Goal: Task Accomplishment & Management: Manage account settings

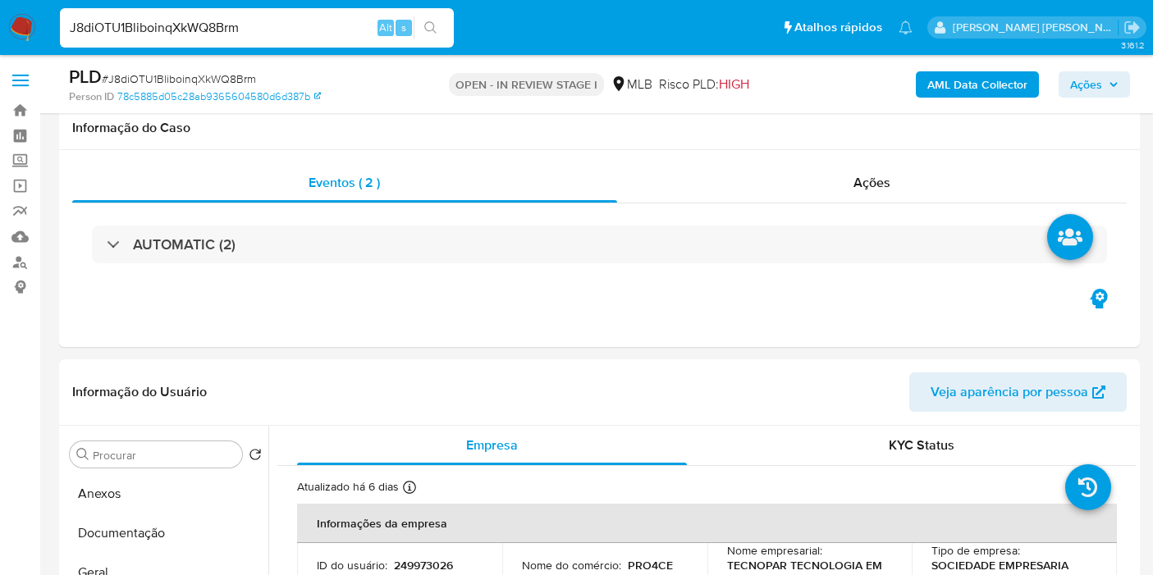
select select "10"
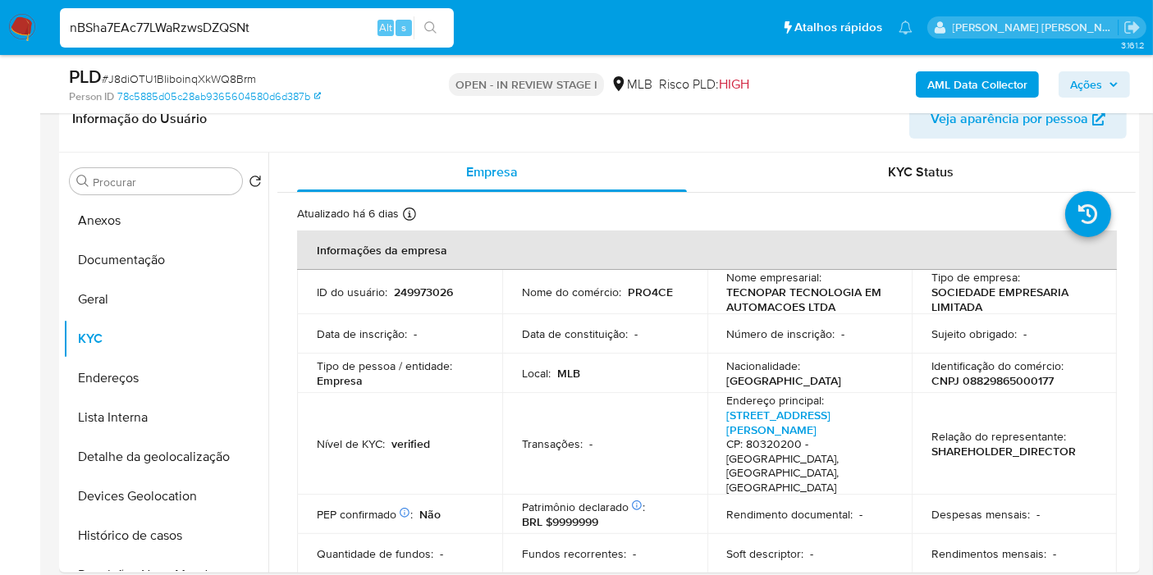
scroll to position [995, 0]
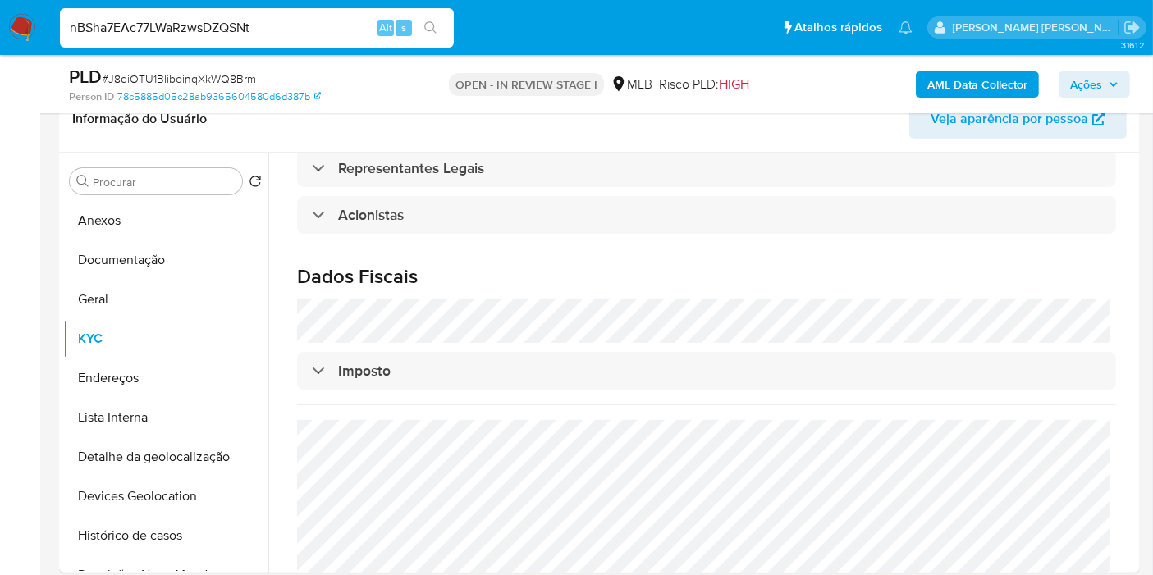
type input "nBSha7EAc77LWaRzwsDZQSNt"
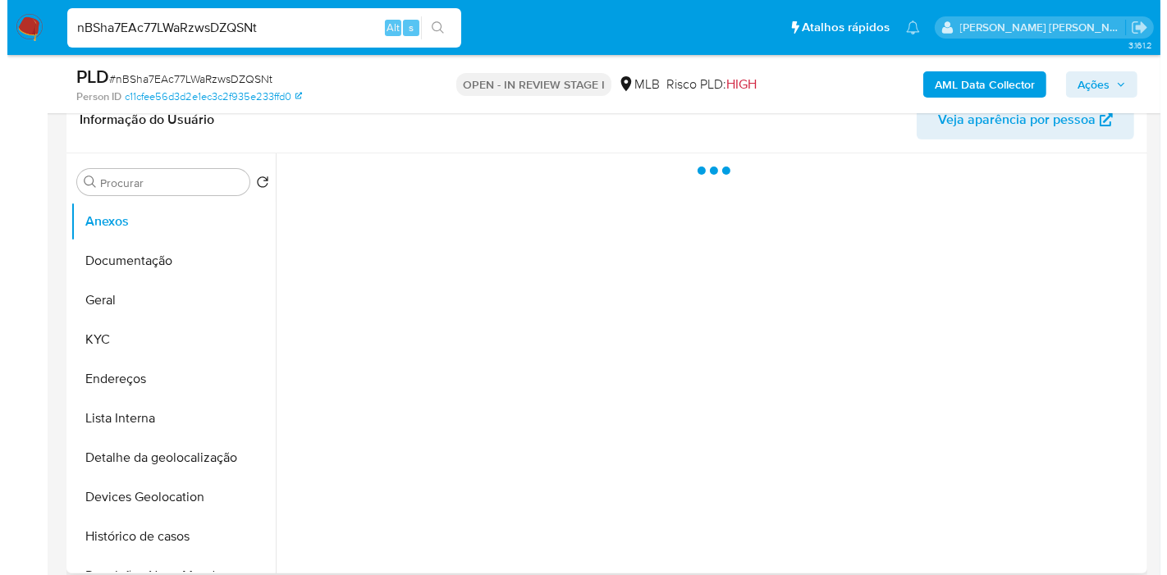
scroll to position [273, 0]
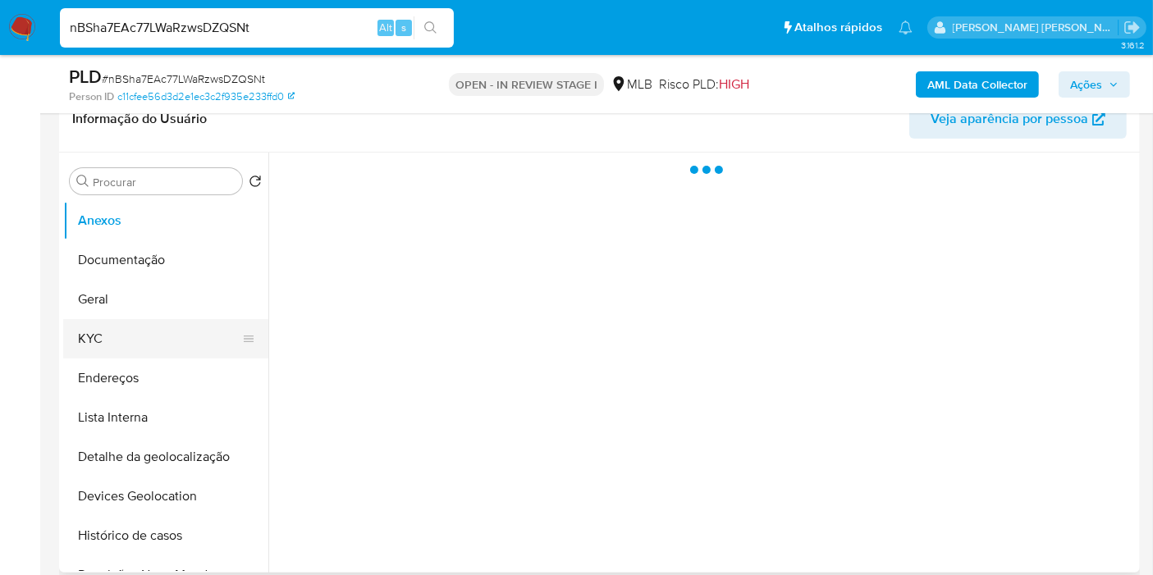
select select "10"
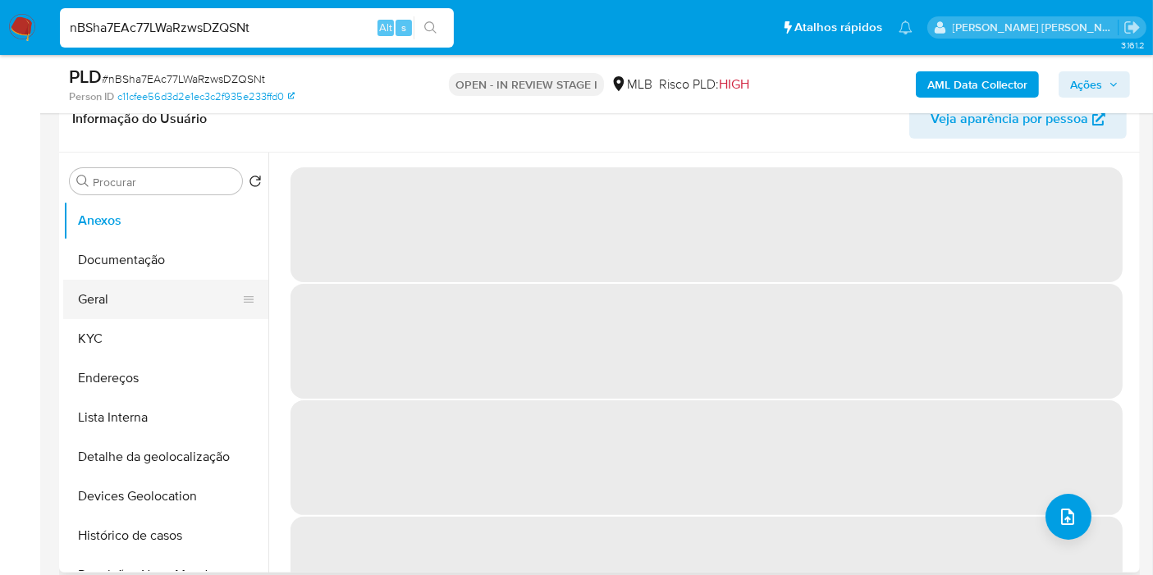
click at [193, 301] on button "Geral" at bounding box center [159, 299] width 192 height 39
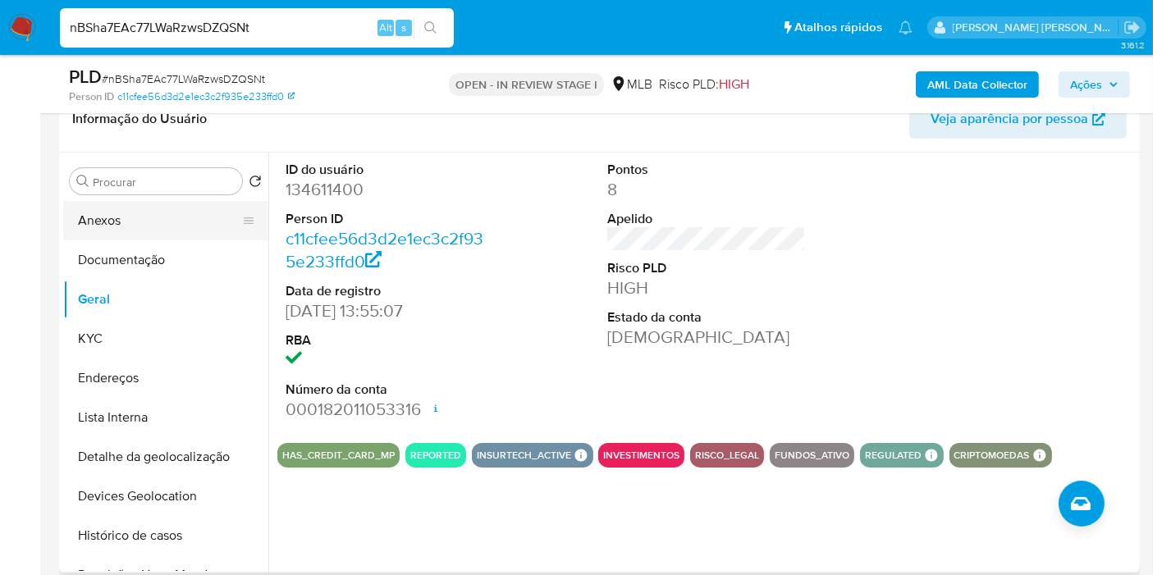
click at [140, 207] on button "Anexos" at bounding box center [159, 220] width 192 height 39
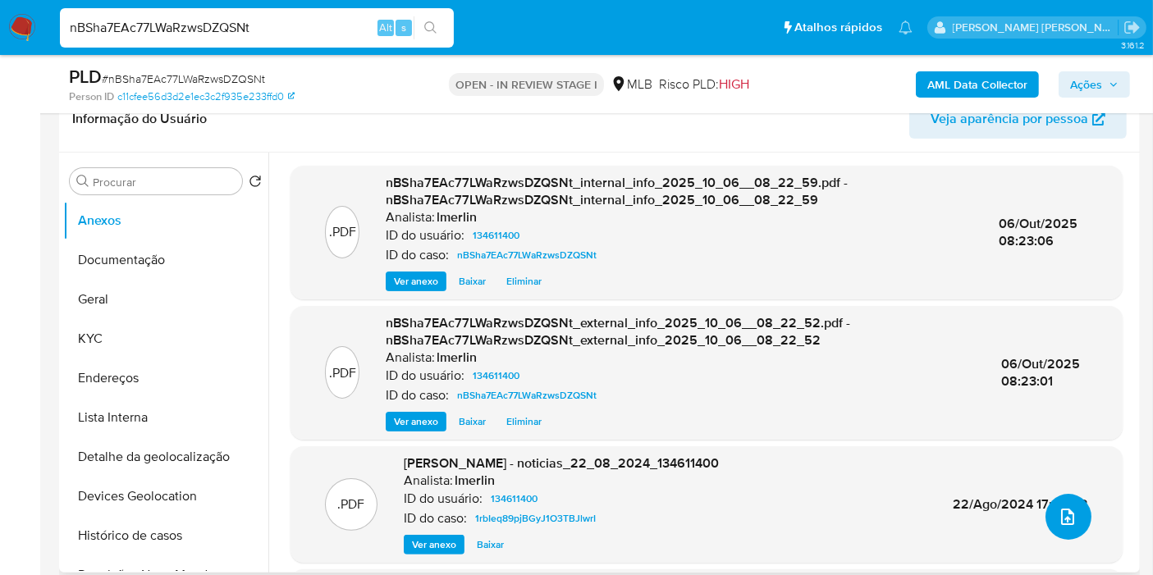
click at [1075, 522] on button "upload-file" at bounding box center [1069, 517] width 46 height 46
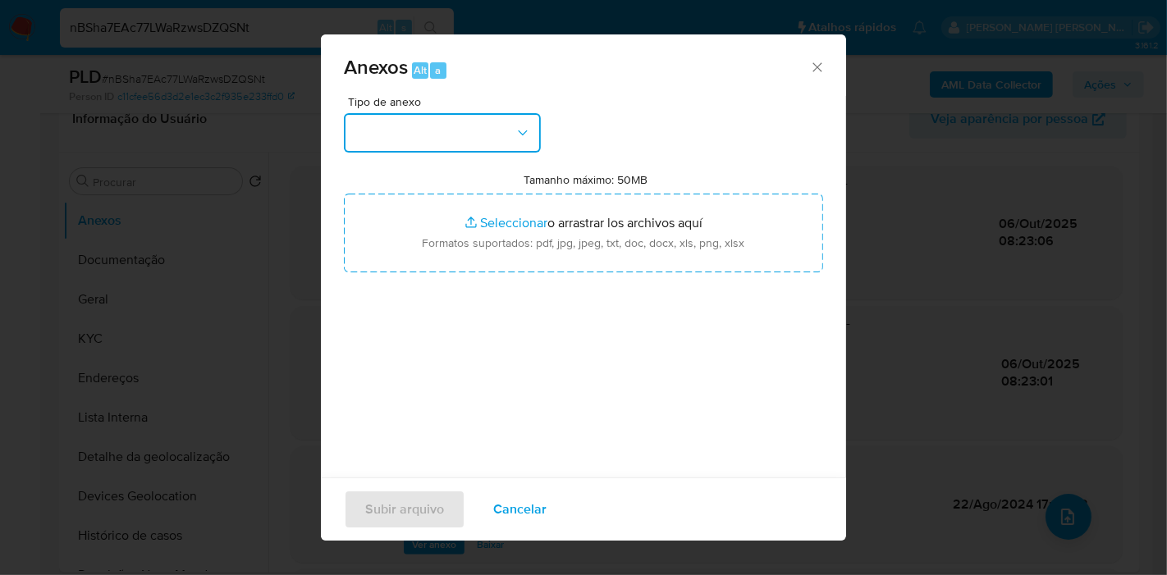
click at [448, 123] on button "button" at bounding box center [442, 132] width 197 height 39
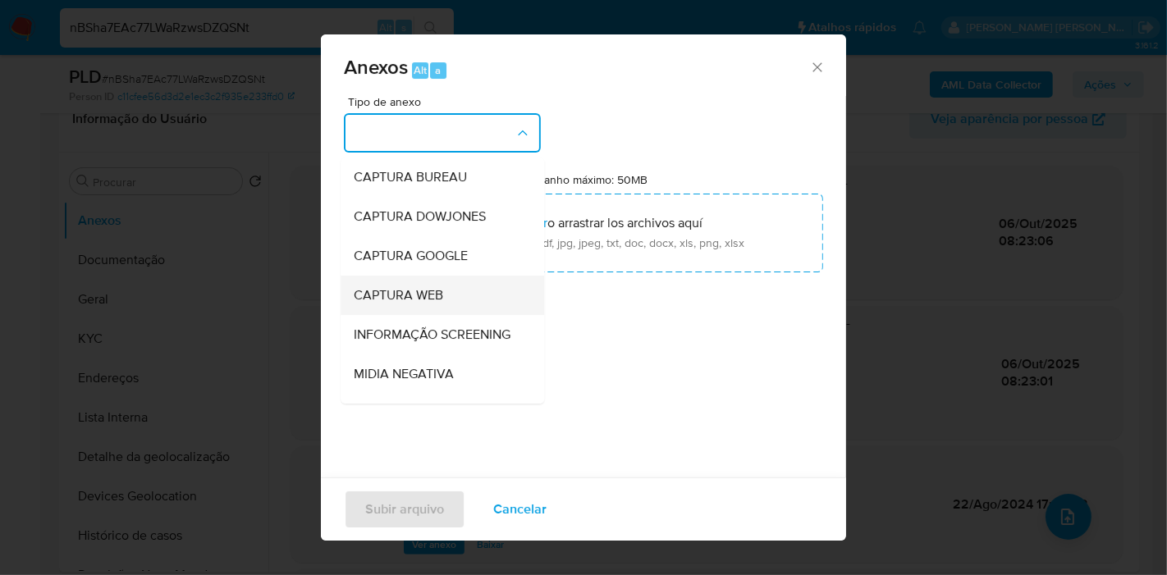
scroll to position [182, 0]
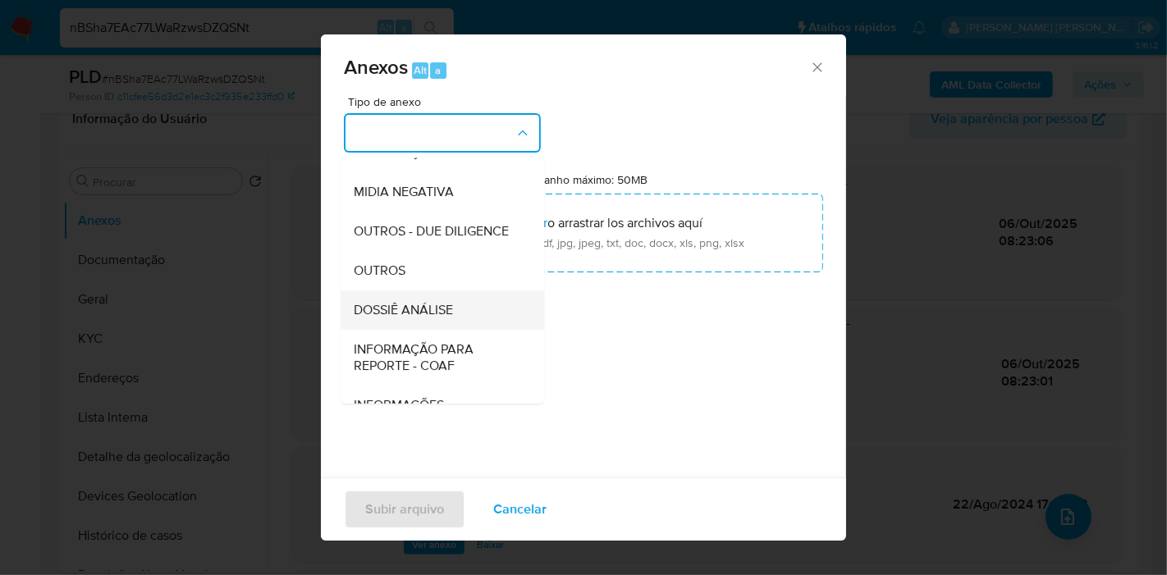
click at [427, 330] on div "DOSSIÊ ANÁLISE" at bounding box center [437, 310] width 167 height 39
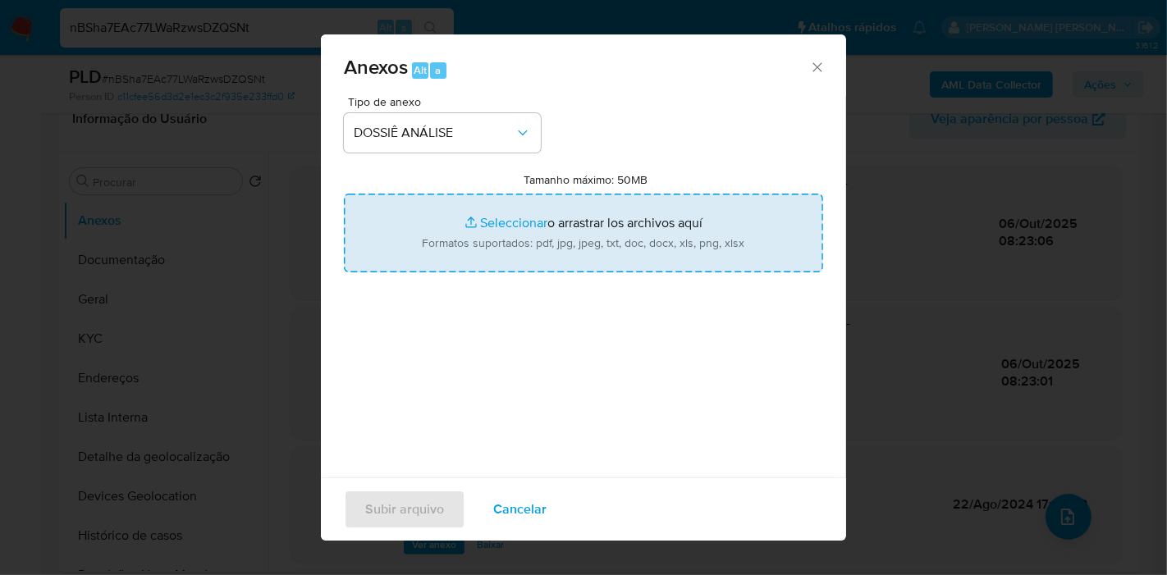
click at [510, 234] on input "Tamanho máximo: 50MB Seleccionar archivos" at bounding box center [583, 233] width 479 height 79
type input "C:\fakepath\Mulan 134611400_2025_10_06_10_46_45.xlsx"
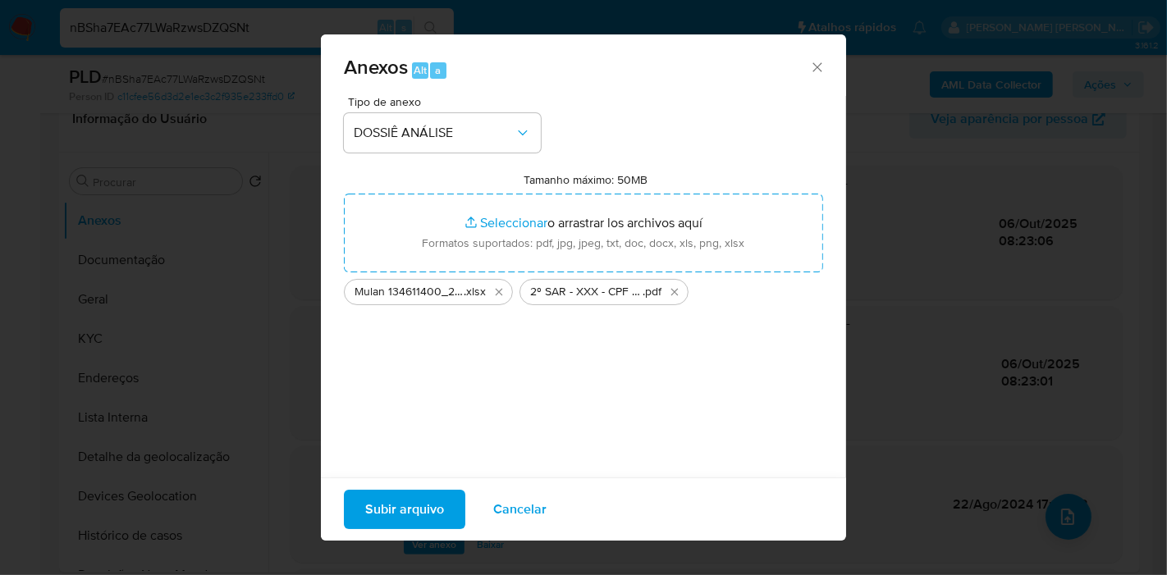
click at [204, 405] on div "Anexos Alt a Tipo de anexo DOSSIÊ ANÁLISE Tamanho máximo: 50MB Seleccionar arch…" at bounding box center [583, 287] width 1167 height 575
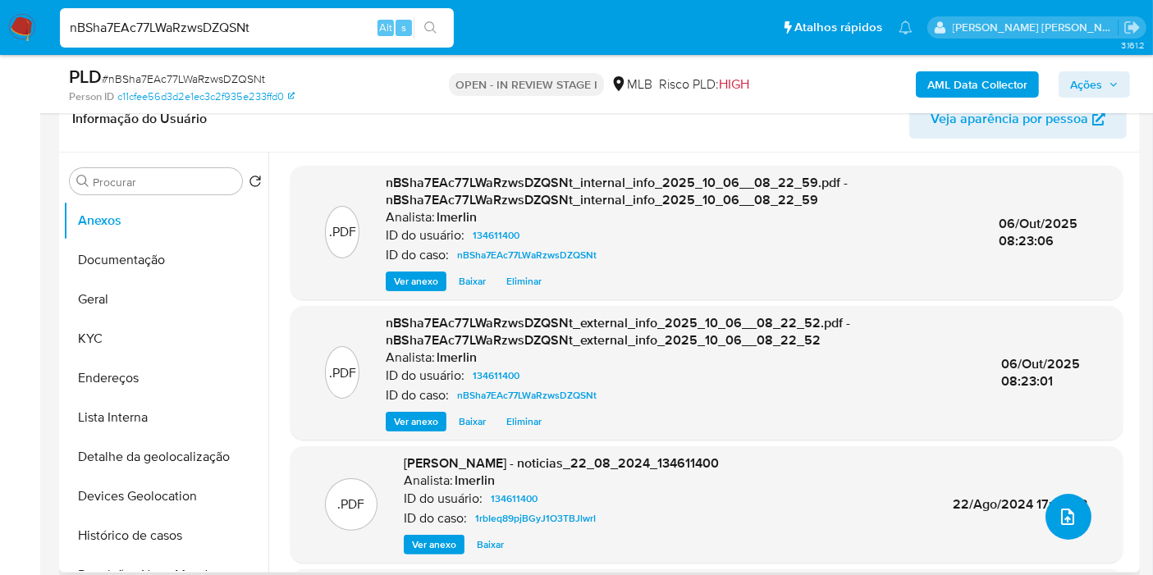
click at [1083, 519] on button "upload-file" at bounding box center [1069, 517] width 46 height 46
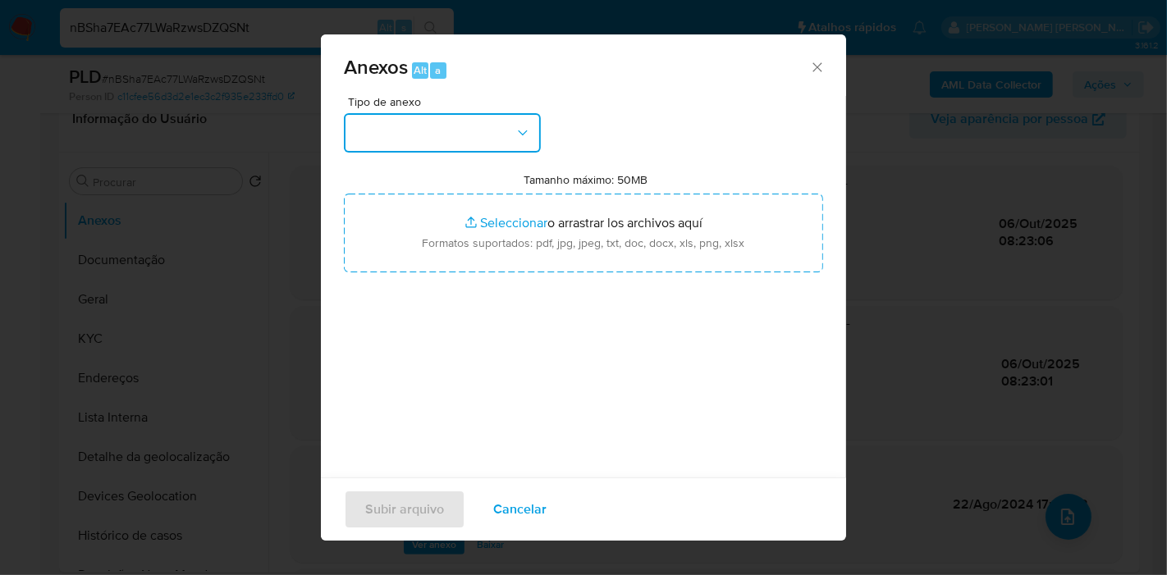
click at [415, 123] on button "button" at bounding box center [442, 132] width 197 height 39
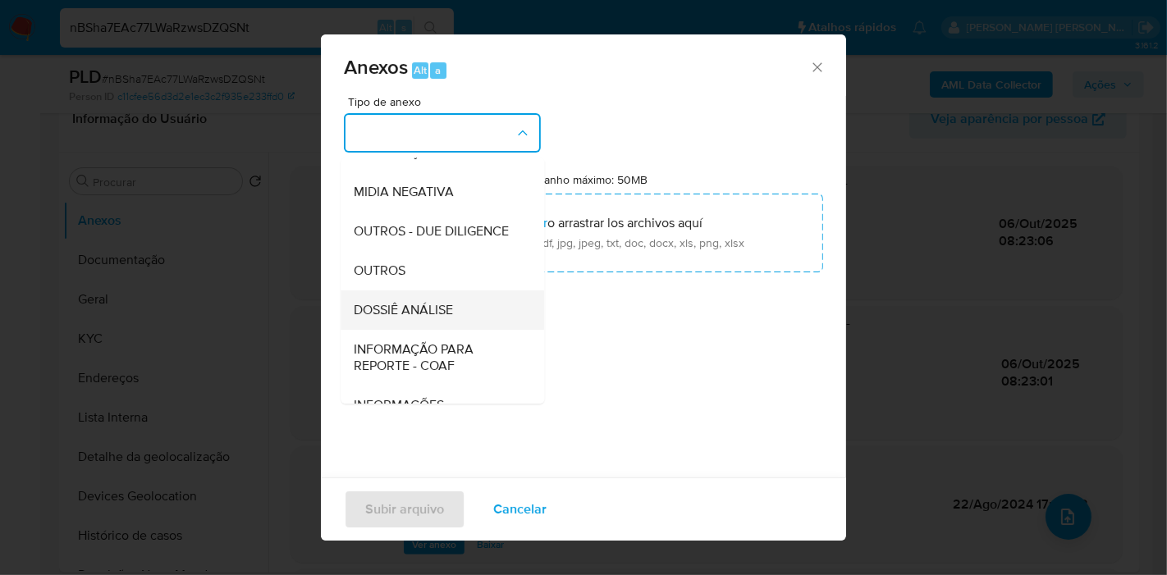
click at [433, 318] on span "DOSSIÊ ANÁLISE" at bounding box center [403, 310] width 99 height 16
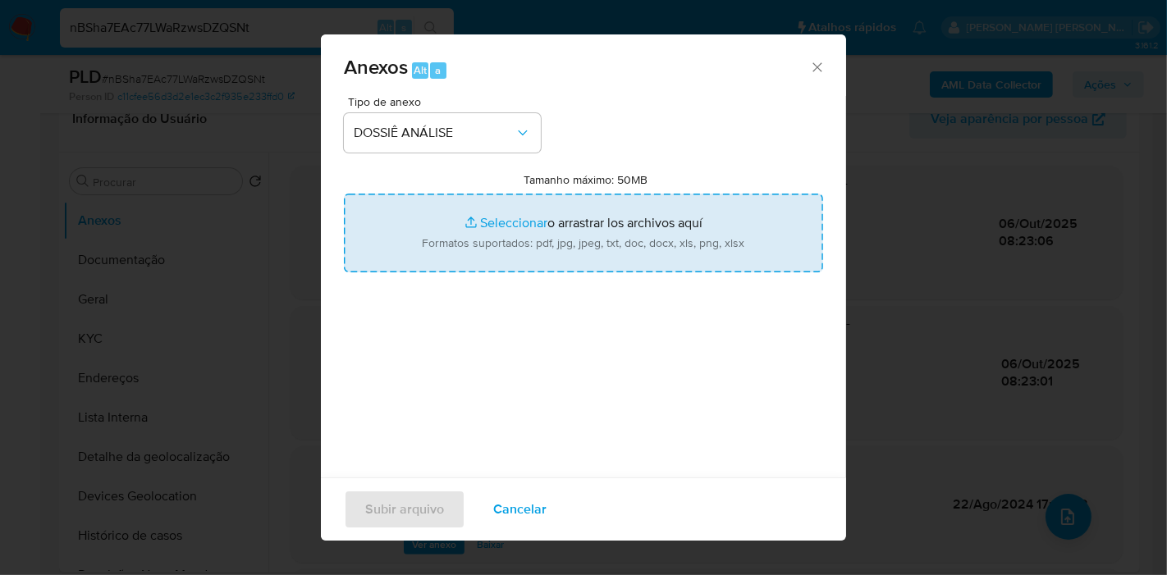
click at [532, 255] on input "Tamanho máximo: 50MB Seleccionar archivos" at bounding box center [583, 233] width 479 height 79
type input "C:\fakepath\Mulan 134611400_2025_10_06_10_46_45.xlsx"
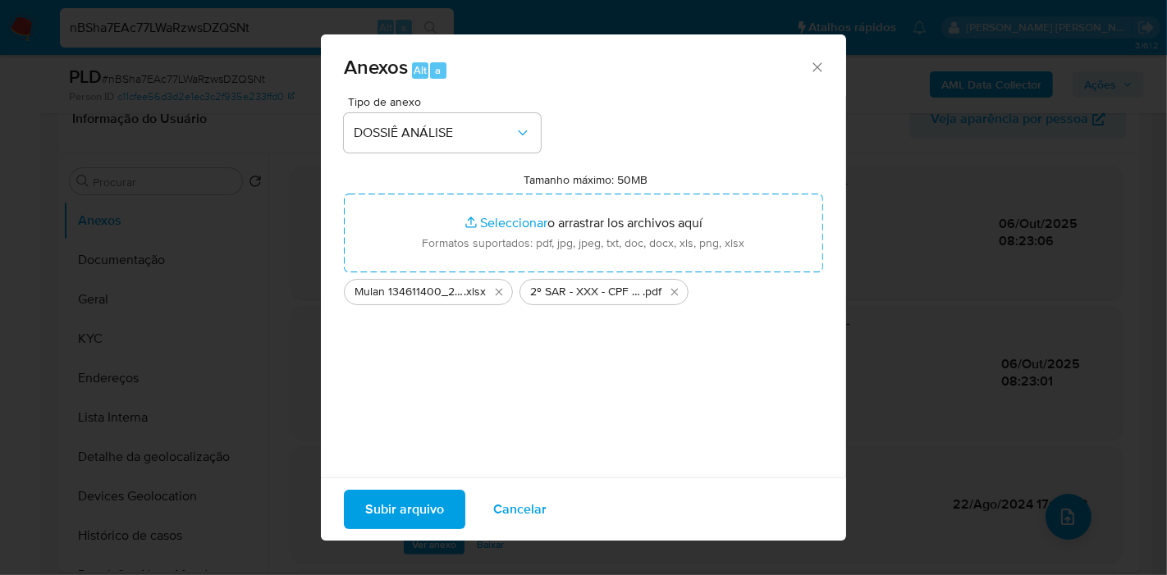
click at [432, 514] on span "Subir arquivo" at bounding box center [404, 510] width 79 height 36
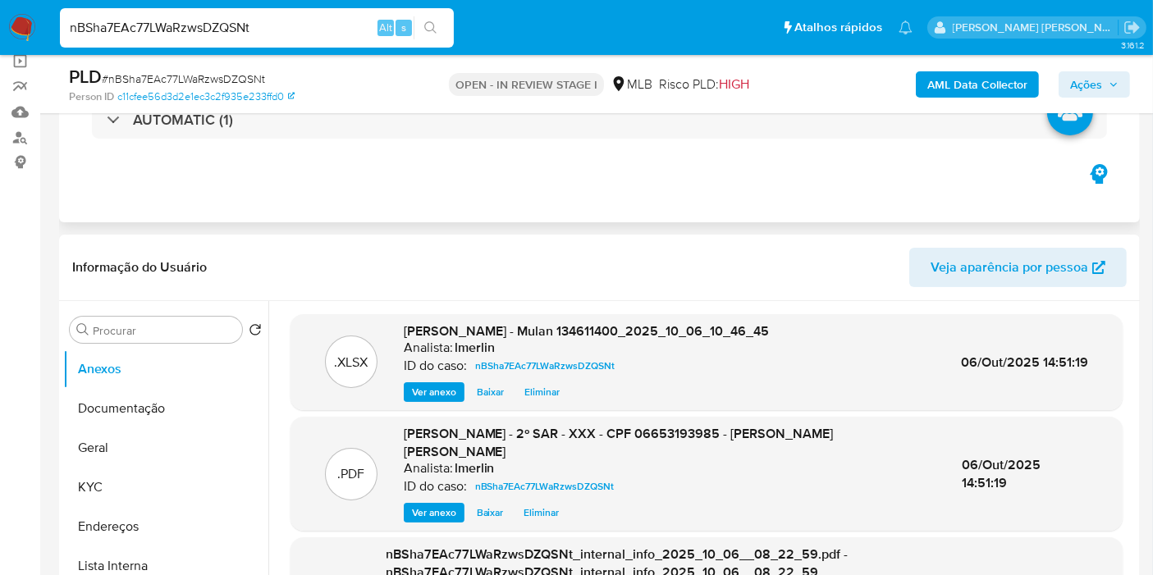
scroll to position [0, 0]
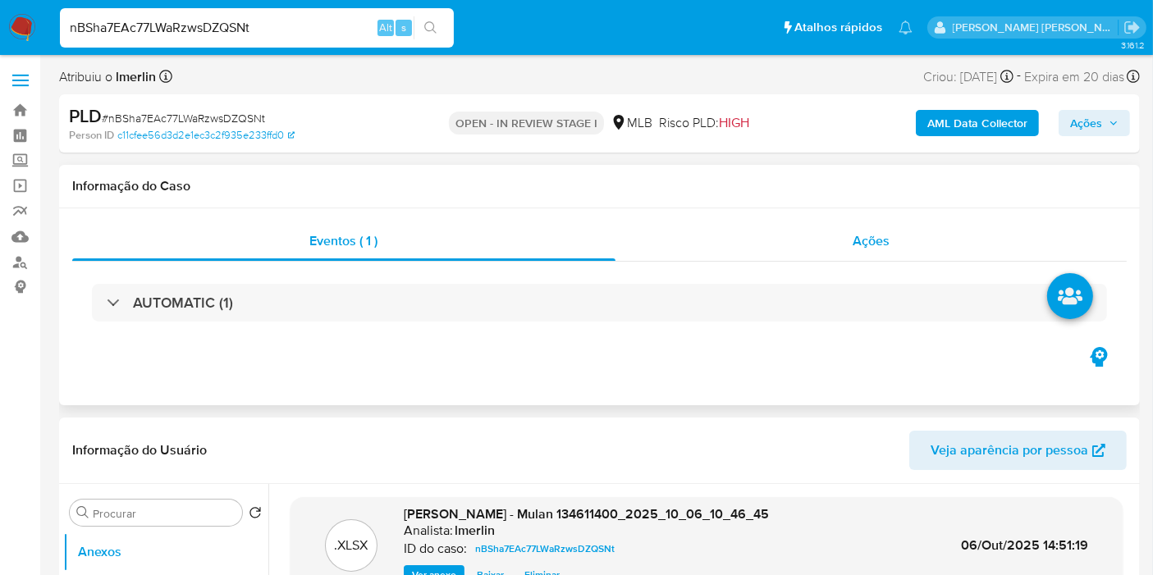
click at [876, 226] on div "Ações" at bounding box center [871, 241] width 512 height 39
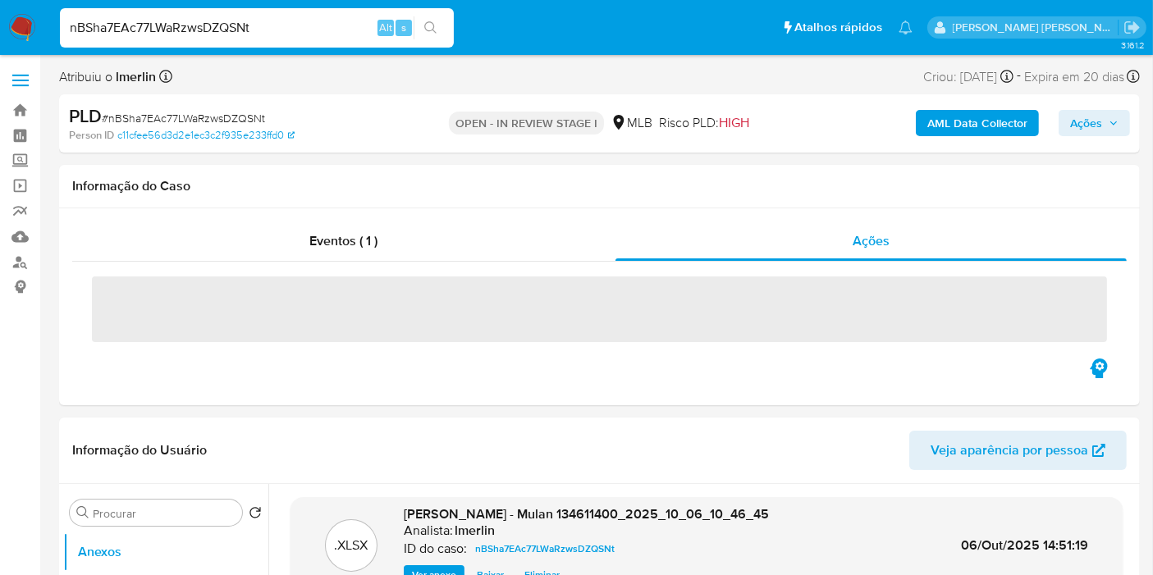
click at [1095, 110] on span "Ações" at bounding box center [1086, 123] width 32 height 26
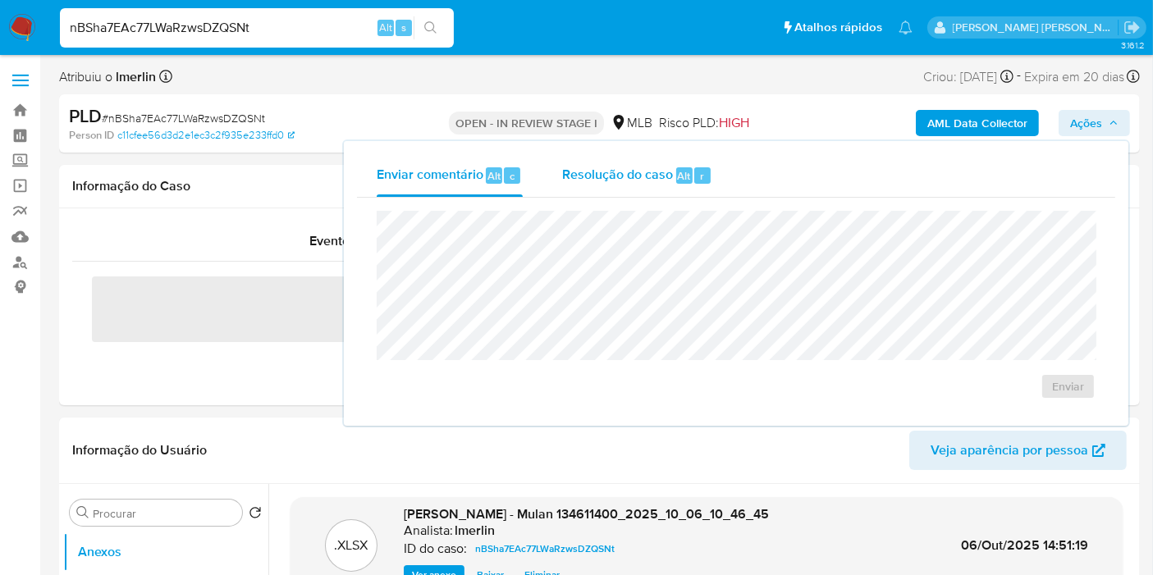
click at [621, 166] on span "Resolução do caso" at bounding box center [617, 175] width 111 height 19
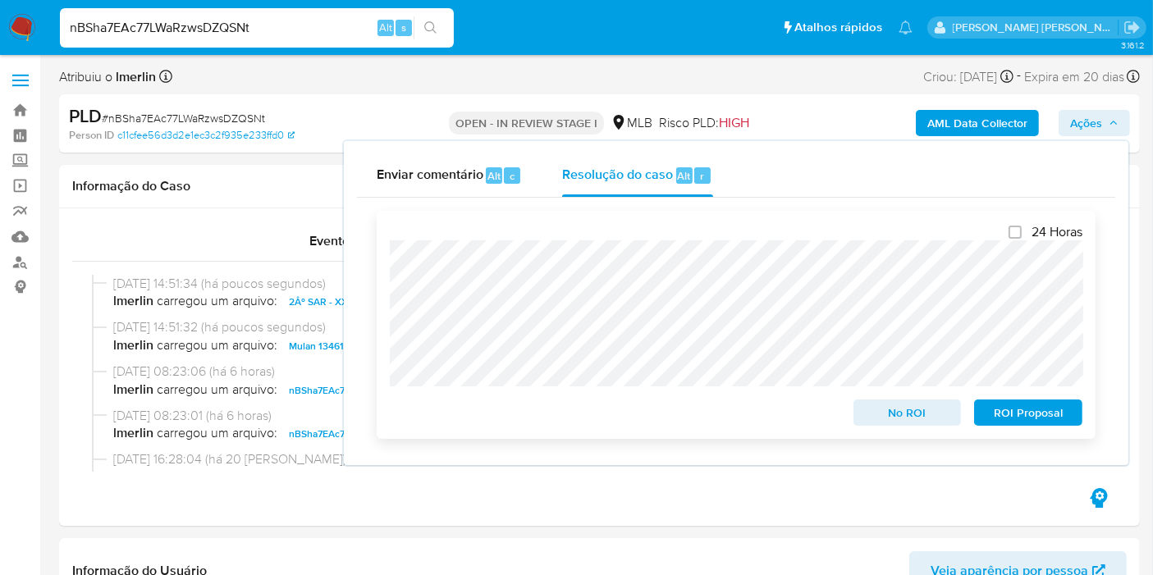
click at [1044, 421] on span "ROI Proposal" at bounding box center [1028, 412] width 85 height 23
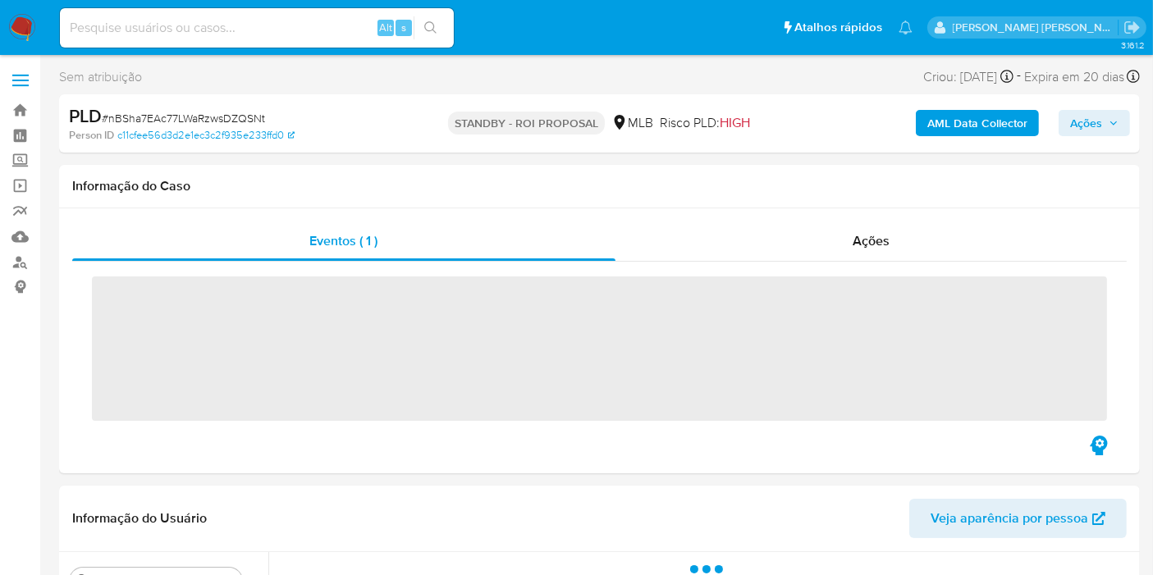
click at [303, 32] on input at bounding box center [257, 27] width 394 height 21
paste input "qEmyTDTcQoKA04ciQOpm0XaK"
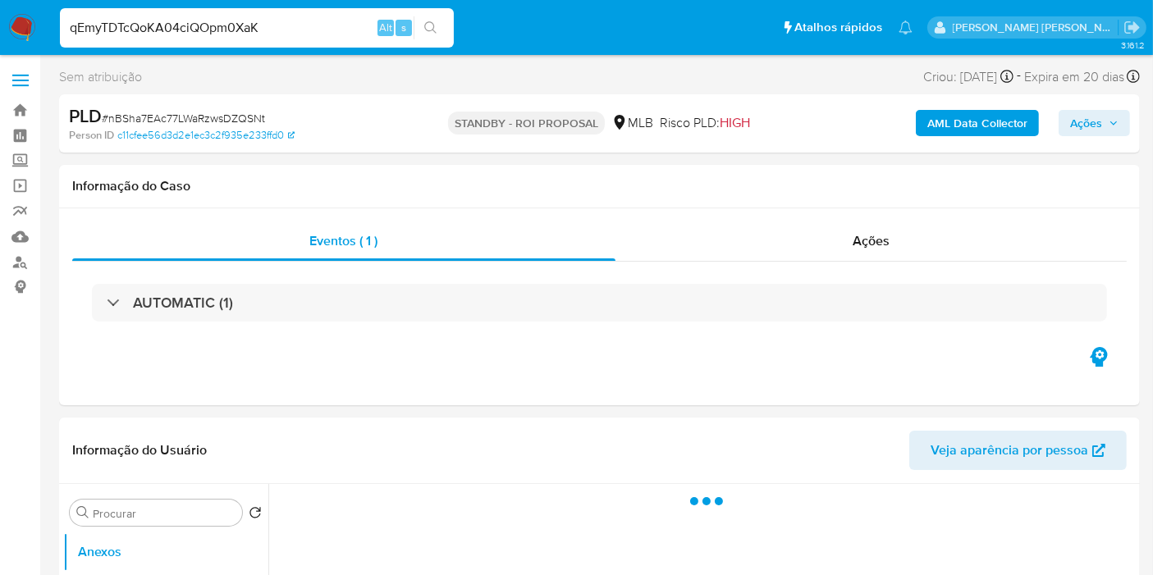
type input "qEmyTDTcQoKA04ciQOpm0XaK"
select select "10"
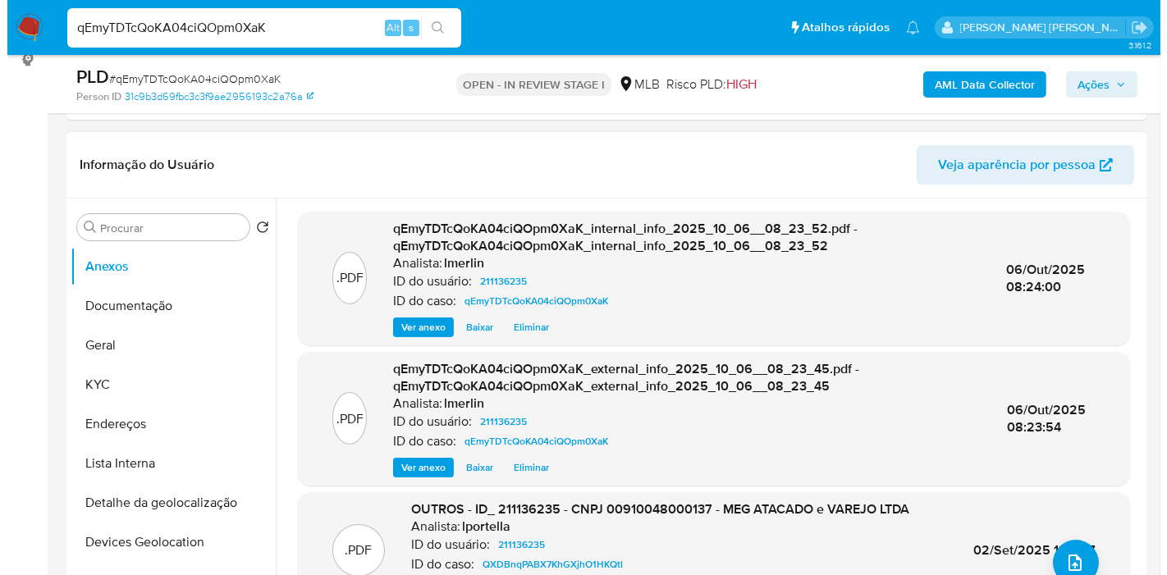
scroll to position [273, 0]
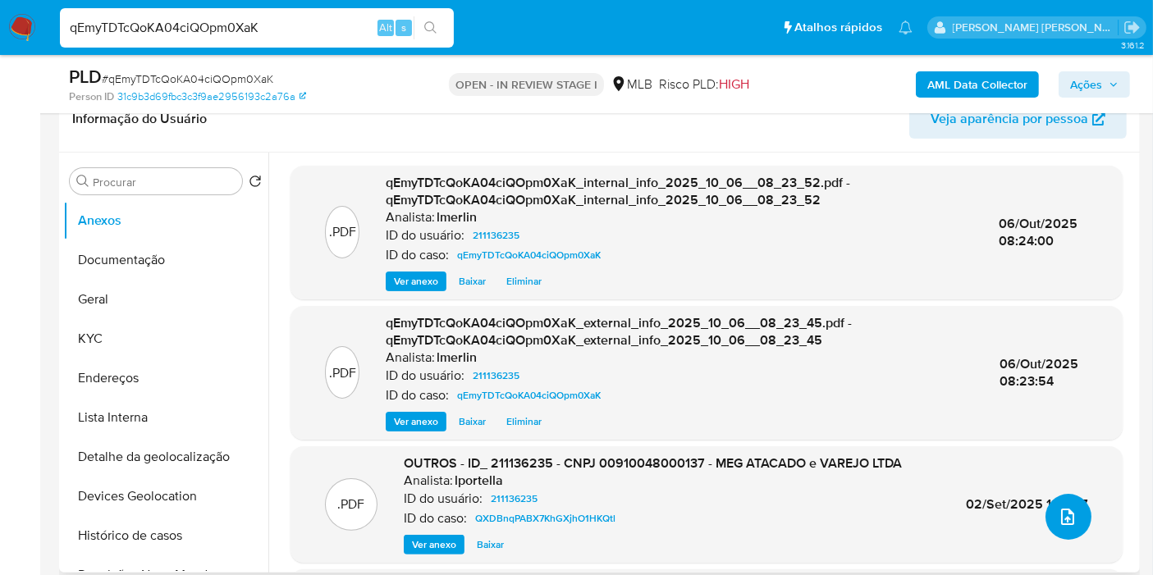
click at [1078, 528] on button "upload-file" at bounding box center [1069, 517] width 46 height 46
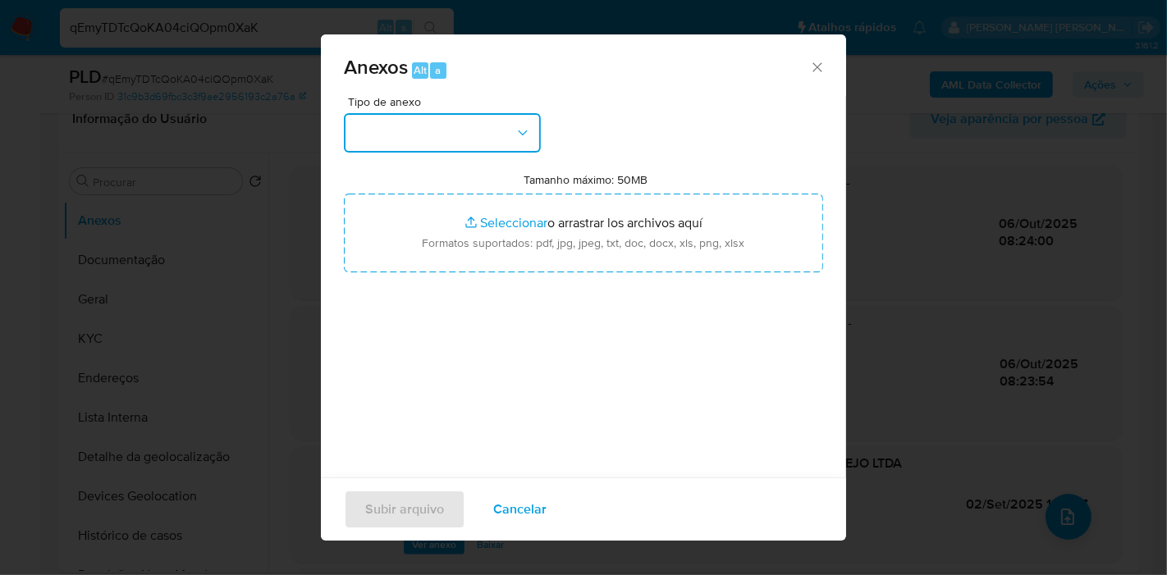
click at [515, 129] on icon "button" at bounding box center [523, 133] width 16 height 16
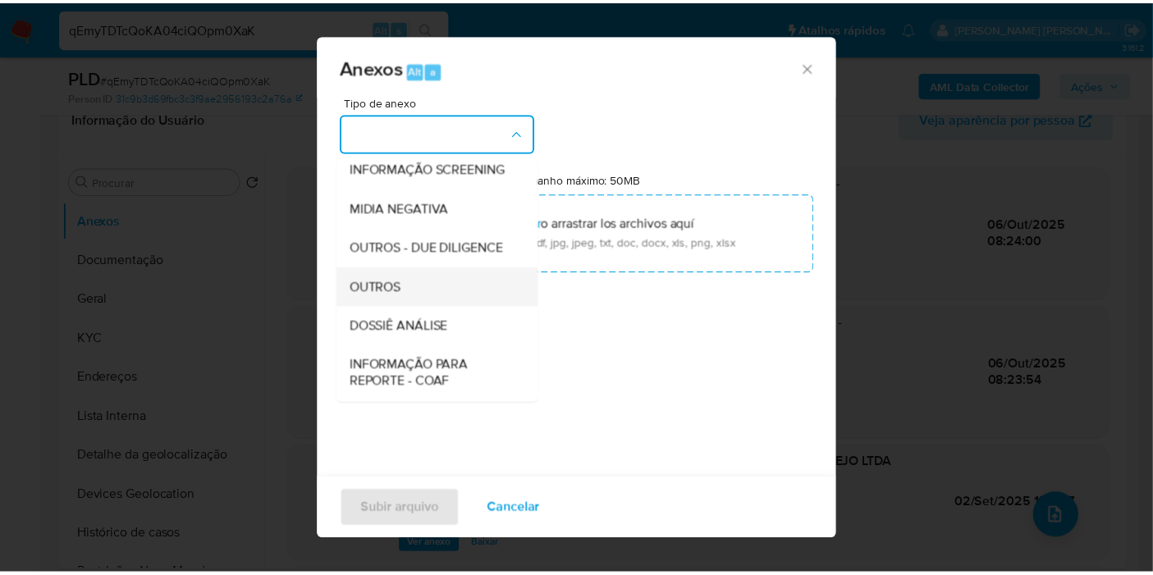
scroll to position [182, 0]
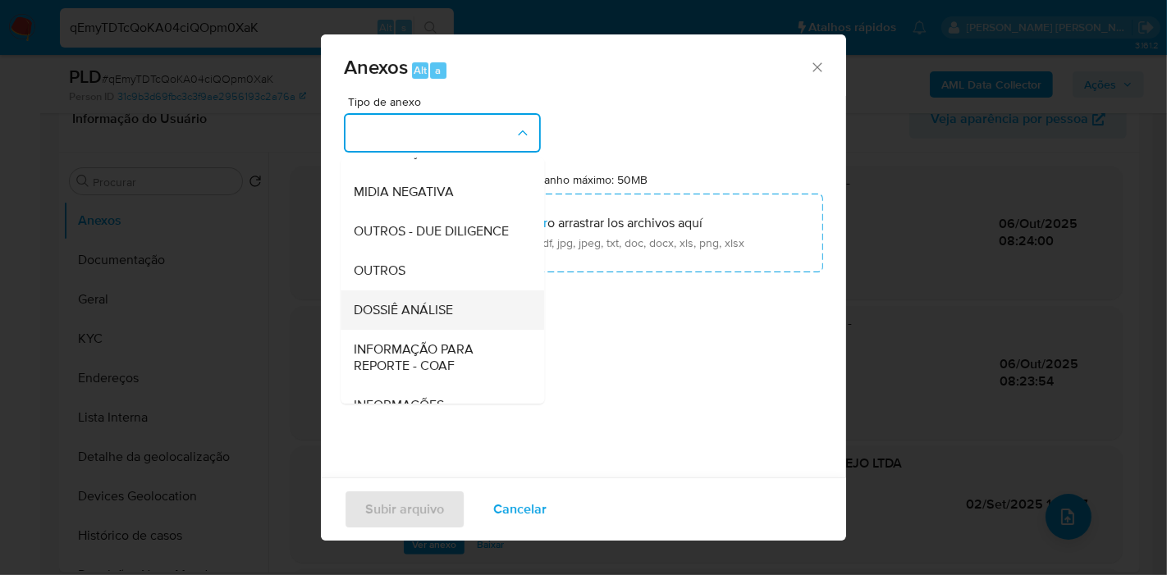
click at [461, 330] on div "DOSSIÊ ANÁLISE" at bounding box center [437, 310] width 167 height 39
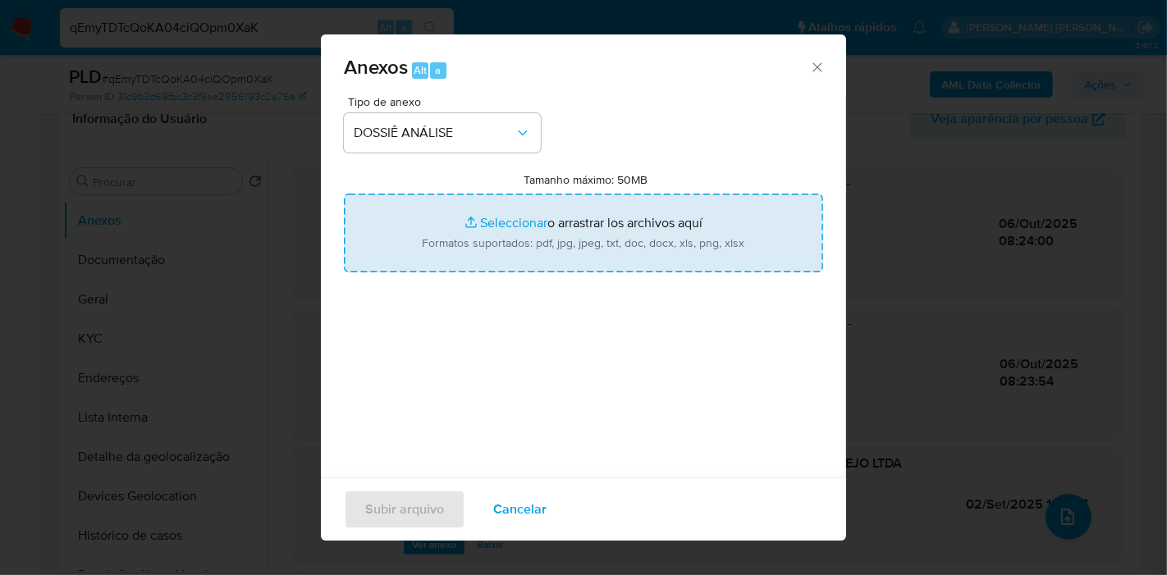
click at [518, 231] on input "Tamanho máximo: 50MB Seleccionar archivos" at bounding box center [583, 233] width 479 height 79
type input "C:\fakepath\Declínio - qEmyTDTcQoKA04ciQOpm0XaK - CNPJ 00910048000137 - MEG ATA…"
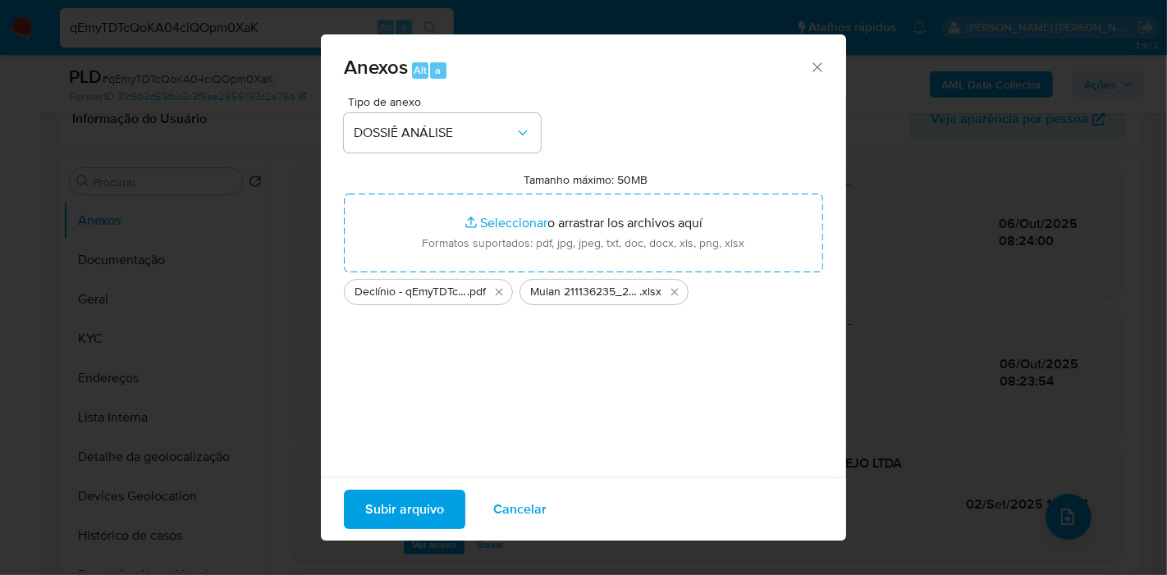
click at [421, 519] on span "Subir arquivo" at bounding box center [404, 510] width 79 height 36
click at [424, 503] on span "Subir arquivo" at bounding box center [404, 510] width 79 height 36
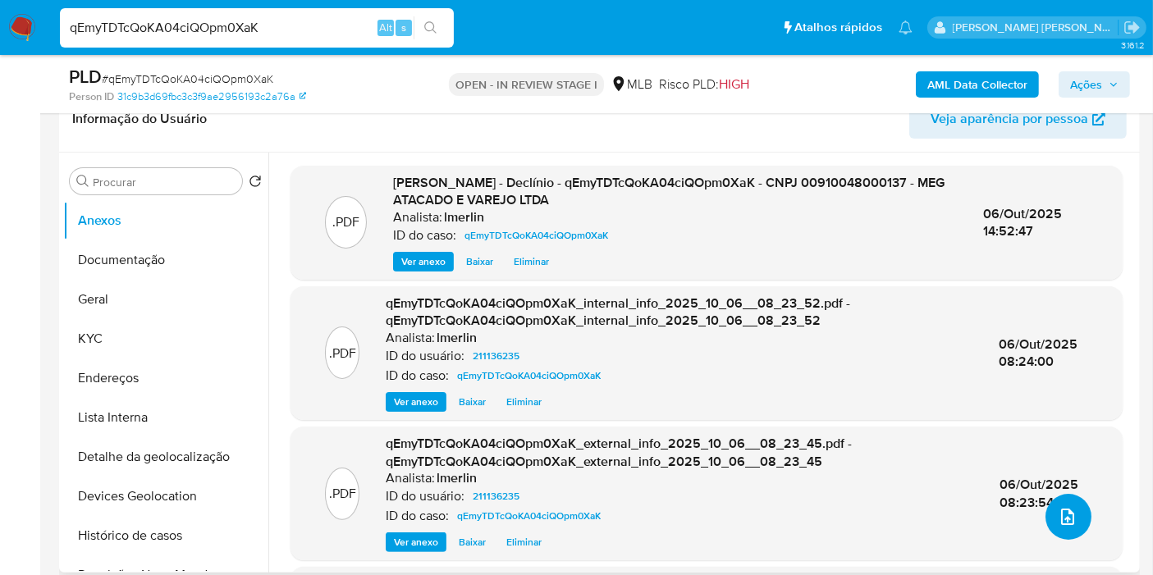
scroll to position [0, 0]
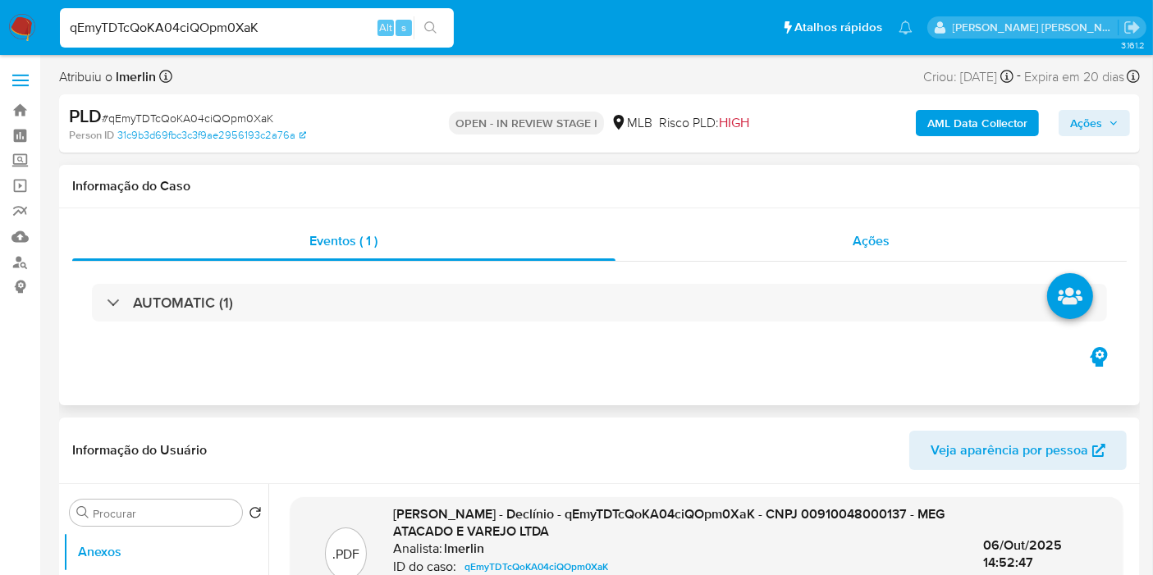
click at [923, 241] on div "Ações" at bounding box center [871, 241] width 512 height 39
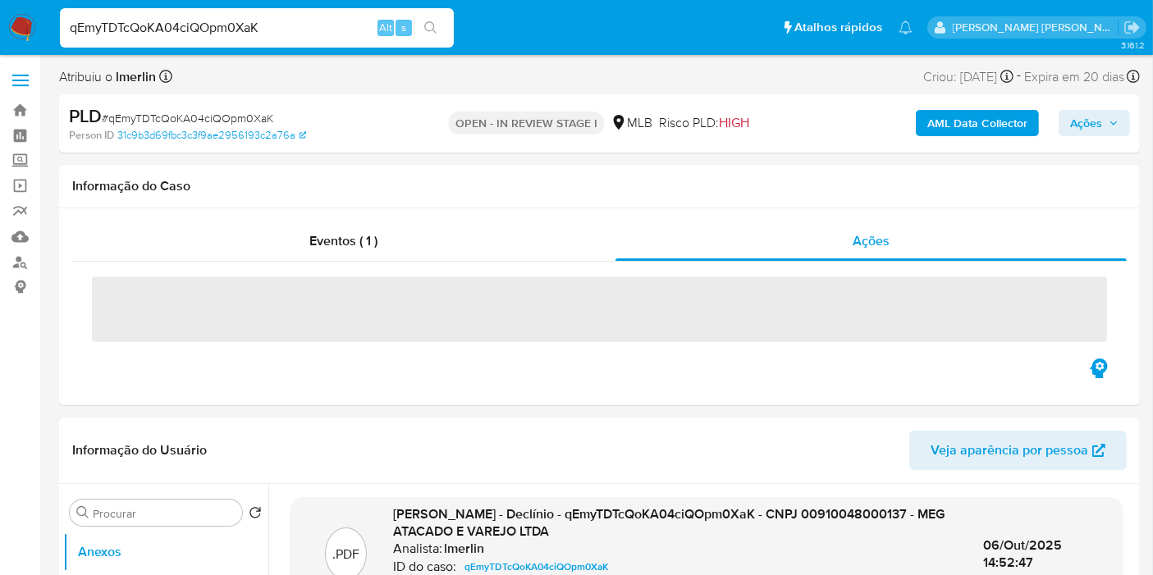
click at [1090, 126] on span "Ações" at bounding box center [1086, 123] width 32 height 26
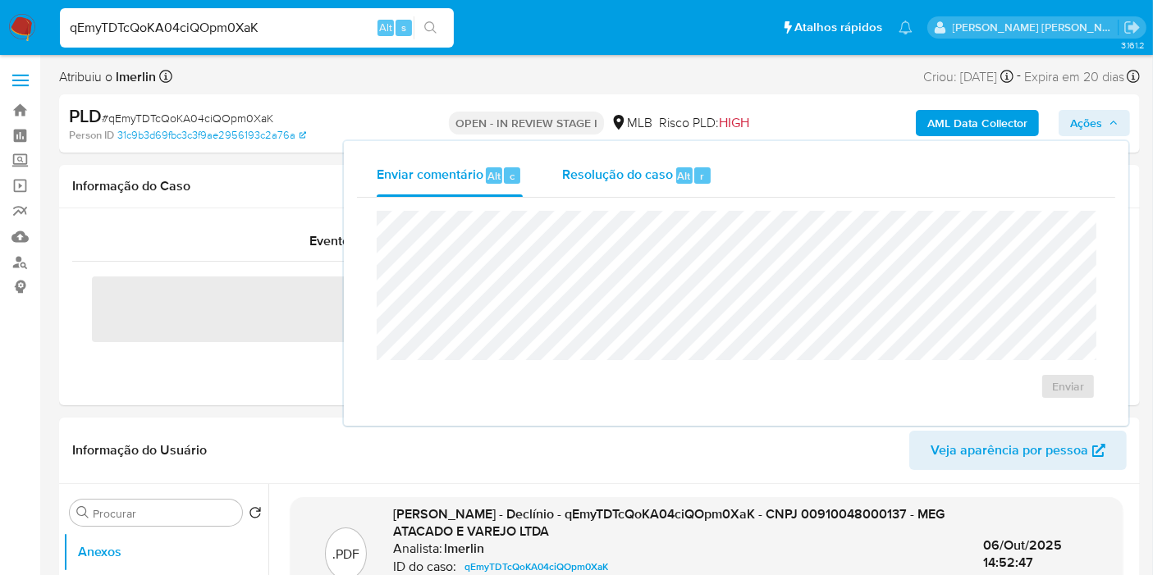
click at [632, 181] on span "Resolução do caso" at bounding box center [617, 175] width 111 height 19
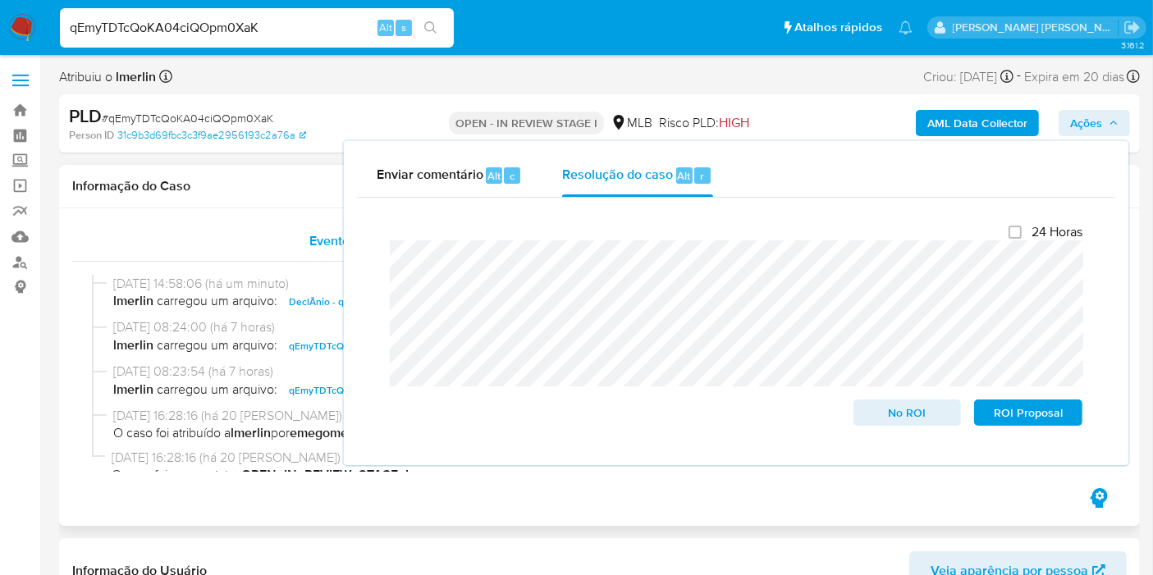
click at [316, 259] on div "Eventos ( 1 )" at bounding box center [343, 241] width 543 height 39
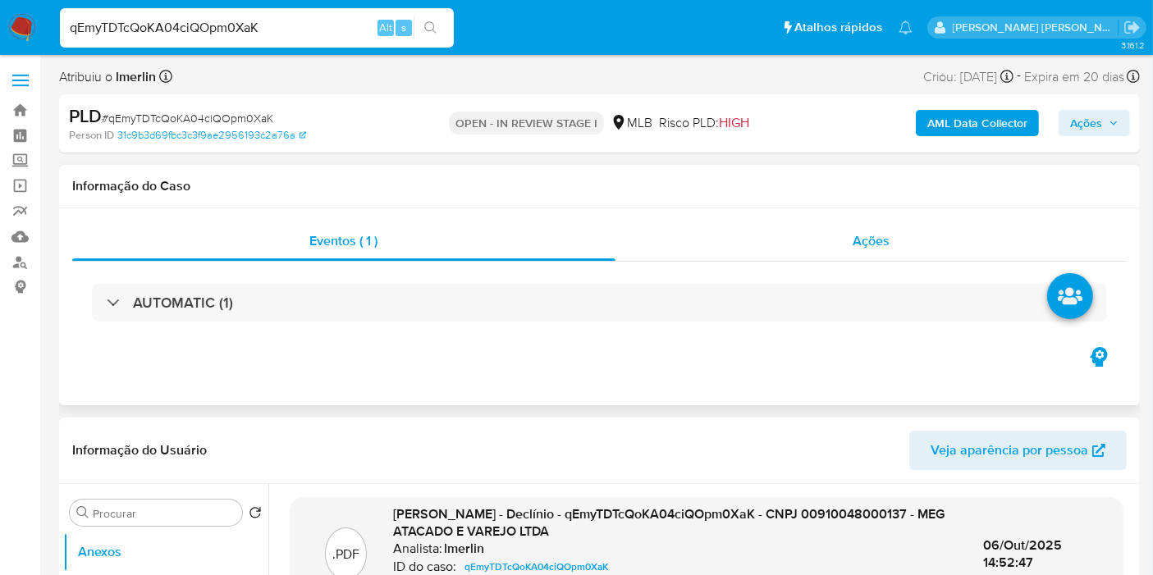
click at [894, 249] on div "Ações" at bounding box center [871, 241] width 512 height 39
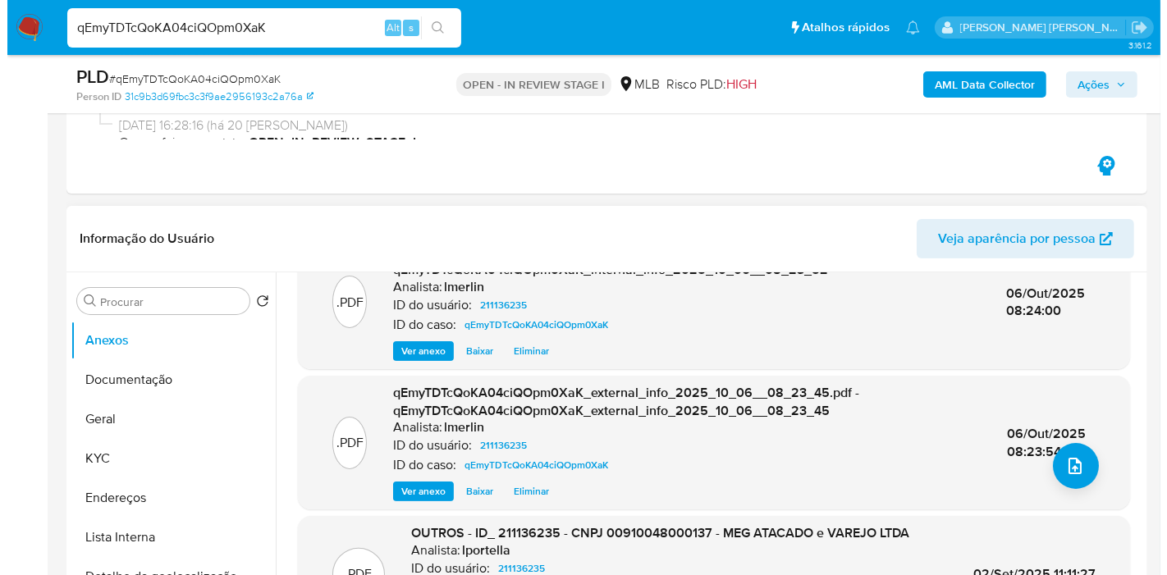
scroll to position [364, 0]
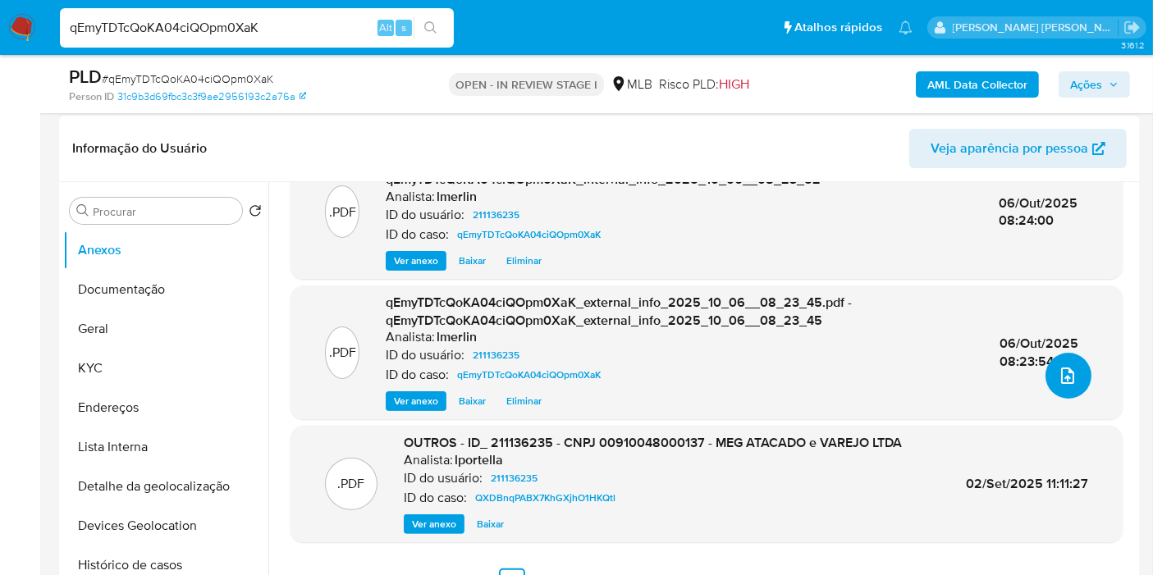
click at [1073, 372] on button "upload-file" at bounding box center [1069, 376] width 46 height 46
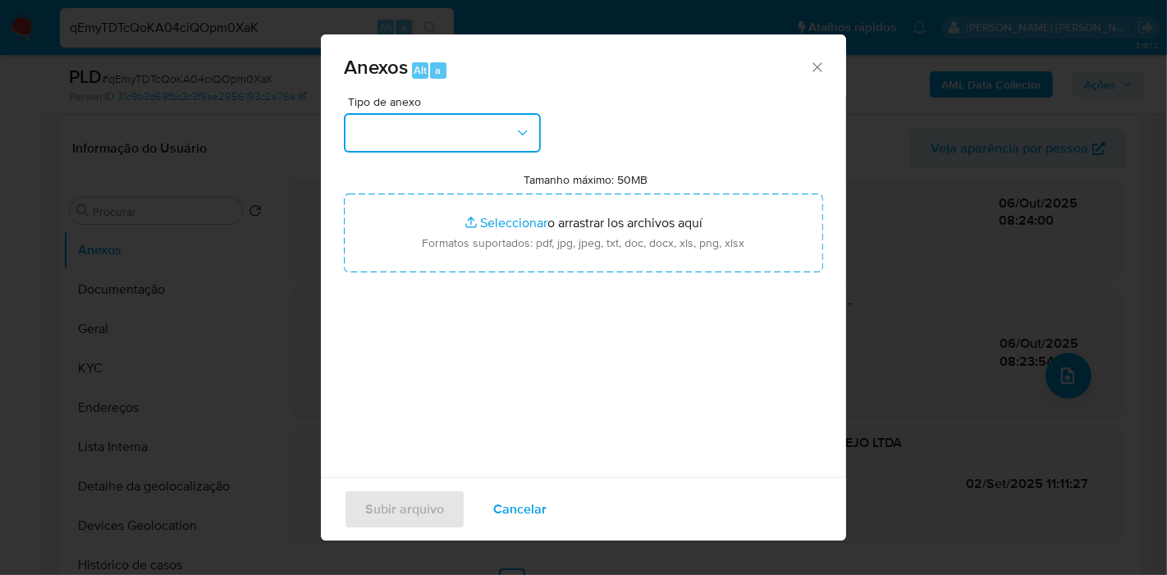
click at [391, 123] on button "button" at bounding box center [442, 132] width 197 height 39
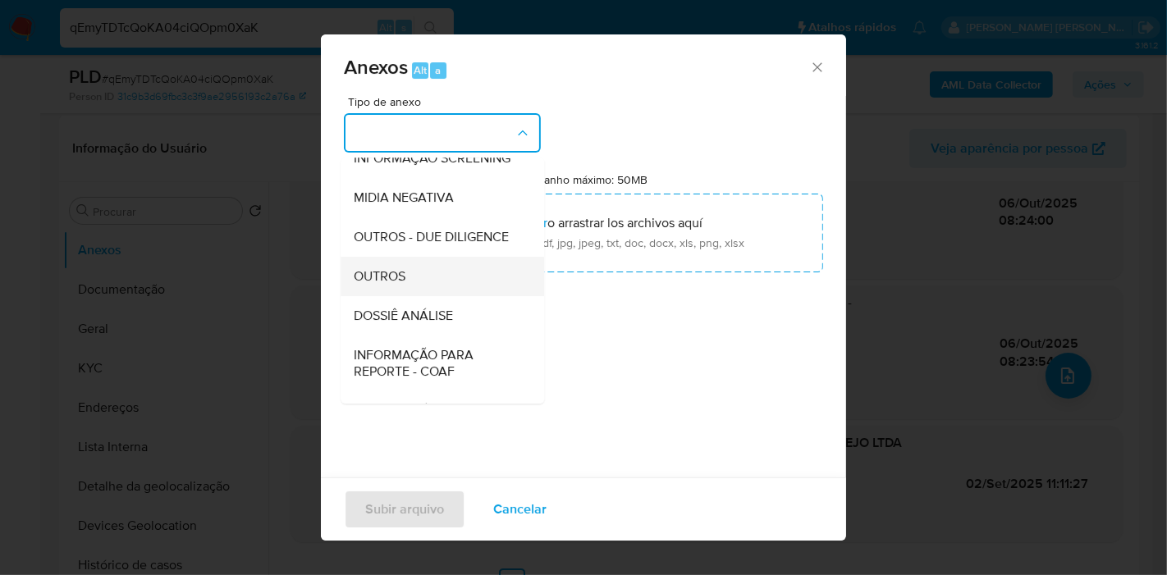
scroll to position [182, 0]
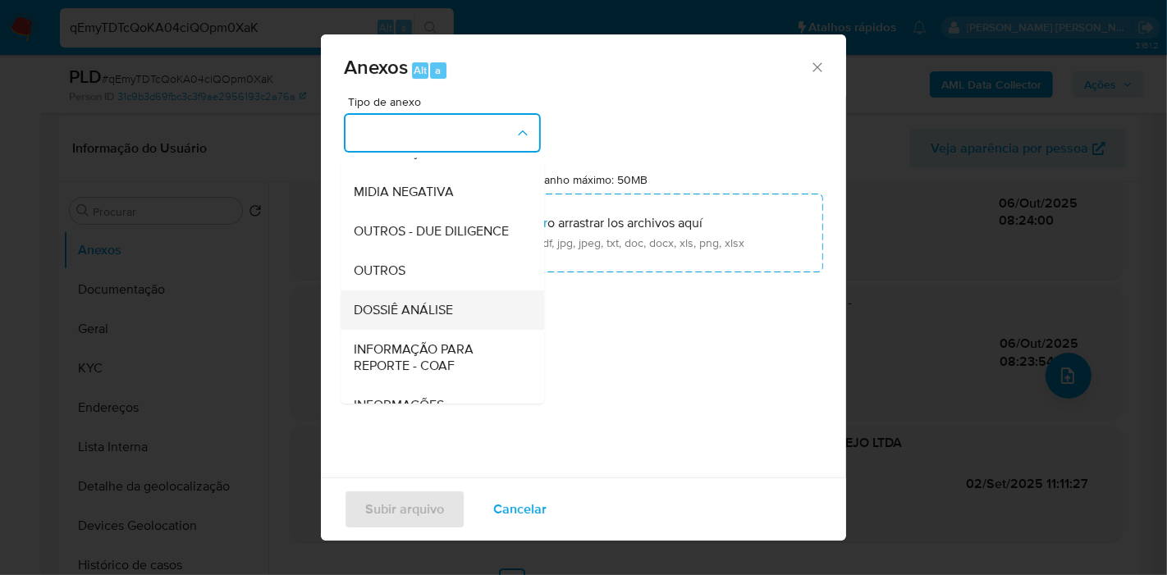
click at [453, 330] on div "DOSSIÊ ANÁLISE" at bounding box center [437, 310] width 167 height 39
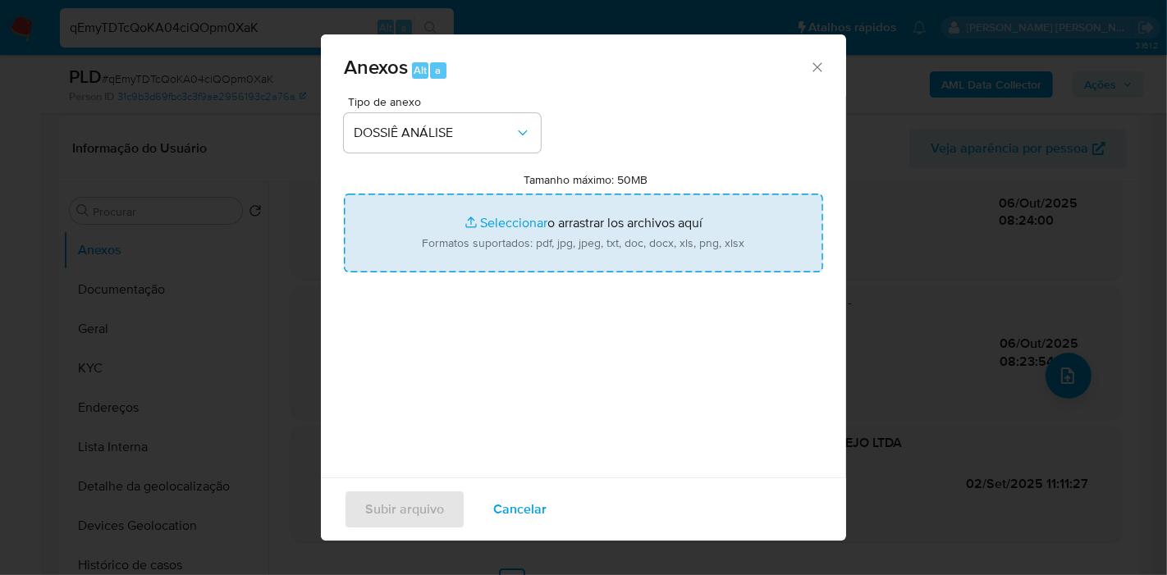
click at [528, 247] on input "Tamanho máximo: 50MB Seleccionar archivos" at bounding box center [583, 233] width 479 height 79
type input "C:\fakepath\Mulan 211136235_2025_10_06_07_41_39.xlsx"
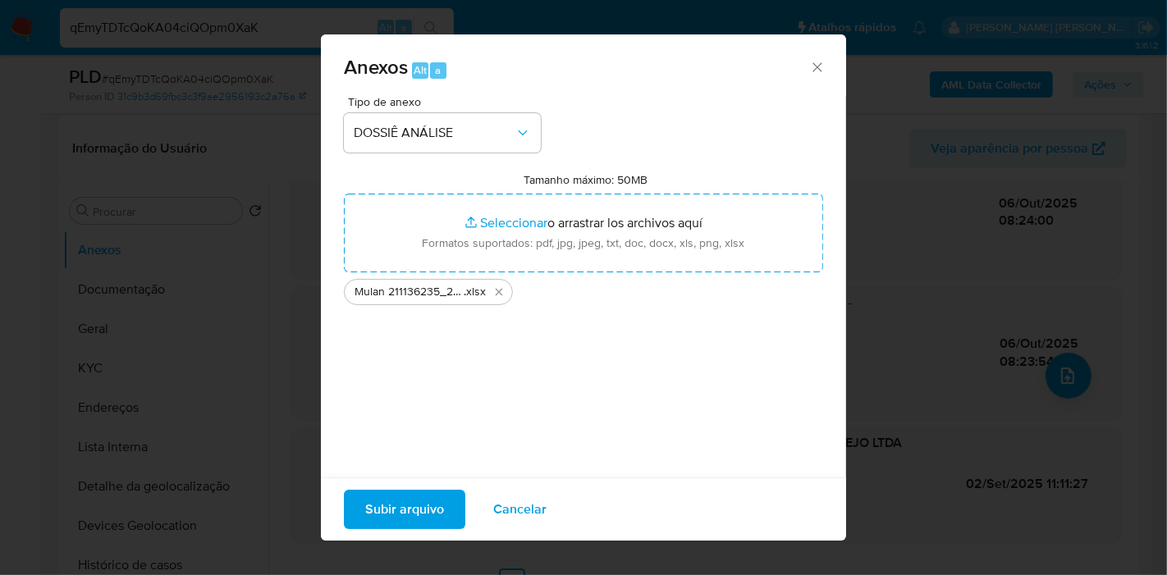
click at [431, 510] on span "Subir arquivo" at bounding box center [404, 510] width 79 height 36
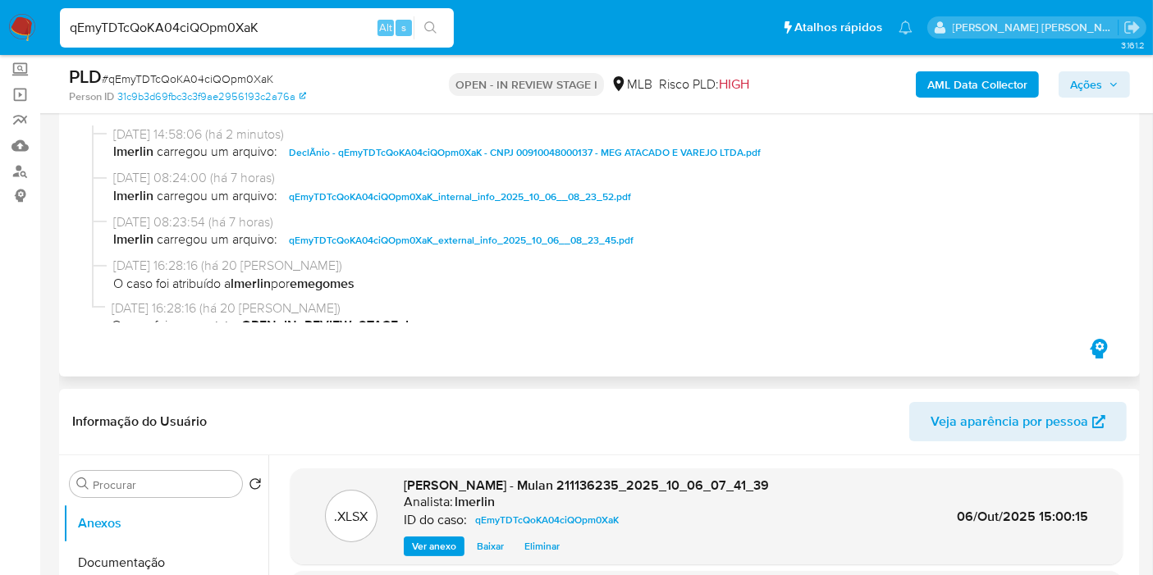
scroll to position [0, 0]
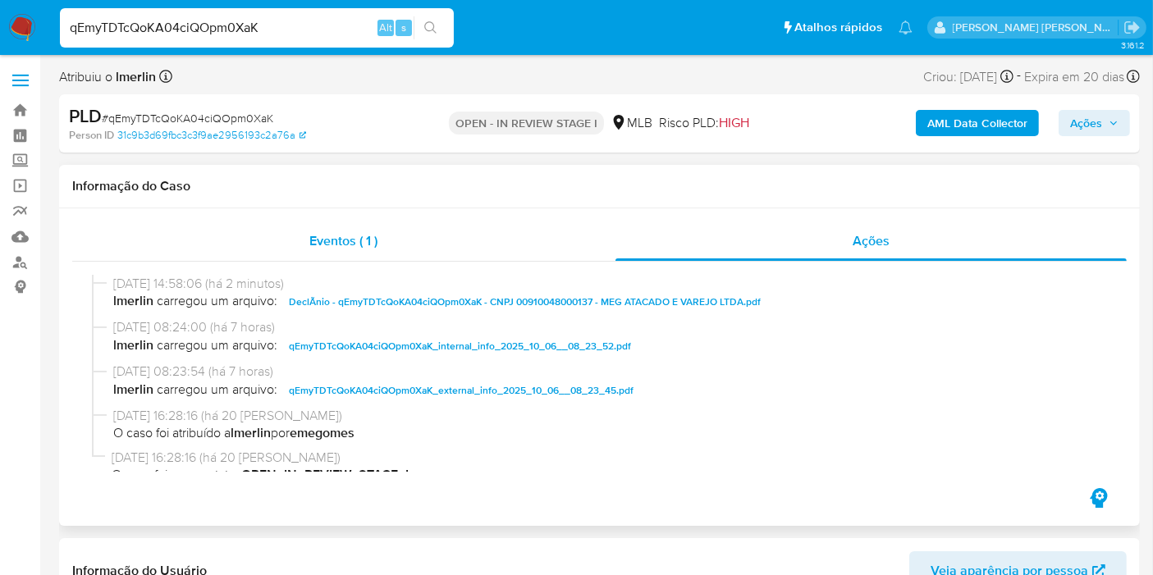
click at [409, 233] on div "Eventos ( 1 )" at bounding box center [343, 241] width 543 height 39
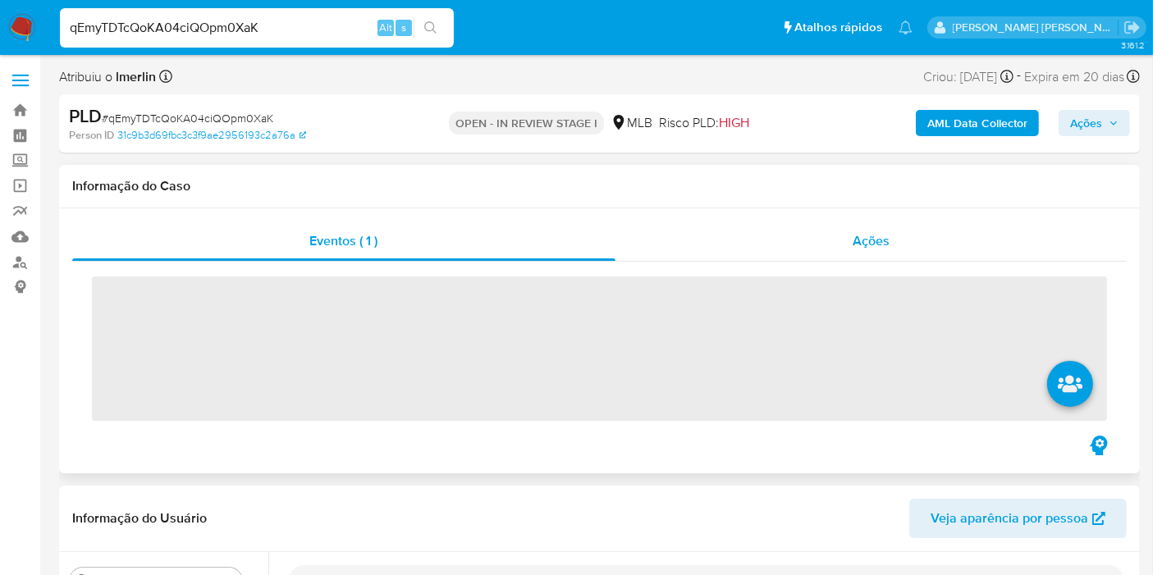
click at [895, 237] on div "Ações" at bounding box center [871, 241] width 512 height 39
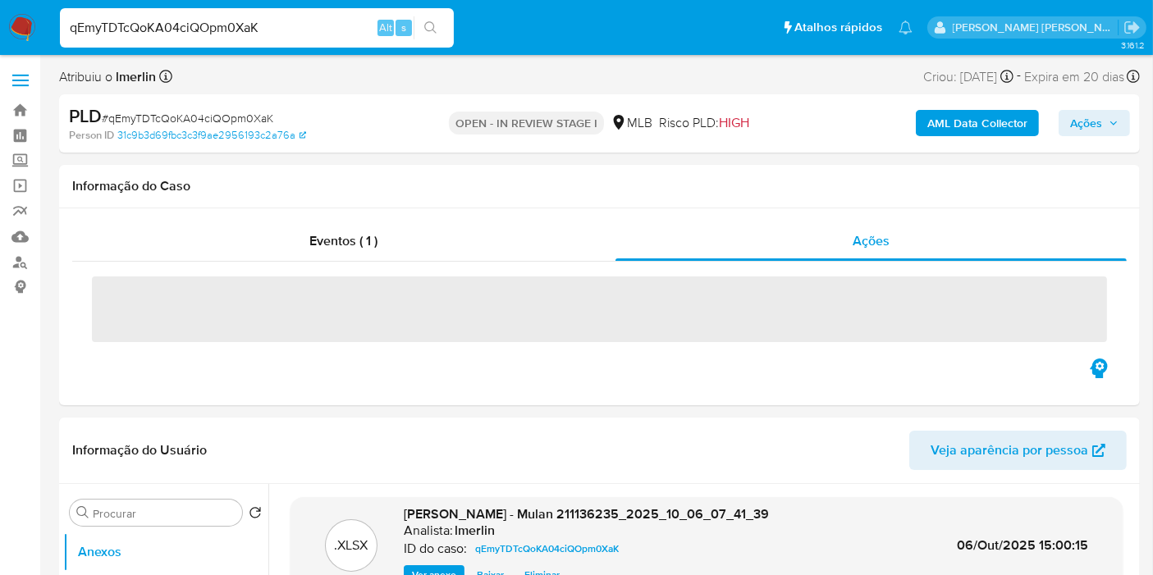
click at [1106, 119] on span "Ações" at bounding box center [1094, 123] width 48 height 23
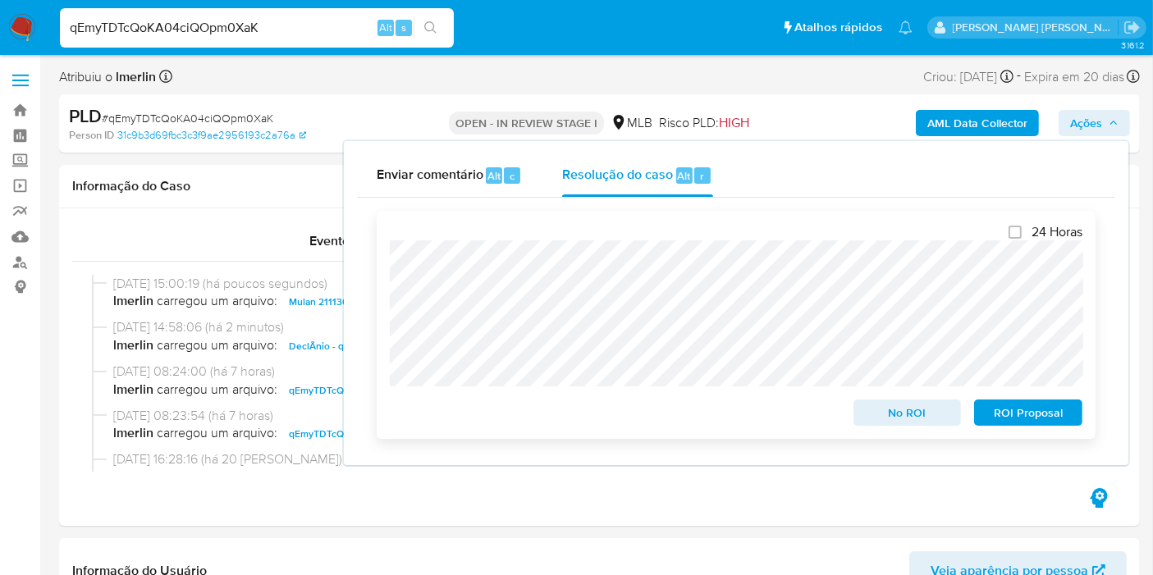
click at [888, 409] on span "No ROI" at bounding box center [907, 412] width 85 height 23
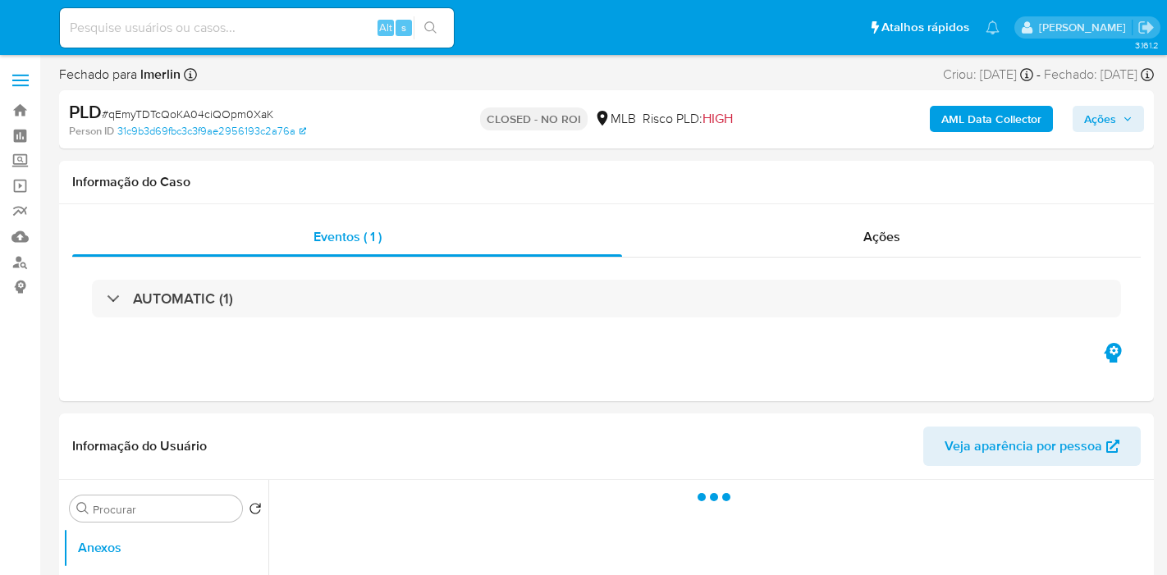
select select "10"
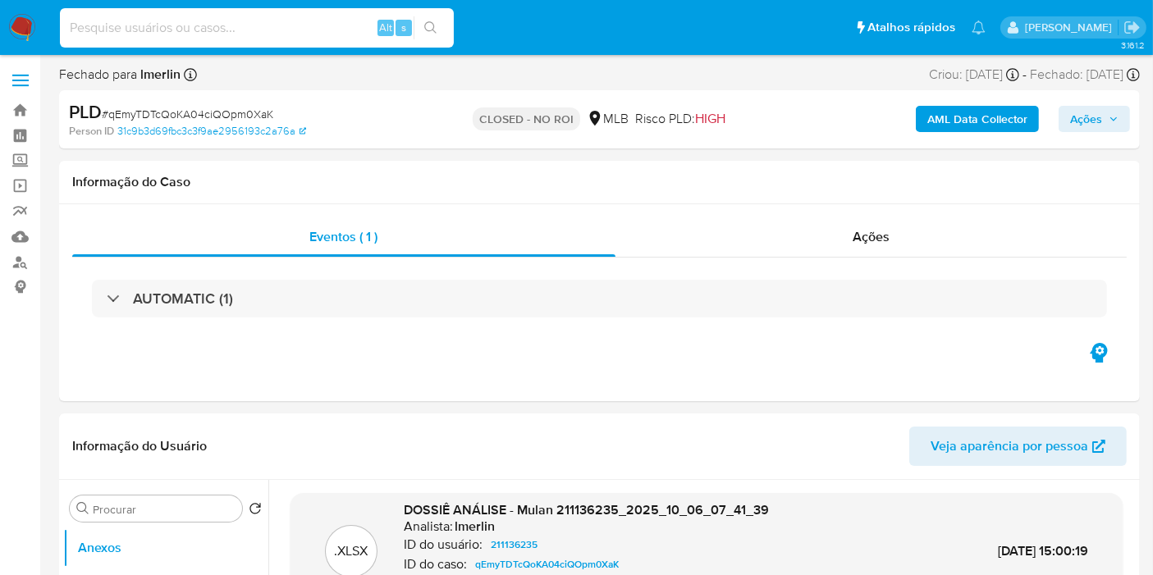
click at [327, 23] on input at bounding box center [257, 27] width 394 height 21
paste input "J8diOTU1BliboinqXkWQ8Brm"
type input "J8diOTU1BliboinqXkWQ8Brm"
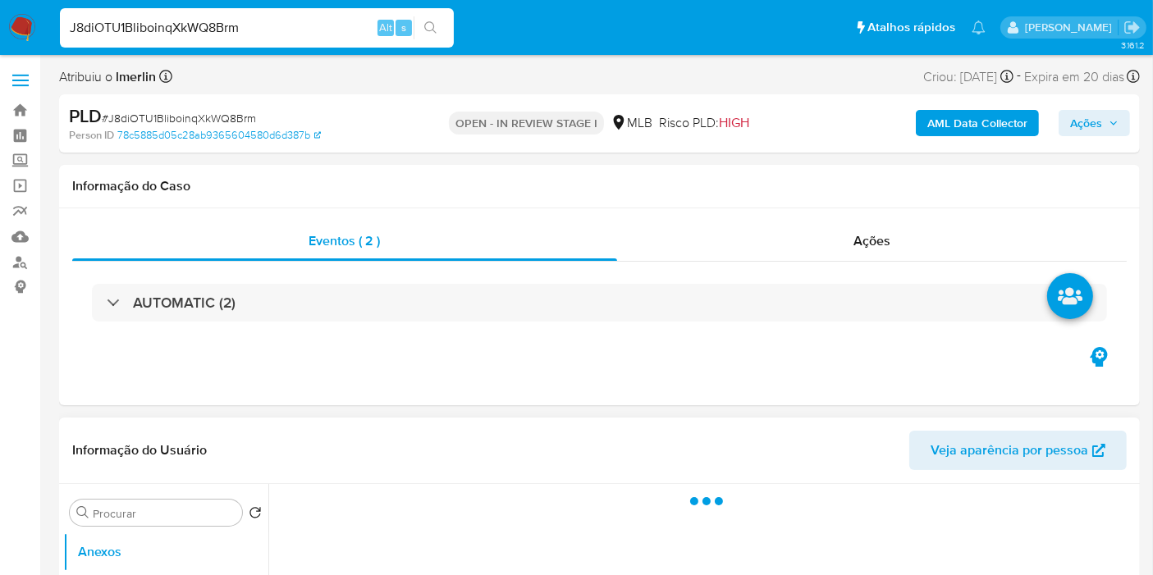
select select "10"
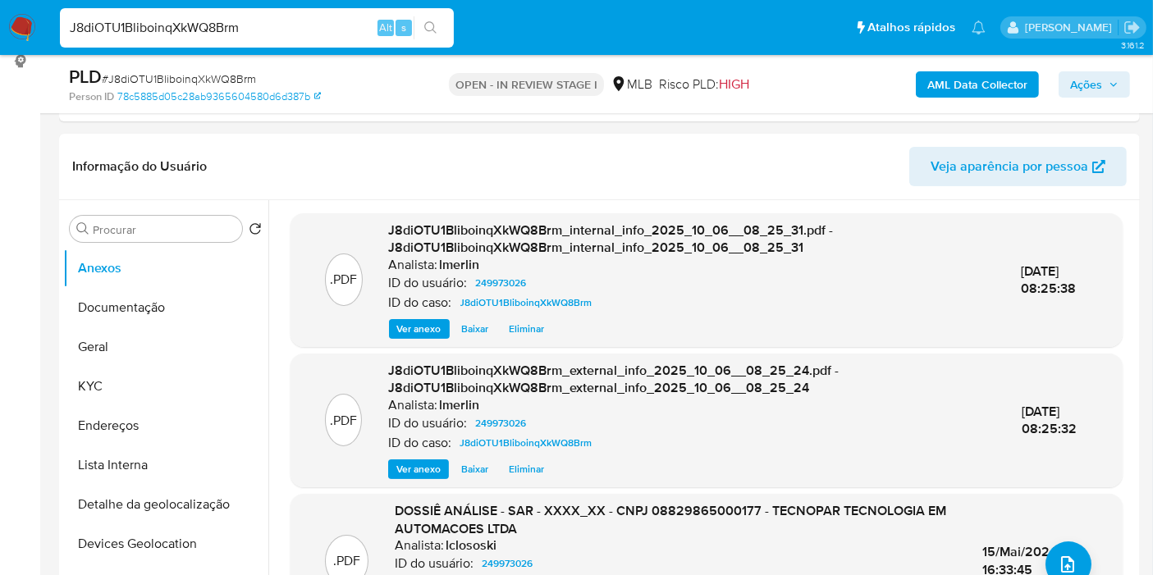
scroll to position [255, 0]
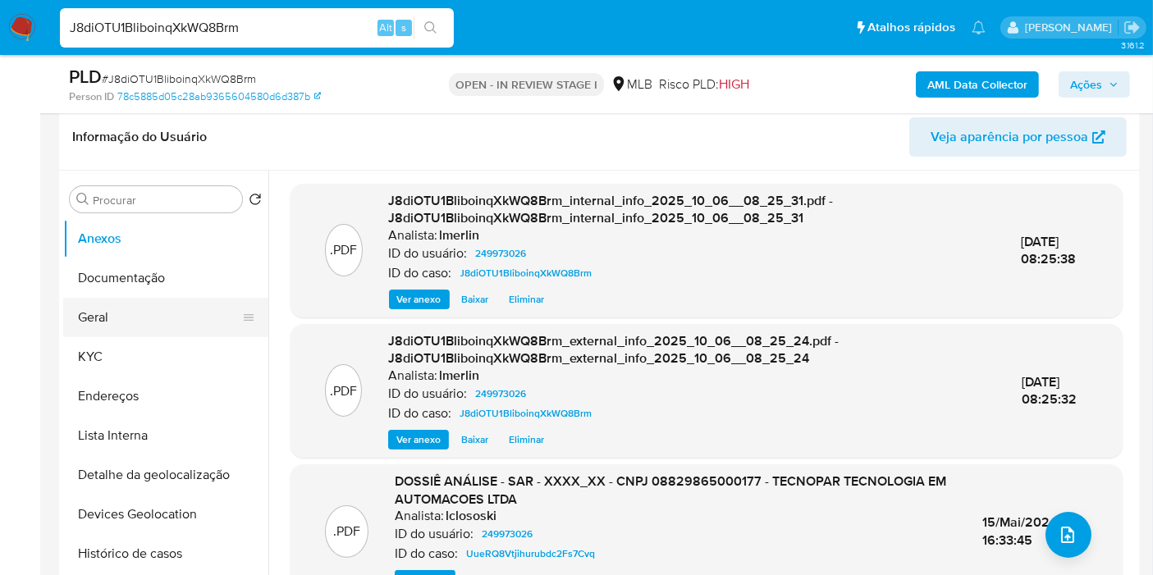
click at [140, 311] on button "Geral" at bounding box center [159, 317] width 192 height 39
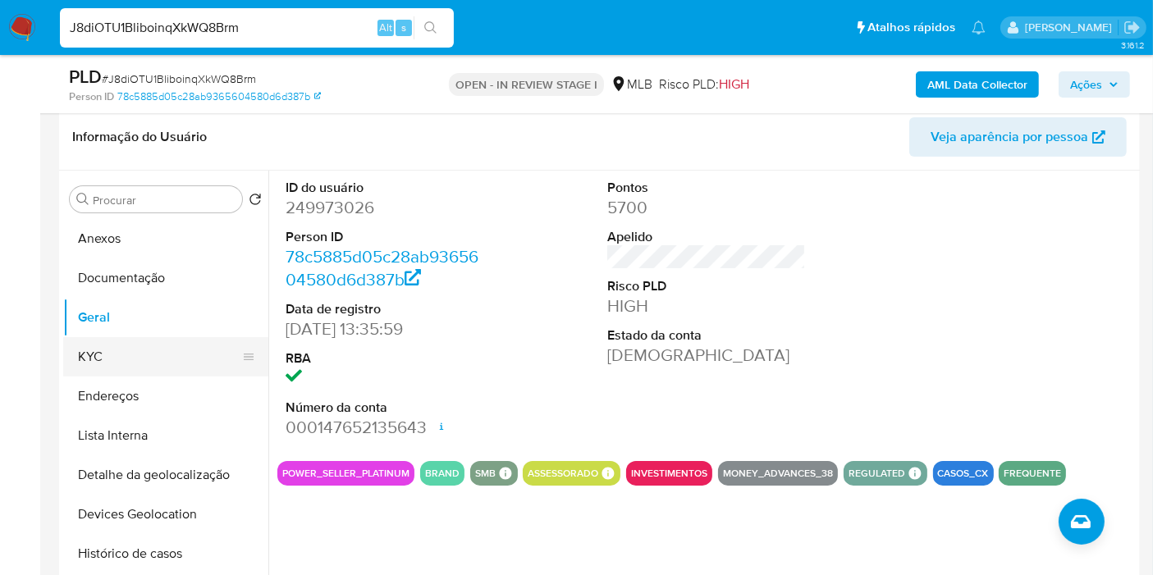
click at [126, 369] on button "KYC" at bounding box center [159, 356] width 192 height 39
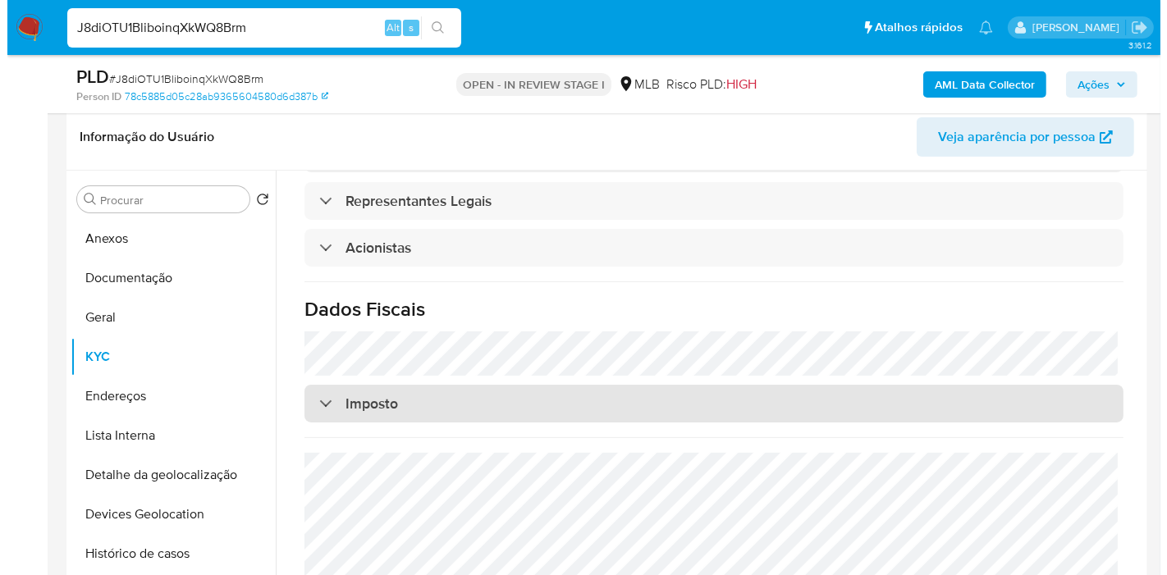
scroll to position [995, 0]
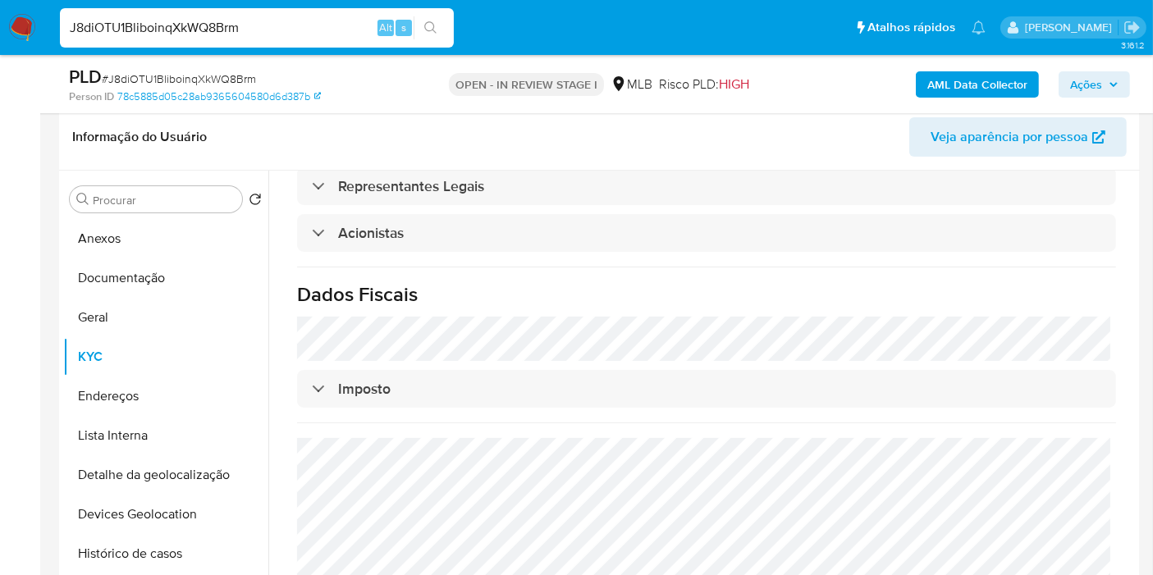
click at [975, 83] on b "AML Data Collector" at bounding box center [977, 84] width 100 height 26
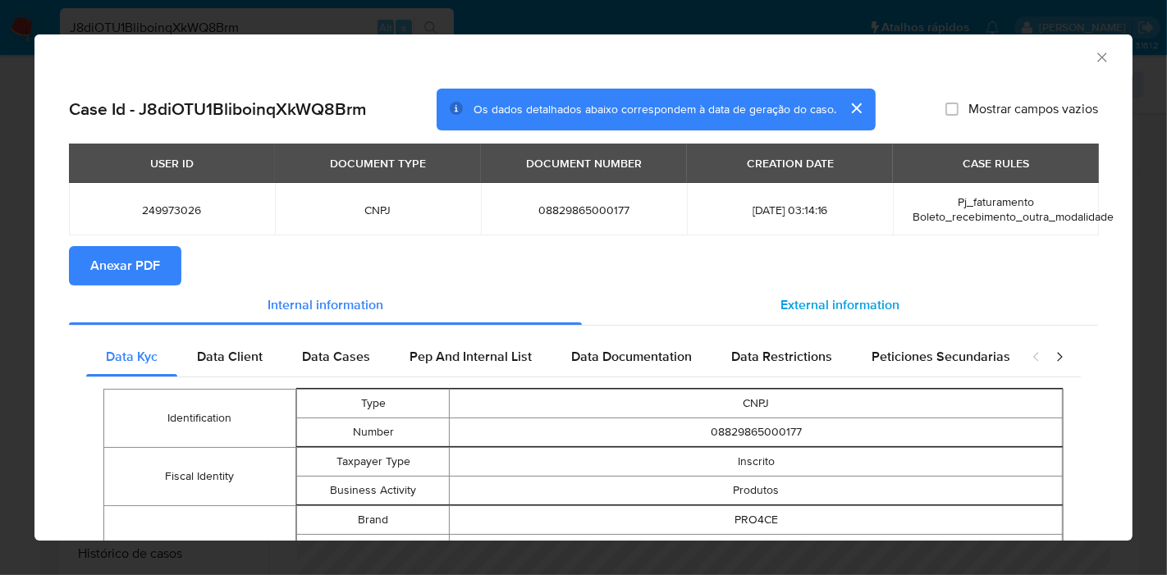
click at [811, 310] on span "External information" at bounding box center [839, 304] width 119 height 19
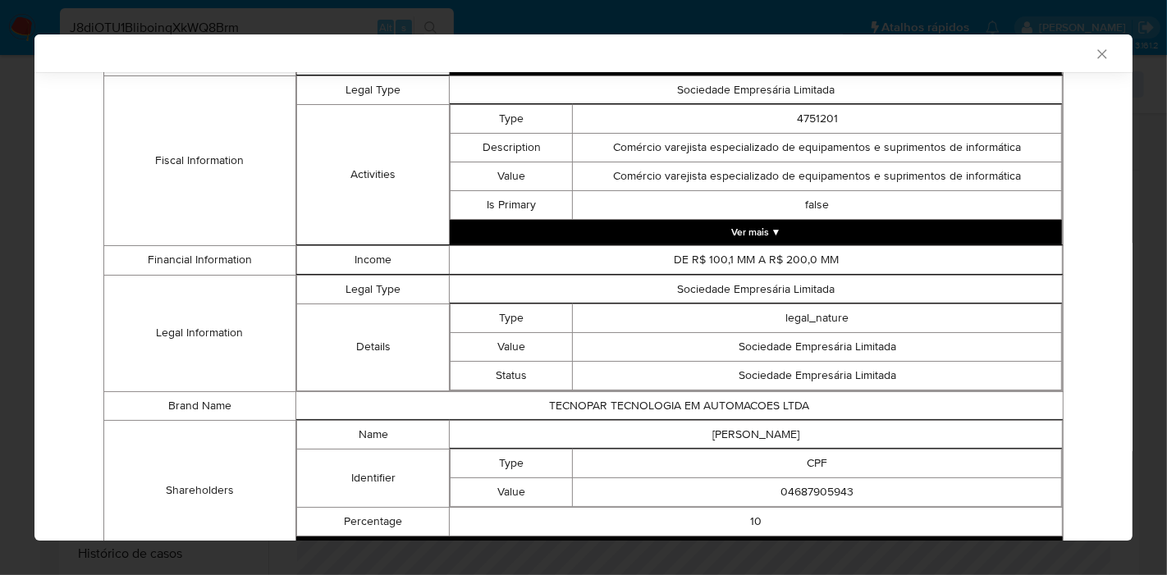
scroll to position [734, 0]
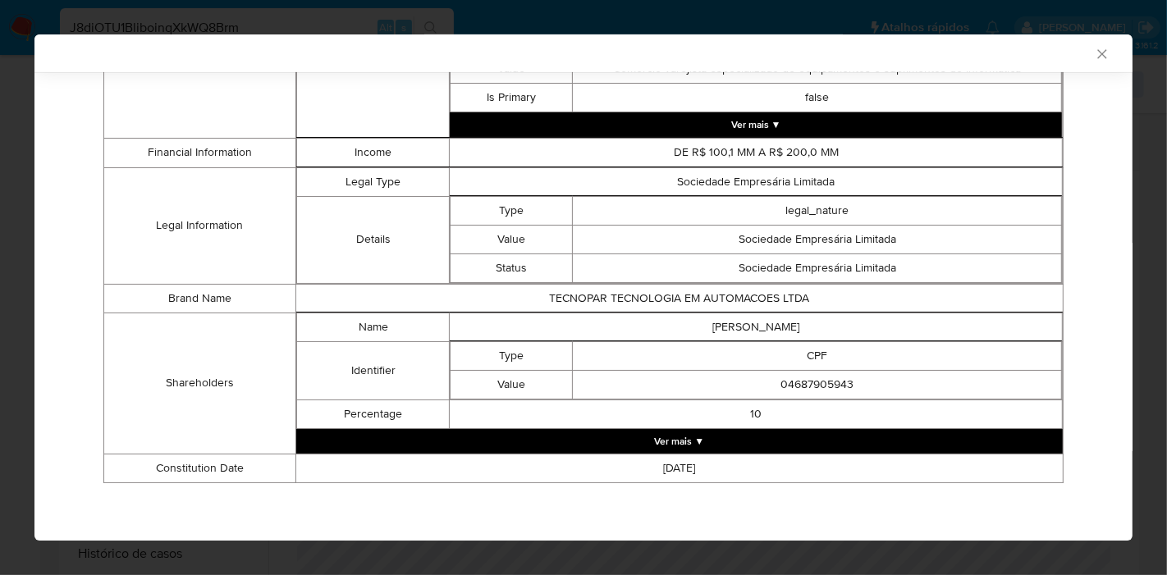
click at [734, 437] on button "Ver mais ▼" at bounding box center [679, 441] width 766 height 25
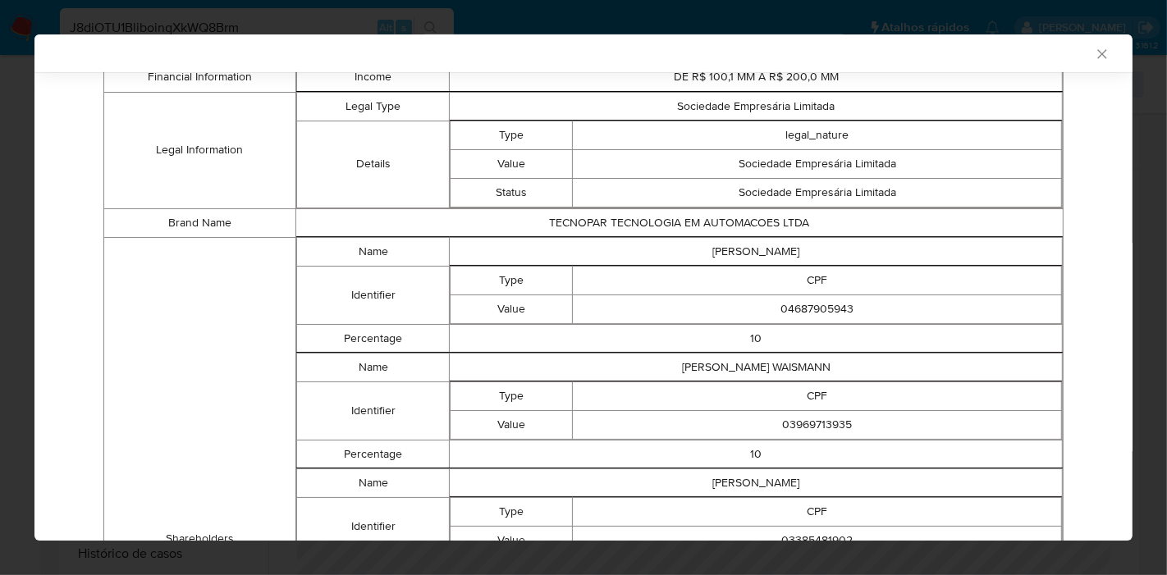
scroll to position [836, 0]
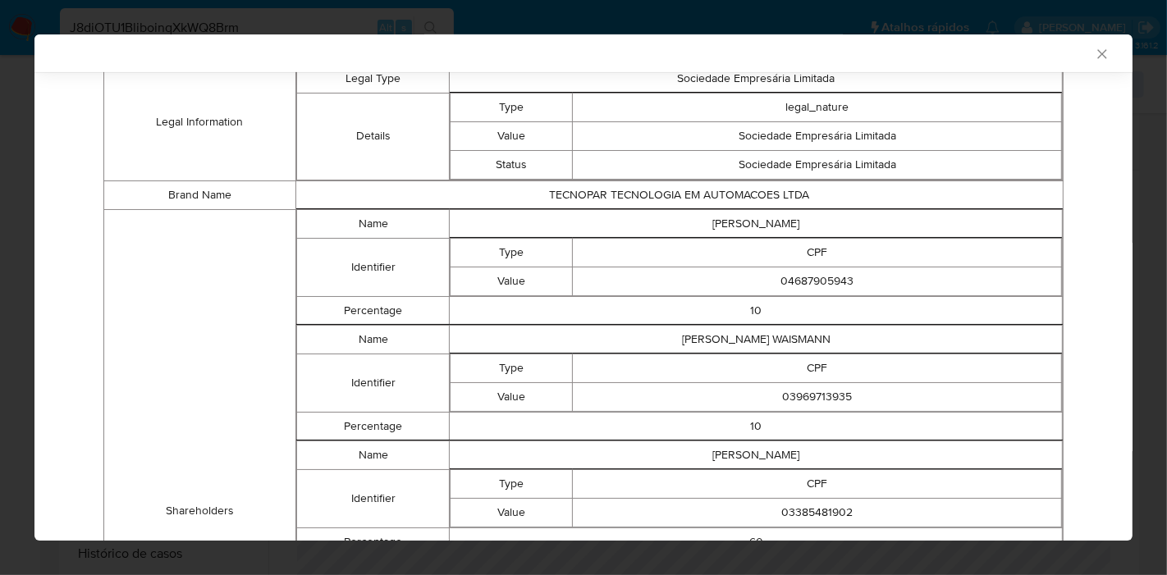
click at [745, 224] on td "ALEXANDRE WAISMANN" at bounding box center [756, 223] width 613 height 29
copy td "ALEXANDRE WAISMANN"
click at [711, 271] on td "04687905943" at bounding box center [817, 281] width 489 height 29
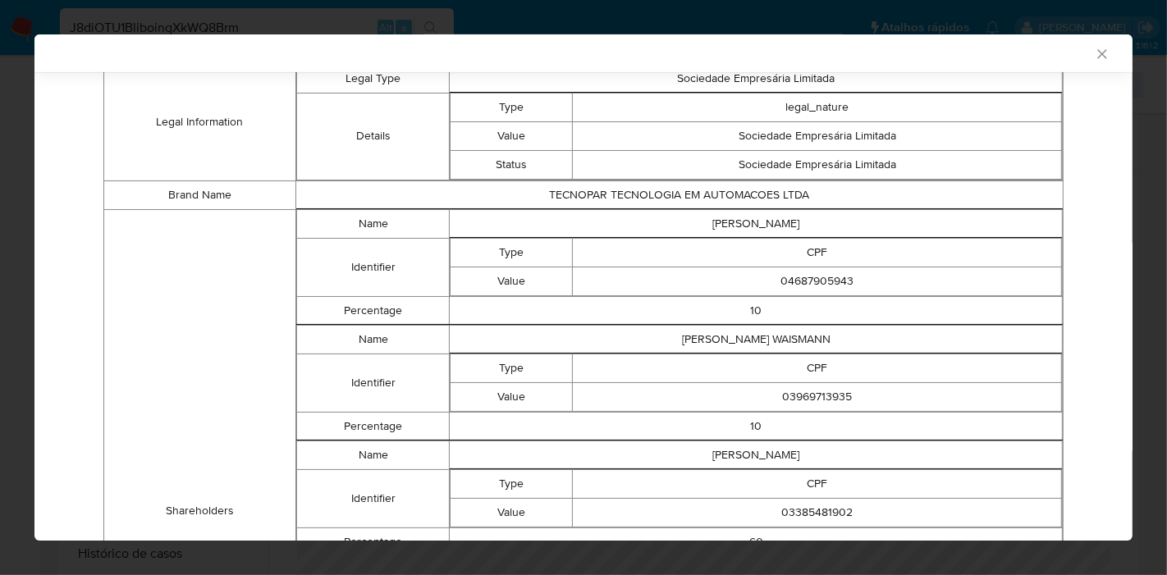
click at [788, 286] on td "04687905943" at bounding box center [817, 281] width 489 height 29
copy td "04687905943"
click at [702, 353] on td "DENISE SIKORSKI WAISMANN" at bounding box center [756, 339] width 613 height 29
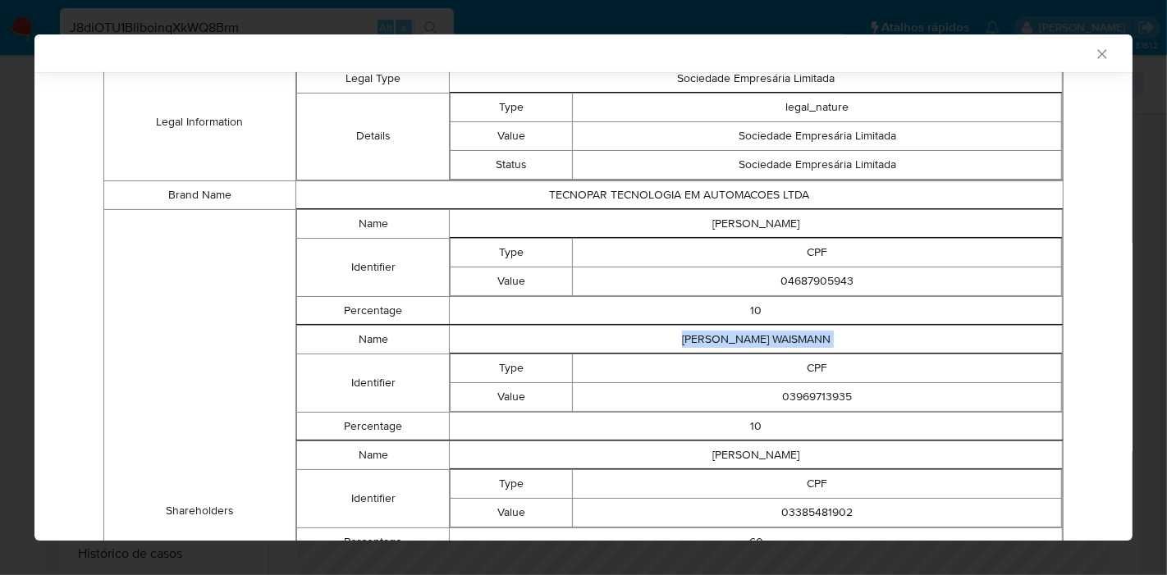
click at [702, 353] on td "DENISE SIKORSKI WAISMANN" at bounding box center [756, 339] width 613 height 29
copy td "DENISE SIKORSKI WAISMANN"
drag, startPoint x: 646, startPoint y: 382, endPoint x: 671, endPoint y: 389, distance: 26.5
click at [651, 382] on td "CPF" at bounding box center [817, 368] width 489 height 29
click at [822, 406] on td "03969713935" at bounding box center [817, 396] width 489 height 29
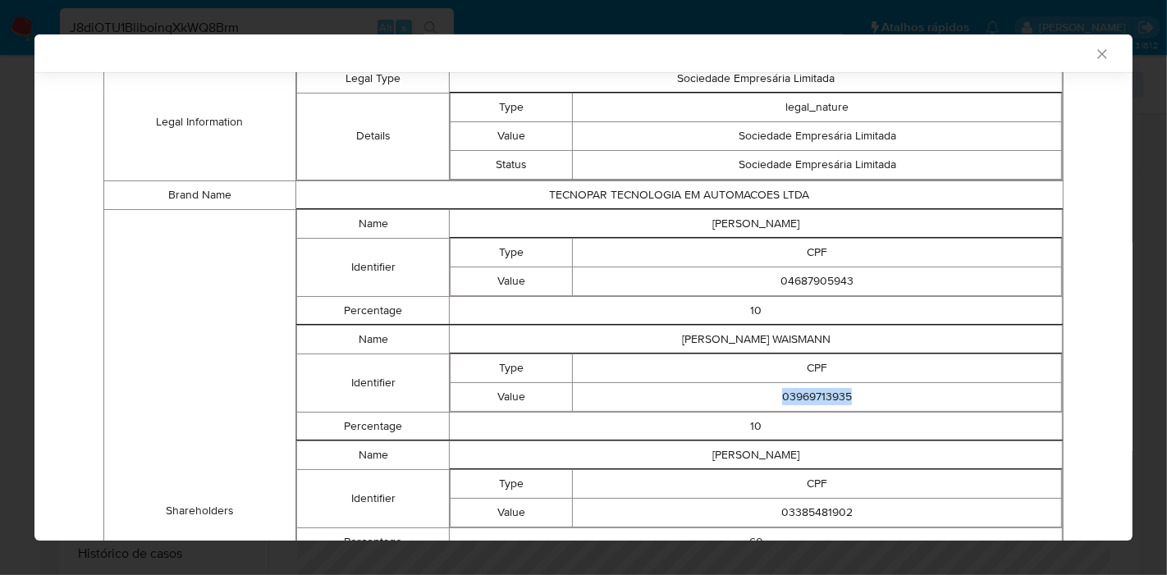
click at [822, 406] on td "03969713935" at bounding box center [817, 396] width 489 height 29
copy td "03969713935"
click at [625, 334] on td "DENISE SIKORSKI WAISMANN" at bounding box center [756, 339] width 613 height 29
click at [745, 463] on td "EMANUEL WAISMANN JUNIOR" at bounding box center [756, 455] width 613 height 29
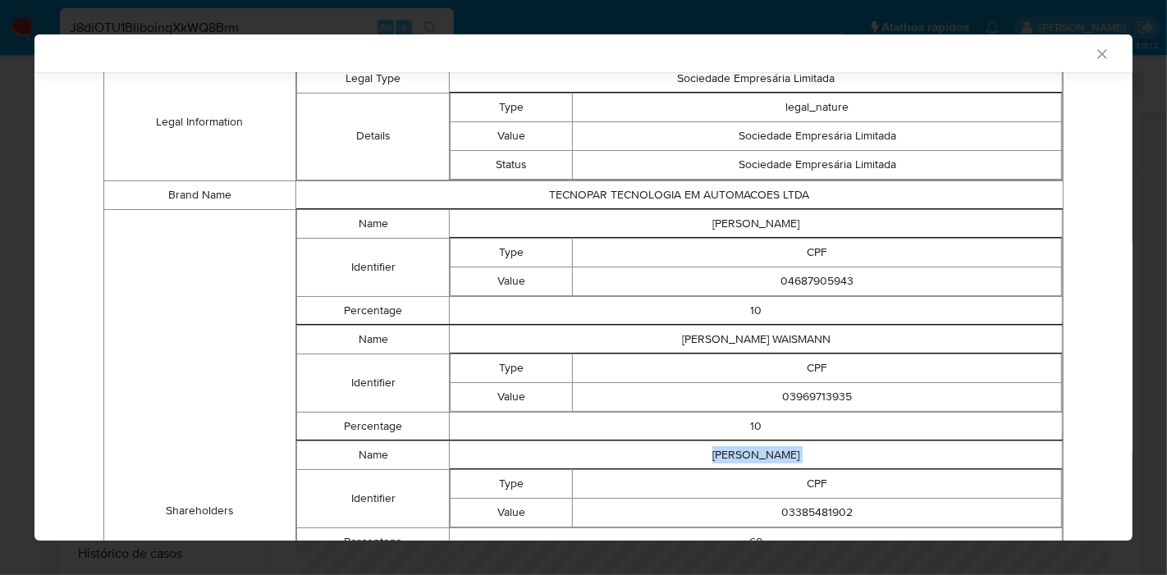
click at [745, 463] on td "EMANUEL WAISMANN JUNIOR" at bounding box center [756, 455] width 613 height 29
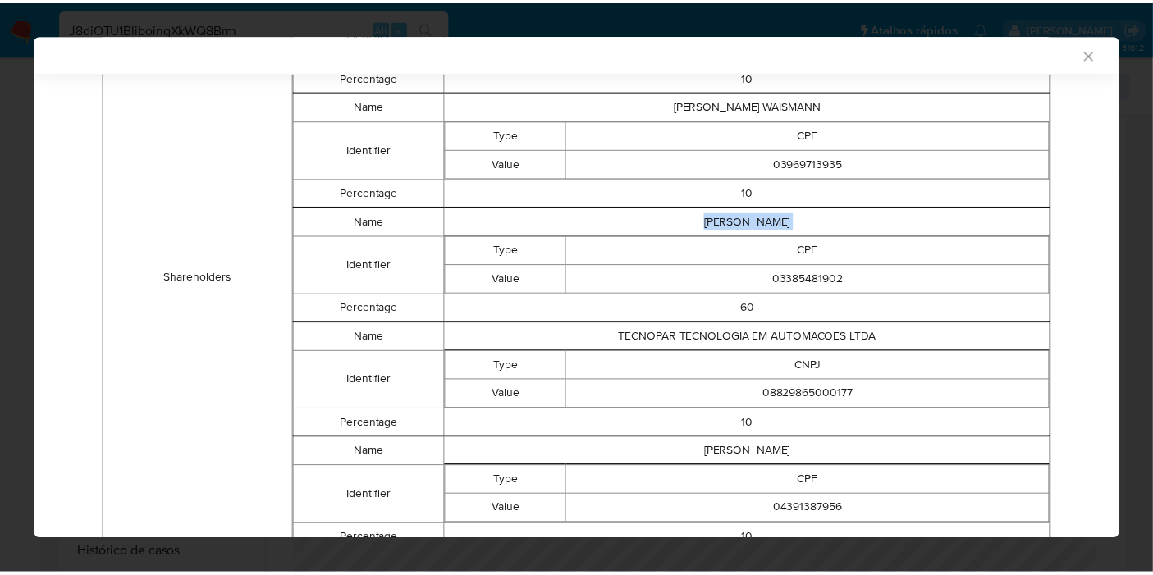
scroll to position [1110, 0]
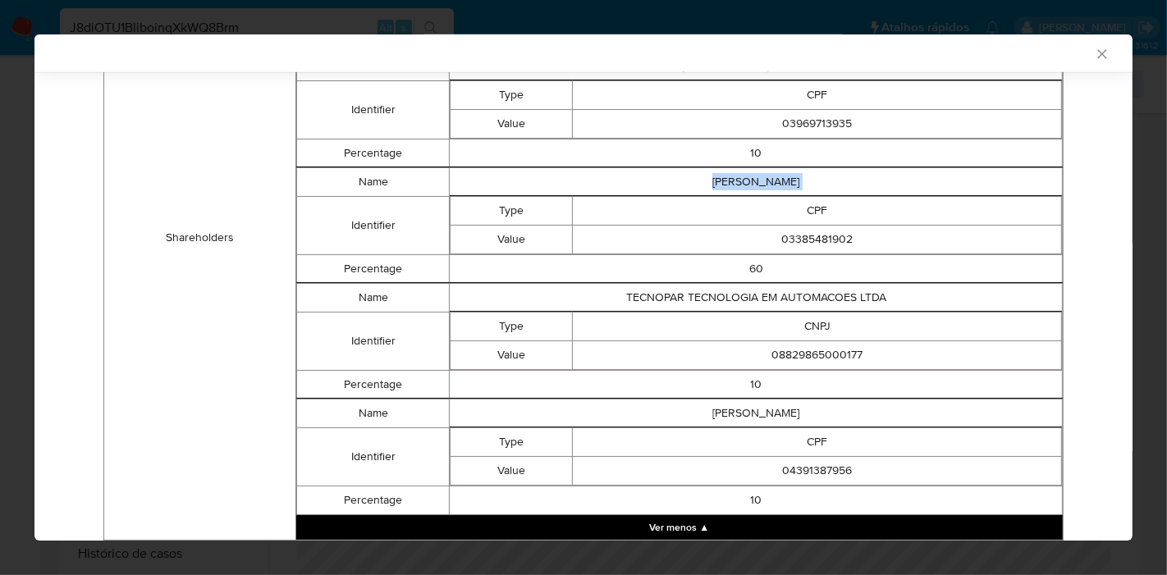
copy td "EMANUEL WAISMANN JUNIOR"
click at [652, 263] on td "60" at bounding box center [756, 268] width 613 height 29
click at [818, 251] on td "03385481902" at bounding box center [817, 239] width 489 height 29
copy td "03385481902"
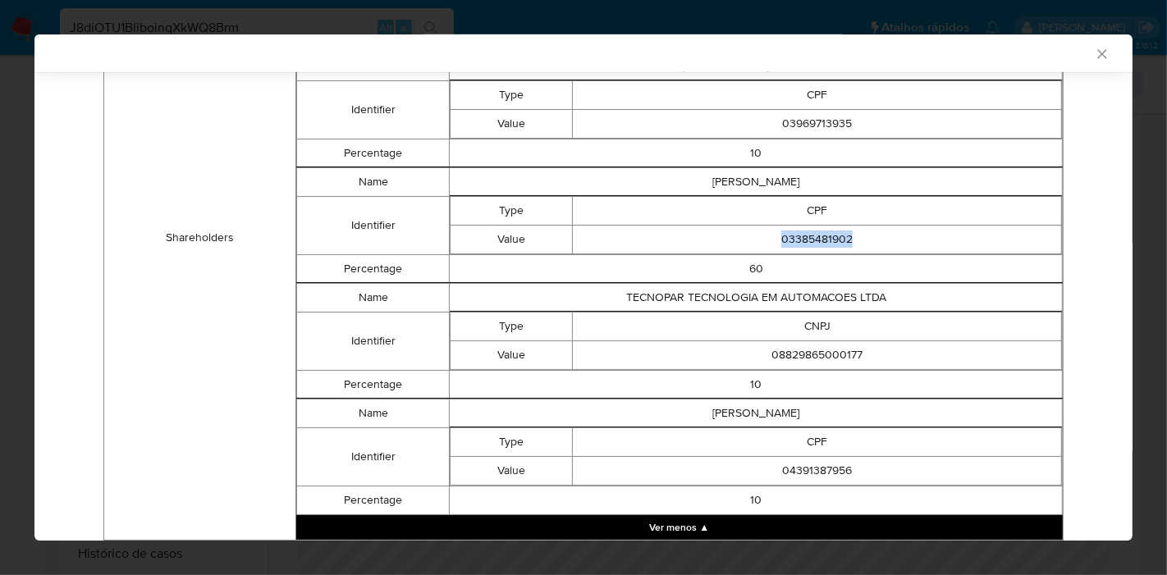
click at [649, 304] on td "TECNOPAR TECNOLOGIA EM AUTOMACOES LTDA" at bounding box center [756, 297] width 613 height 29
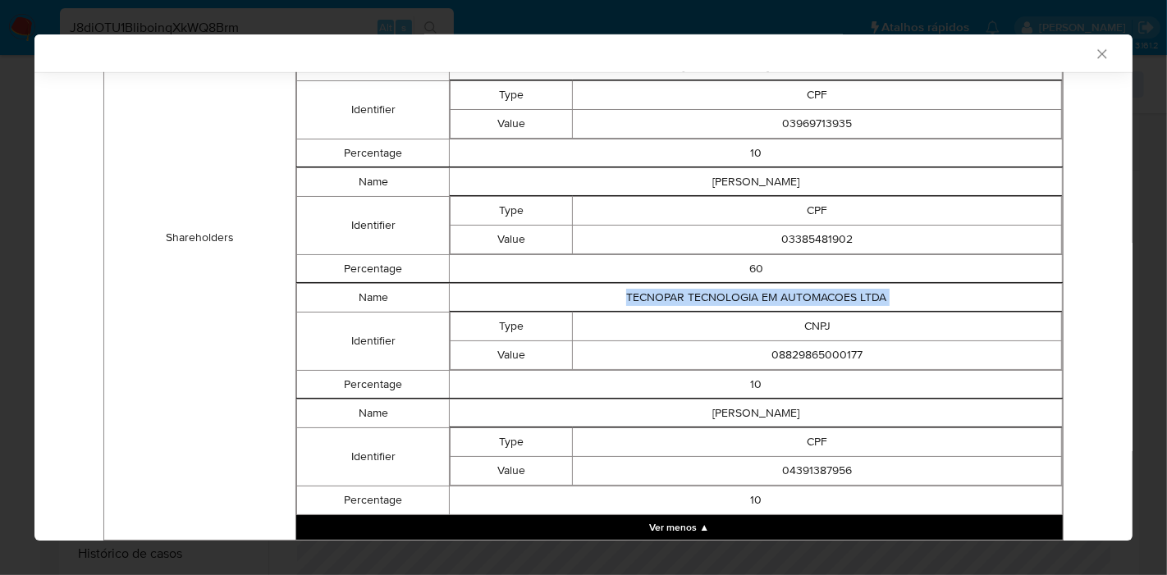
click at [649, 304] on td "TECNOPAR TECNOLOGIA EM AUTOMACOES LTDA" at bounding box center [756, 297] width 613 height 29
copy td "TECNOPAR TECNOLOGIA EM AUTOMACOES LTDA"
click at [533, 385] on td "10" at bounding box center [756, 384] width 613 height 29
click at [802, 362] on td "08829865000177" at bounding box center [817, 355] width 489 height 29
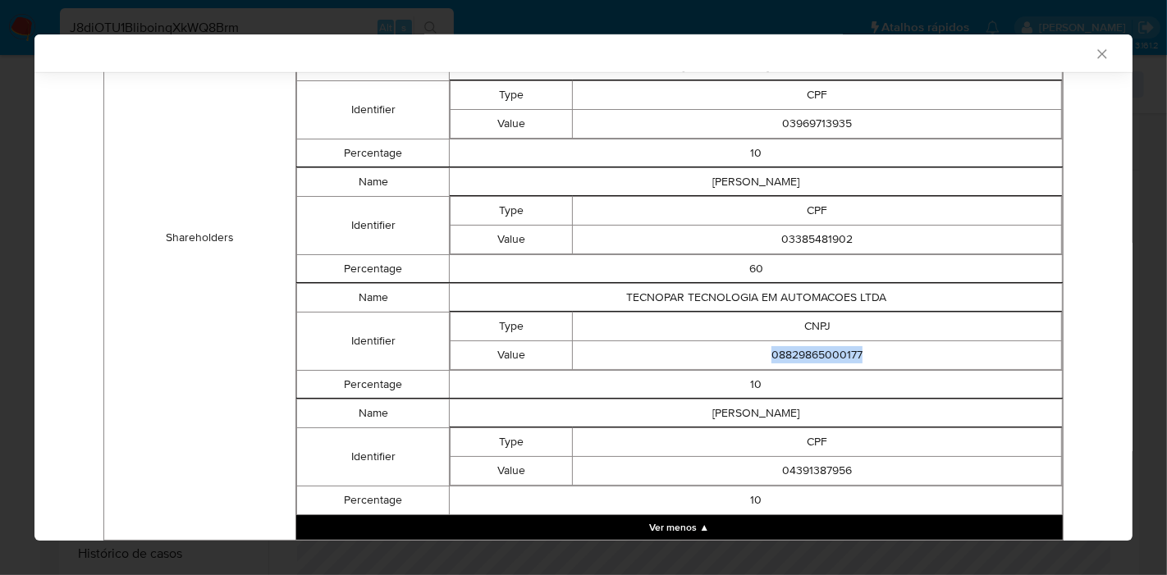
click at [802, 362] on td "08829865000177" at bounding box center [817, 355] width 489 height 29
copy td "08829865000177"
click at [602, 438] on td "CPF" at bounding box center [817, 442] width 489 height 29
click at [780, 414] on td "PAULO HENRIQUE ROLLWAGEN" at bounding box center [756, 413] width 613 height 29
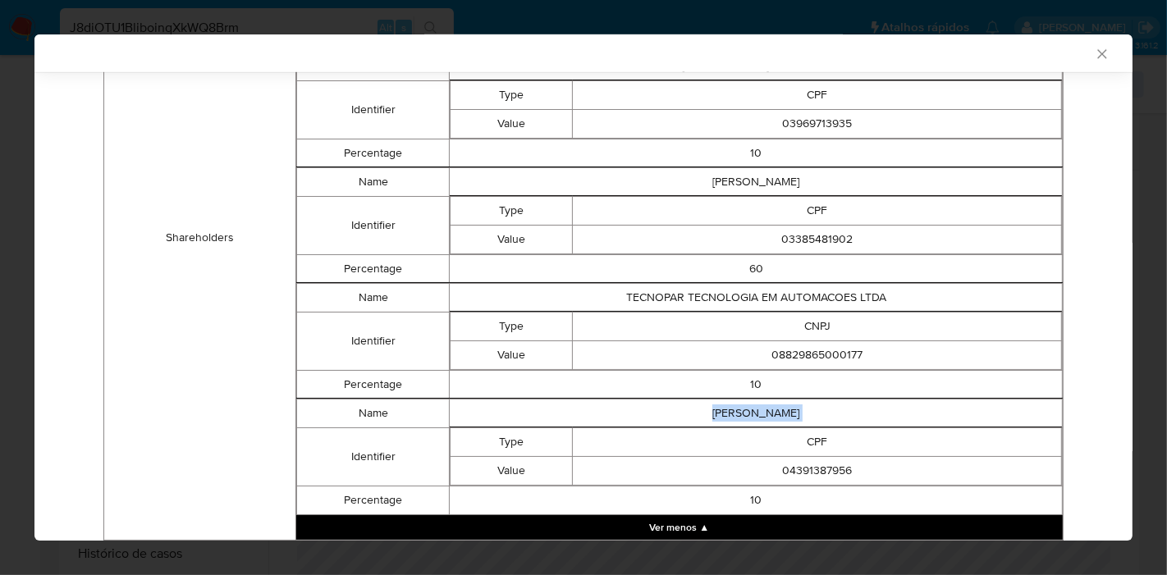
click at [780, 414] on td "PAULO HENRIQUE ROLLWAGEN" at bounding box center [756, 413] width 613 height 29
copy td "PAULO HENRIQUE ROLLWAGEN"
drag, startPoint x: 628, startPoint y: 411, endPoint x: 680, endPoint y: 479, distance: 86.0
click at [629, 413] on td "PAULO HENRIQUE ROLLWAGEN" at bounding box center [756, 413] width 613 height 29
click at [789, 474] on td "04391387956" at bounding box center [817, 470] width 489 height 29
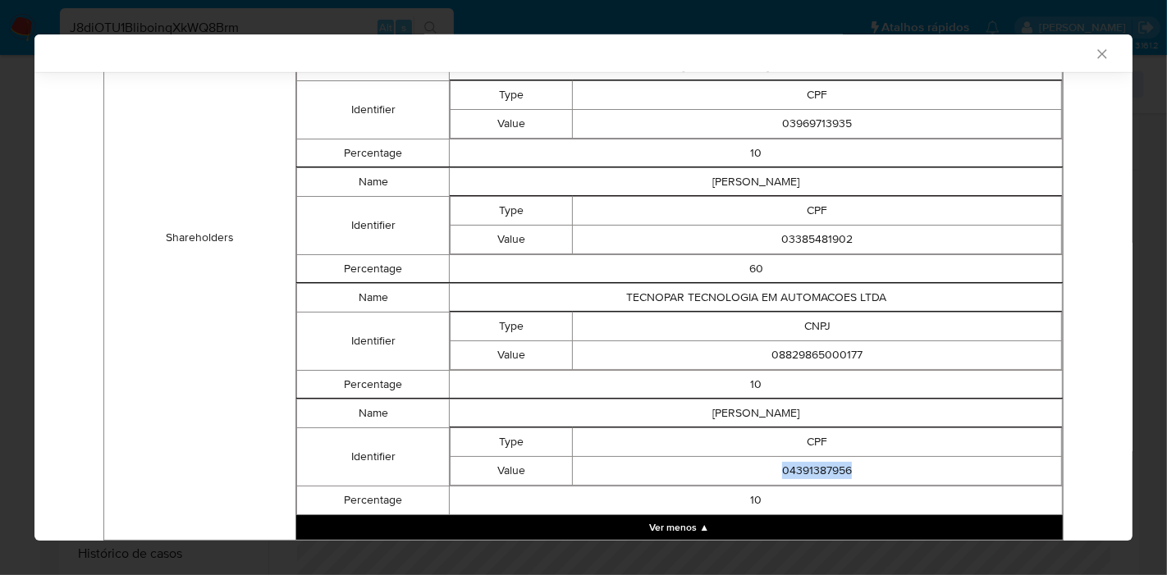
click at [789, 474] on td "04391387956" at bounding box center [817, 470] width 489 height 29
copy td "04391387956"
click at [1097, 57] on icon "Fechar a janela" at bounding box center [1101, 53] width 9 height 9
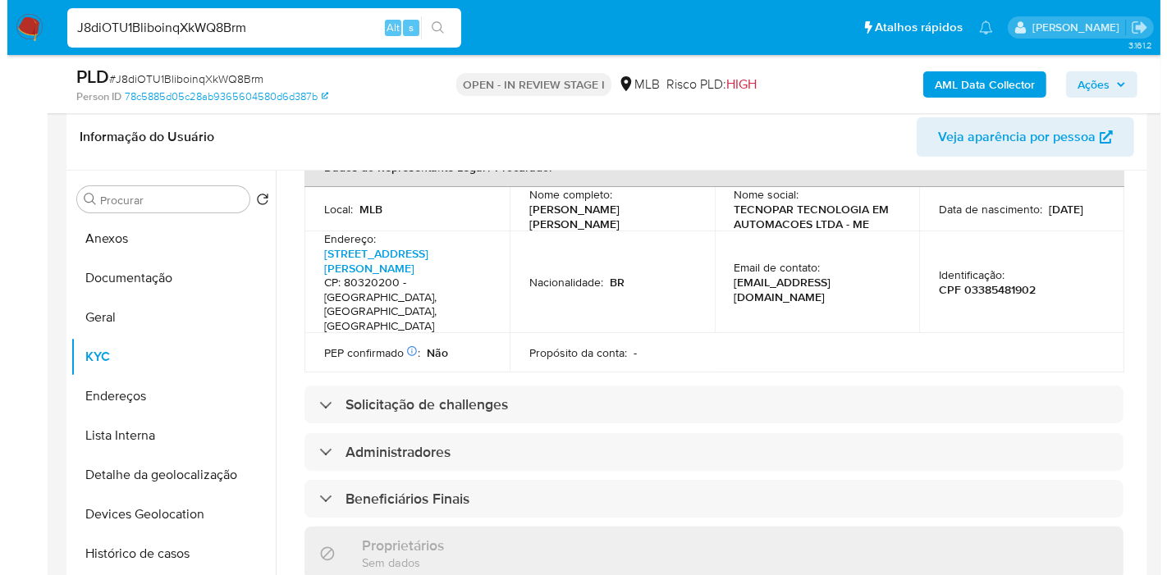
scroll to position [539, 0]
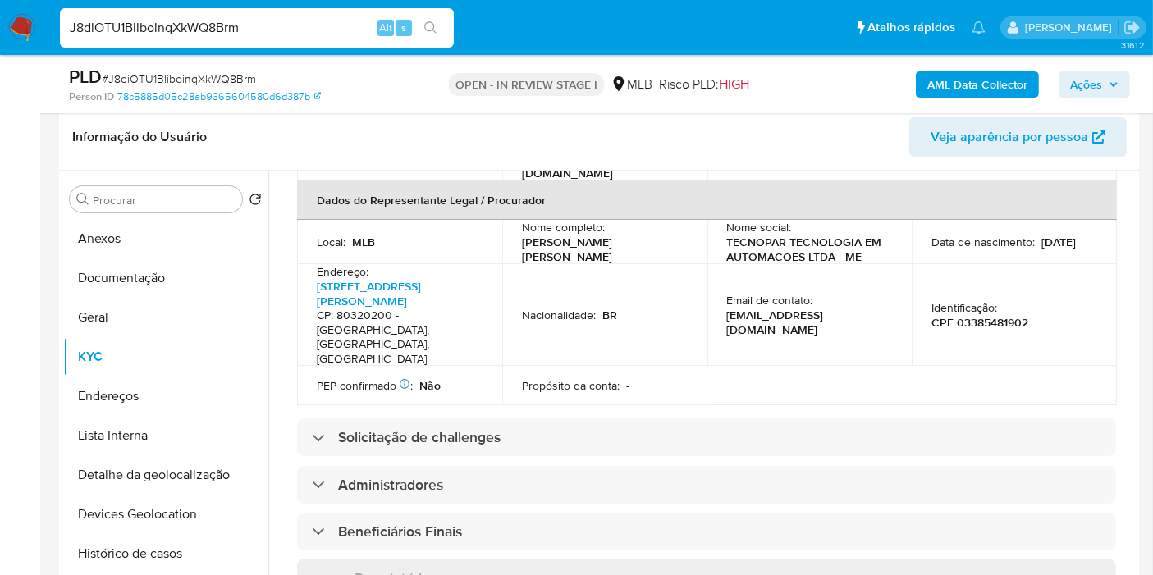
click at [953, 81] on b "AML Data Collector" at bounding box center [977, 84] width 100 height 26
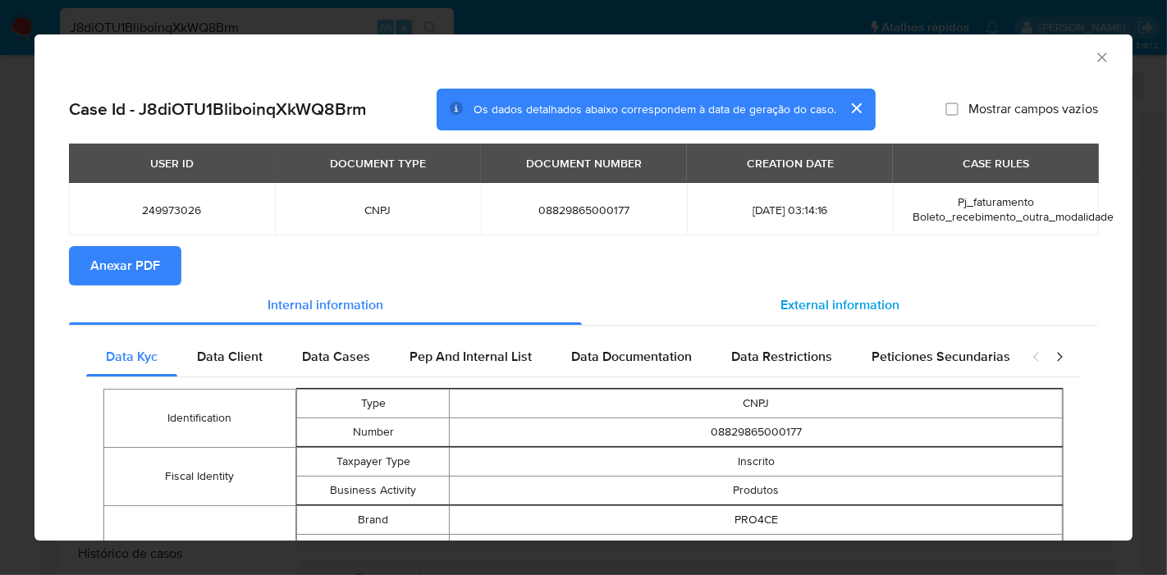
click at [788, 308] on span "External information" at bounding box center [839, 304] width 119 height 19
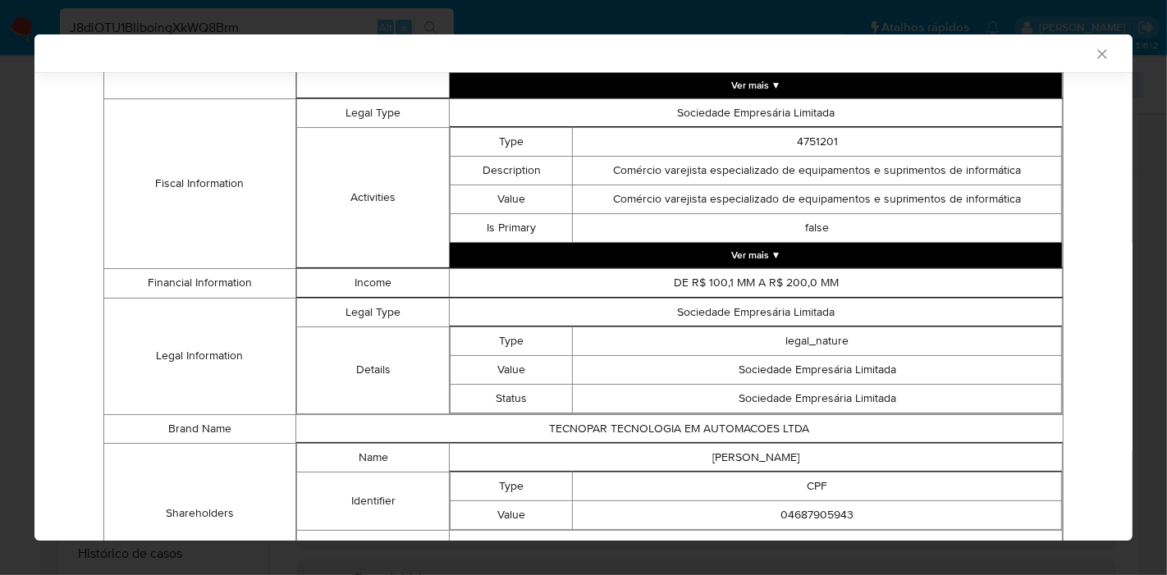
scroll to position [734, 0]
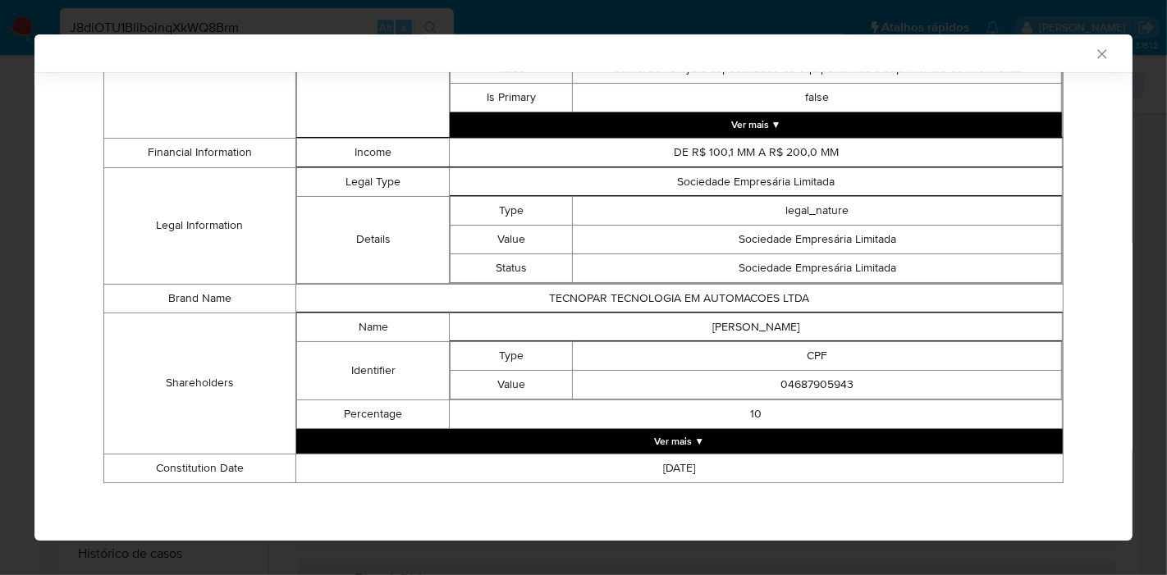
click at [776, 432] on button "Ver mais ▼" at bounding box center [679, 441] width 766 height 25
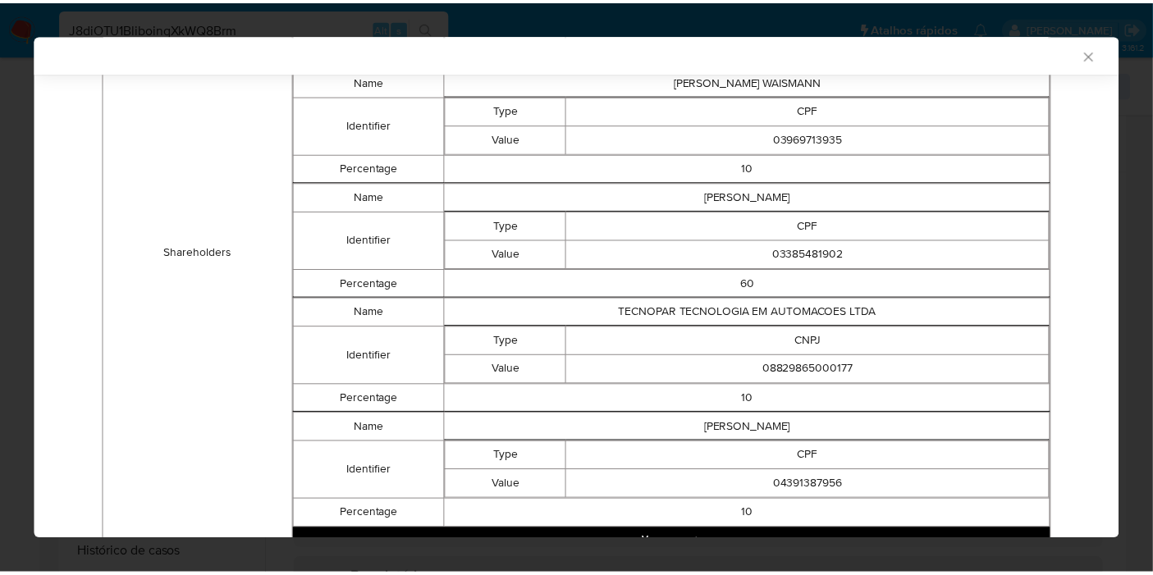
scroll to position [1191, 0]
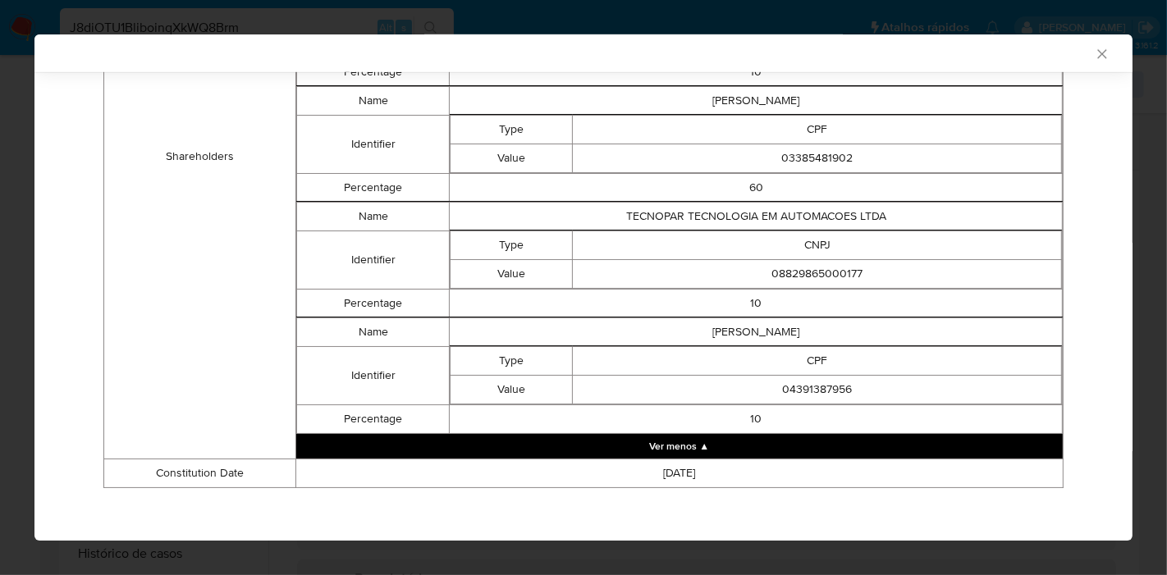
click at [1094, 49] on icon "Fechar a janela" at bounding box center [1102, 54] width 16 height 16
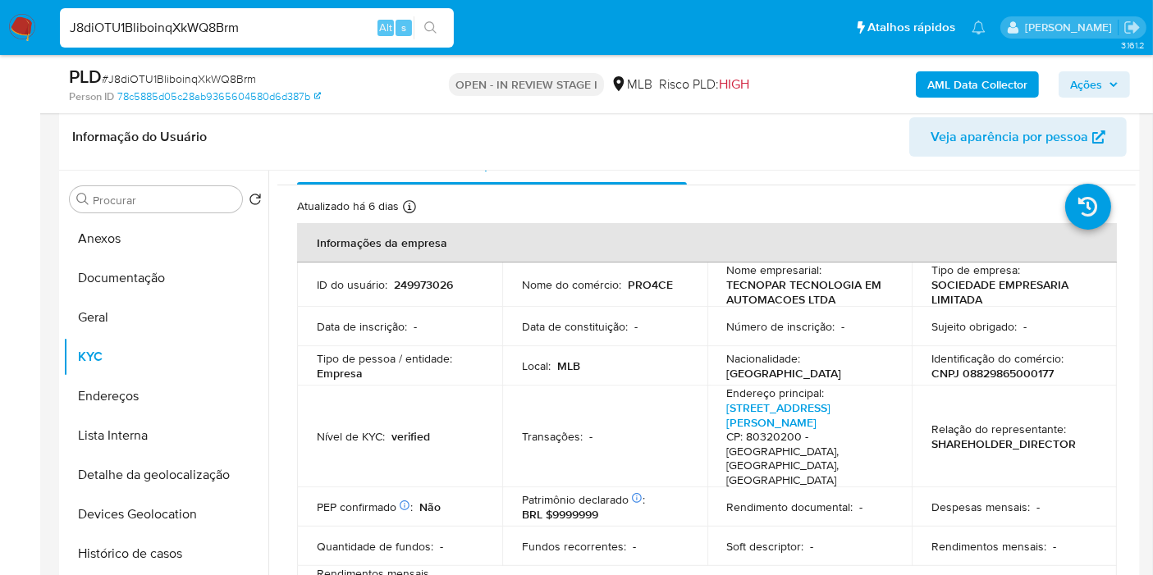
scroll to position [0, 0]
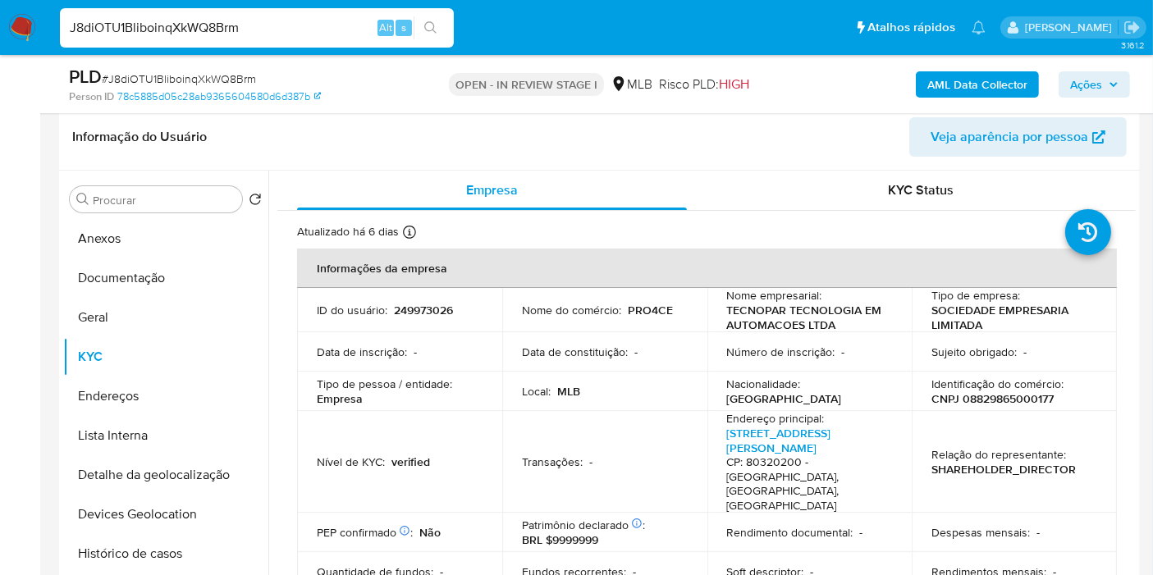
click at [420, 309] on p "249973026" at bounding box center [423, 310] width 59 height 15
click at [144, 388] on button "Endereços" at bounding box center [159, 396] width 192 height 39
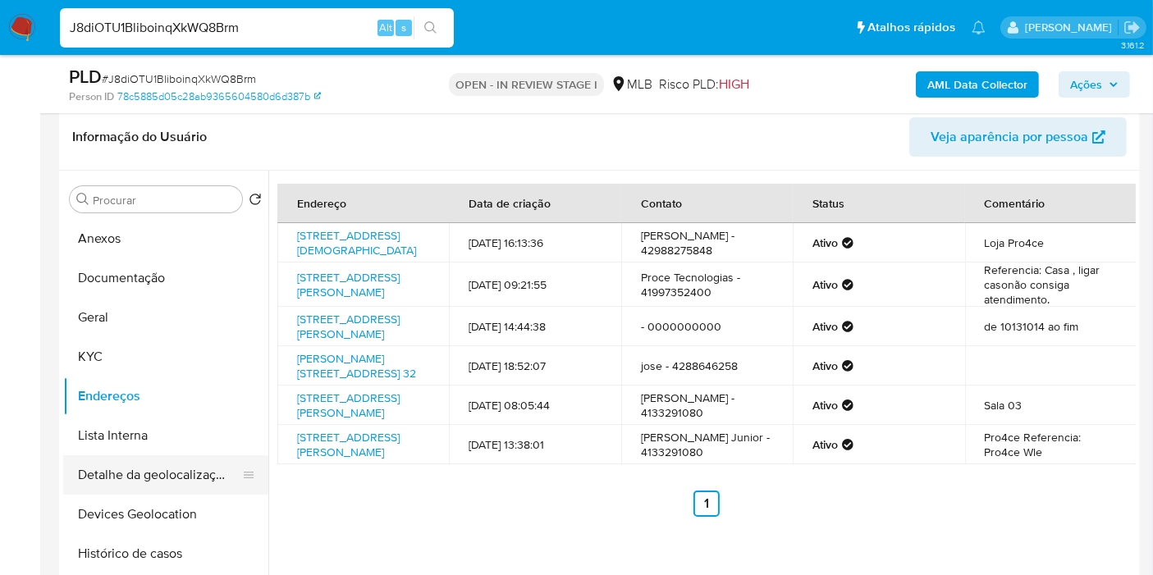
click at [195, 486] on button "Detalhe da geolocalização" at bounding box center [159, 474] width 192 height 39
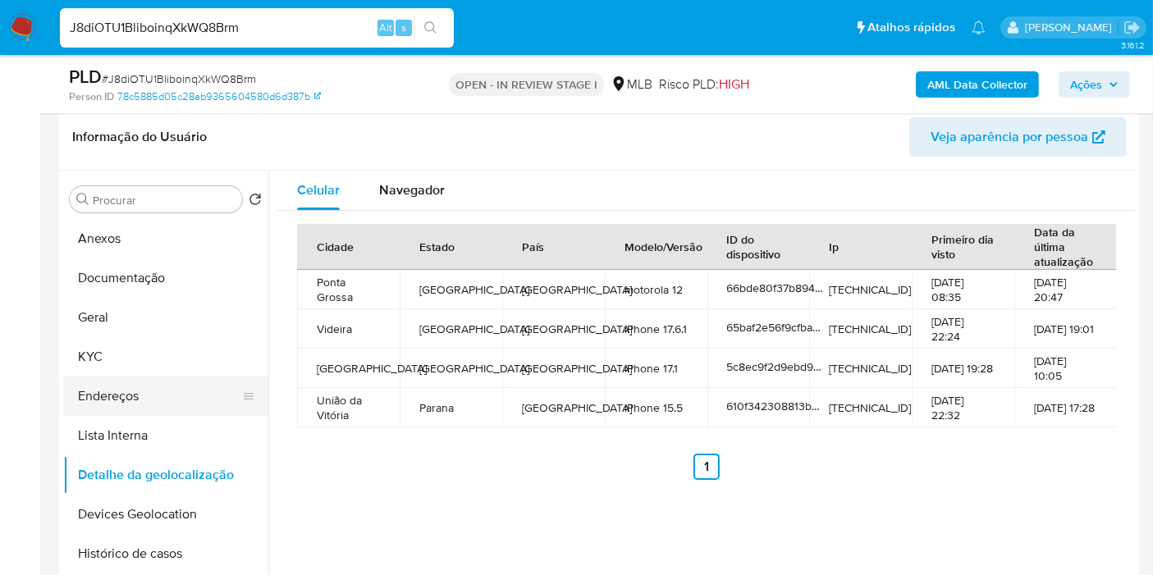
scroll to position [91, 0]
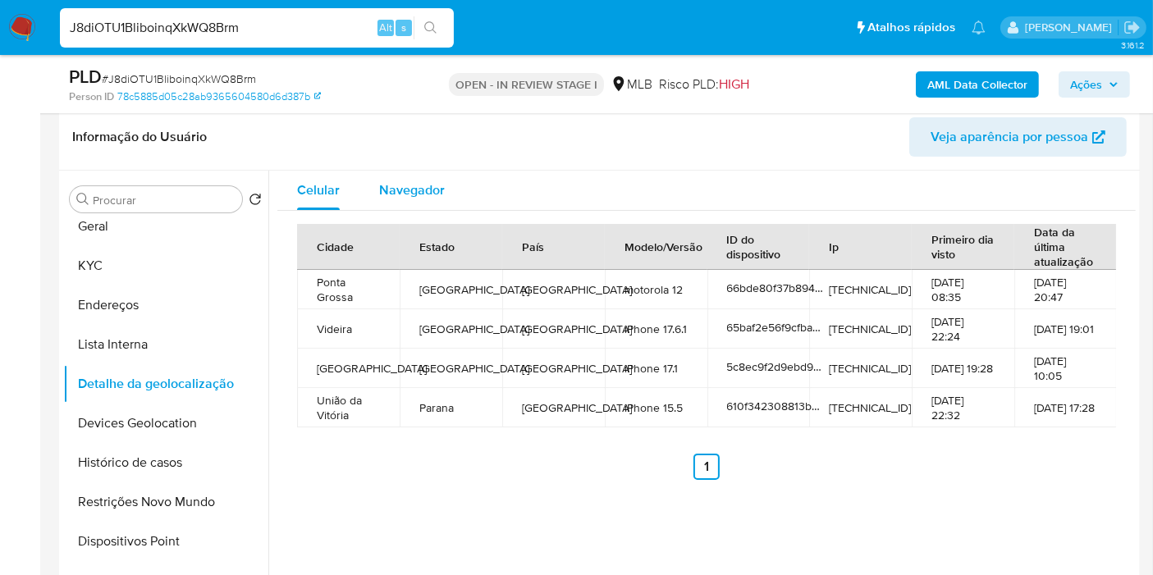
click at [409, 189] on span "Navegador" at bounding box center [412, 190] width 66 height 19
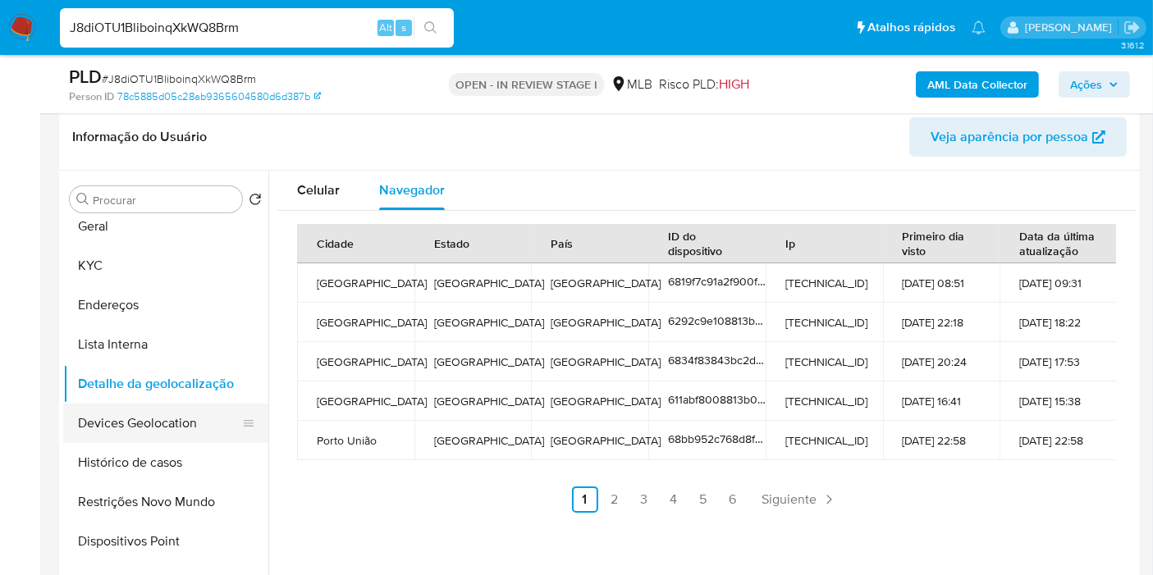
click at [173, 419] on button "Devices Geolocation" at bounding box center [159, 423] width 192 height 39
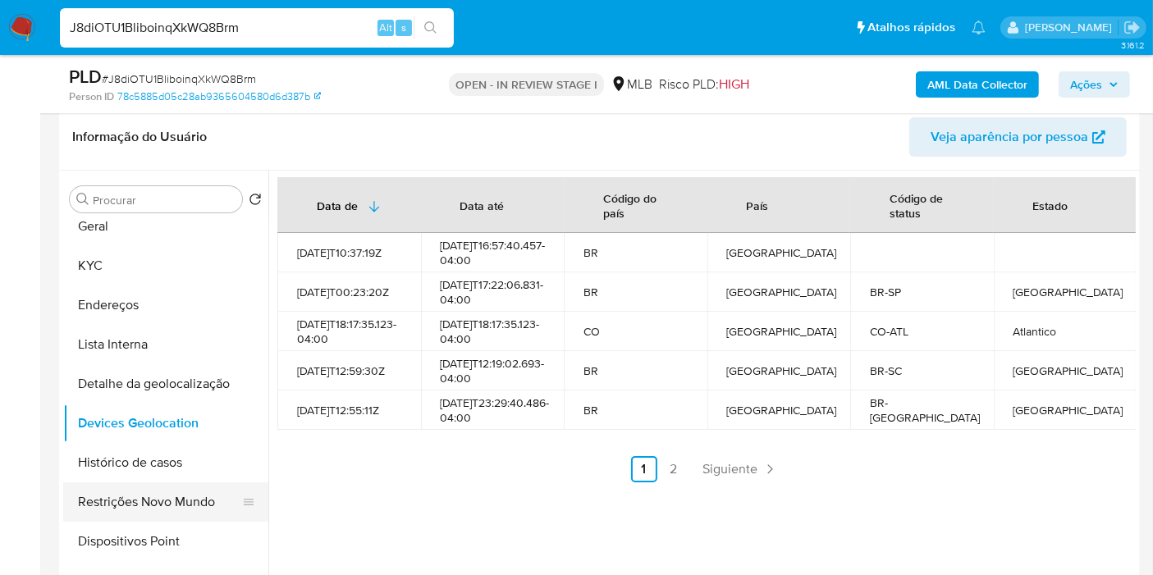
click at [139, 506] on button "Restrições Novo Mundo" at bounding box center [159, 502] width 192 height 39
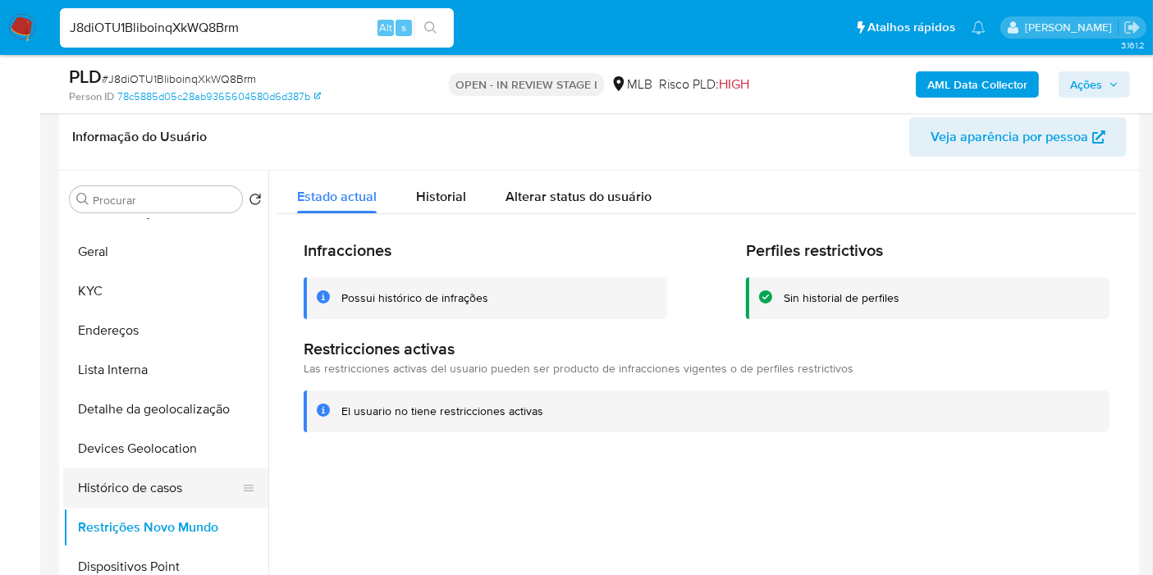
scroll to position [0, 0]
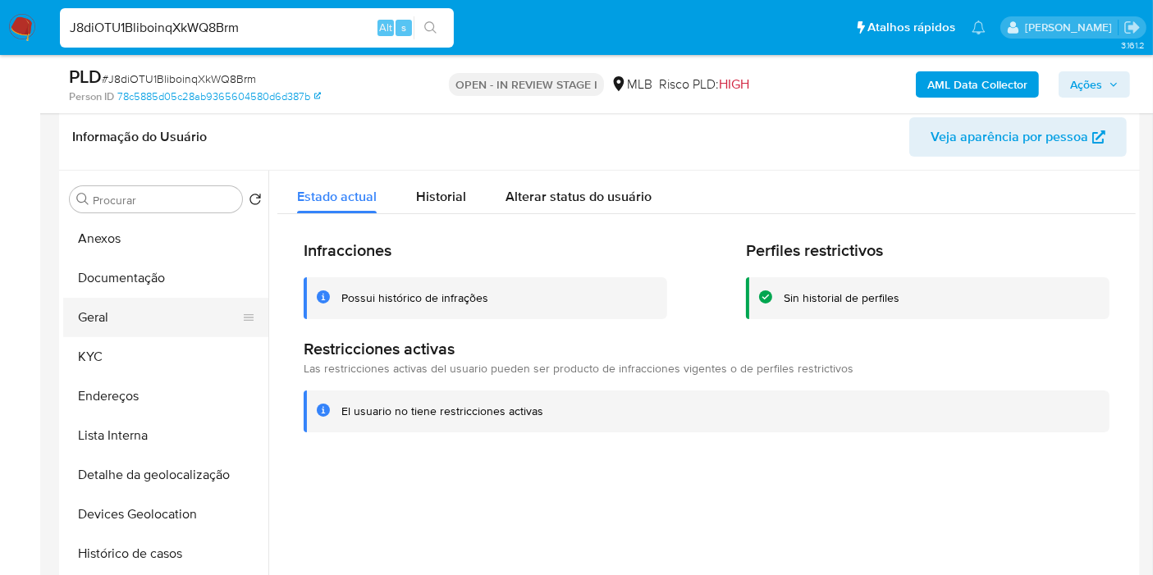
click at [100, 313] on button "Geral" at bounding box center [159, 317] width 192 height 39
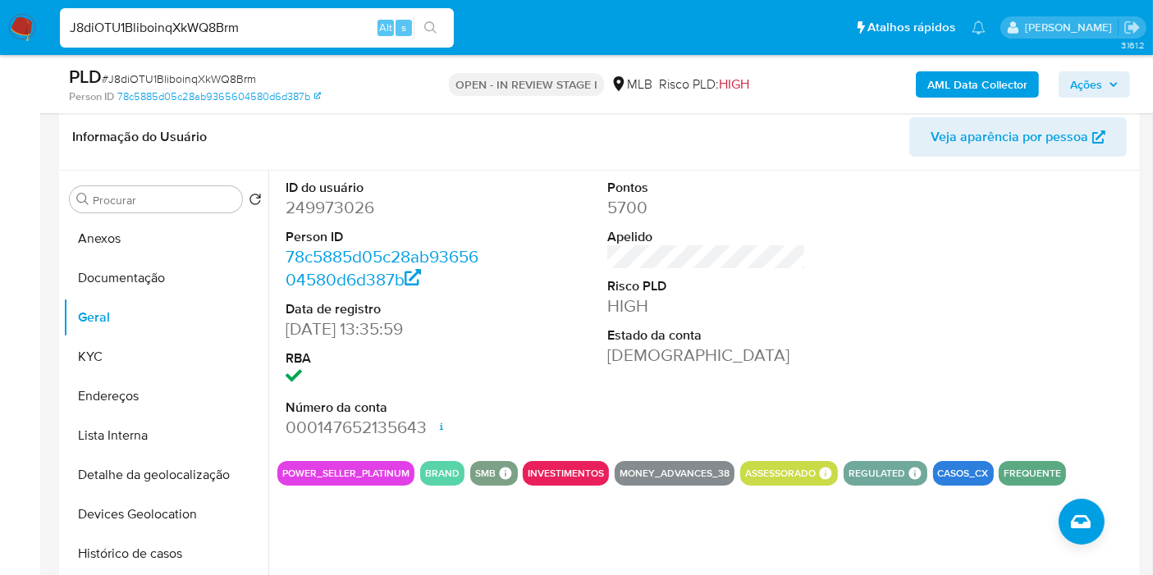
click at [1023, 473] on button "FREQUENTE" at bounding box center [1032, 473] width 57 height 7
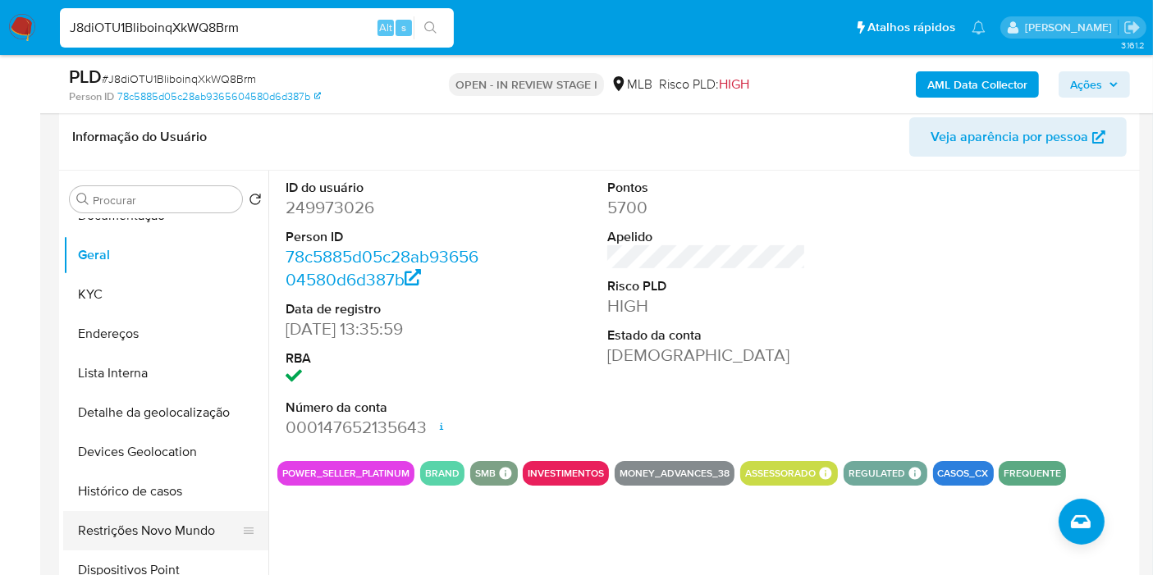
scroll to position [91, 0]
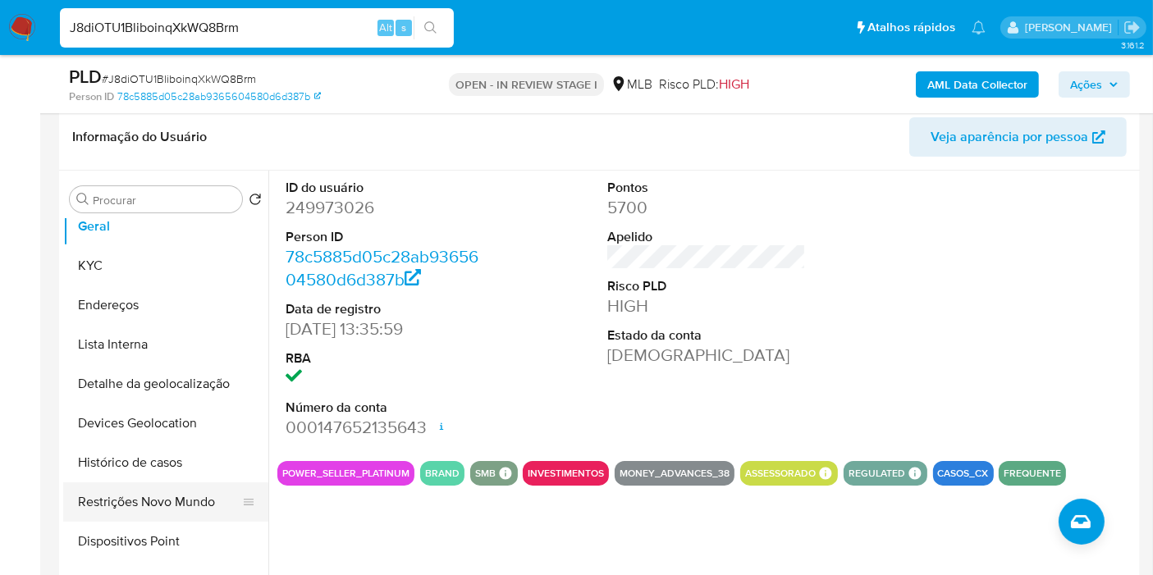
click at [148, 486] on button "Restrições Novo Mundo" at bounding box center [159, 502] width 192 height 39
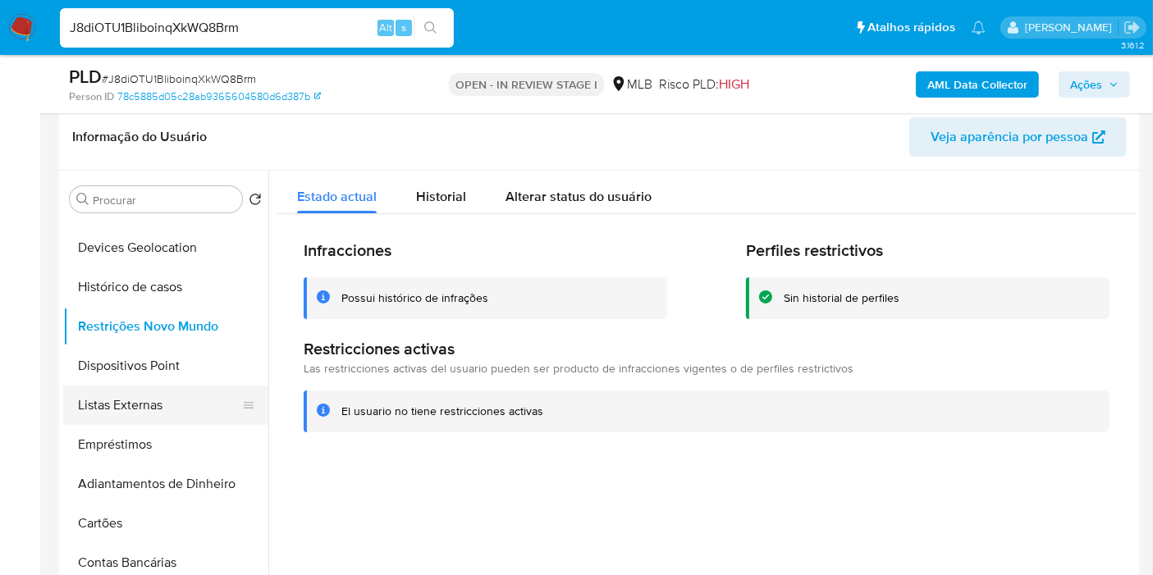
scroll to position [273, 0]
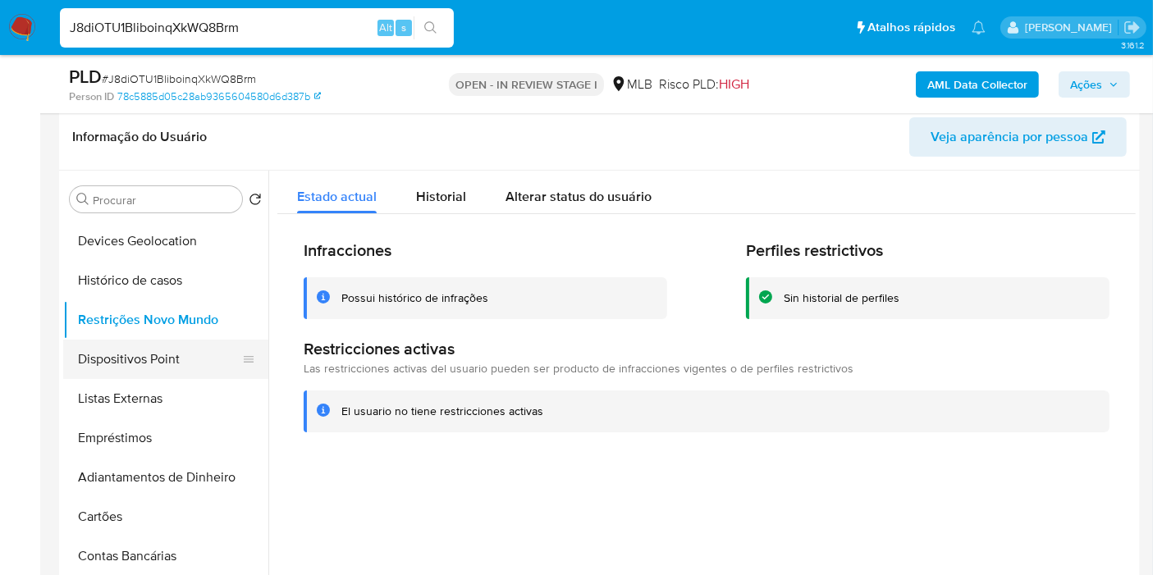
drag, startPoint x: 176, startPoint y: 377, endPoint x: 174, endPoint y: 366, distance: 11.6
click at [175, 377] on ul "Anexos Documentação Geral KYC Endereços Lista Interna Detalhe da geolocalização…" at bounding box center [165, 404] width 205 height 370
click at [174, 364] on button "Dispositivos Point" at bounding box center [159, 359] width 192 height 39
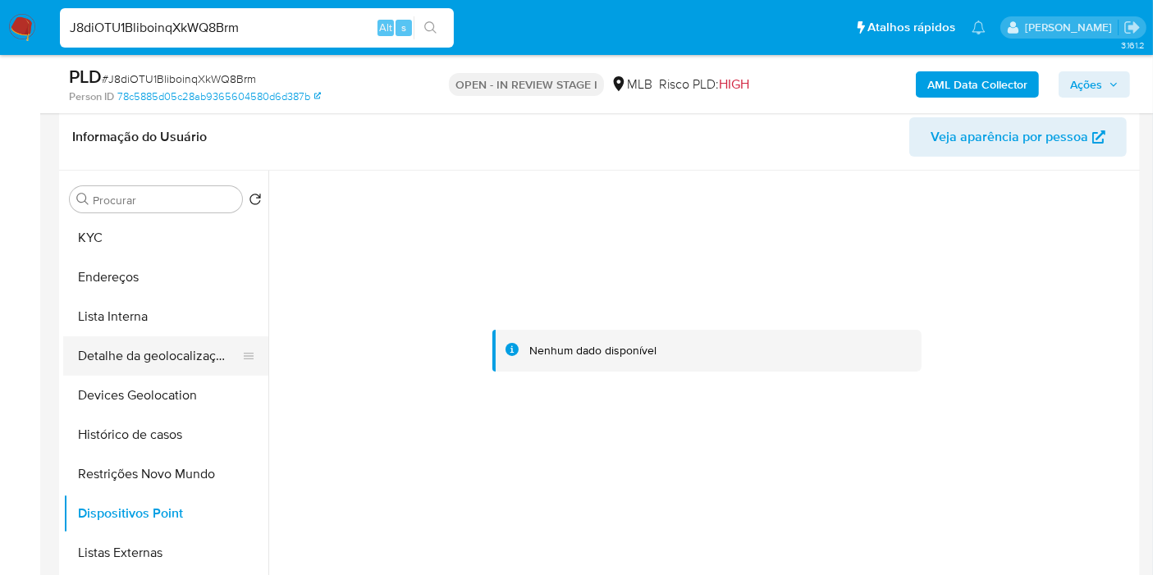
scroll to position [91, 0]
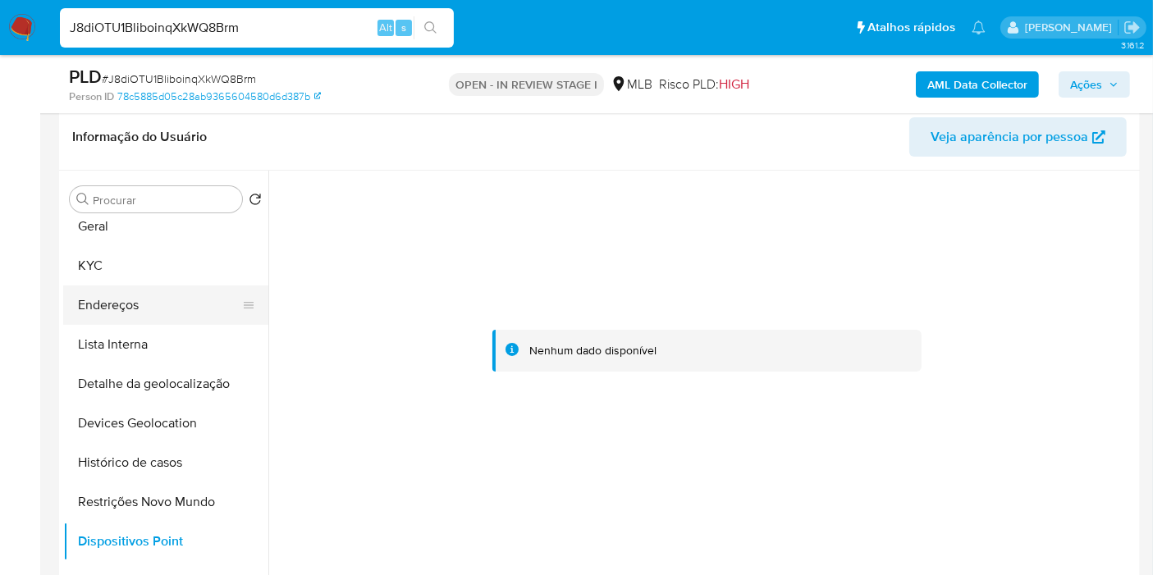
click at [153, 312] on button "Endereços" at bounding box center [159, 305] width 192 height 39
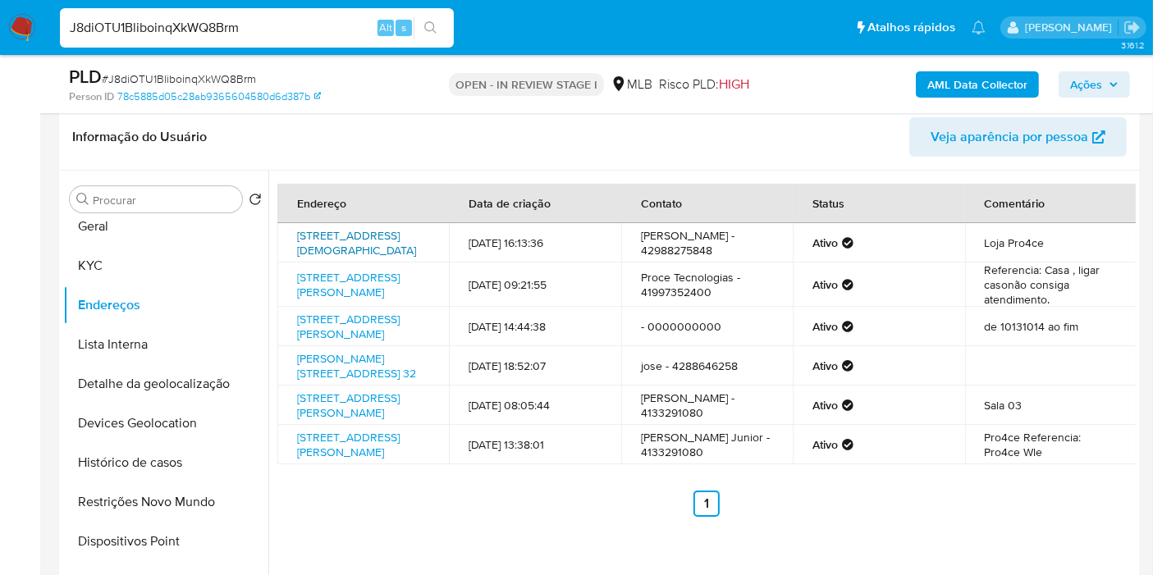
click at [359, 245] on link "Rua Zildo Manoel Da Cruz 181, Curitiba, Paraná, 80320200, Brasil 181" at bounding box center [356, 242] width 119 height 31
click at [154, 268] on button "KYC" at bounding box center [159, 265] width 192 height 39
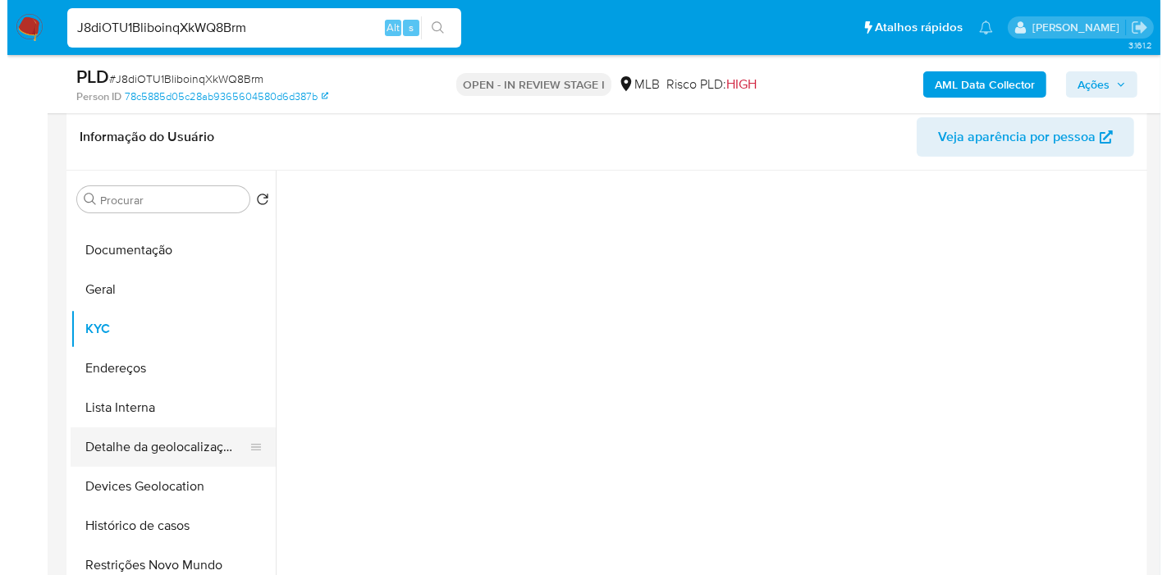
scroll to position [0, 0]
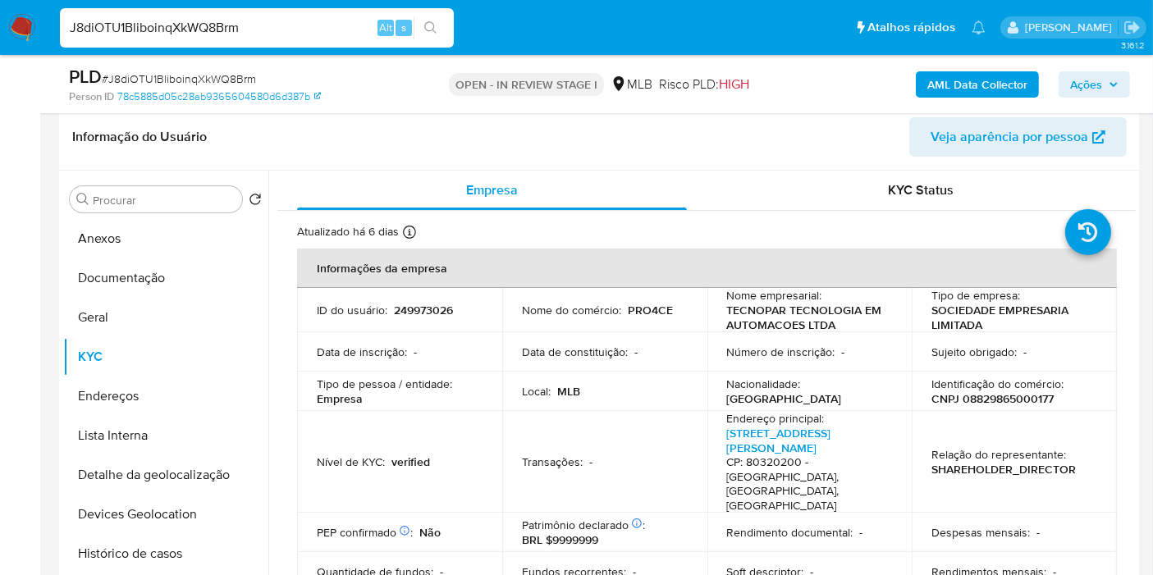
drag, startPoint x: 572, startPoint y: 197, endPoint x: 639, endPoint y: 2, distance: 205.8
click at [571, 198] on div "Empresa" at bounding box center [492, 190] width 390 height 39
click at [1002, 392] on p "CNPJ 08829865000177" at bounding box center [992, 398] width 122 height 15
click at [443, 306] on p "249973026" at bounding box center [423, 310] width 59 height 15
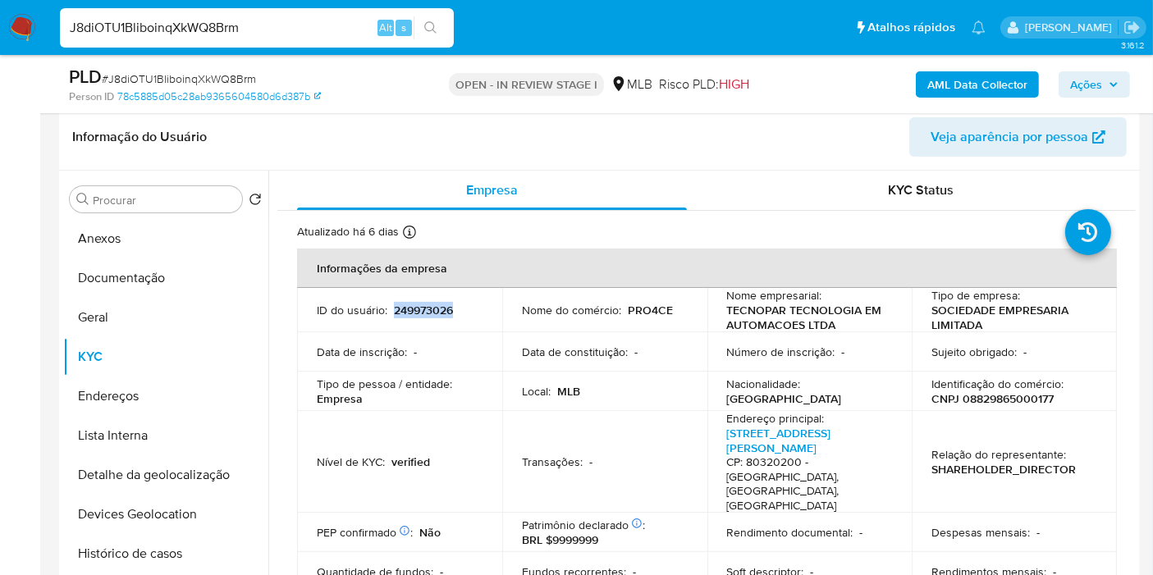
click at [443, 306] on p "249973026" at bounding box center [423, 310] width 59 height 15
click at [190, 274] on button "Documentação" at bounding box center [159, 278] width 192 height 39
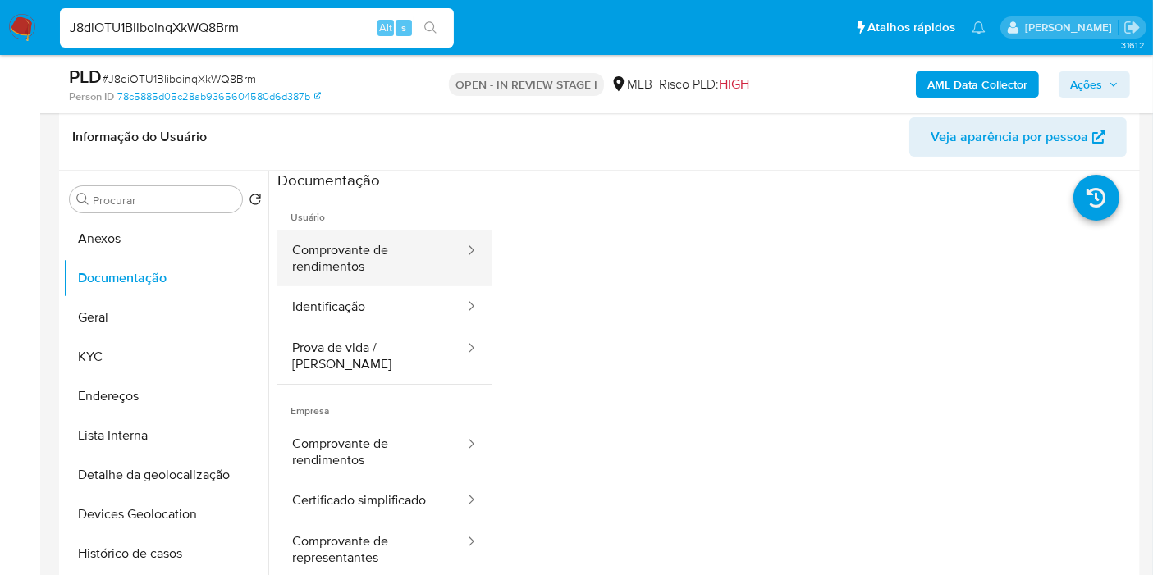
click at [389, 249] on button "Comprovante de rendimentos" at bounding box center [371, 259] width 189 height 56
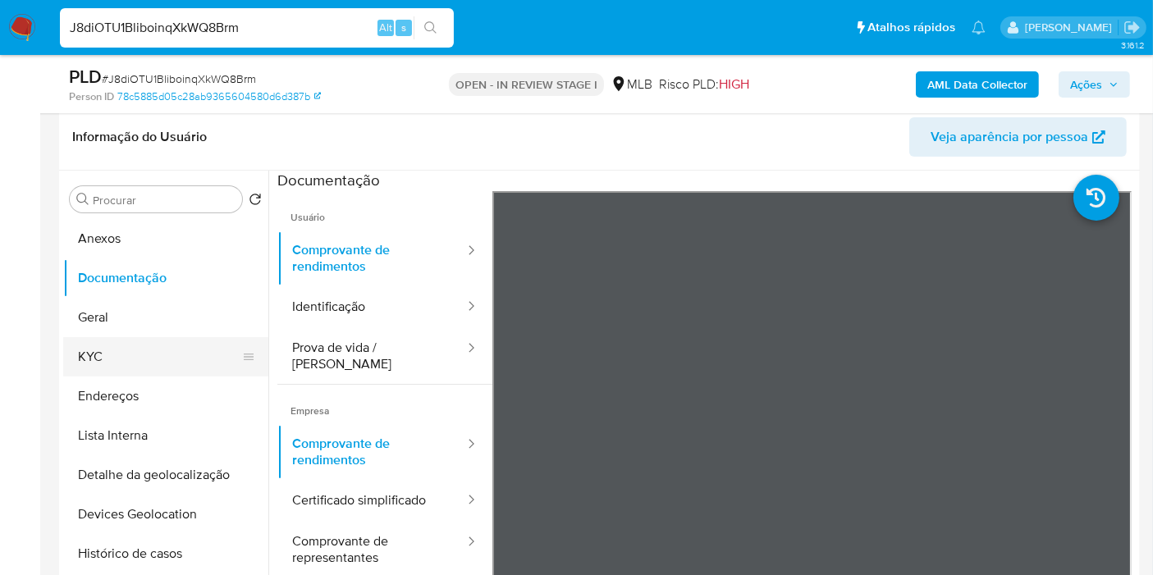
click at [171, 370] on button "KYC" at bounding box center [159, 356] width 192 height 39
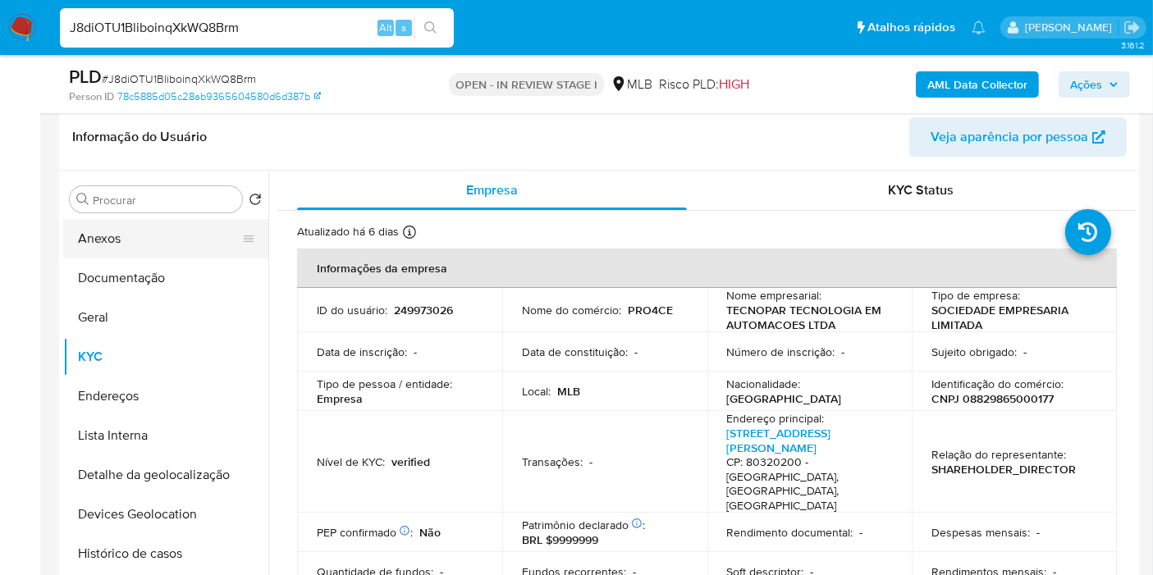
click at [136, 236] on button "Anexos" at bounding box center [159, 238] width 192 height 39
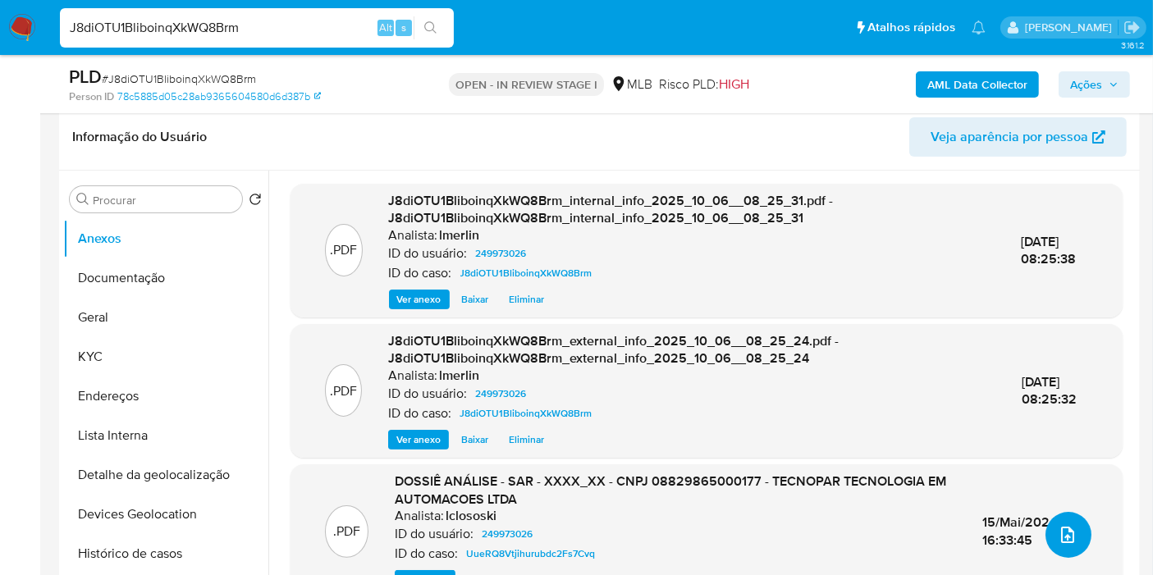
click at [1061, 533] on icon "upload-file" at bounding box center [1067, 535] width 13 height 16
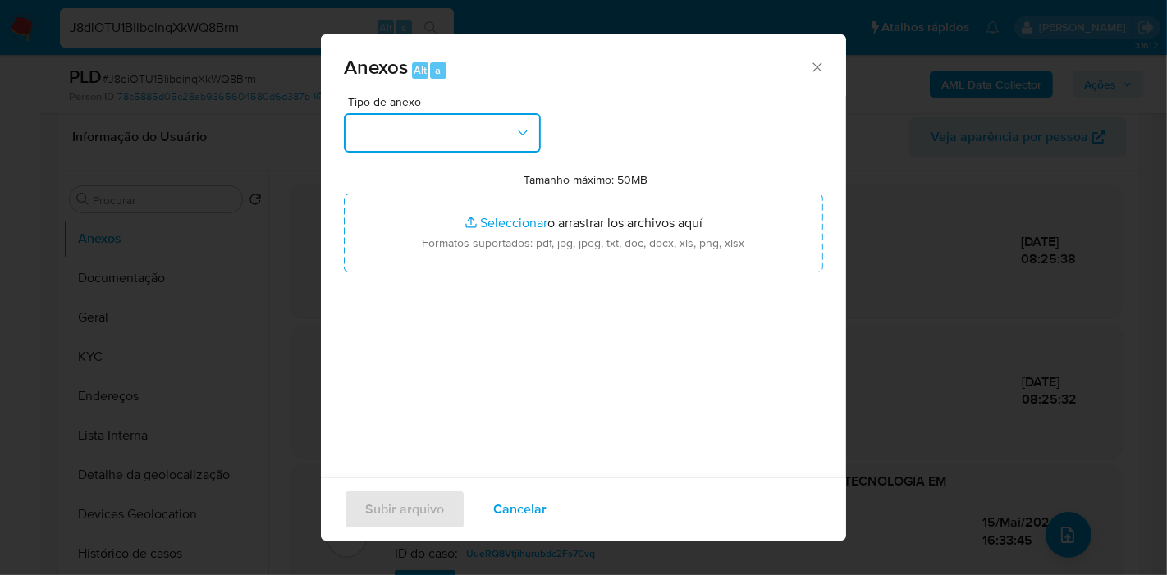
click at [478, 126] on button "button" at bounding box center [442, 132] width 197 height 39
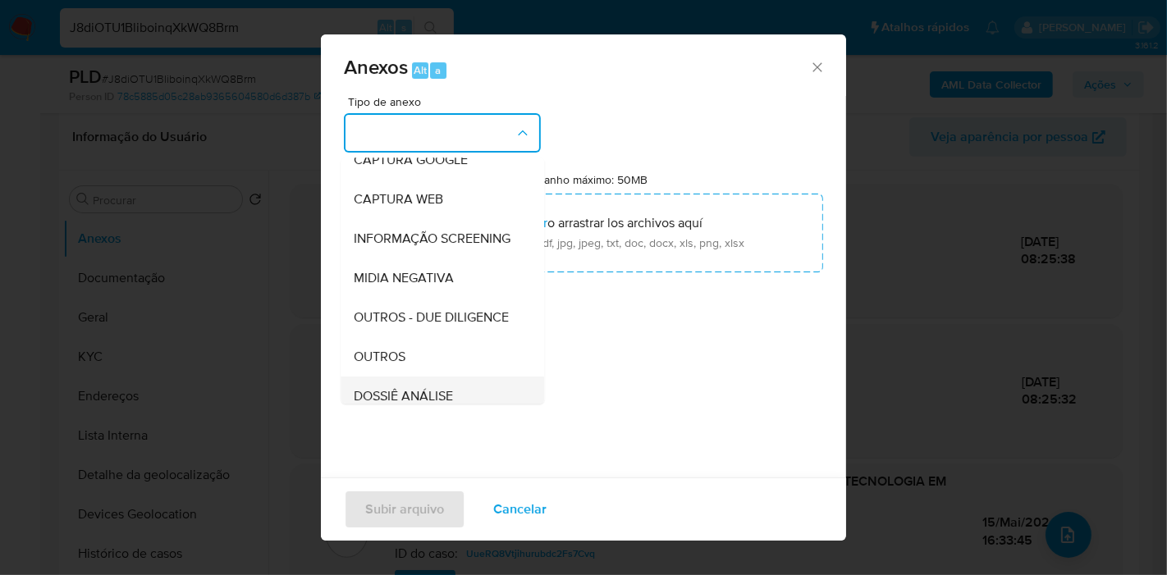
scroll to position [182, 0]
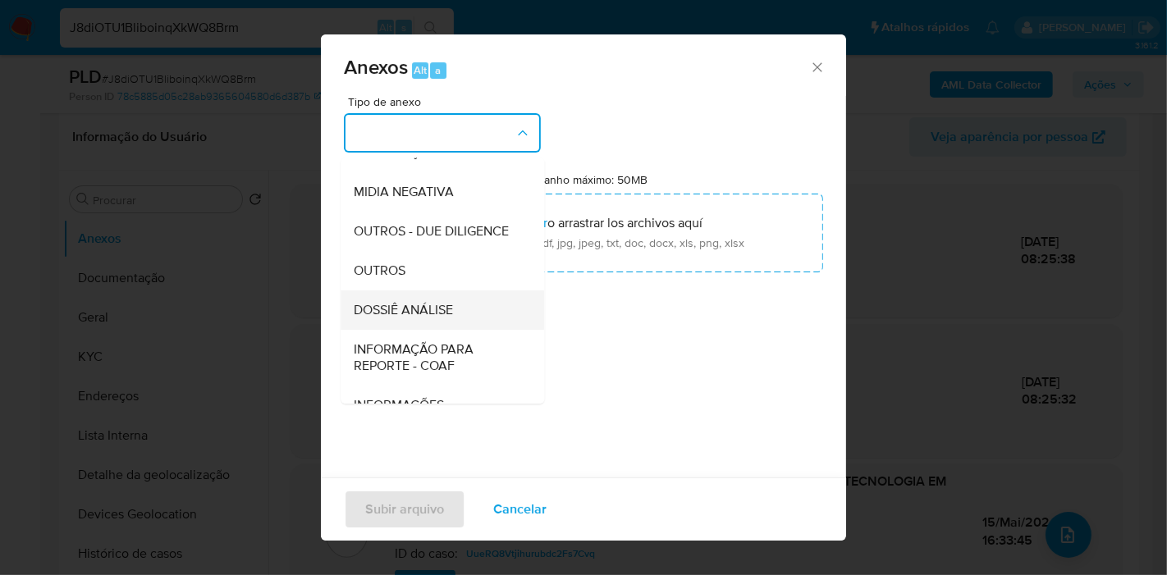
click at [451, 318] on span "DOSSIÊ ANÁLISE" at bounding box center [403, 310] width 99 height 16
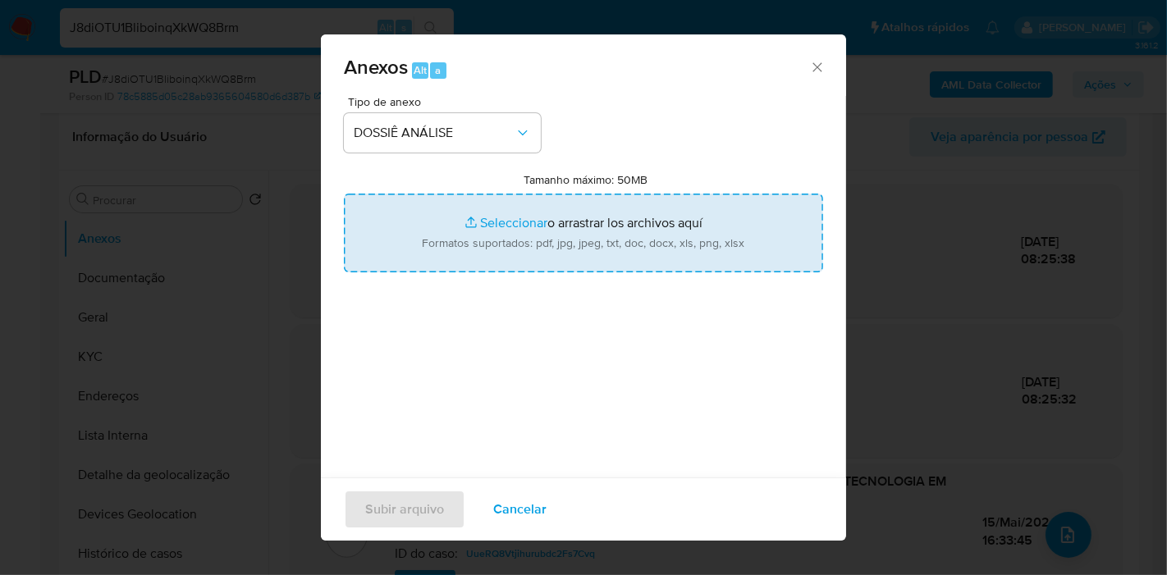
click at [494, 267] on input "Tamanho máximo: 50MB Seleccionar archivos" at bounding box center [583, 233] width 479 height 79
type input "C:\fakepath\Declínio - J8diOTU1BliboinqXkWQ8Brm - CNPJ 08829865000177 - TECNOPA…"
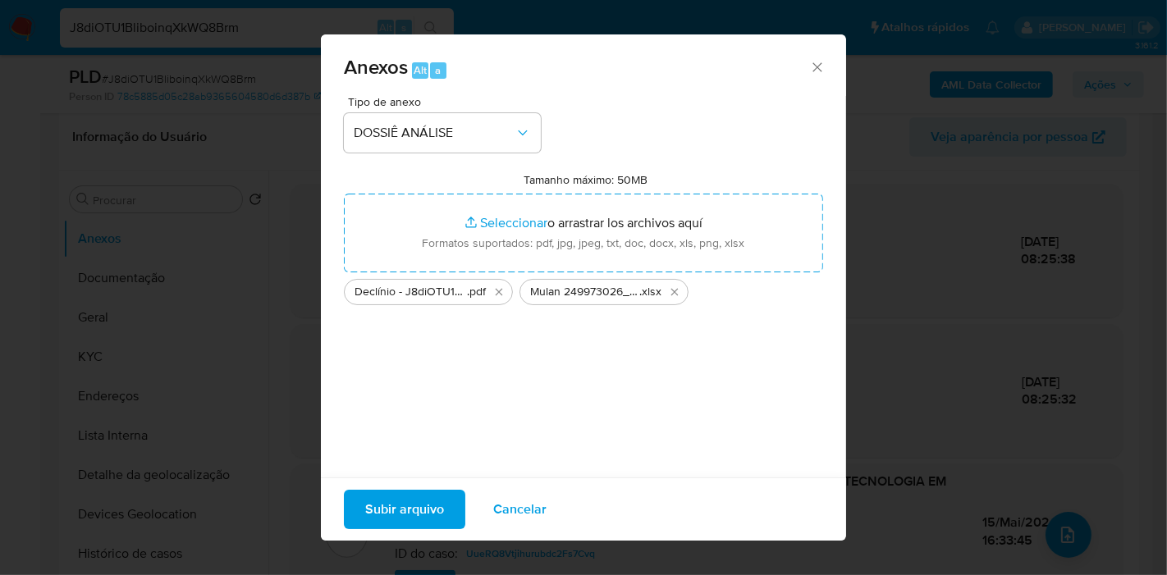
click at [423, 517] on span "Subir arquivo" at bounding box center [404, 510] width 79 height 36
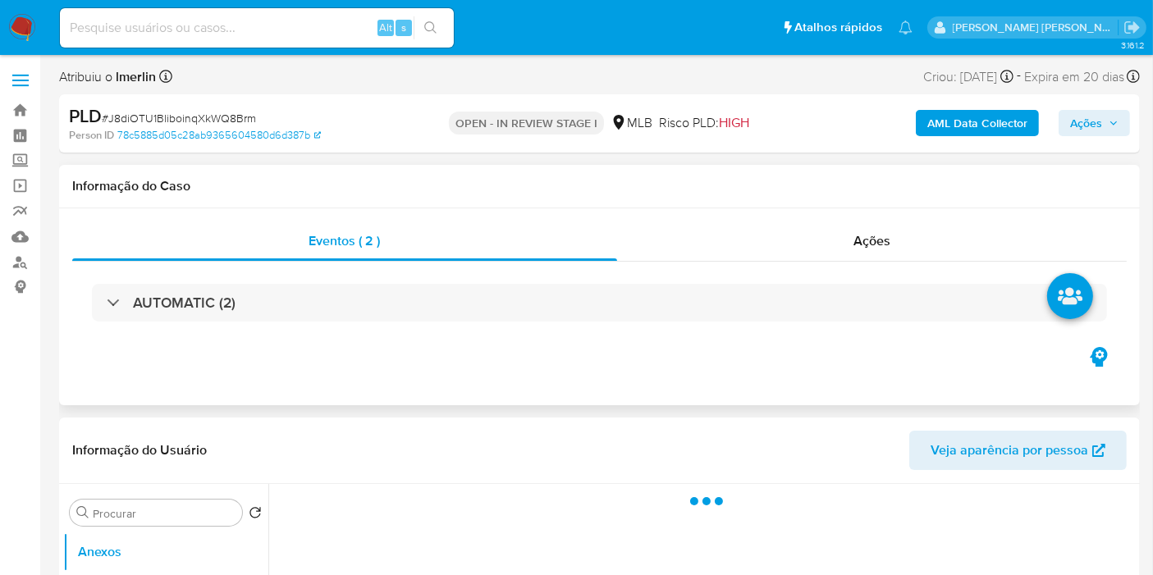
select select "10"
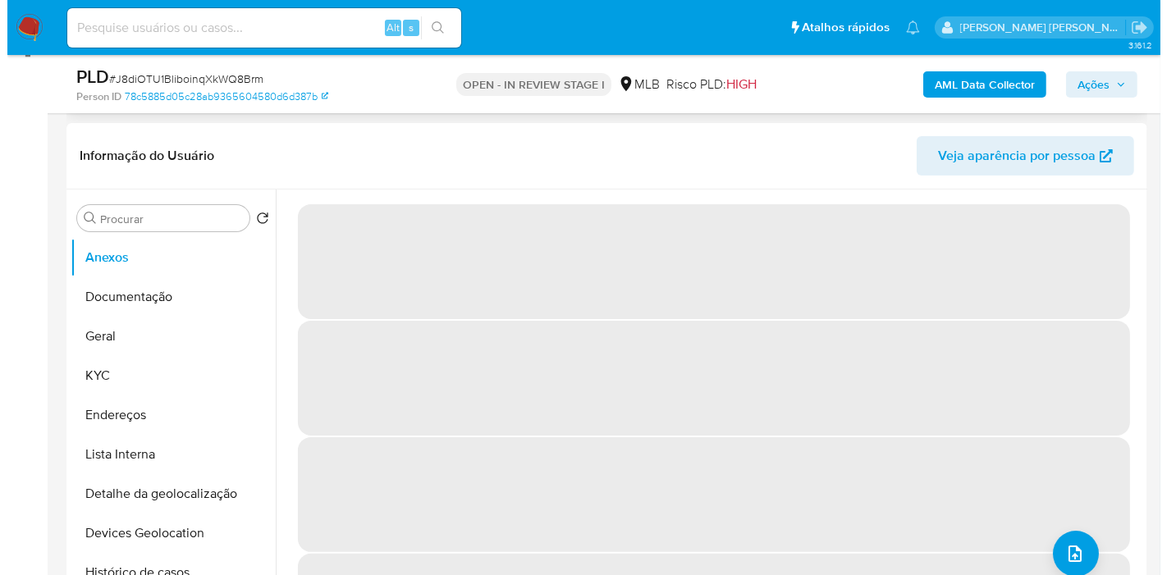
scroll to position [273, 0]
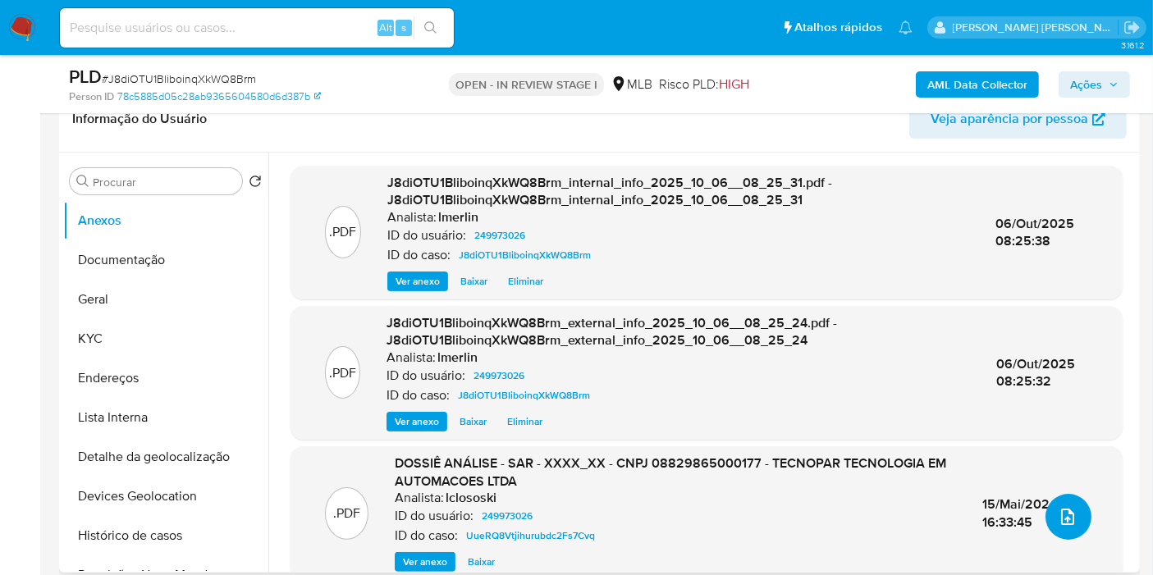
click at [1062, 526] on icon "upload-file" at bounding box center [1068, 517] width 20 height 20
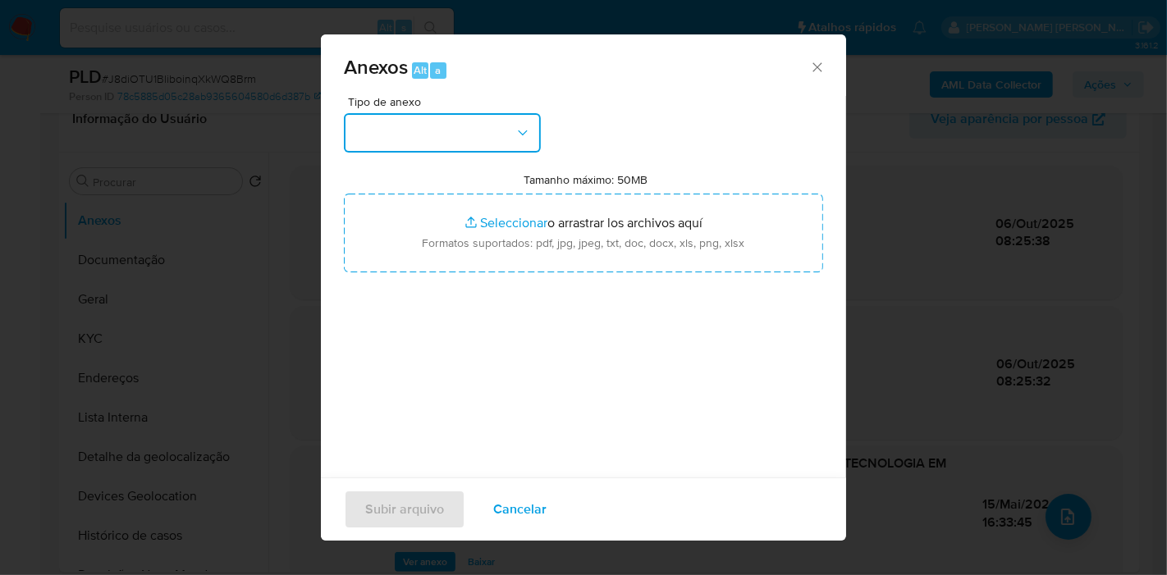
click at [424, 127] on button "button" at bounding box center [442, 132] width 197 height 39
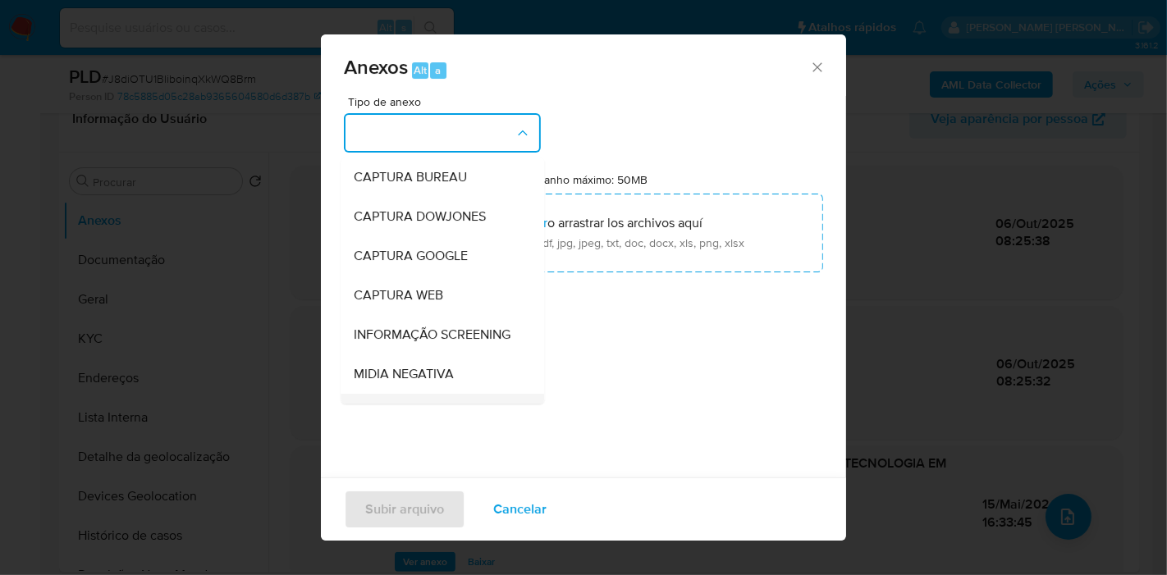
scroll to position [182, 0]
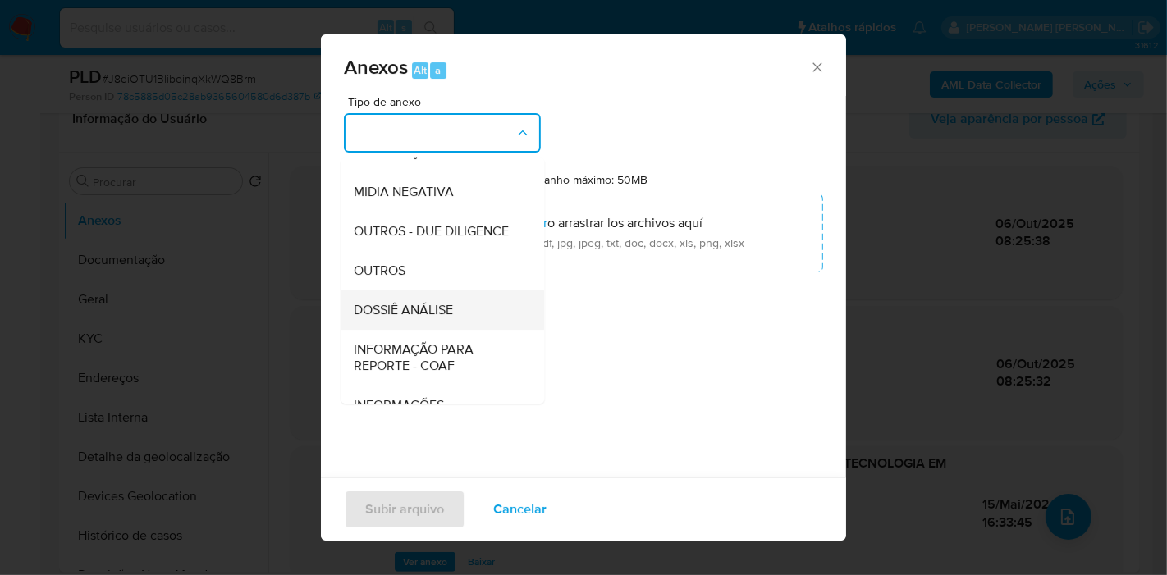
click at [452, 324] on div "DOSSIÊ ANÁLISE" at bounding box center [437, 310] width 167 height 39
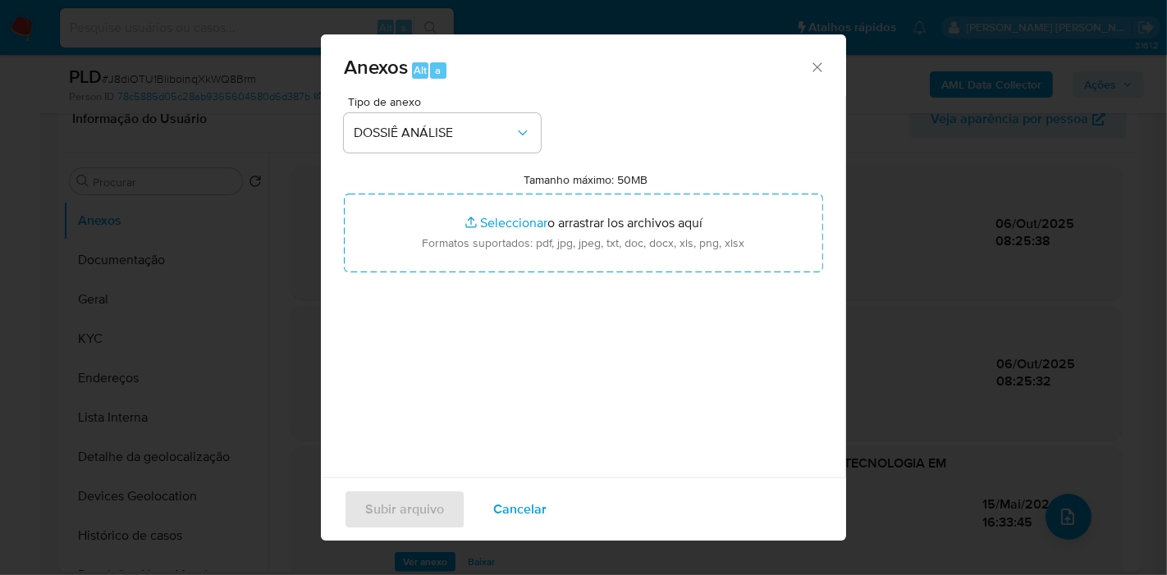
click at [504, 273] on div "Tipo de anexo DOSSIÊ ANÁLISE Tamanho máximo: 50MB Seleccionar archivos Seleccio…" at bounding box center [583, 289] width 479 height 387
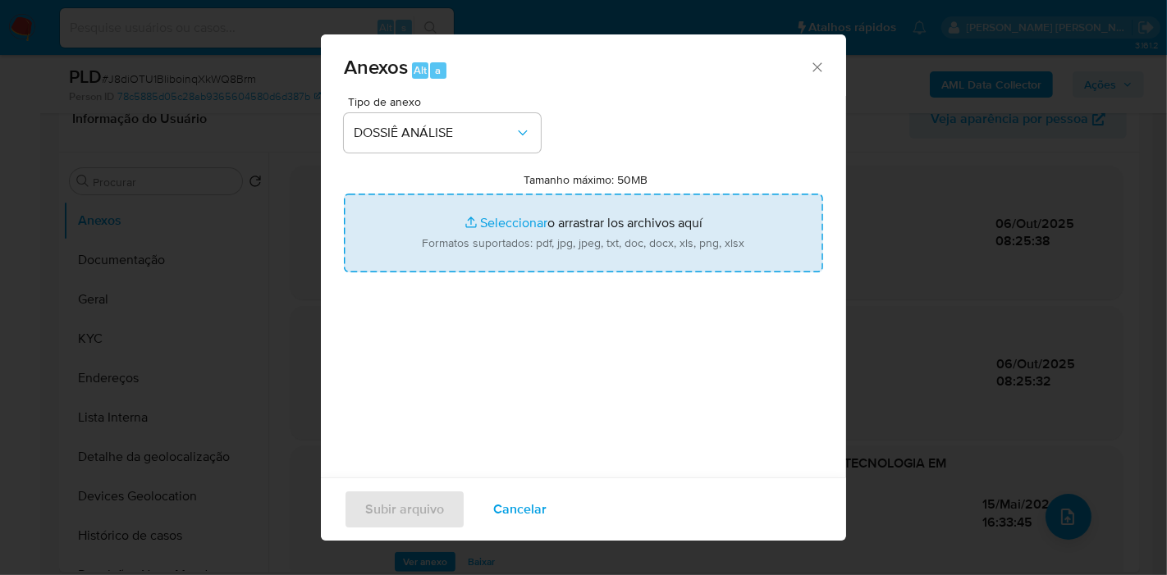
click at [529, 212] on input "Tamanho máximo: 50MB Seleccionar archivos" at bounding box center [583, 233] width 479 height 79
type input "C:\fakepath\Declínio - J8diOTU1BliboinqXkWQ8Brm - CNPJ 08829865000177 - TECNOPA…"
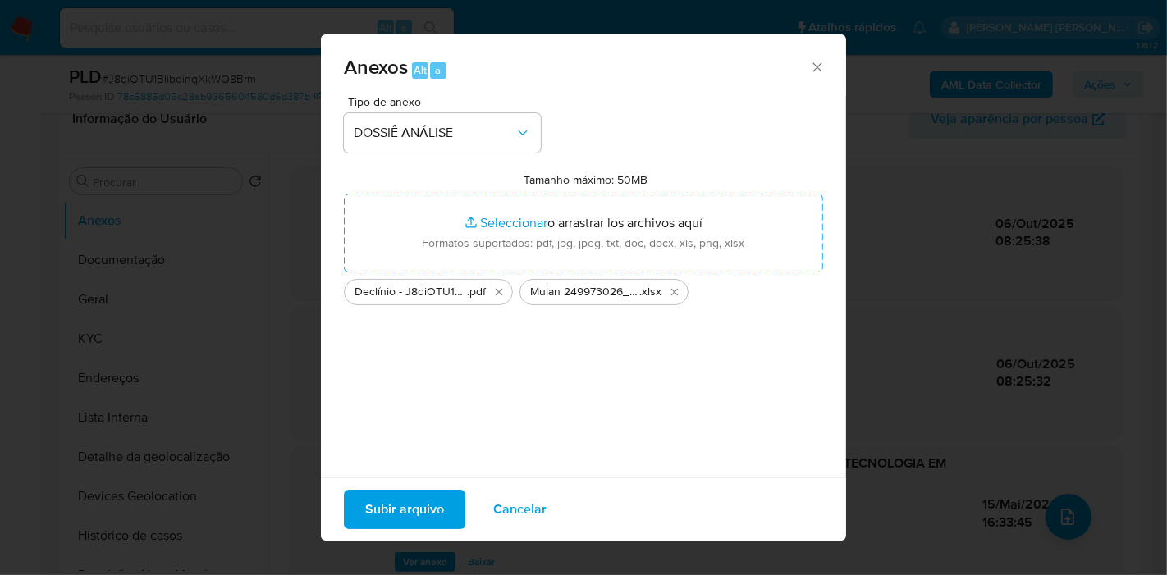
click at [369, 514] on span "Subir arquivo" at bounding box center [404, 510] width 79 height 36
click at [402, 512] on span "Subir arquivo" at bounding box center [404, 510] width 79 height 36
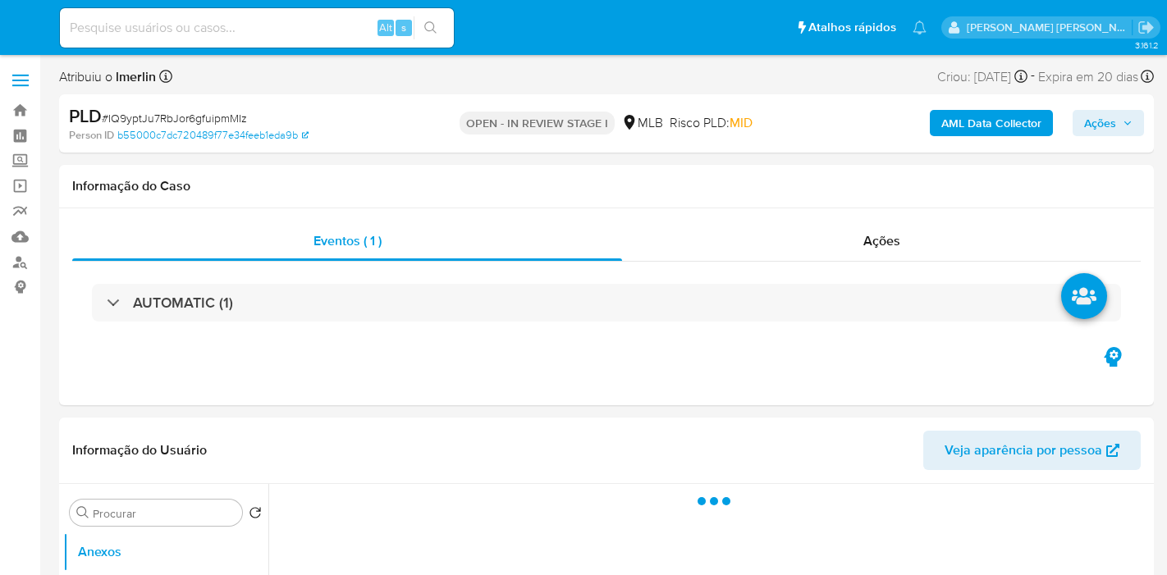
select select "10"
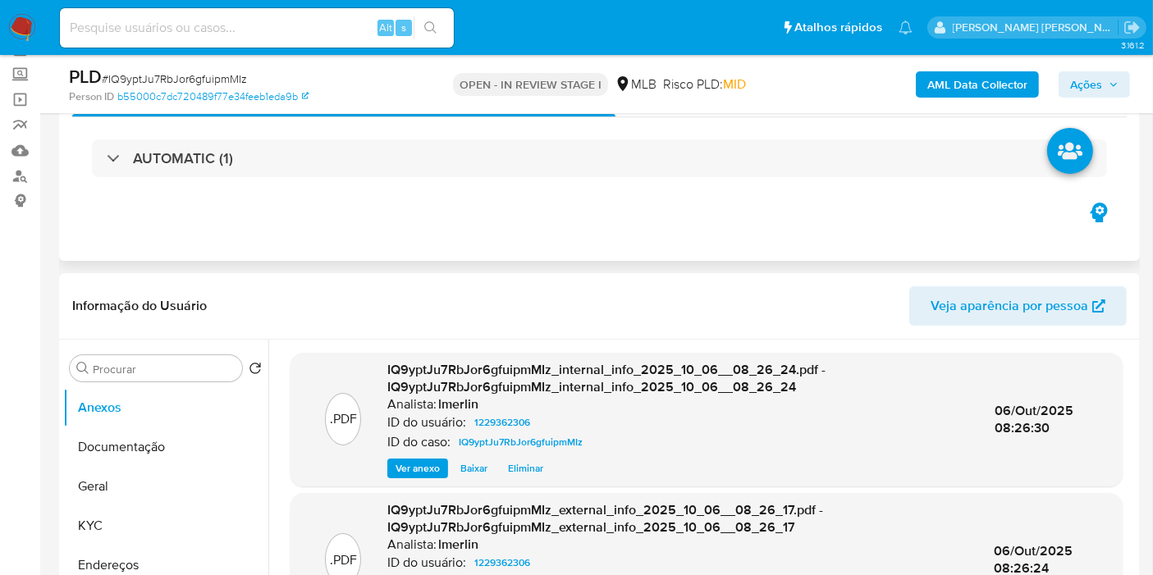
scroll to position [273, 0]
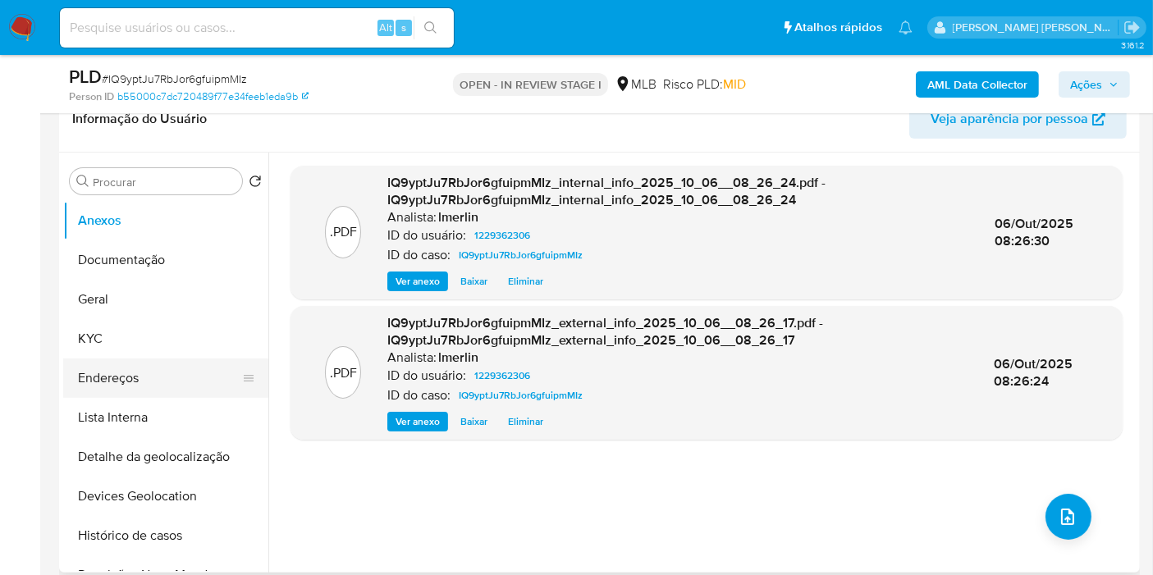
click at [208, 389] on button "Endereços" at bounding box center [159, 378] width 192 height 39
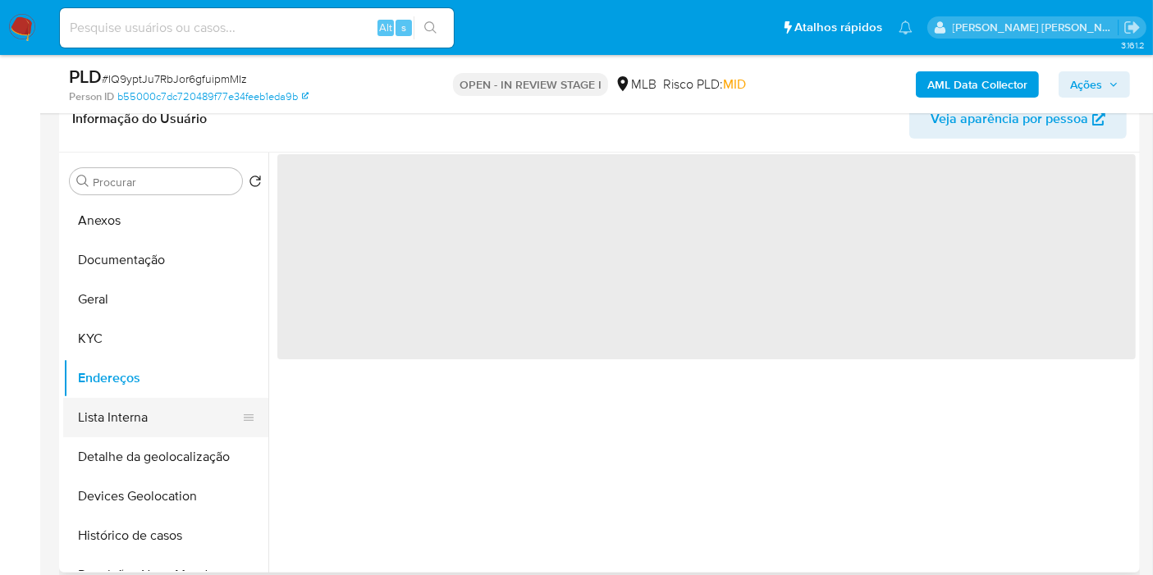
click at [198, 414] on button "Lista Interna" at bounding box center [159, 417] width 192 height 39
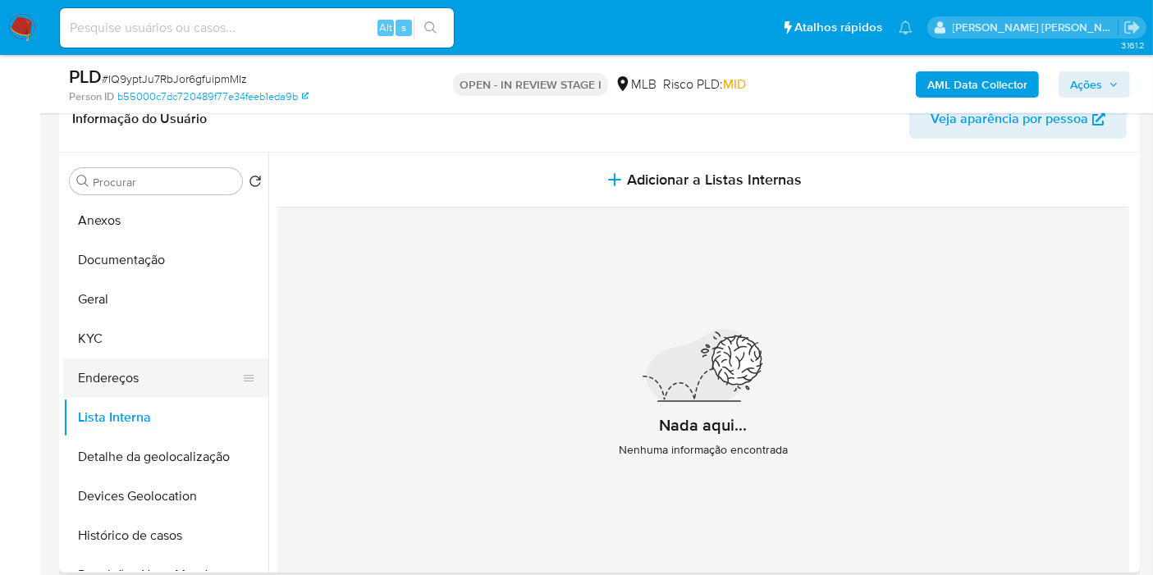
click at [176, 385] on button "Endereços" at bounding box center [159, 378] width 192 height 39
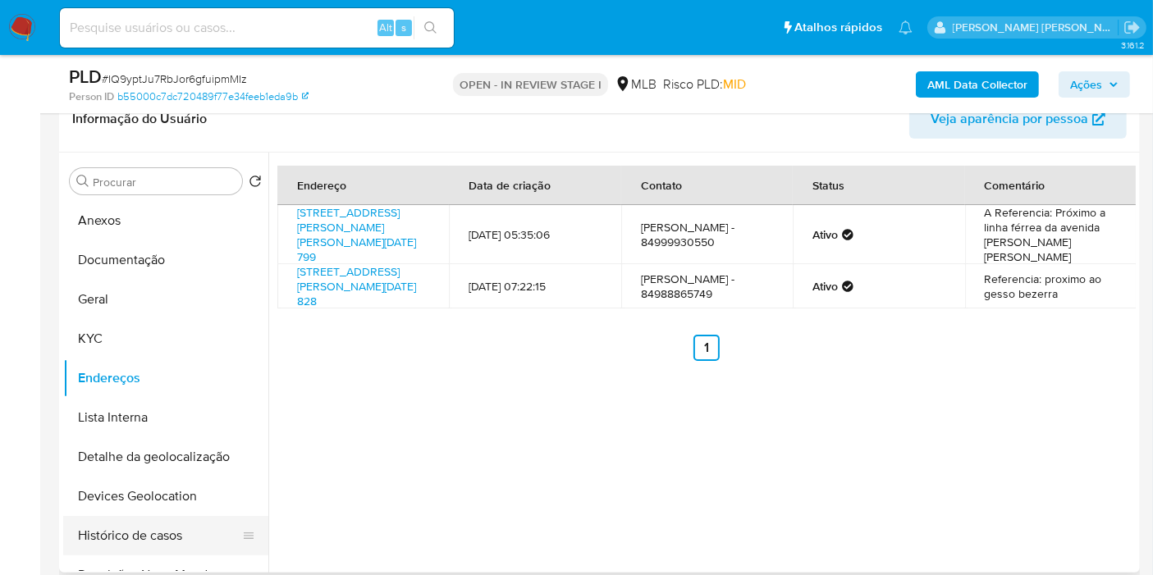
click at [149, 525] on button "Histórico de casos" at bounding box center [159, 535] width 192 height 39
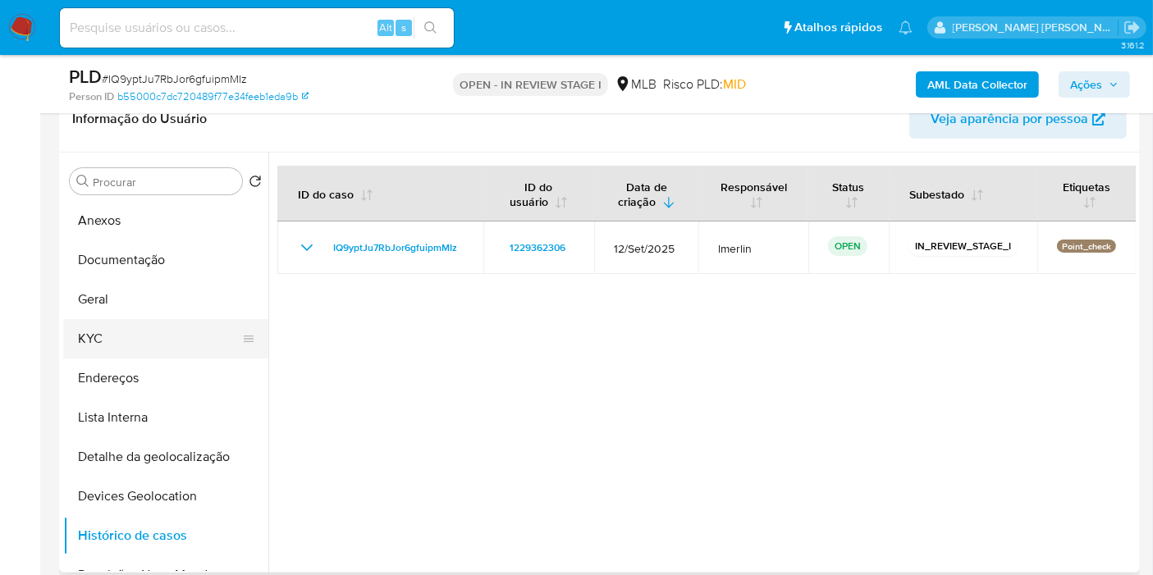
click at [143, 355] on button "KYC" at bounding box center [159, 338] width 192 height 39
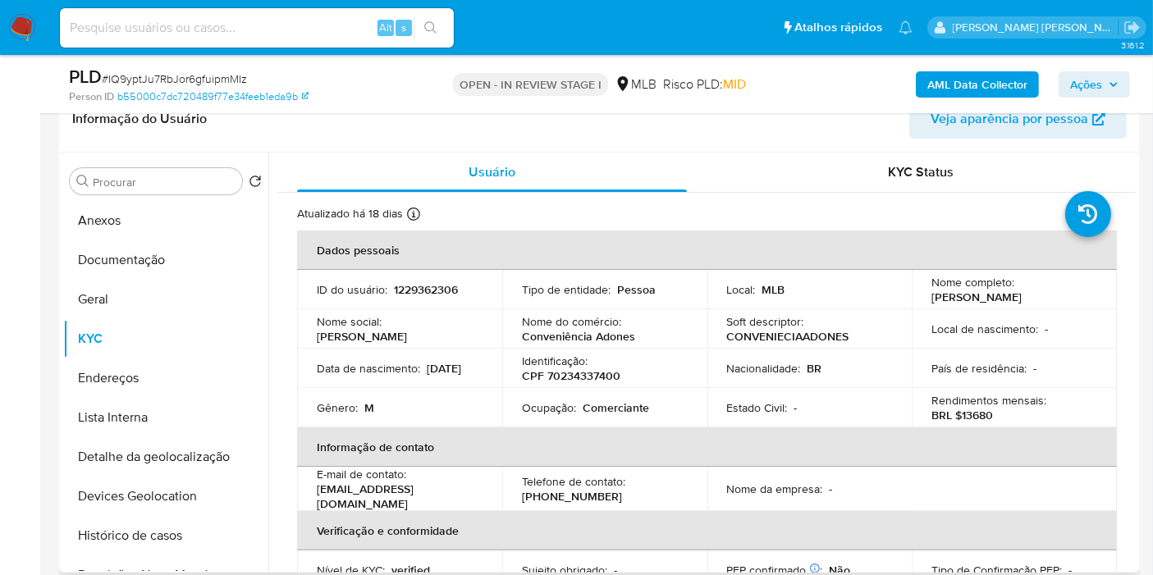
click at [968, 418] on p "BRL $13680" at bounding box center [962, 415] width 62 height 15
click at [152, 264] on button "Documentação" at bounding box center [159, 259] width 192 height 39
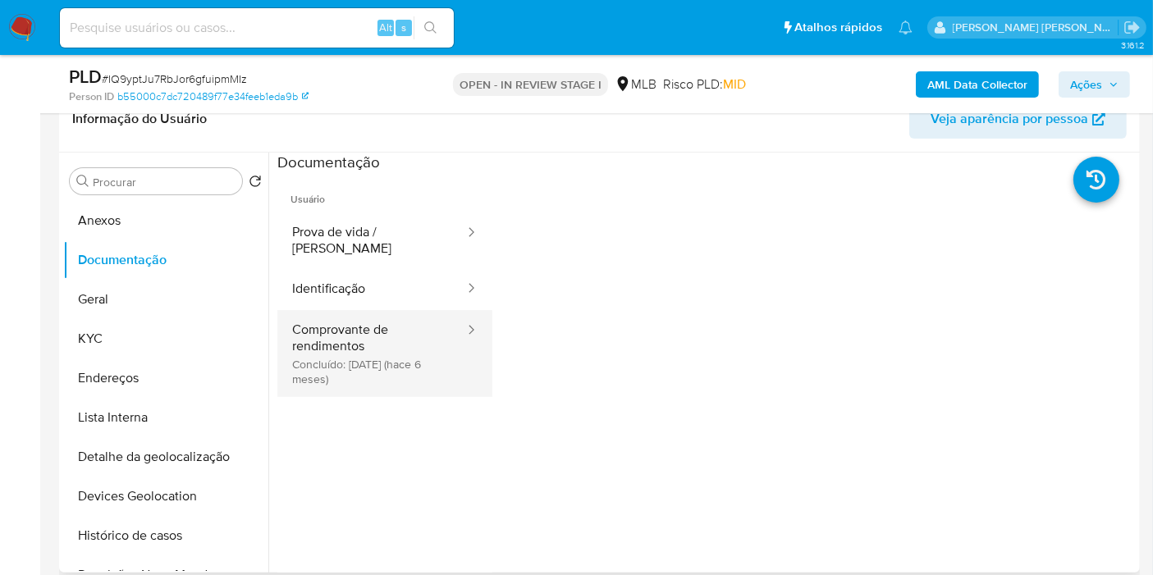
click at [398, 310] on button "Comprovante de rendimentos Concluído: 20/04/2025 (hace 6 meses)" at bounding box center [371, 353] width 189 height 87
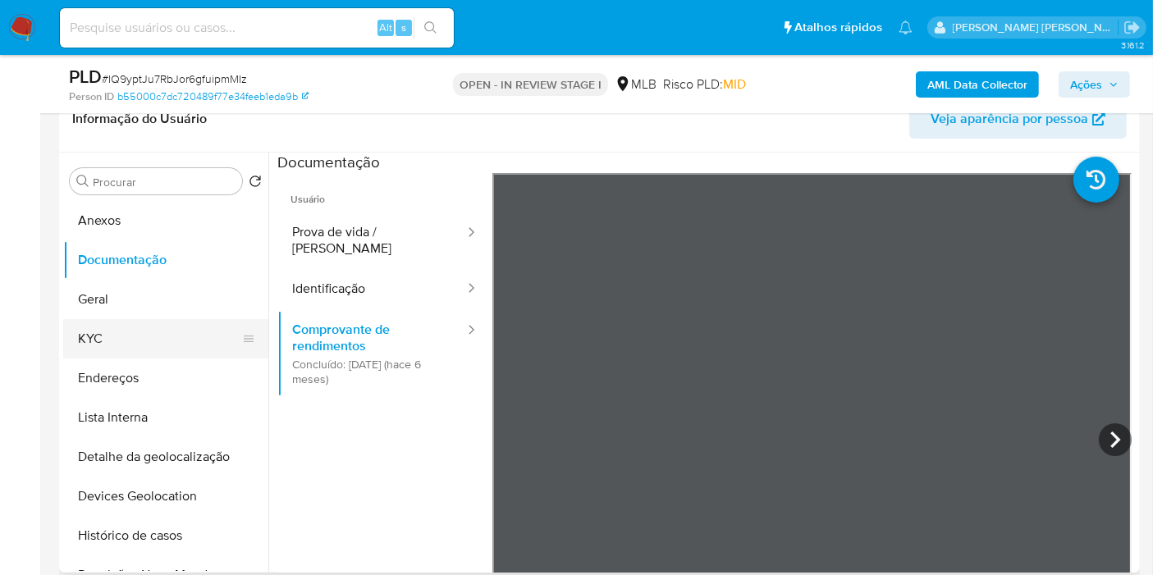
click at [153, 335] on button "KYC" at bounding box center [159, 338] width 192 height 39
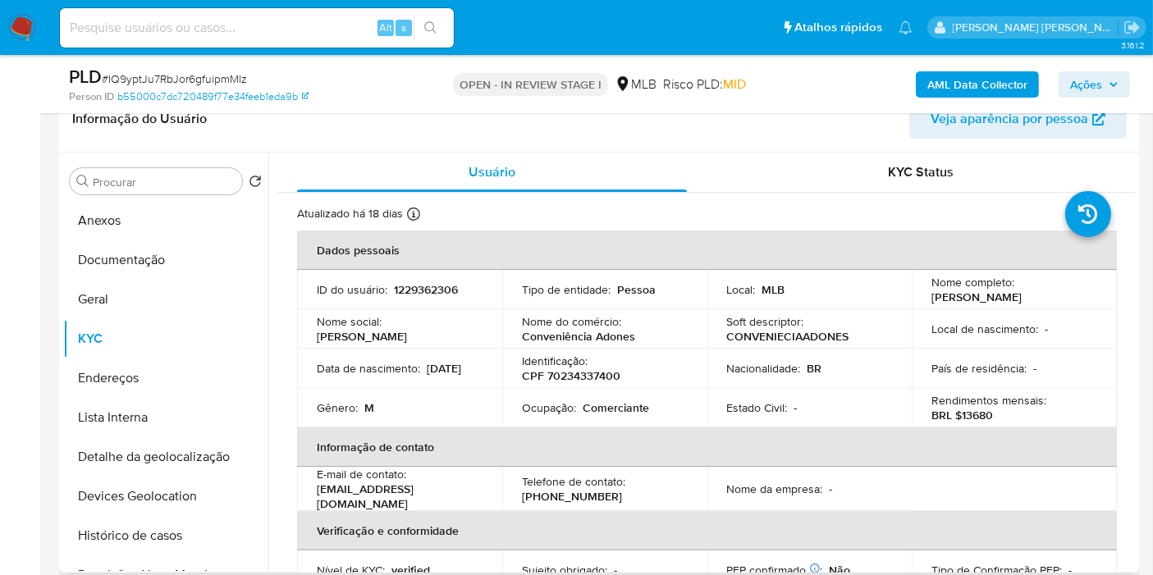
click at [584, 414] on p "Comerciante" at bounding box center [616, 407] width 66 height 15
copy p "Comerciante"
click at [204, 254] on button "Documentação" at bounding box center [159, 259] width 192 height 39
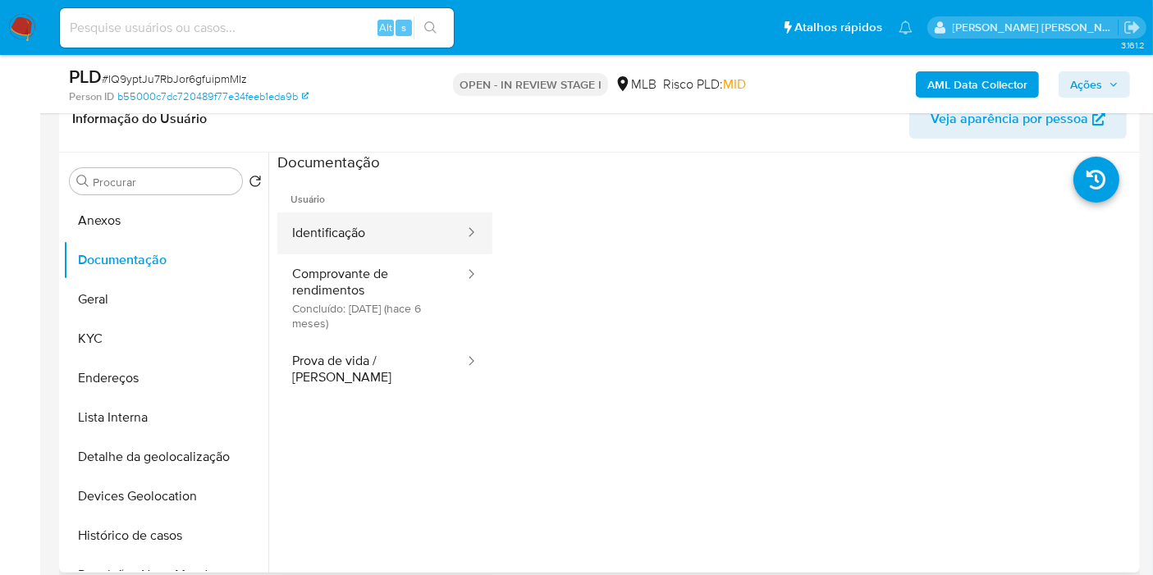
click at [399, 230] on button "Identificação" at bounding box center [371, 234] width 189 height 42
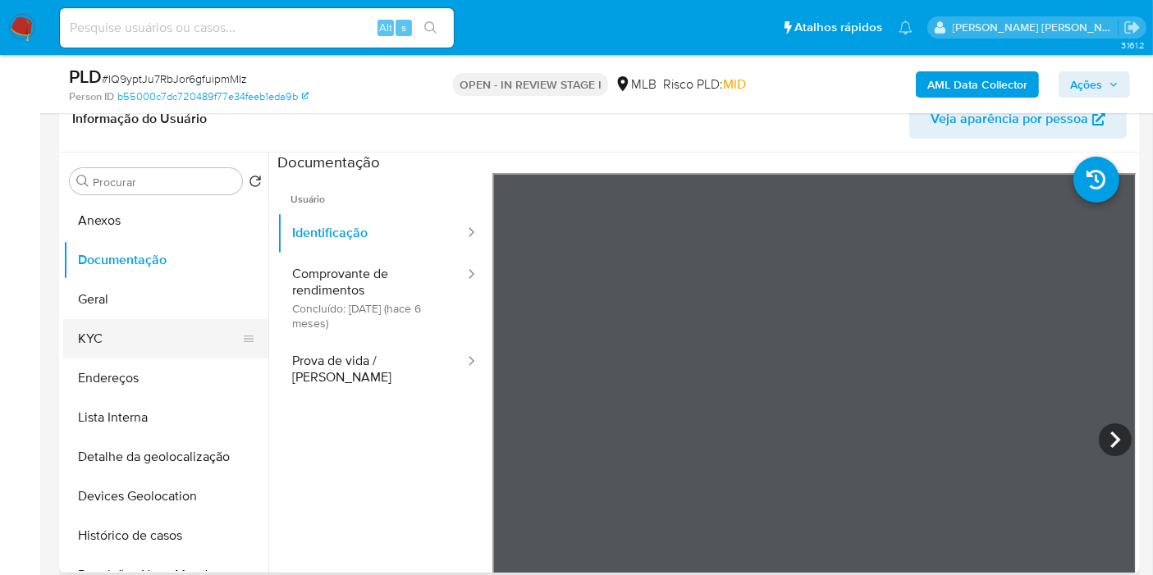
click at [192, 325] on button "KYC" at bounding box center [159, 338] width 192 height 39
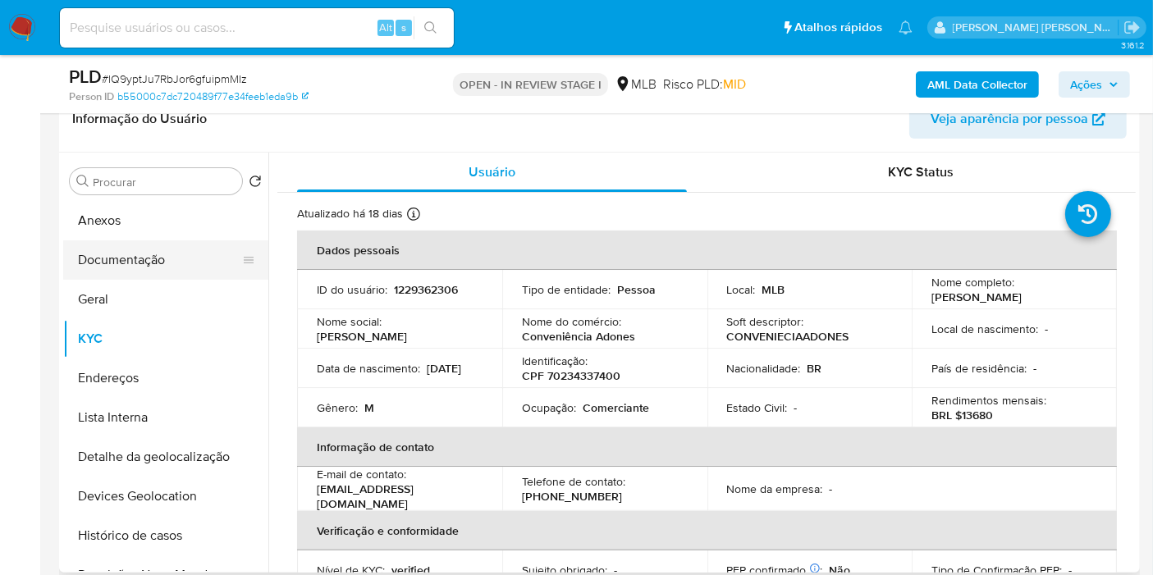
click at [165, 256] on button "Documentação" at bounding box center [159, 259] width 192 height 39
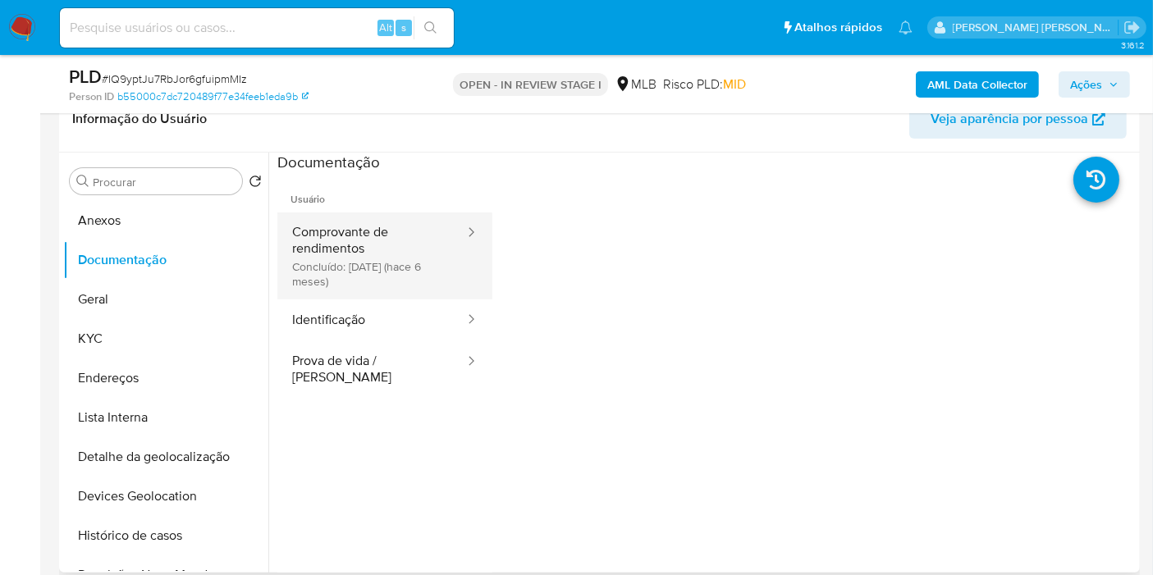
click at [405, 254] on button "Comprovante de rendimentos Concluído: 20/04/2025 (hace 6 meses)" at bounding box center [371, 256] width 189 height 87
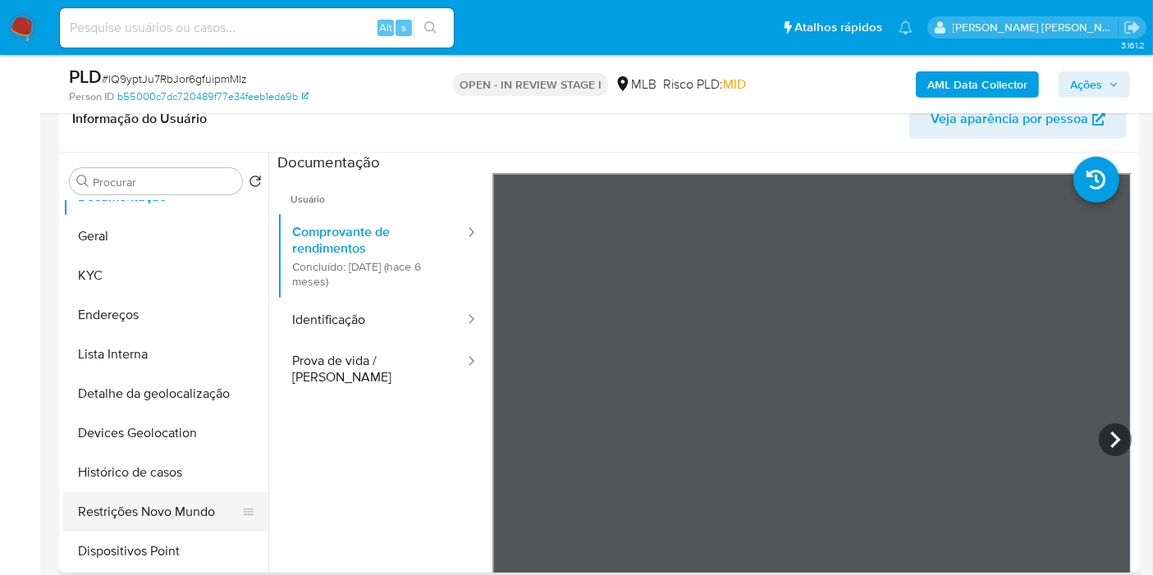
scroll to position [91, 0]
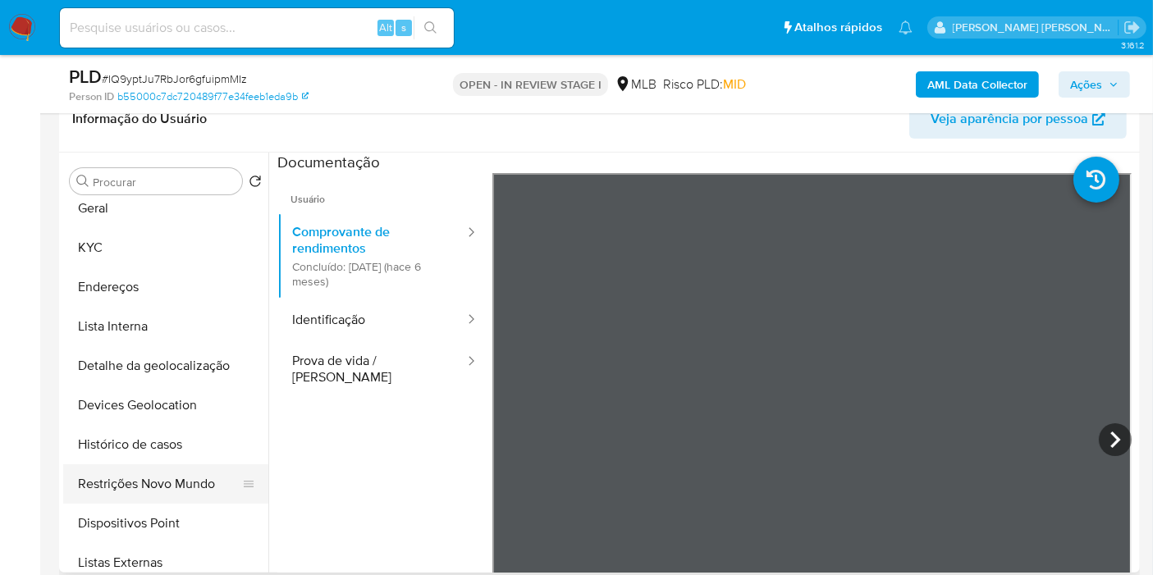
click at [138, 492] on button "Restrições Novo Mundo" at bounding box center [159, 483] width 192 height 39
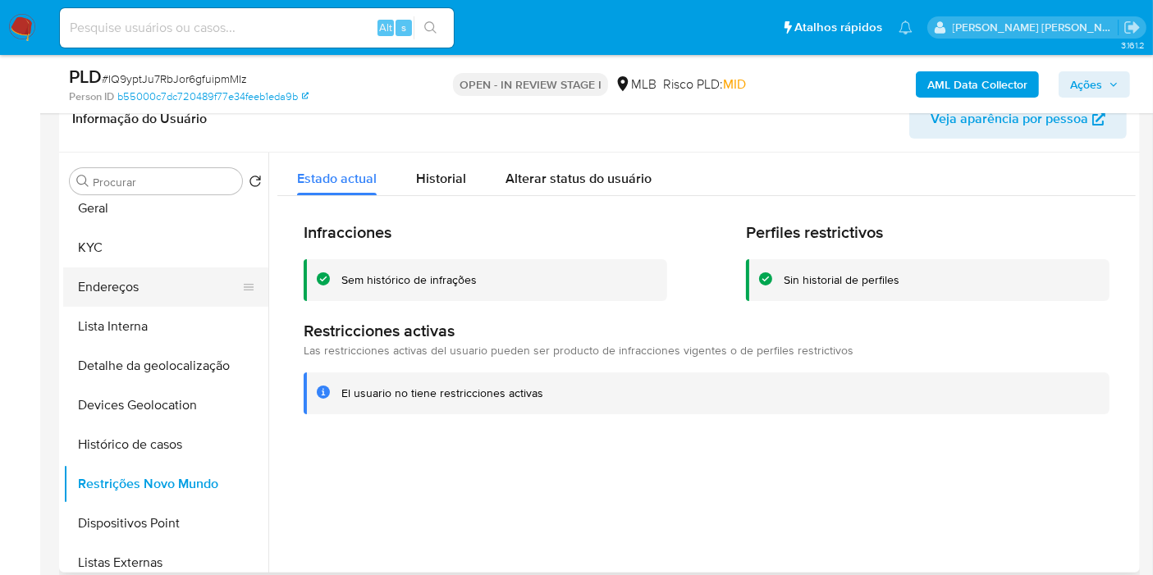
click at [150, 289] on button "Endereços" at bounding box center [159, 287] width 192 height 39
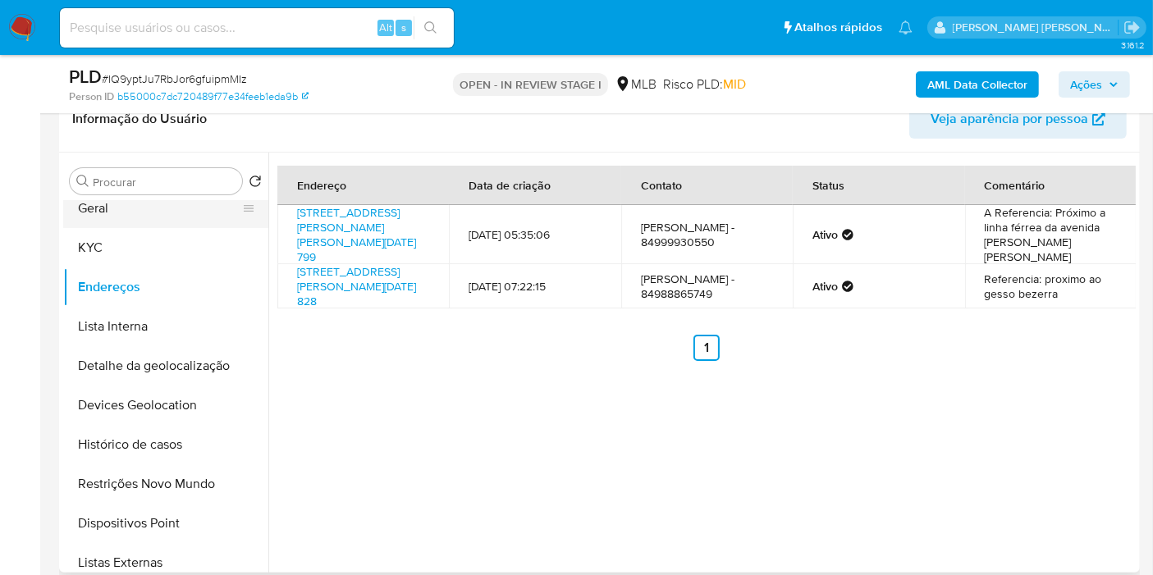
click at [141, 211] on button "Geral" at bounding box center [159, 208] width 192 height 39
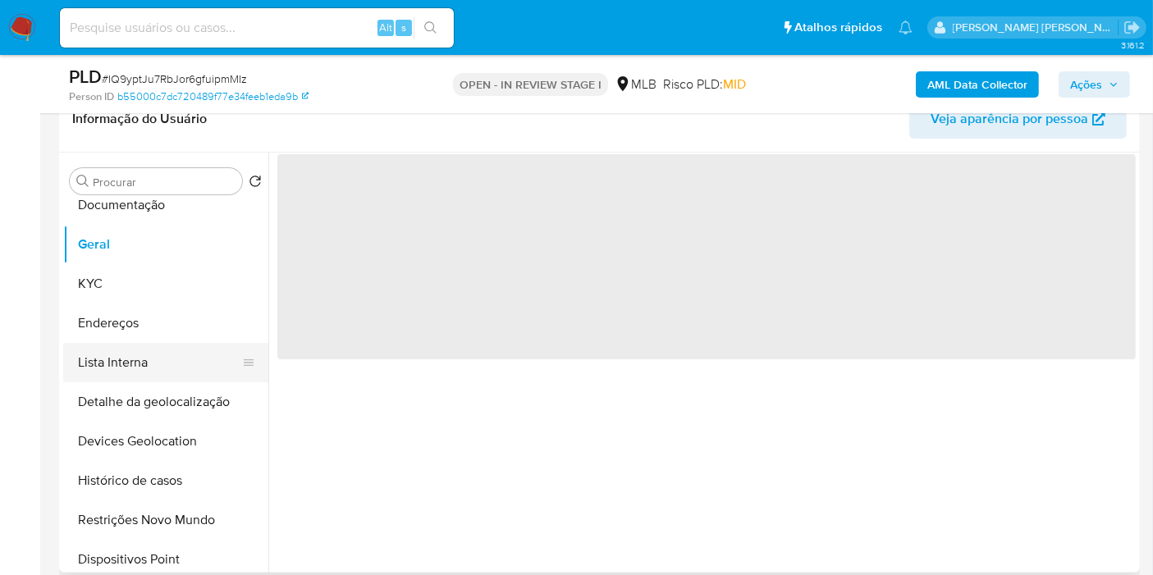
scroll to position [0, 0]
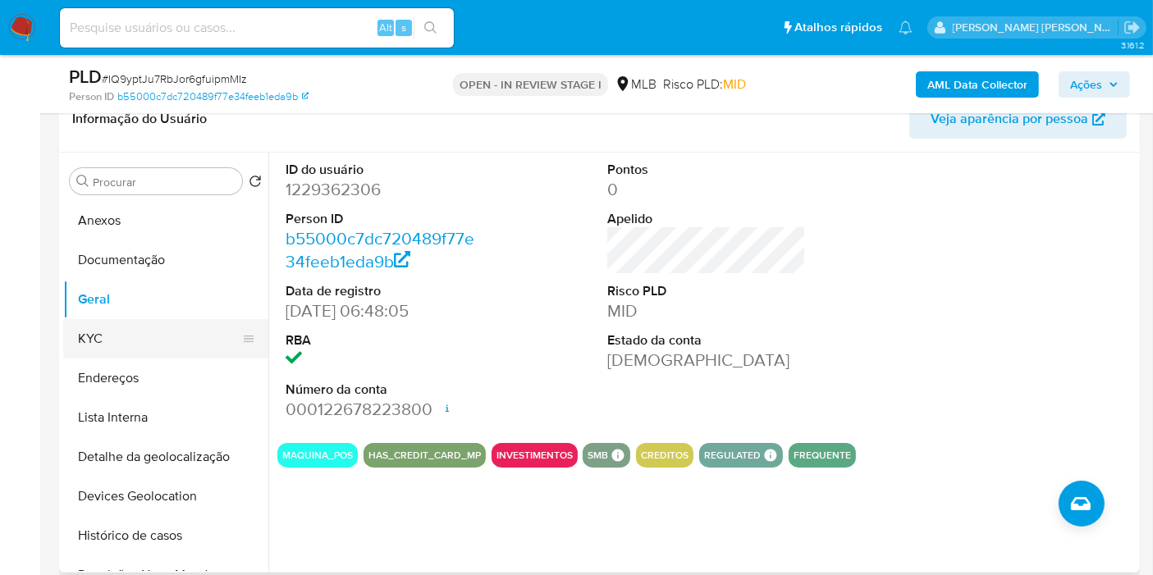
click at [158, 338] on button "KYC" at bounding box center [159, 338] width 192 height 39
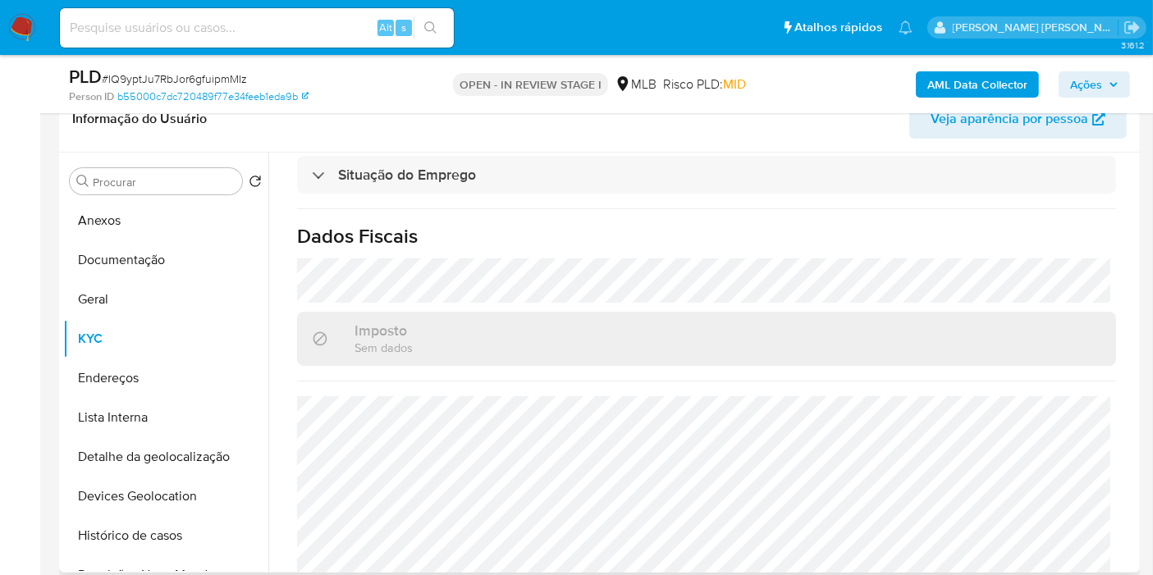
scroll to position [750, 0]
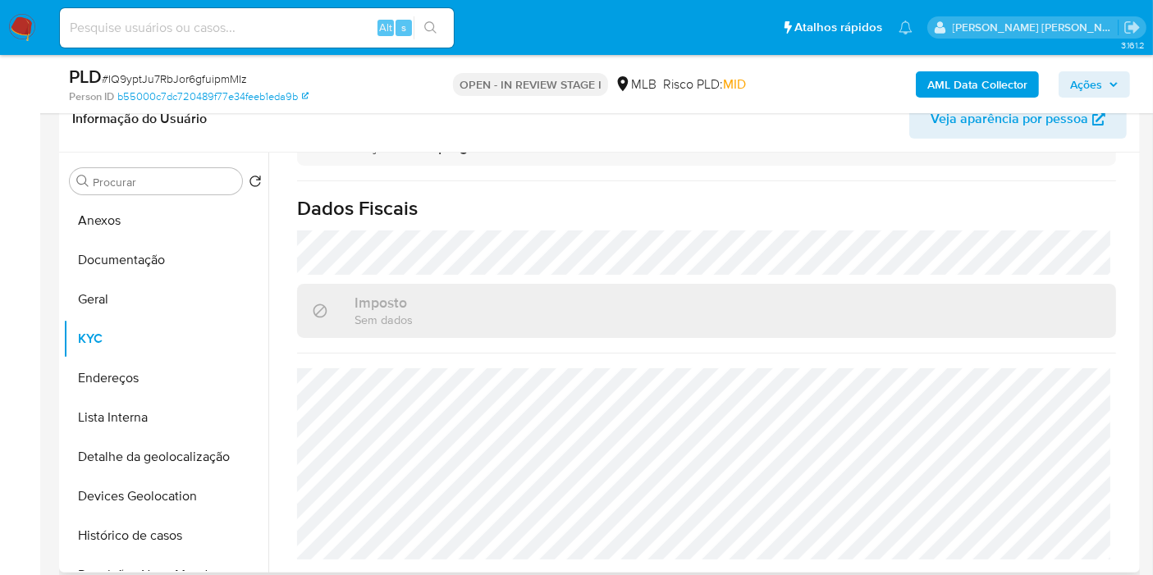
drag, startPoint x: 1137, startPoint y: 469, endPoint x: 1134, endPoint y: 452, distance: 16.6
click at [1134, 453] on div "Procurar Retornar ao pedido padrão Anexos Documentação Geral KYC Endereços List…" at bounding box center [599, 363] width 1081 height 420
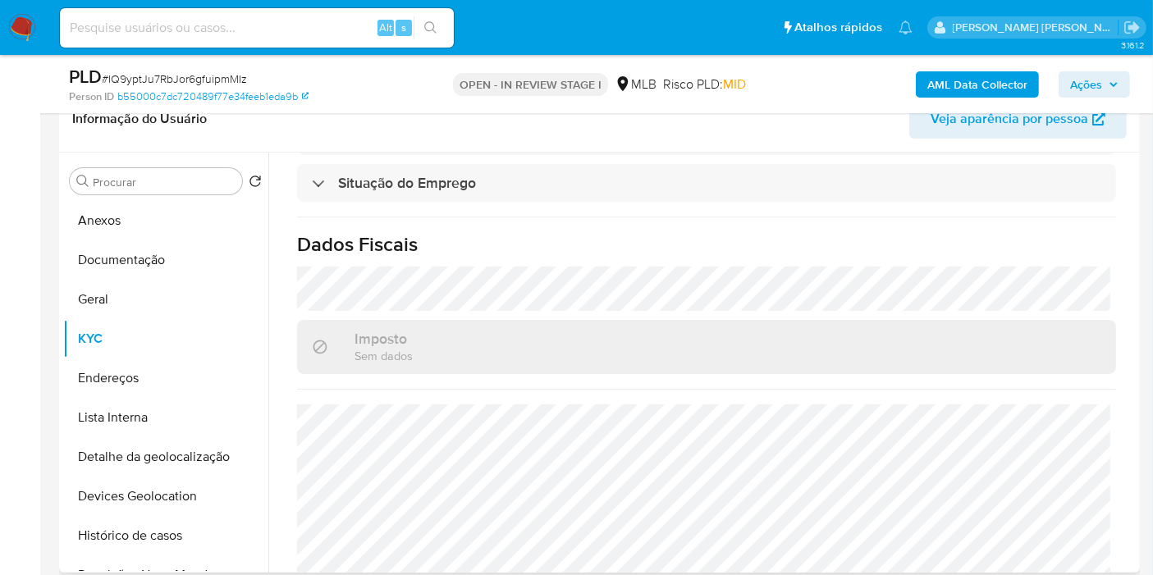
scroll to position [701, 0]
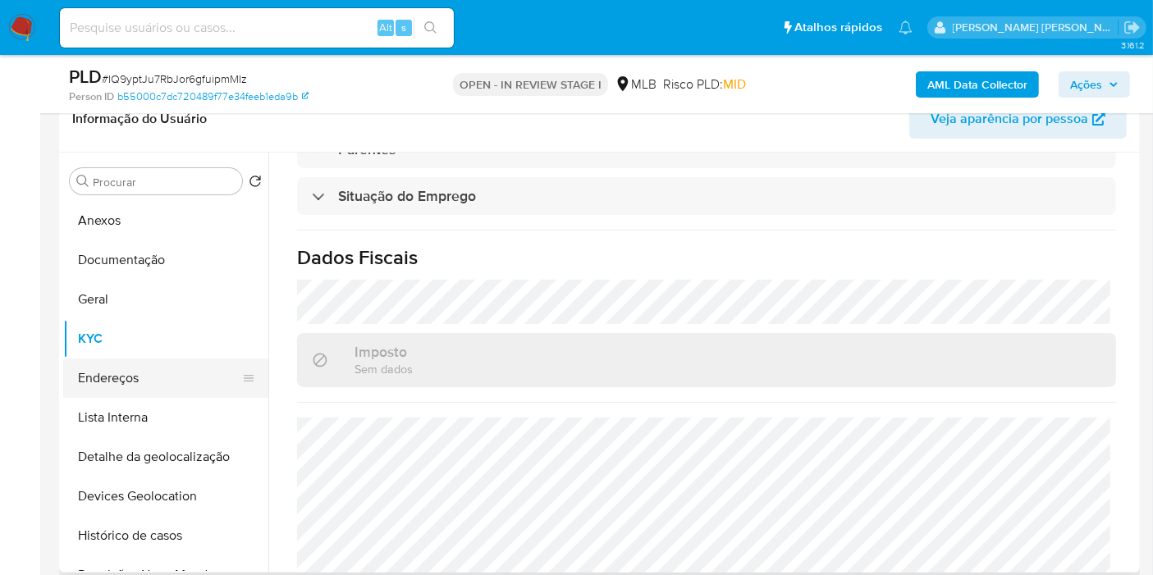
click at [201, 384] on button "Endereços" at bounding box center [159, 378] width 192 height 39
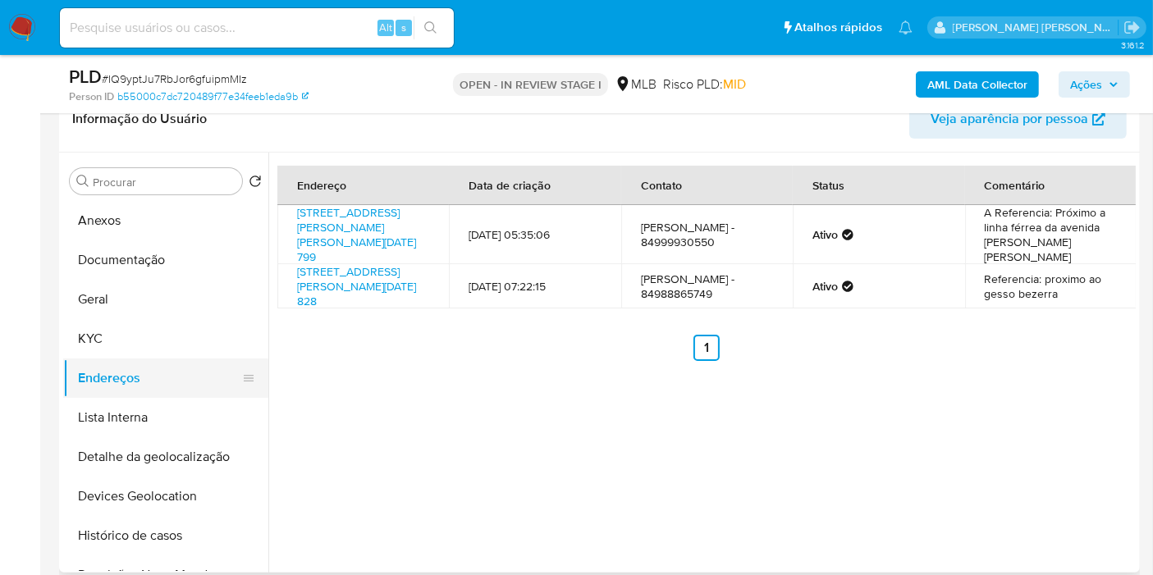
scroll to position [182, 0]
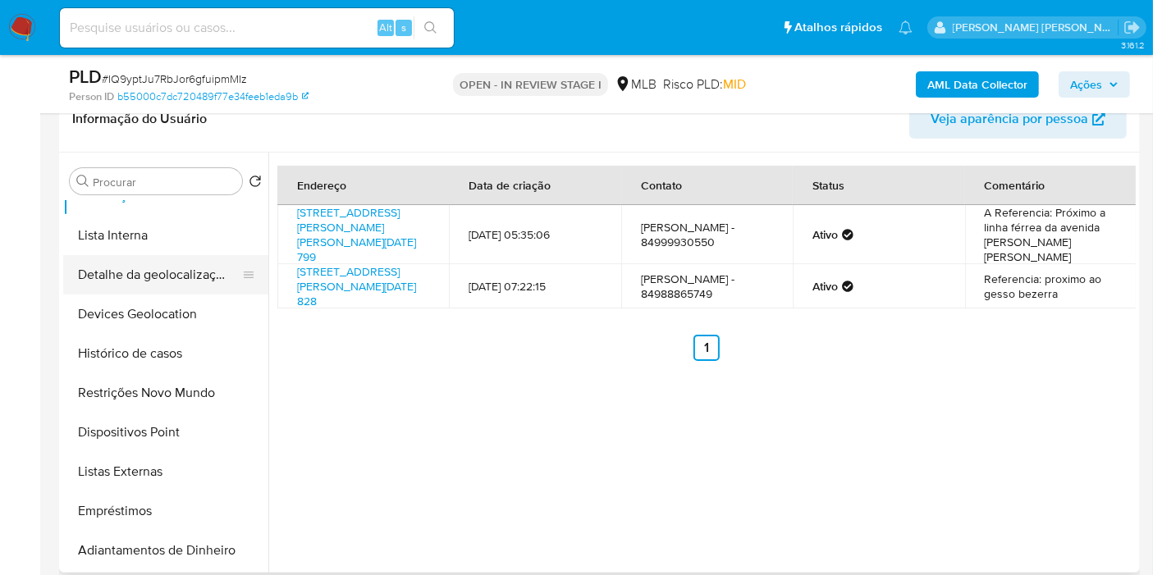
click at [197, 283] on button "Detalhe da geolocalização" at bounding box center [159, 274] width 192 height 39
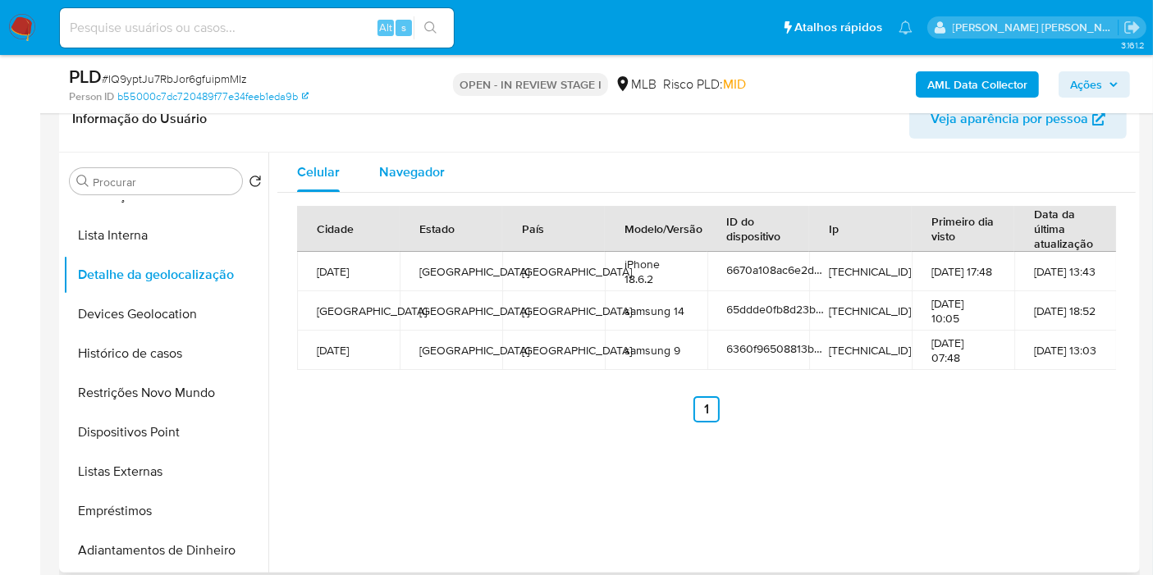
click at [431, 169] on span "Navegador" at bounding box center [412, 171] width 66 height 19
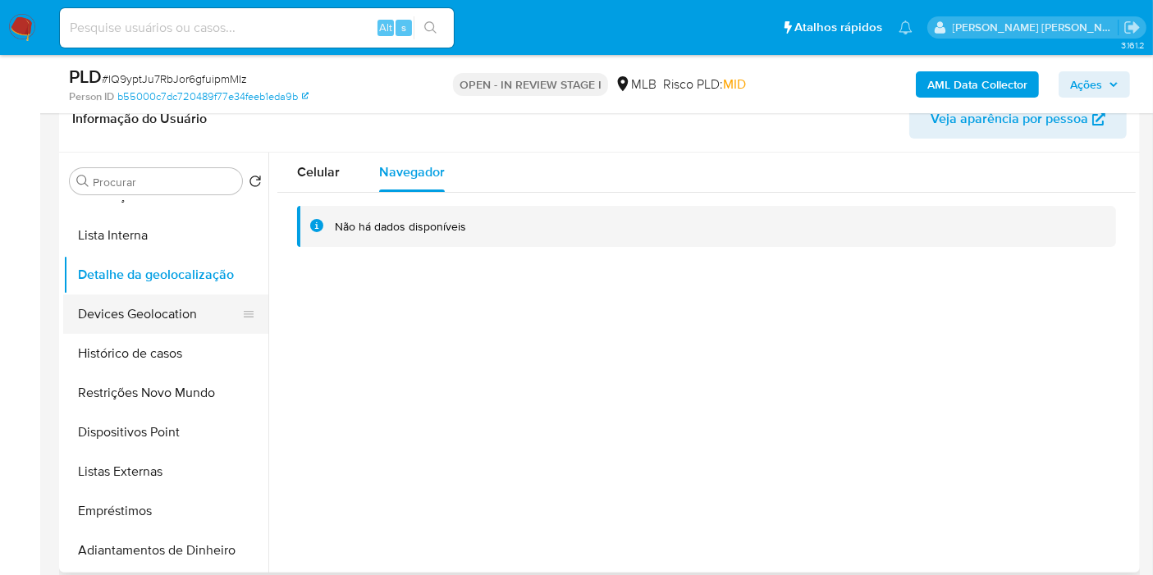
click at [182, 316] on button "Devices Geolocation" at bounding box center [159, 314] width 192 height 39
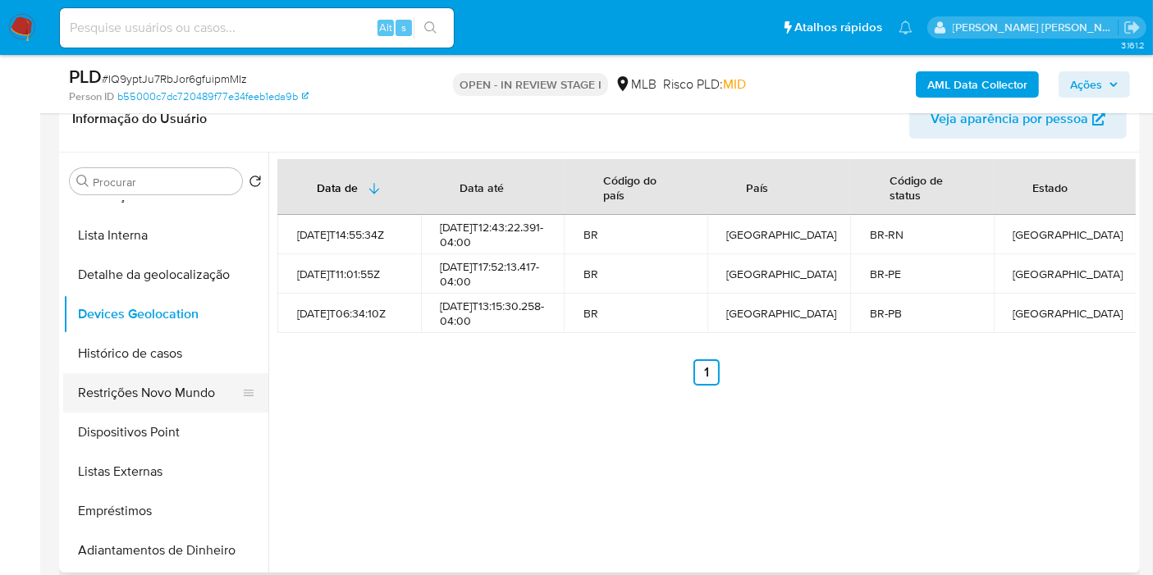
click at [167, 397] on button "Restrições Novo Mundo" at bounding box center [159, 392] width 192 height 39
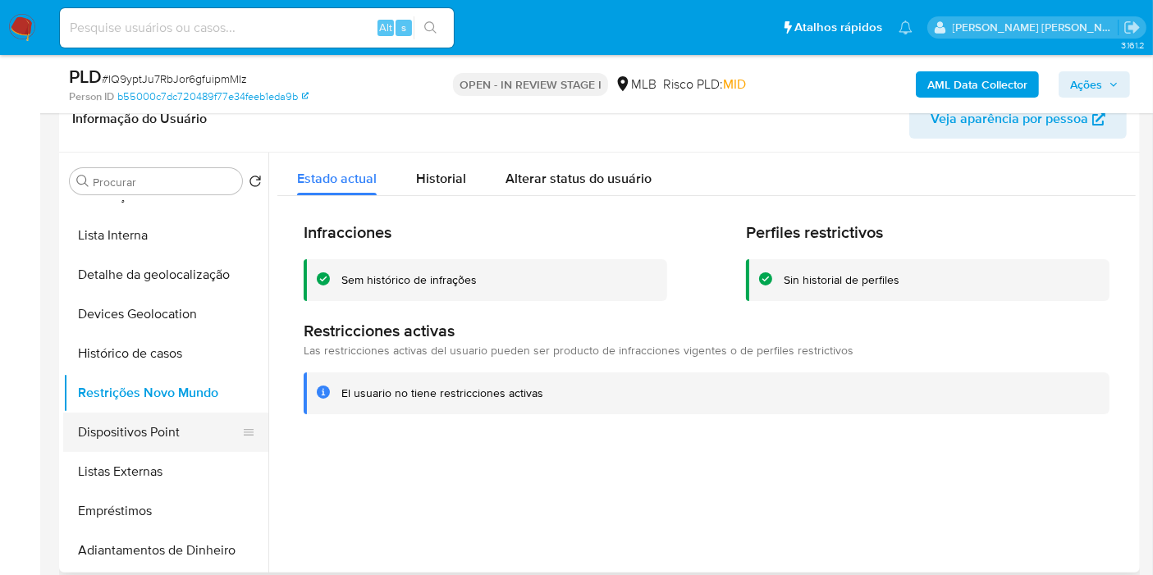
click at [192, 432] on button "Dispositivos Point" at bounding box center [159, 432] width 192 height 39
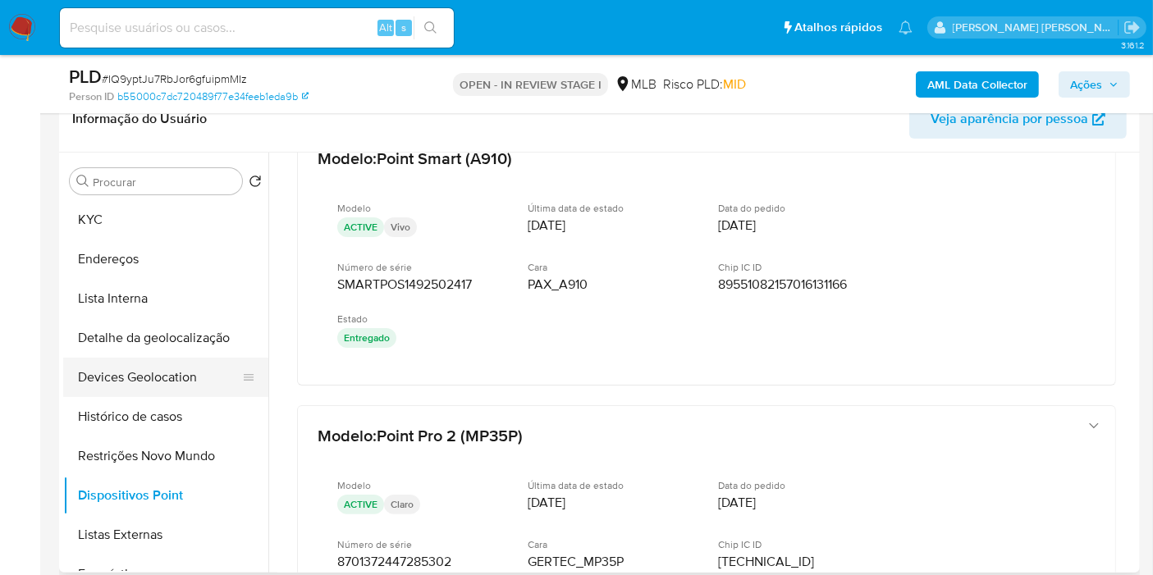
scroll to position [91, 0]
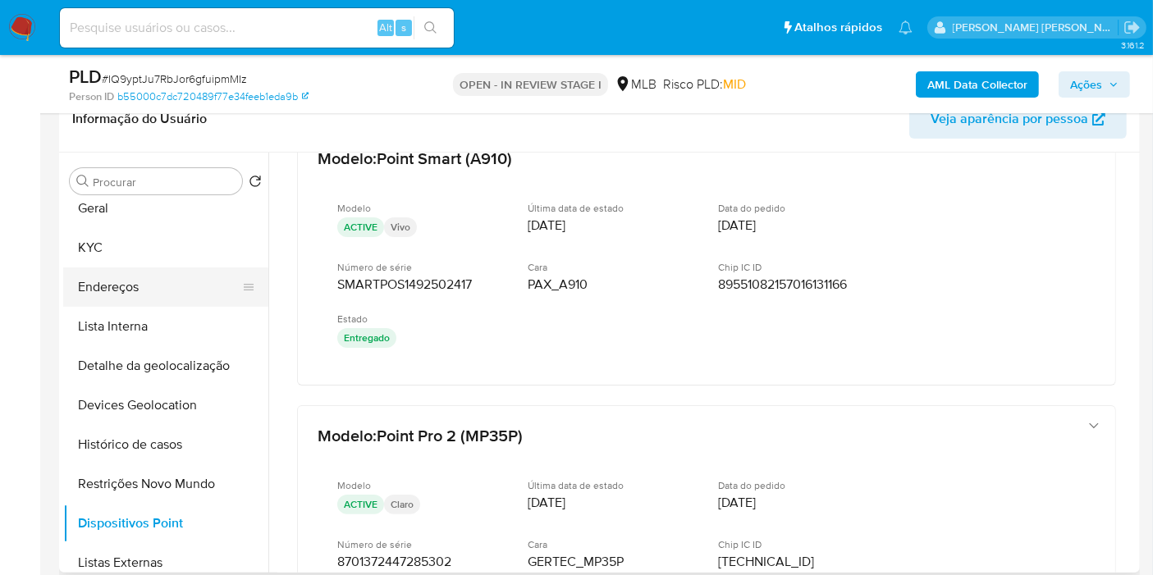
click at [185, 280] on button "Endereços" at bounding box center [159, 287] width 192 height 39
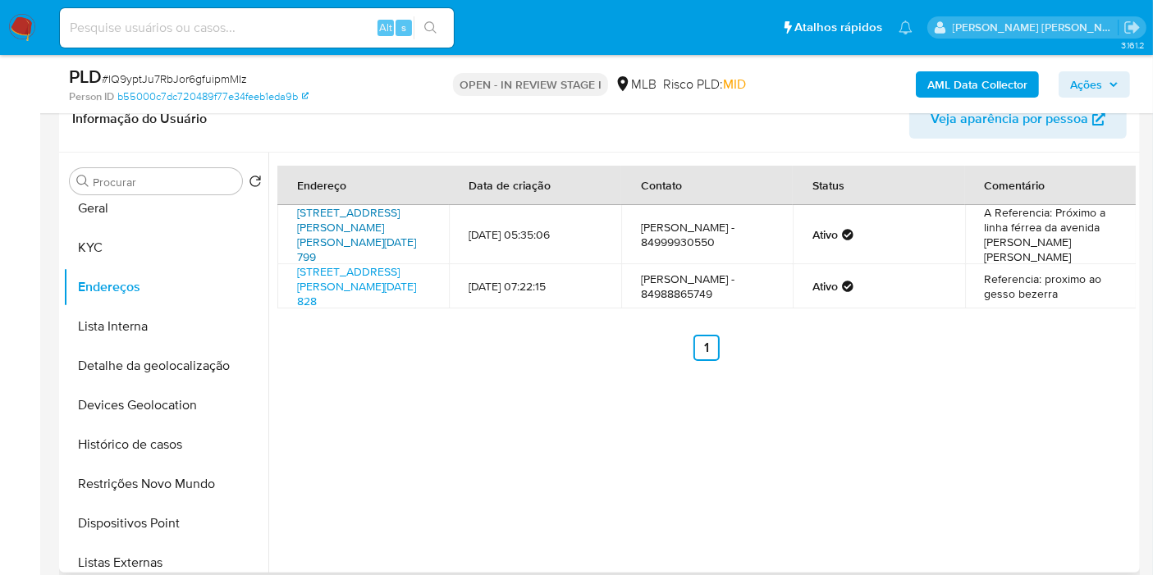
click at [392, 214] on link "Avenida Nascimento De Castro 799, Natal, Rio Grande Do Norte, 59054180, Brasil …" at bounding box center [356, 234] width 119 height 61
drag, startPoint x: 124, startPoint y: 245, endPoint x: 654, endPoint y: 8, distance: 580.4
click at [125, 245] on button "KYC" at bounding box center [165, 247] width 205 height 39
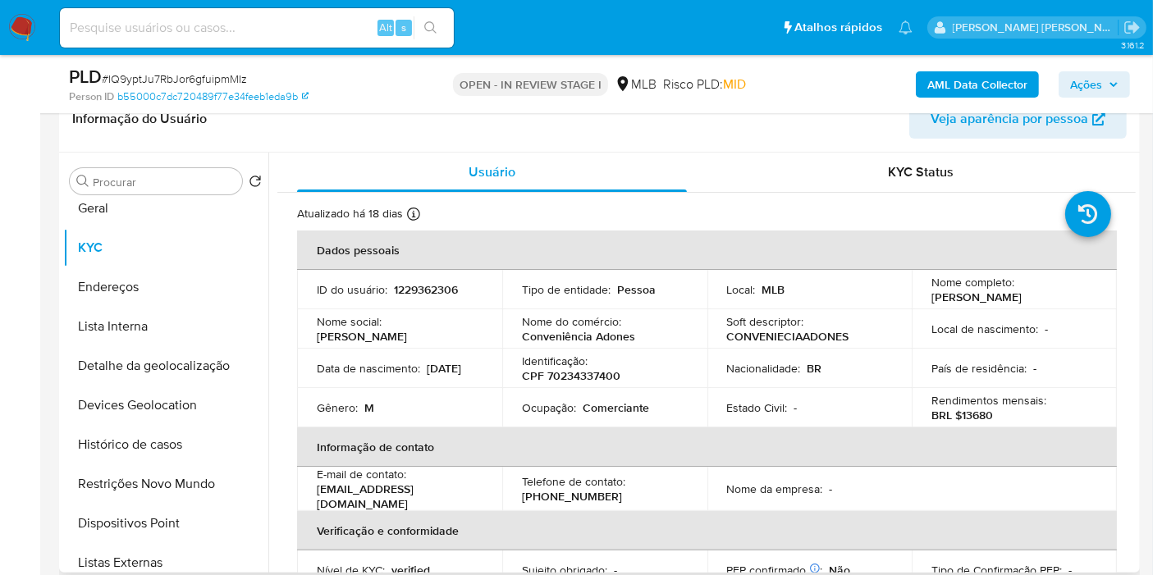
click at [586, 383] on p "CPF 70234337400" at bounding box center [571, 375] width 98 height 15
click at [585, 383] on p "CPF 70234337400" at bounding box center [571, 375] width 98 height 15
copy p "70234337400"
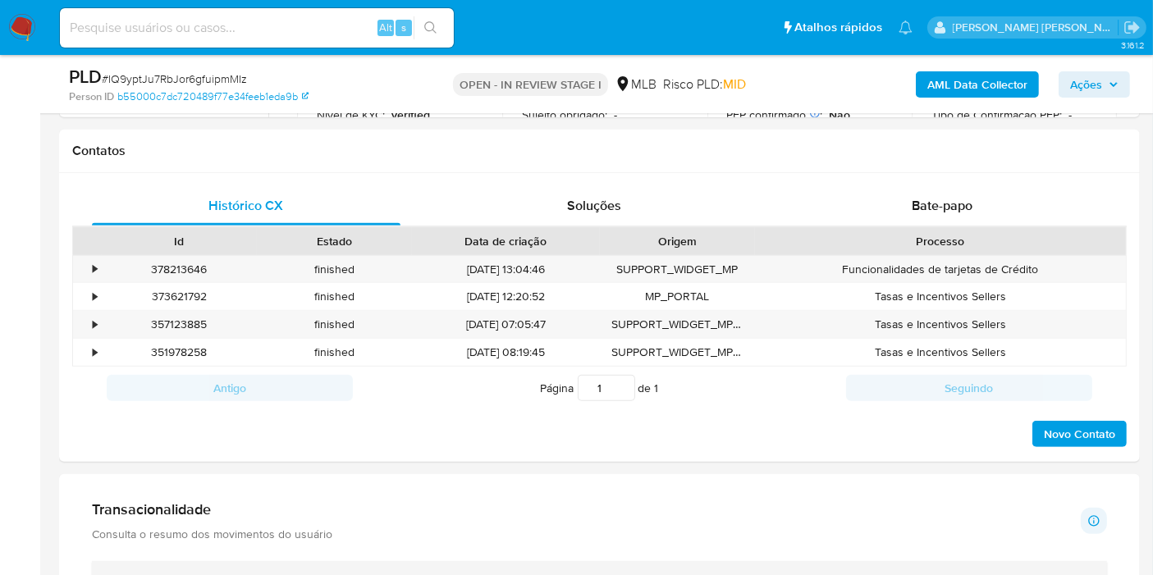
scroll to position [1094, 0]
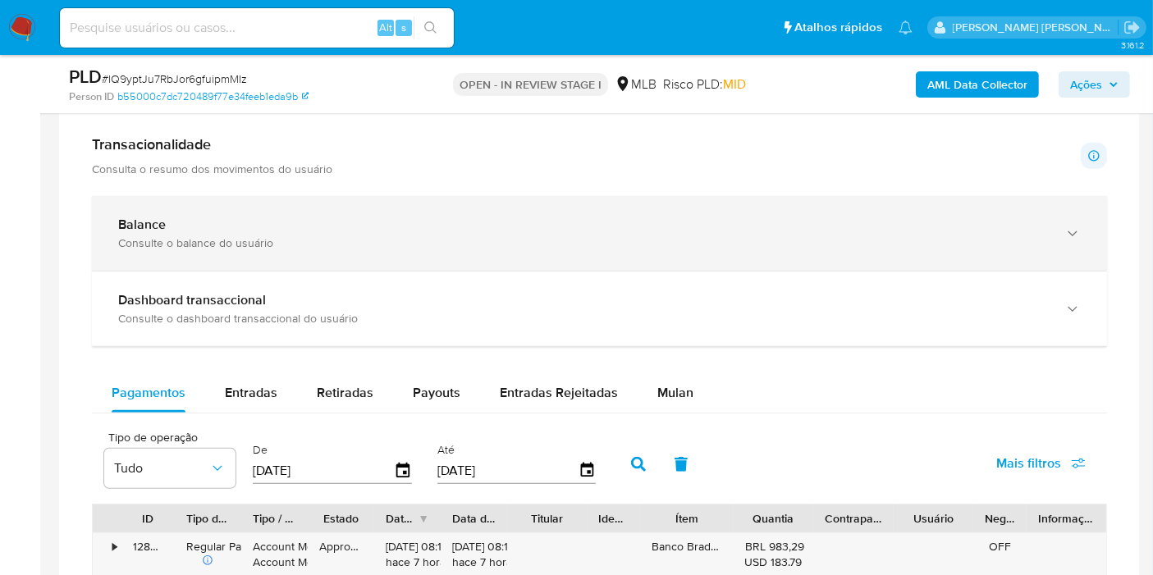
click at [599, 231] on div "Balance Consulte o balance do usuário" at bounding box center [583, 234] width 930 height 34
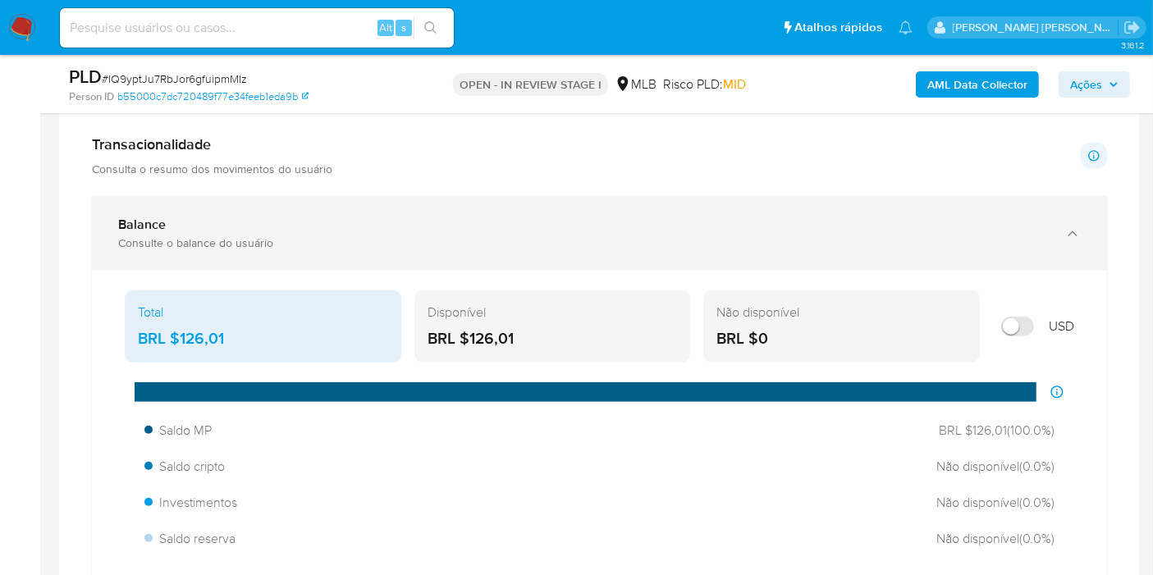
click at [583, 222] on div "Balance" at bounding box center [583, 225] width 930 height 16
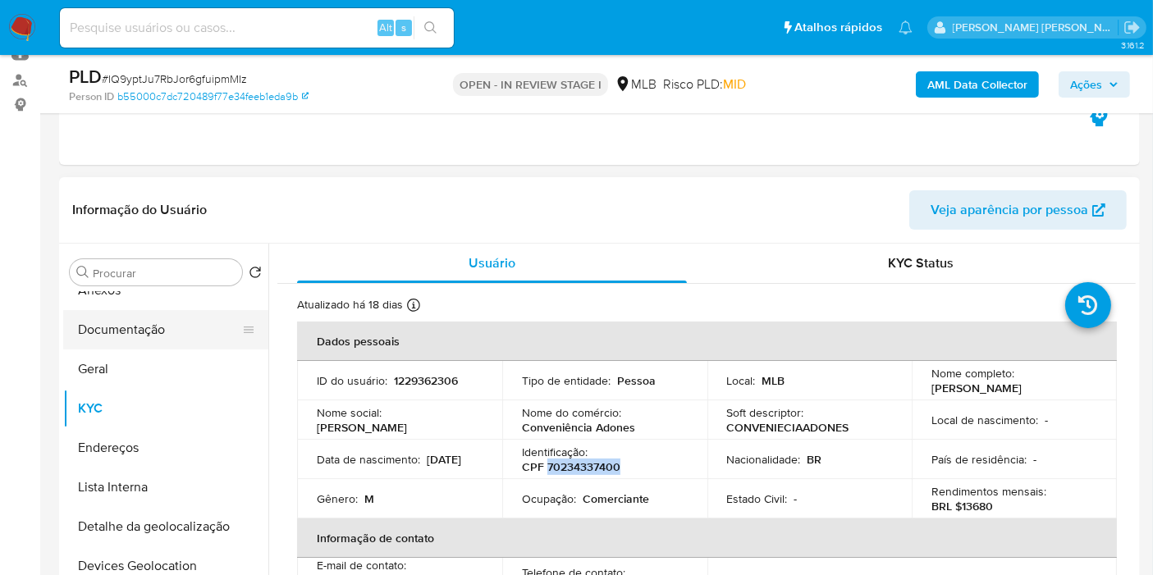
scroll to position [0, 0]
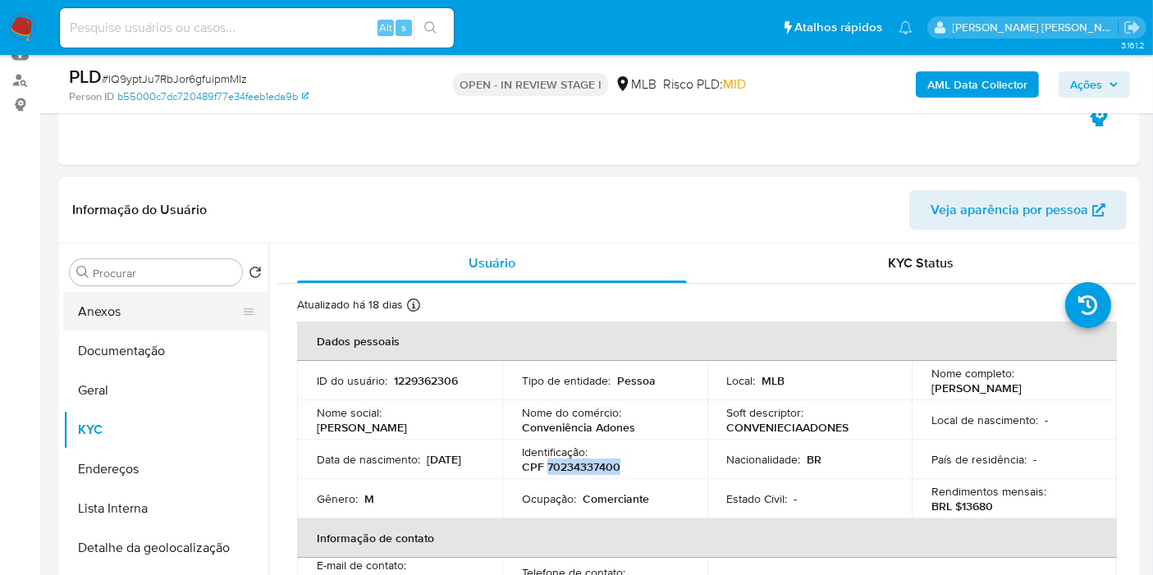
click at [193, 320] on button "Anexos" at bounding box center [159, 311] width 192 height 39
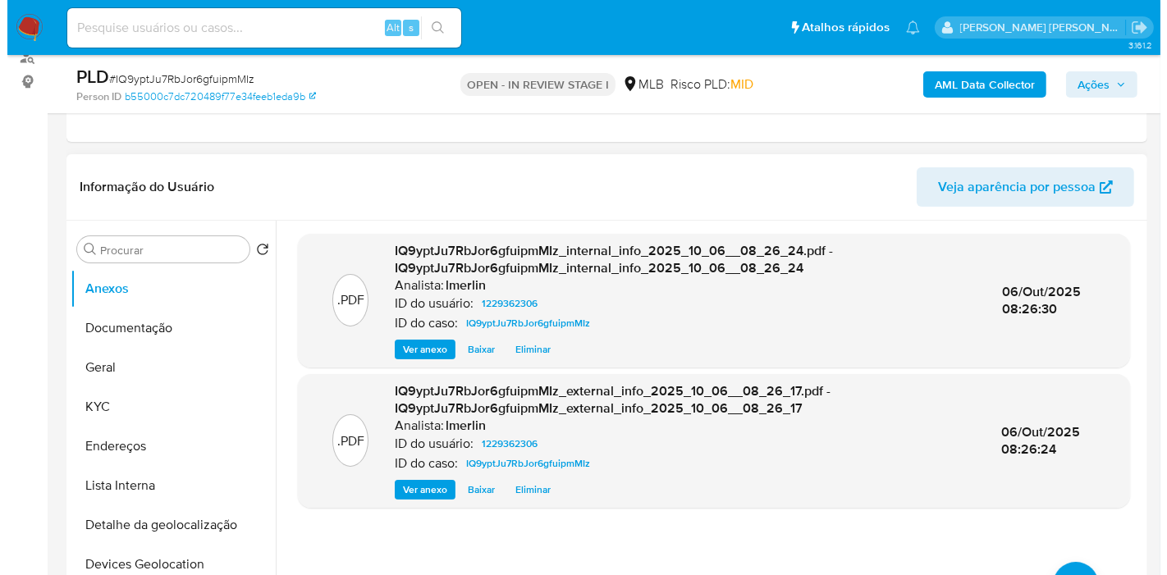
scroll to position [273, 0]
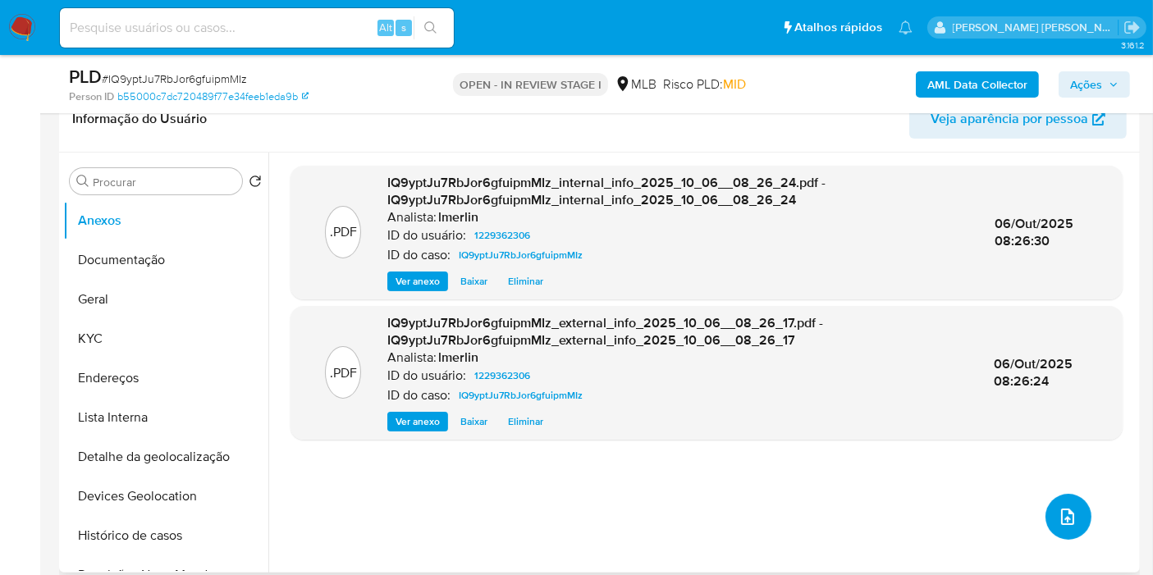
click at [1061, 501] on button "upload-file" at bounding box center [1069, 517] width 46 height 46
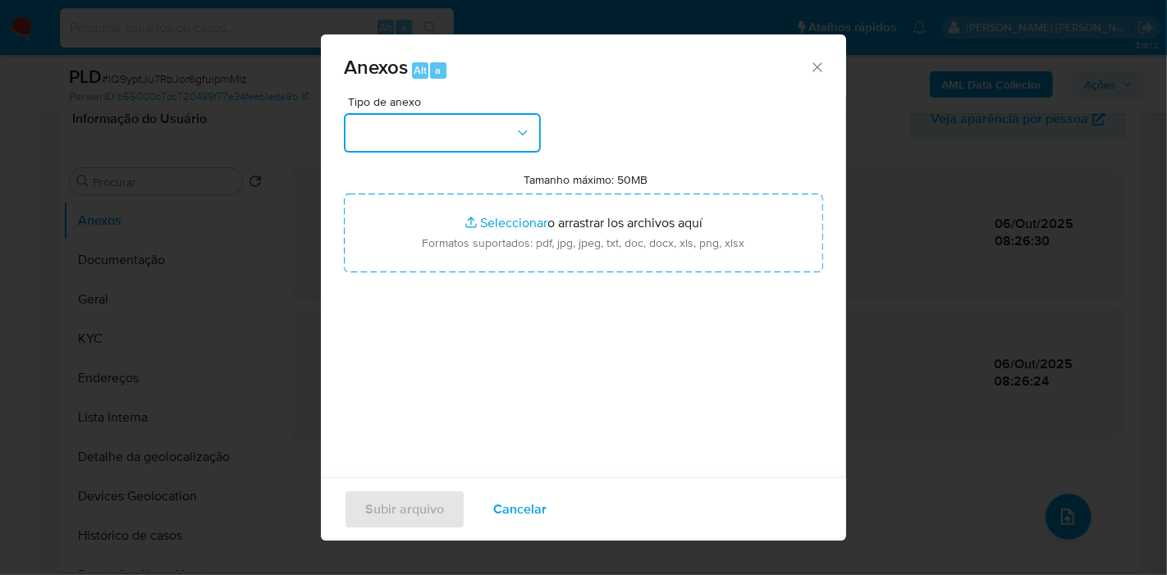
click at [494, 146] on button "button" at bounding box center [442, 132] width 197 height 39
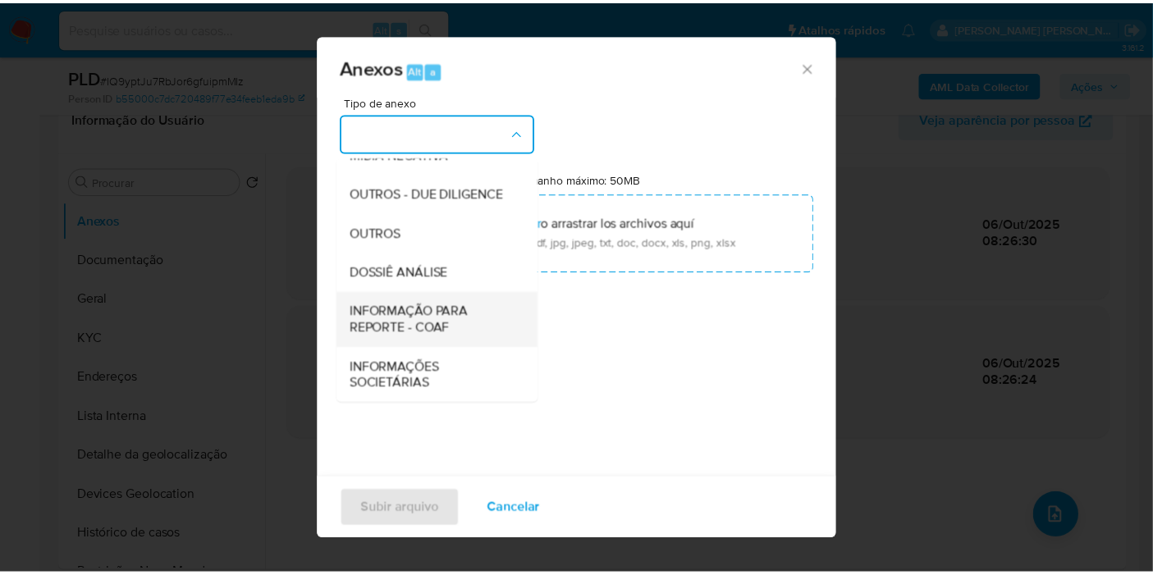
scroll to position [252, 0]
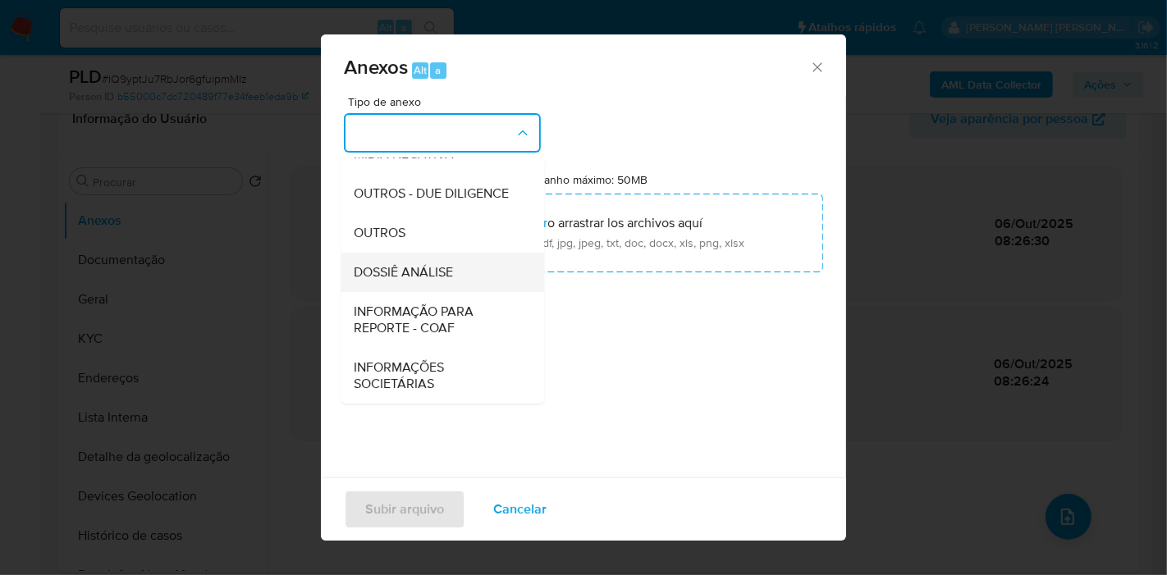
click at [457, 282] on div "DOSSIÊ ANÁLISE" at bounding box center [437, 272] width 167 height 39
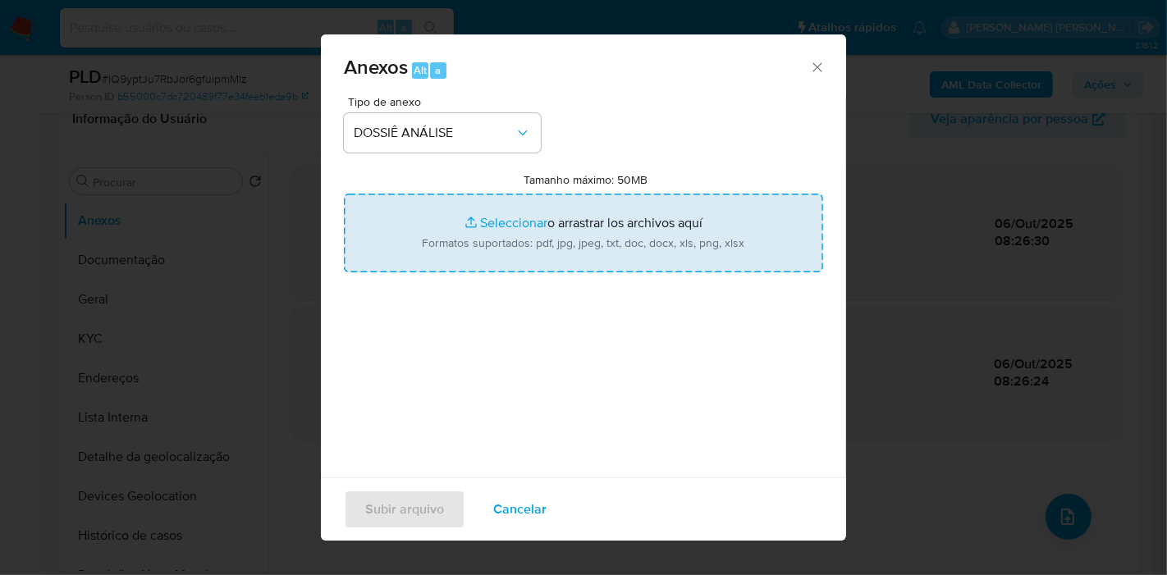
click at [512, 249] on input "Tamanho máximo: 50MB Seleccionar archivos" at bounding box center [583, 233] width 479 height 79
type input "C:\fakepath\SAR - XXX - CPF 70234337400 - FRANCISCO ADONES DE ARAUJO FILHO.pdf"
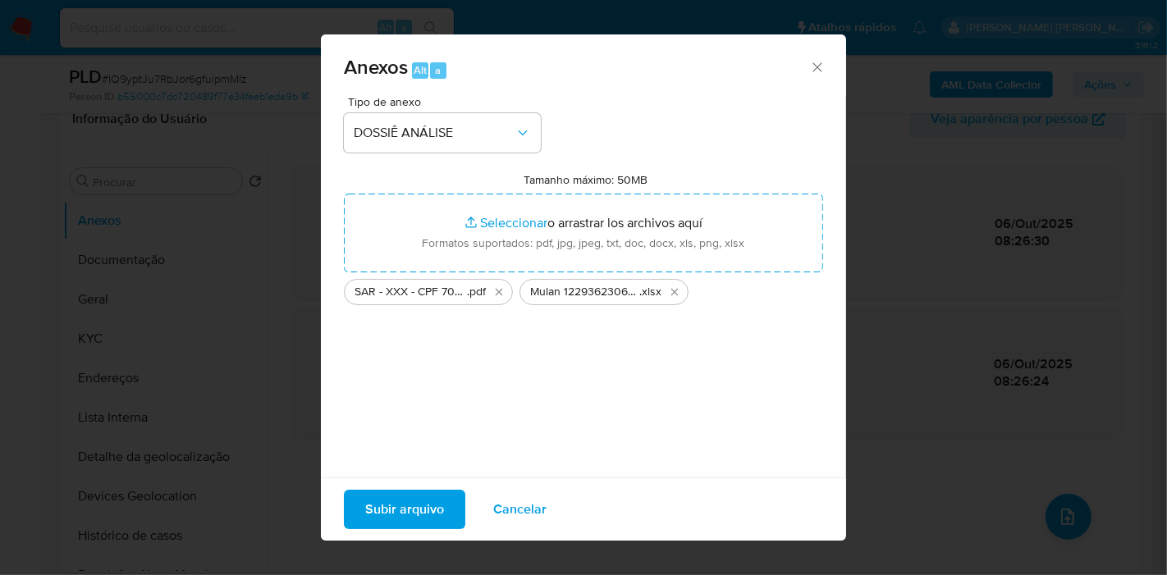
click at [438, 504] on span "Subir arquivo" at bounding box center [404, 510] width 79 height 36
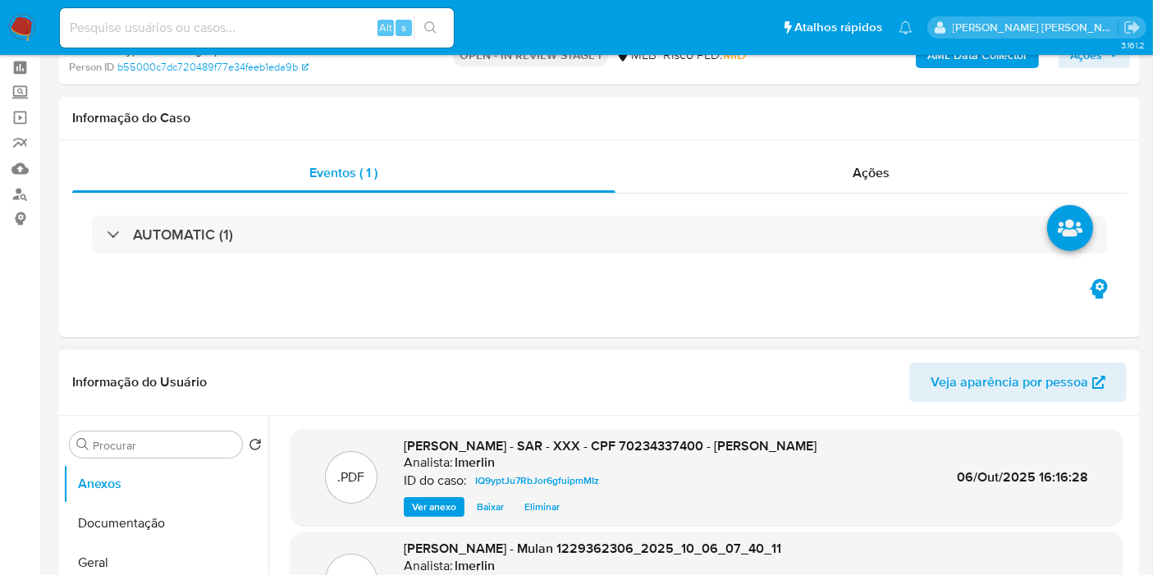
scroll to position [0, 0]
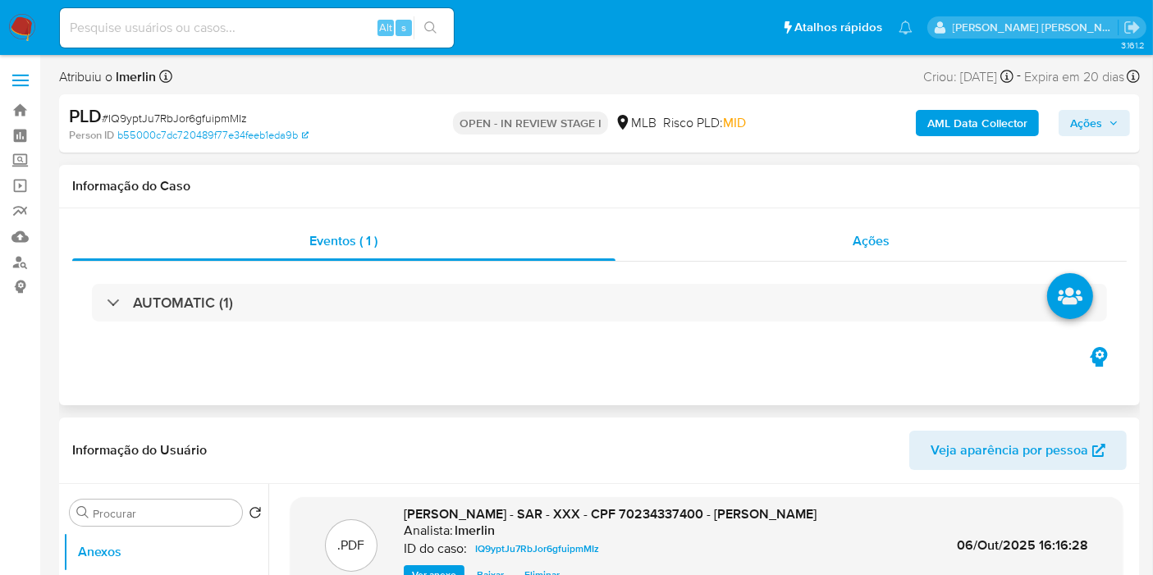
click at [904, 259] on div "Ações" at bounding box center [871, 241] width 512 height 39
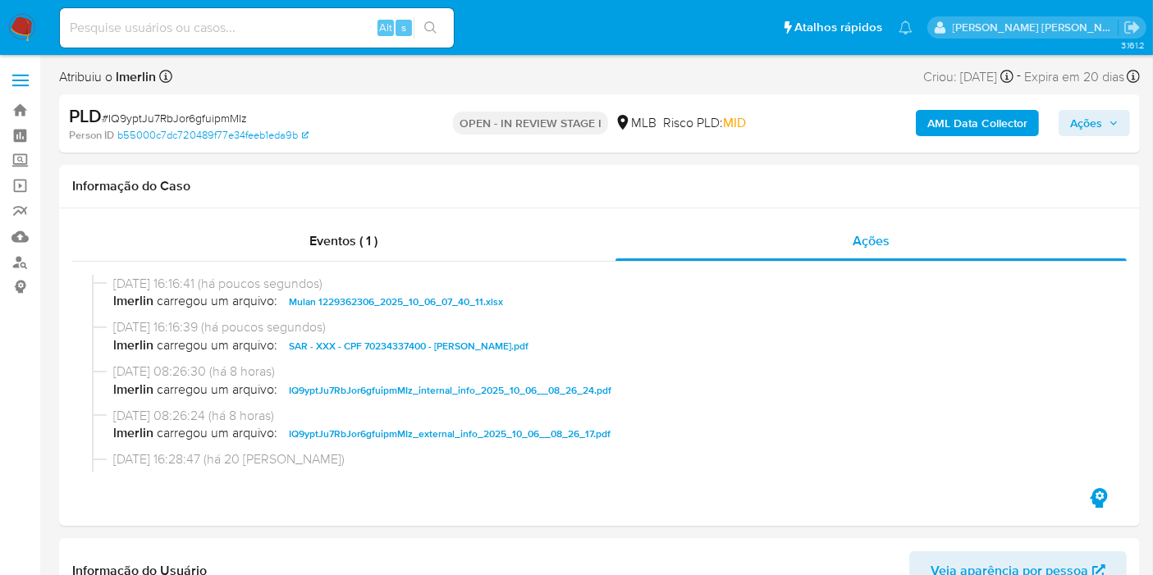
click at [1093, 125] on span "Ações" at bounding box center [1086, 123] width 32 height 26
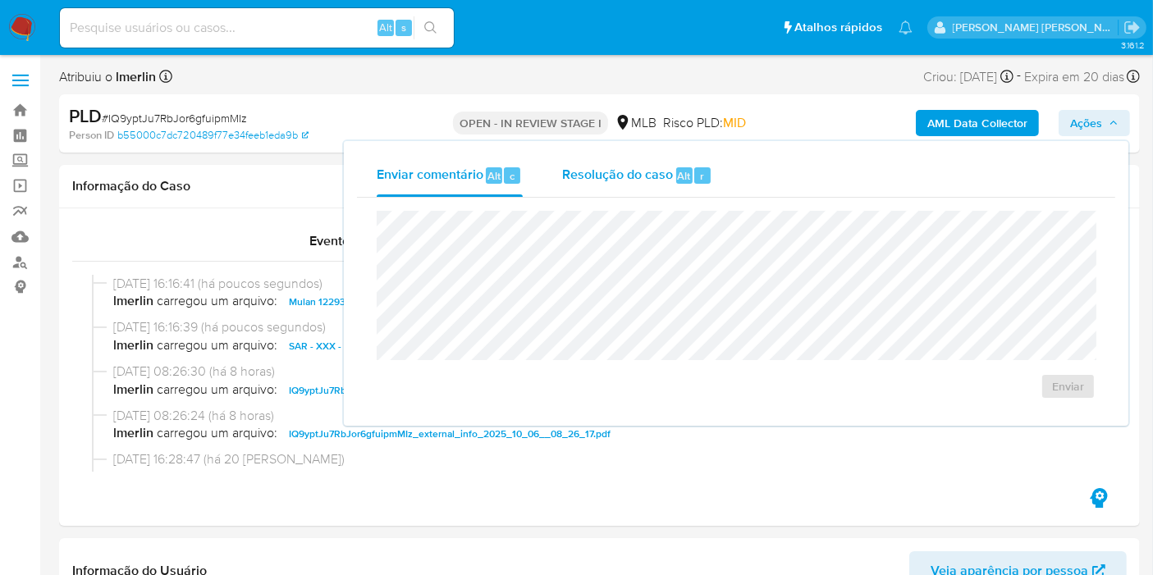
click at [673, 185] on div "Resolução do caso Alt r" at bounding box center [637, 175] width 150 height 43
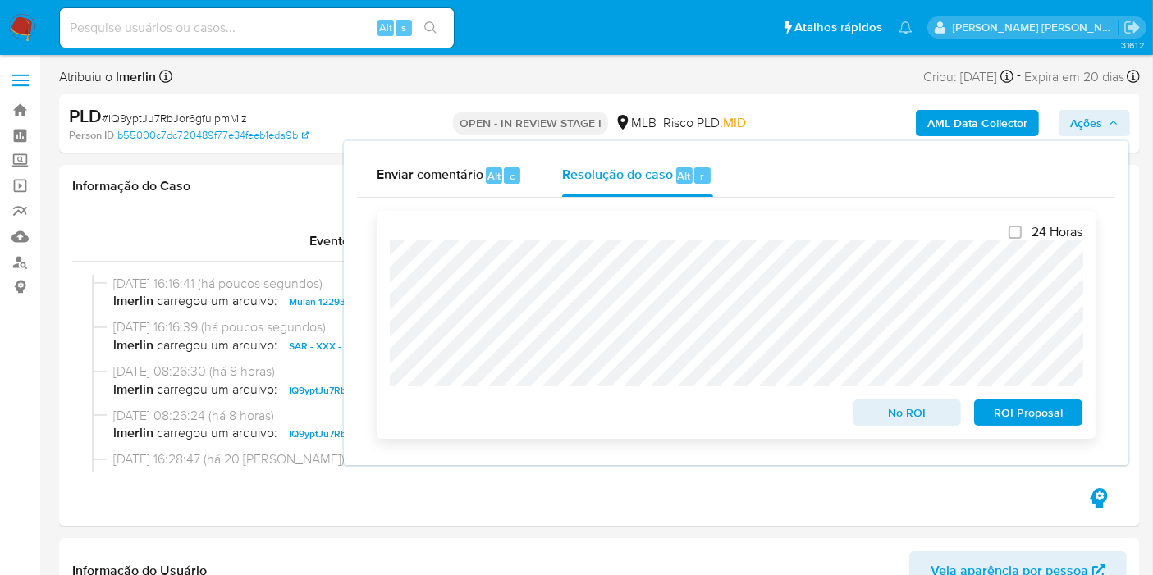
click at [1024, 411] on span "ROI Proposal" at bounding box center [1028, 412] width 85 height 23
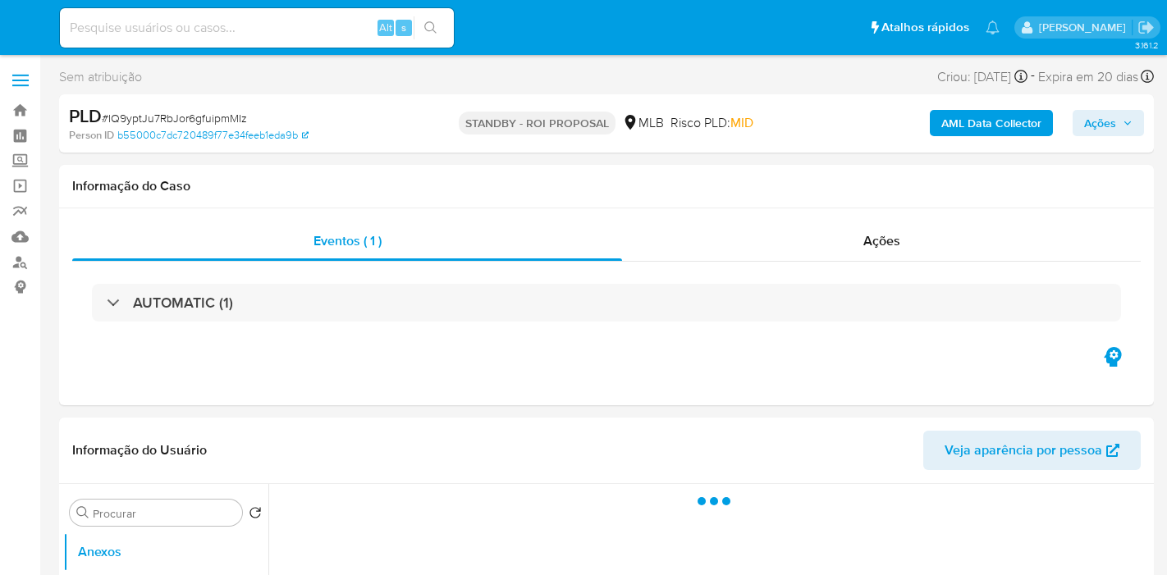
select select "10"
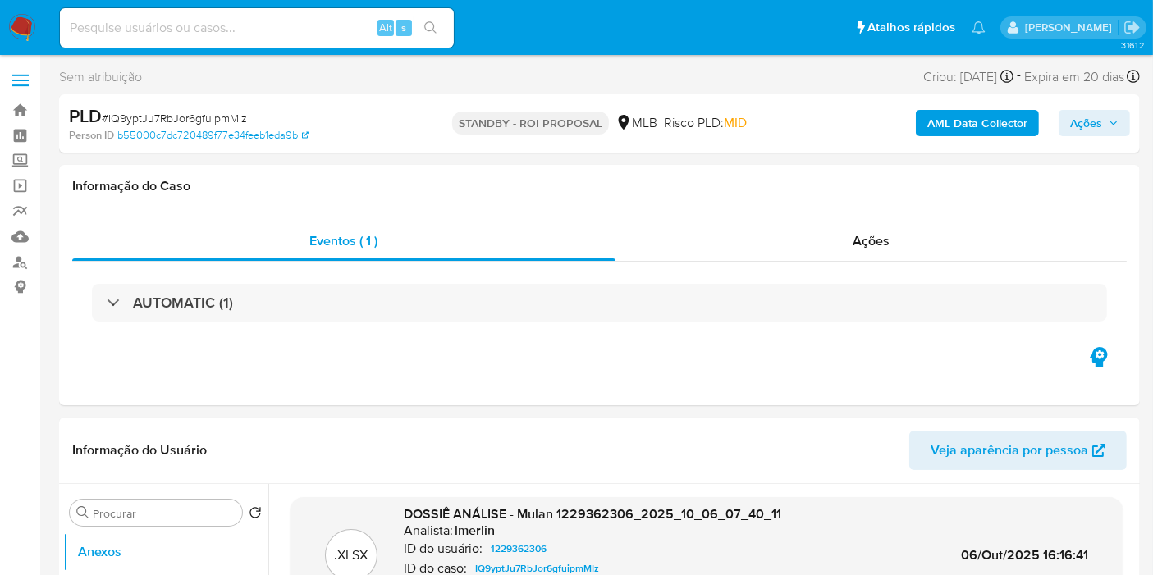
click at [316, 31] on input at bounding box center [257, 27] width 394 height 21
paste input "J8diOTU1BliboinqXkWQ8Brm"
type input "J8diOTU1BliboinqXkWQ8Brm"
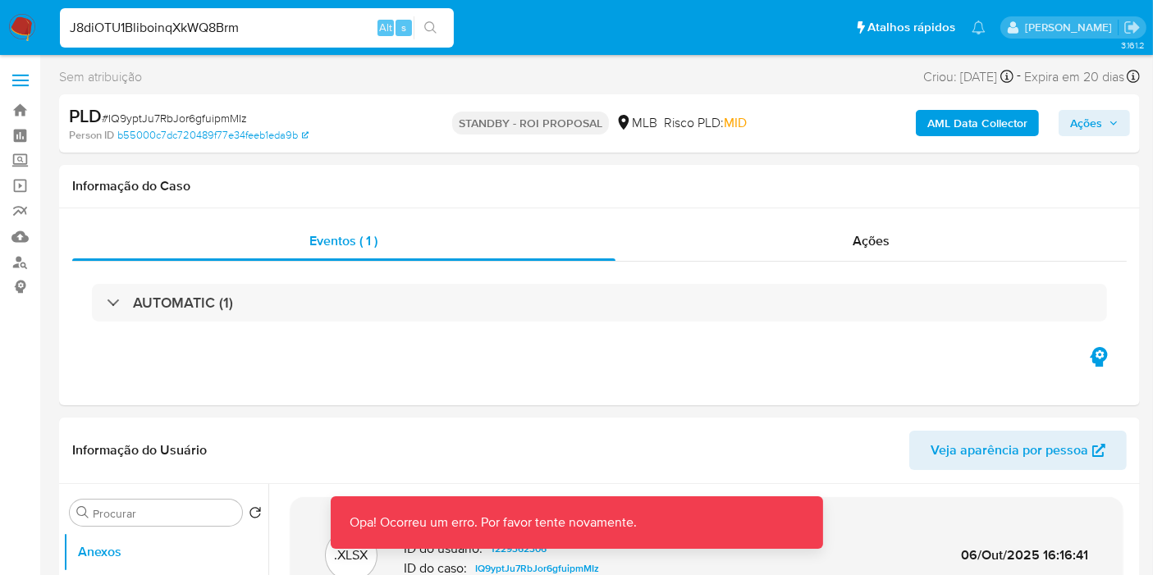
click at [323, 33] on input "J8diOTU1BliboinqXkWQ8Brm" at bounding box center [257, 27] width 394 height 21
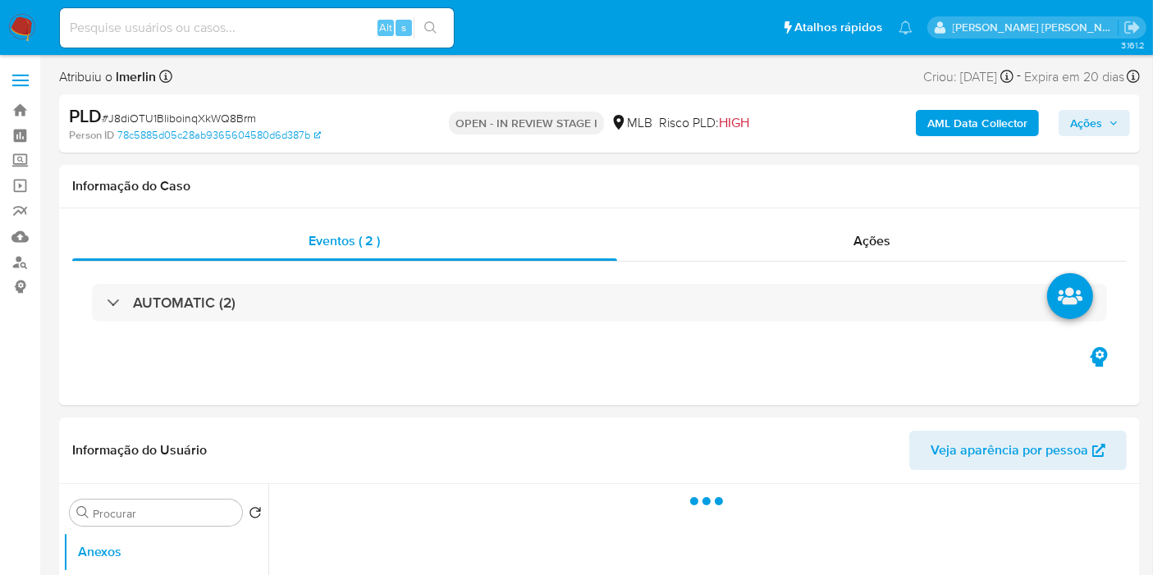
select select "10"
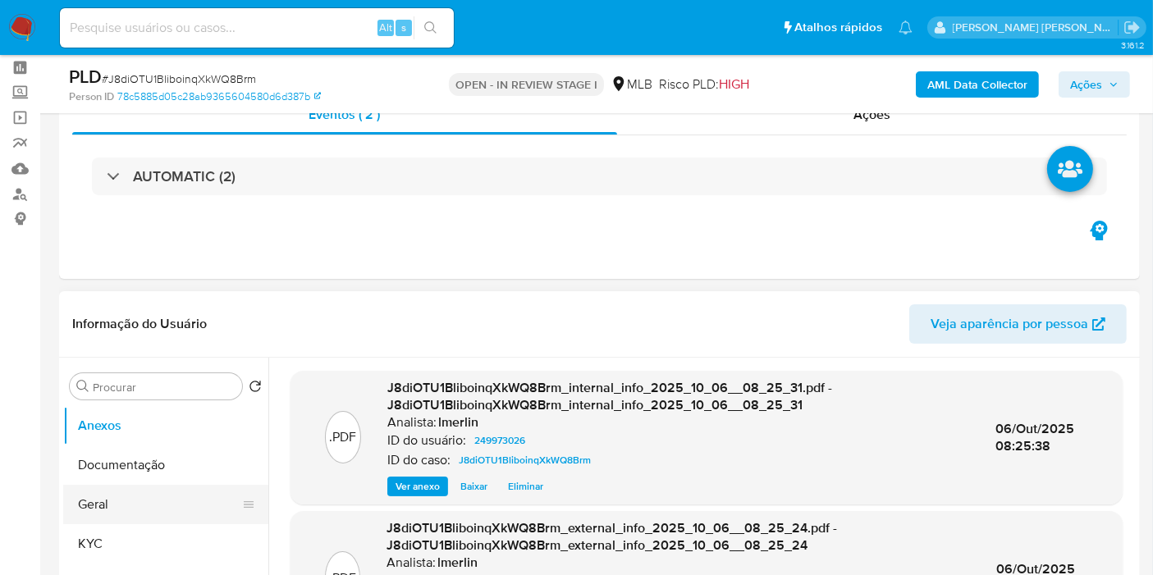
scroll to position [182, 0]
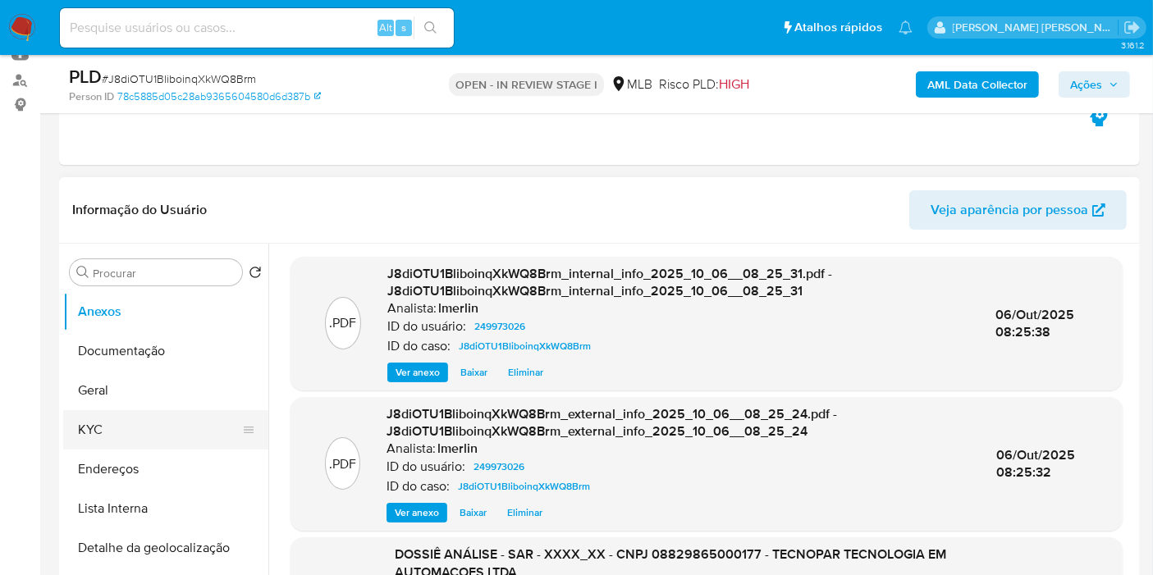
click at [145, 437] on button "KYC" at bounding box center [159, 429] width 192 height 39
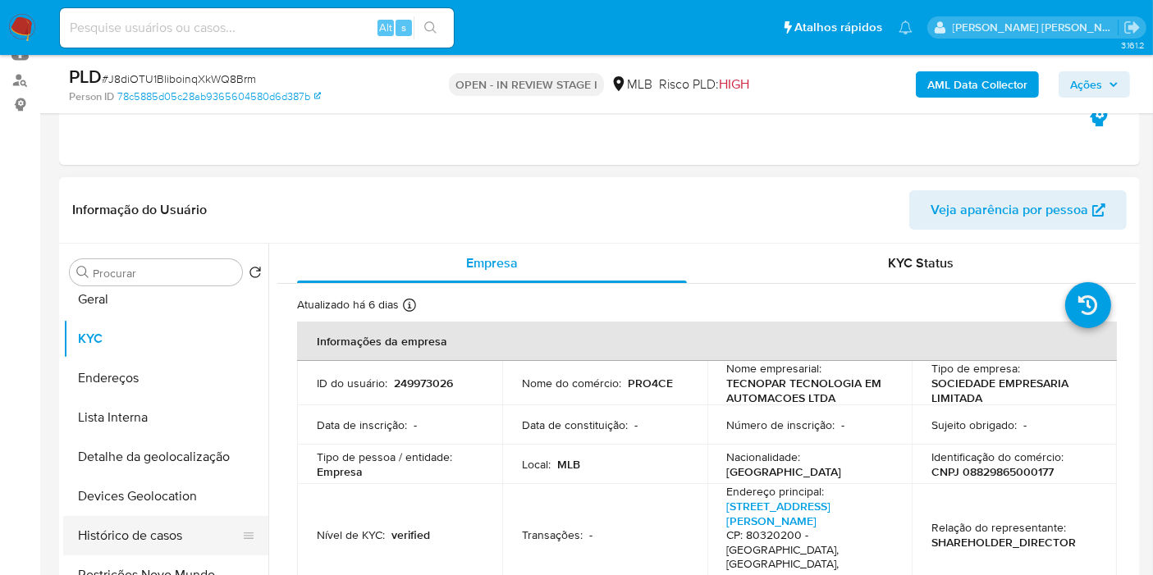
click at [157, 537] on button "Histórico de casos" at bounding box center [159, 535] width 192 height 39
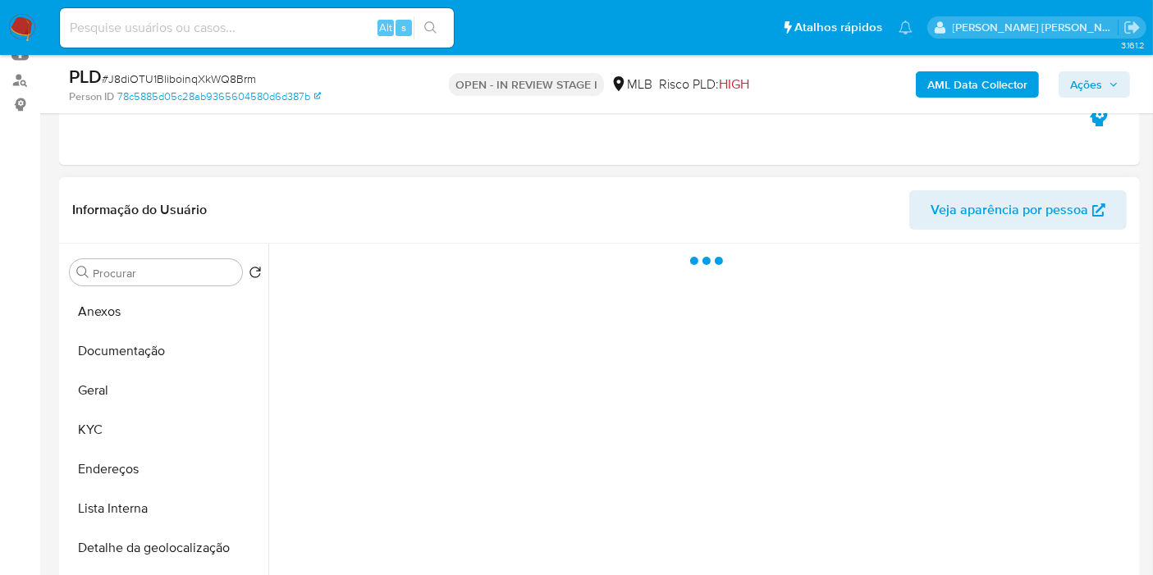
scroll to position [273, 0]
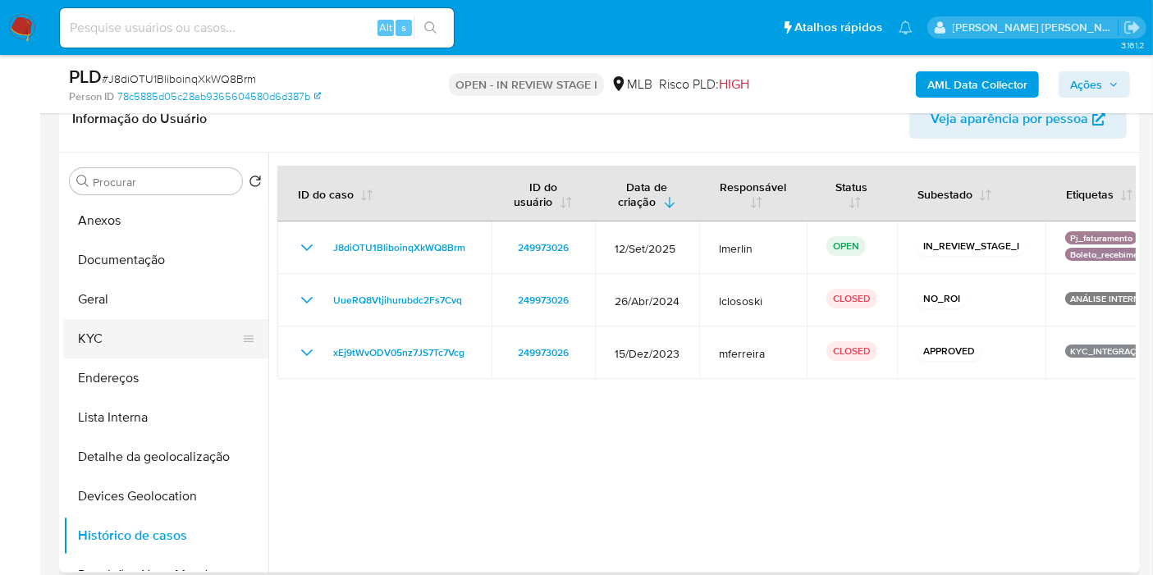
click at [126, 349] on button "KYC" at bounding box center [159, 338] width 192 height 39
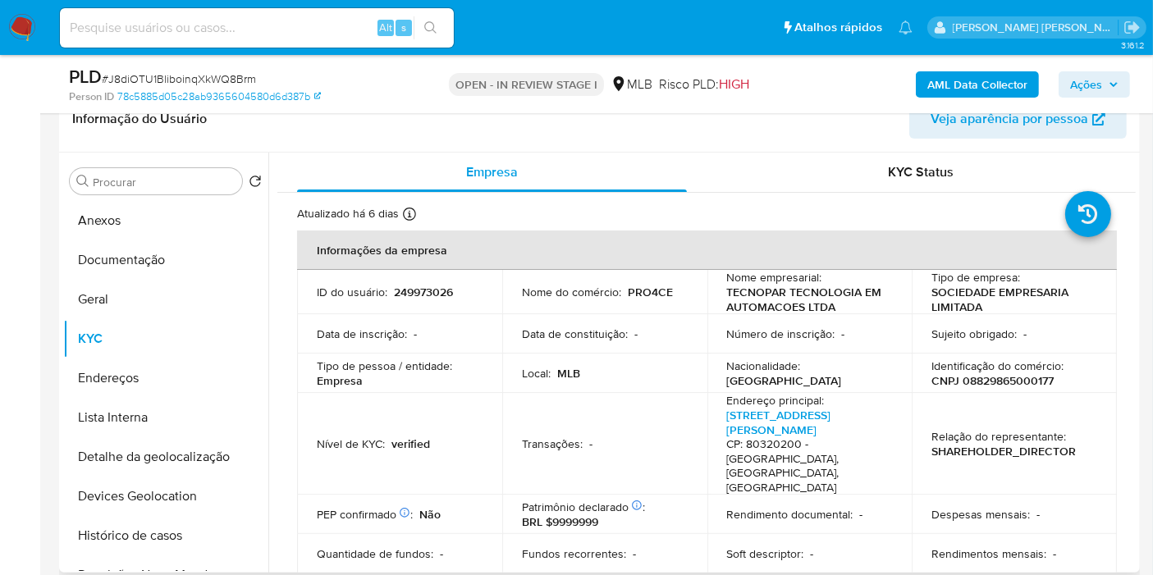
scroll to position [0, 0]
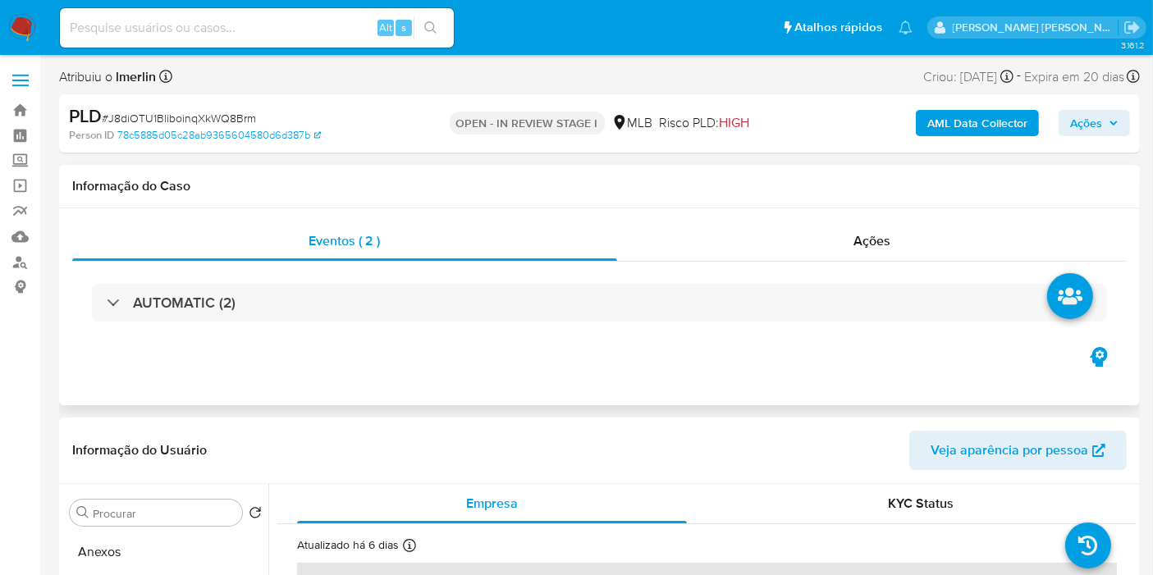
click at [861, 211] on div "Eventos ( 2 ) Ações AUTOMATIC (2)" at bounding box center [599, 306] width 1081 height 197
click at [876, 249] on div "Ações" at bounding box center [872, 241] width 510 height 39
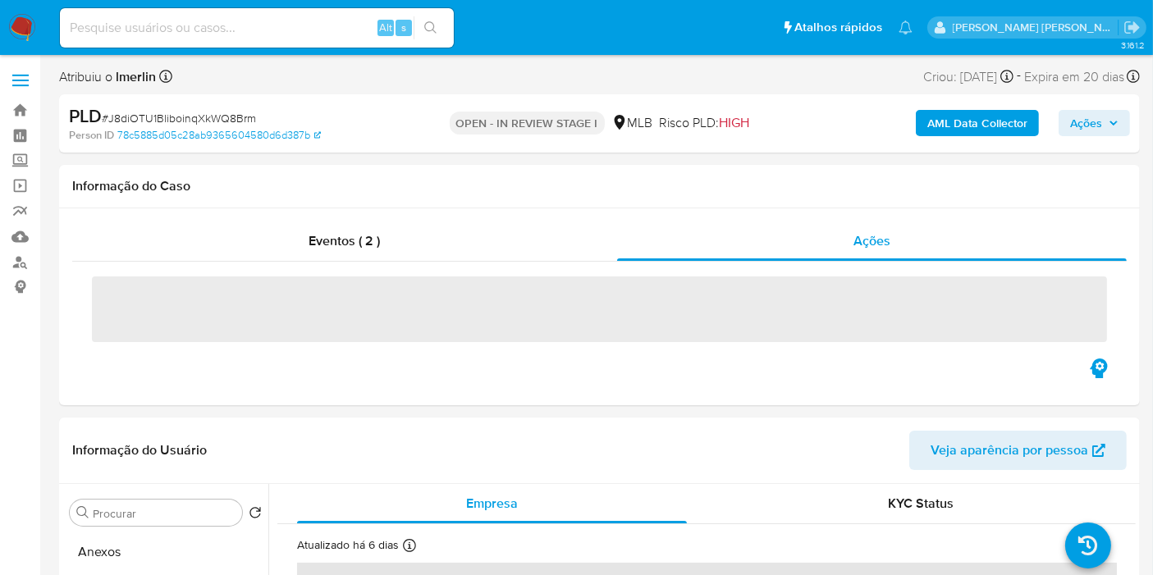
click at [1096, 123] on span "Ações" at bounding box center [1086, 123] width 32 height 26
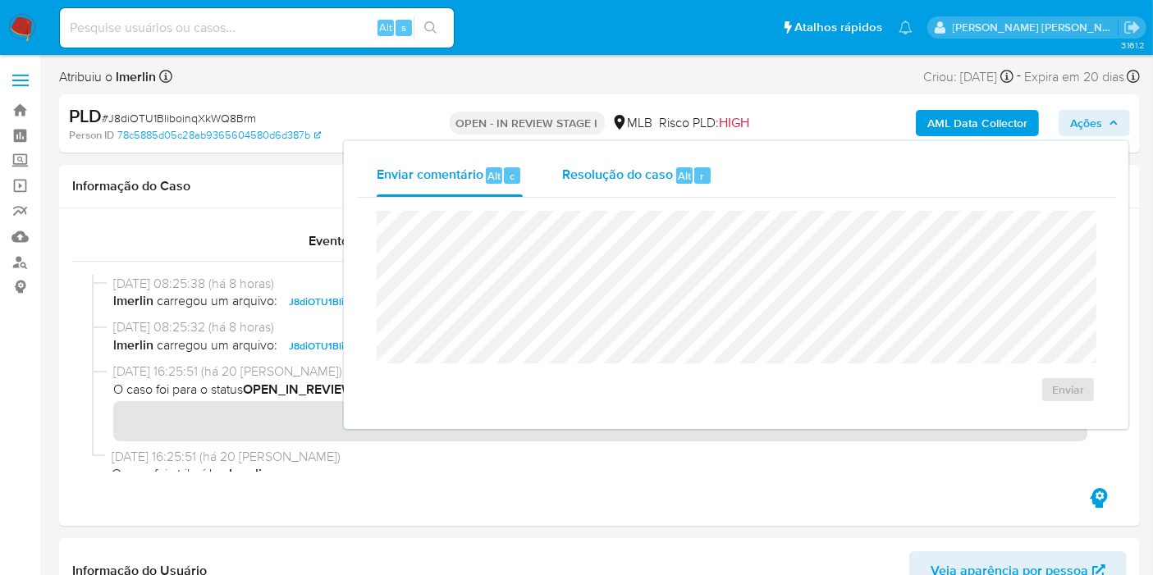
click at [598, 179] on span "Resolução do caso" at bounding box center [617, 175] width 111 height 19
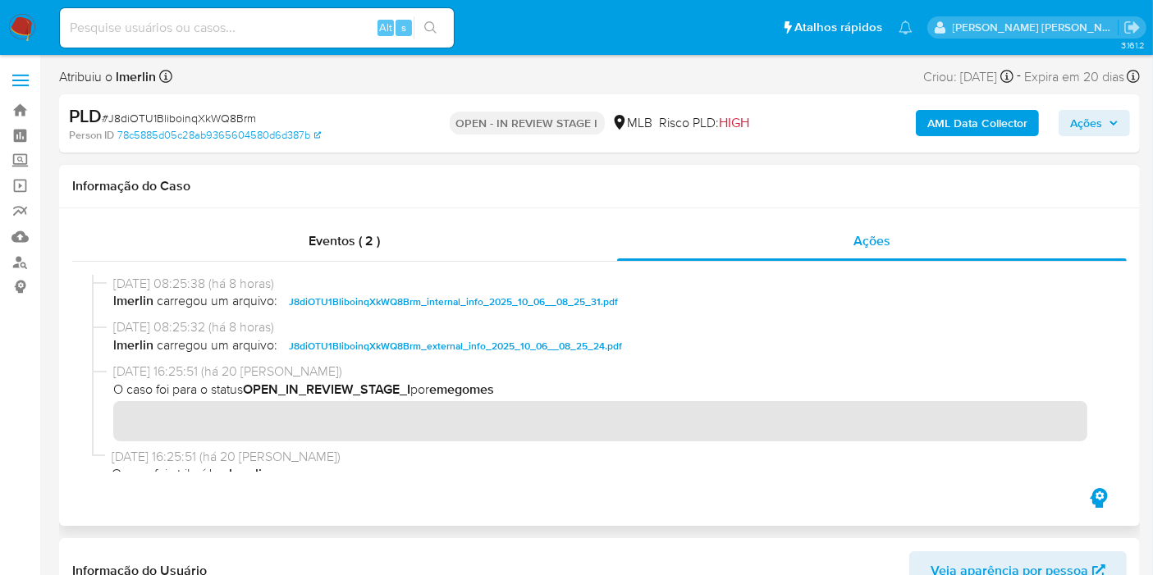
click at [254, 256] on div "Eventos ( 2 )" at bounding box center [344, 241] width 545 height 39
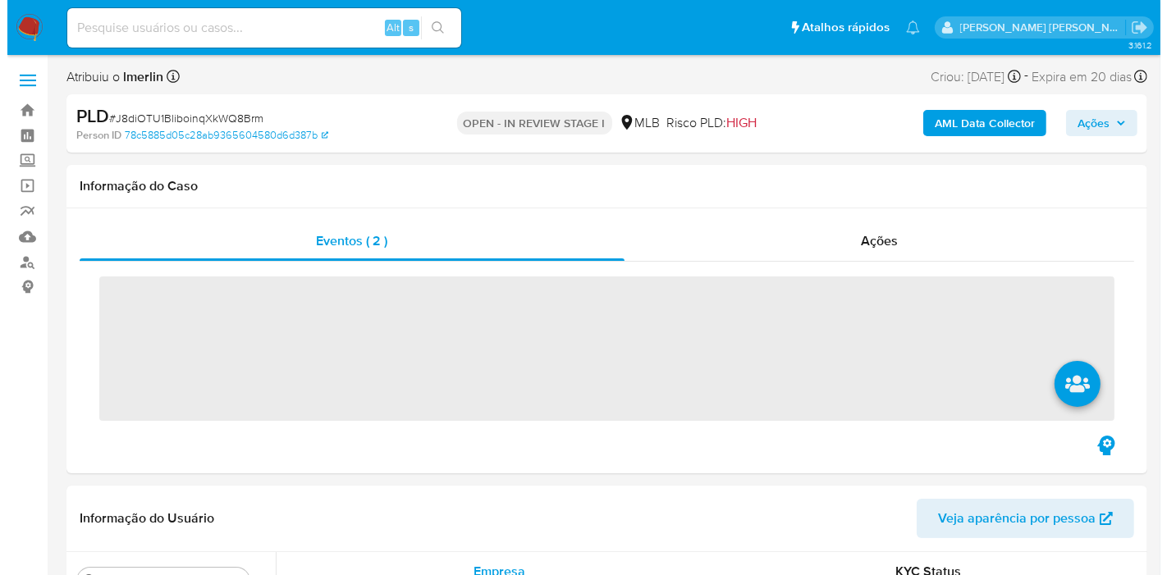
scroll to position [273, 0]
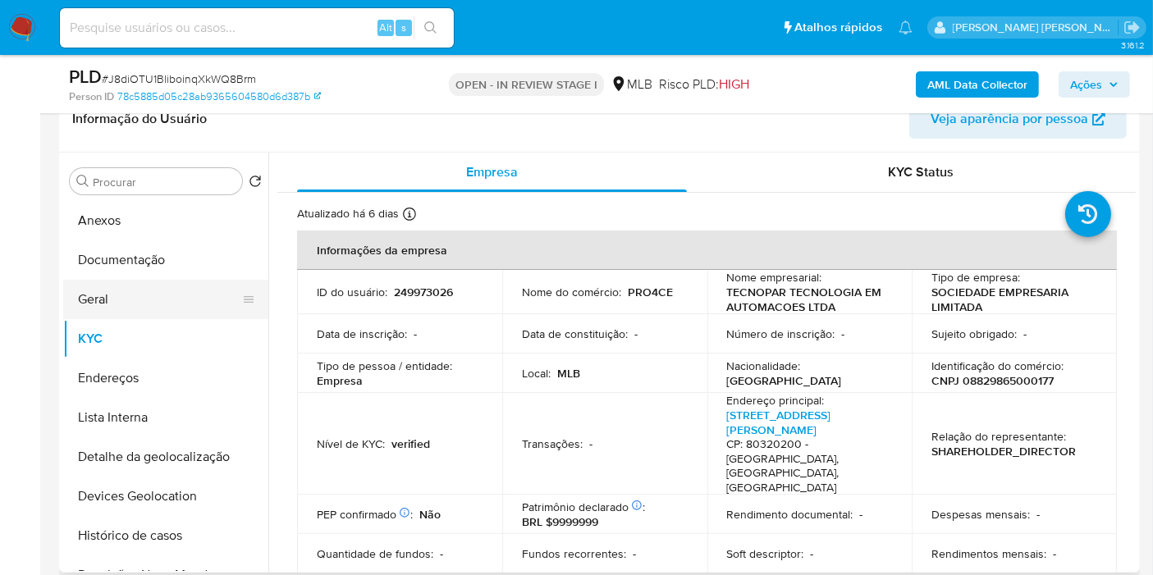
click at [135, 289] on button "Geral" at bounding box center [159, 299] width 192 height 39
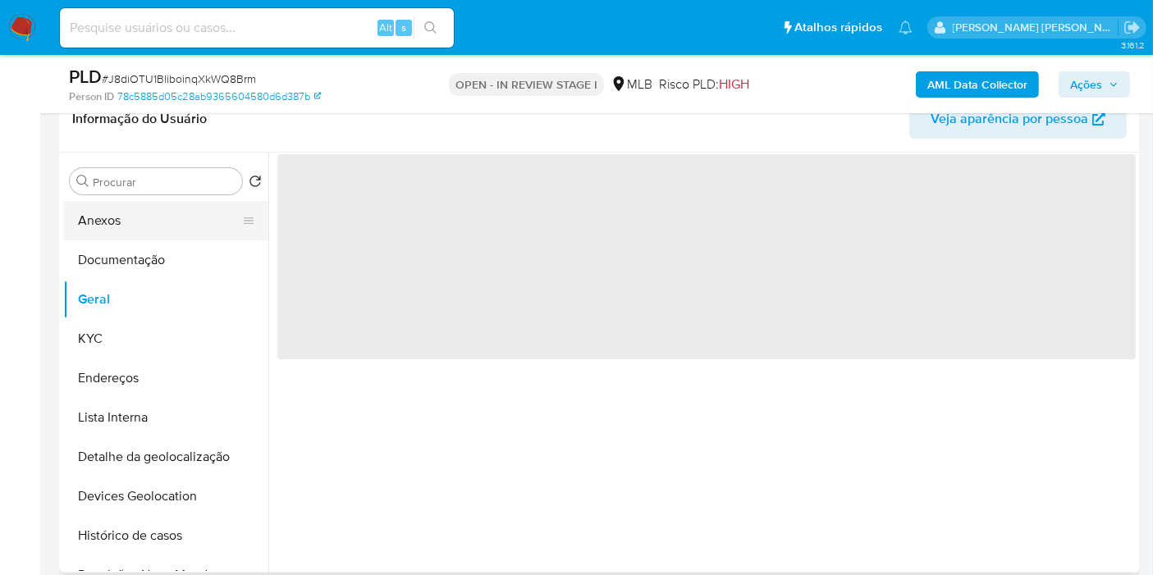
click at [141, 236] on button "Anexos" at bounding box center [159, 220] width 192 height 39
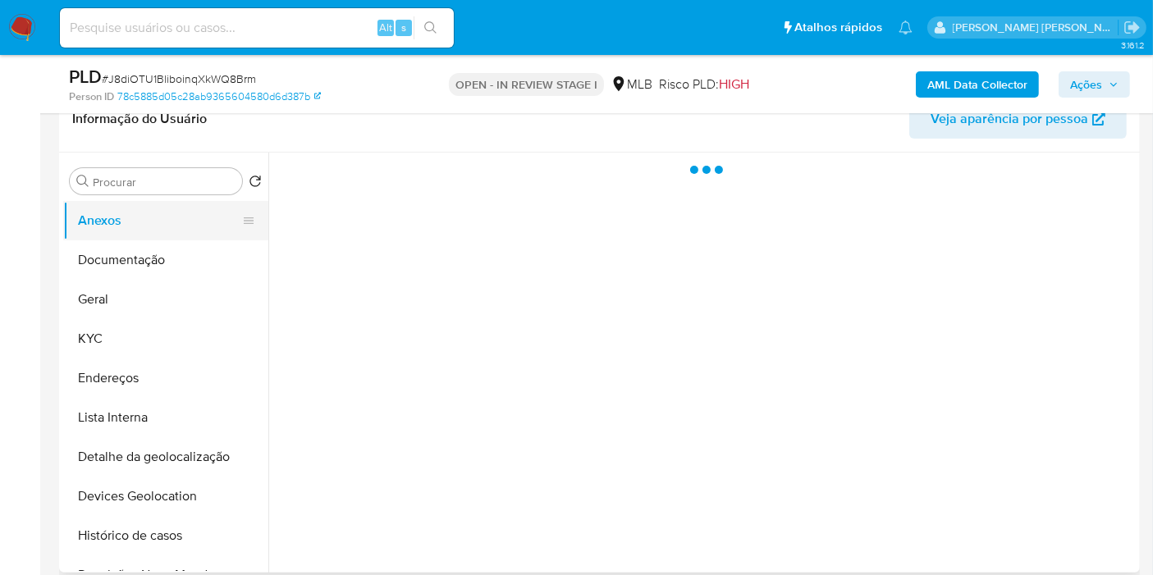
click at [145, 224] on button "Anexos" at bounding box center [159, 220] width 192 height 39
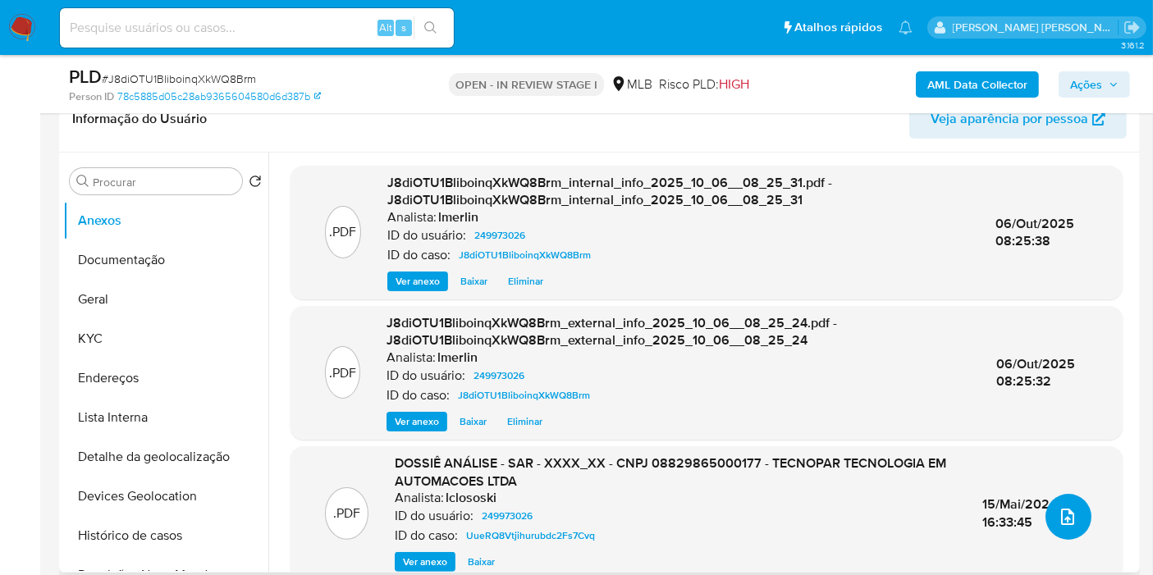
click at [1073, 527] on button "upload-file" at bounding box center [1069, 517] width 46 height 46
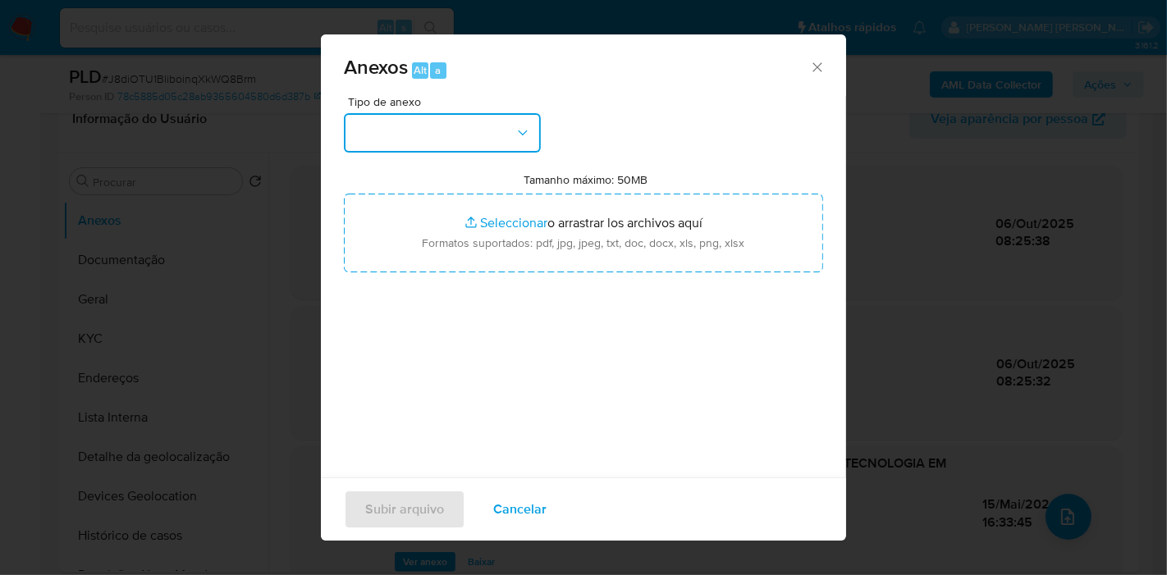
click at [517, 146] on button "button" at bounding box center [442, 132] width 197 height 39
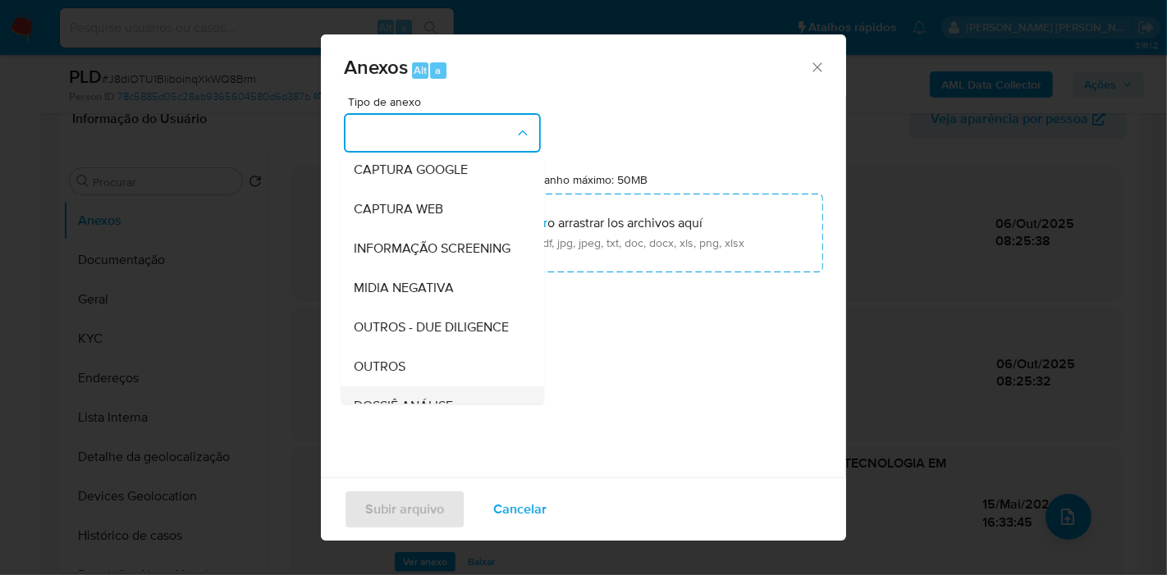
scroll to position [182, 0]
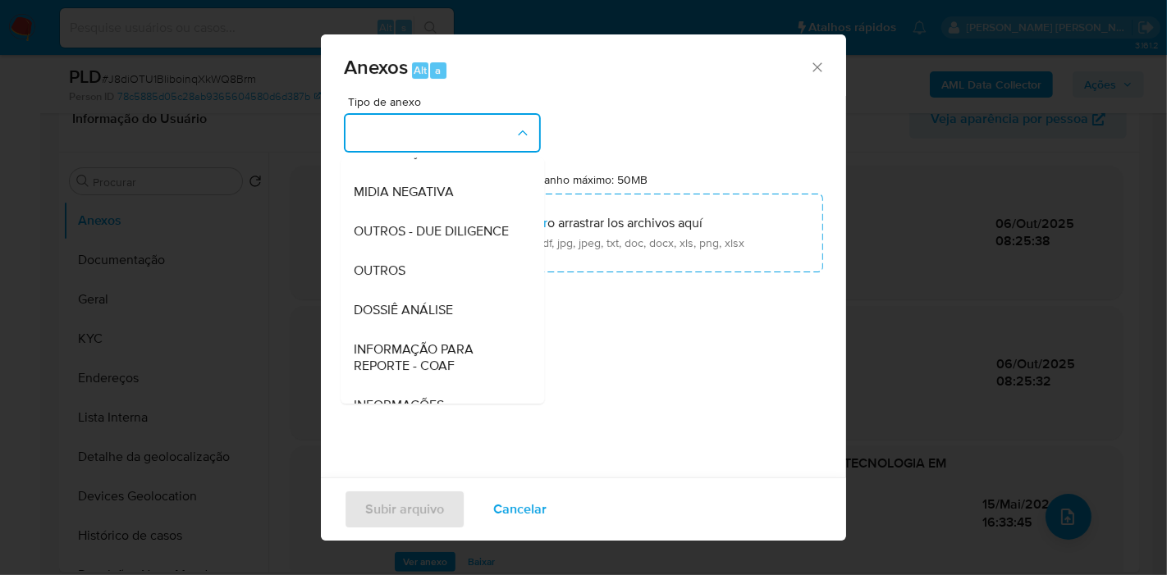
click at [436, 318] on span "DOSSIÊ ANÁLISE" at bounding box center [403, 310] width 99 height 16
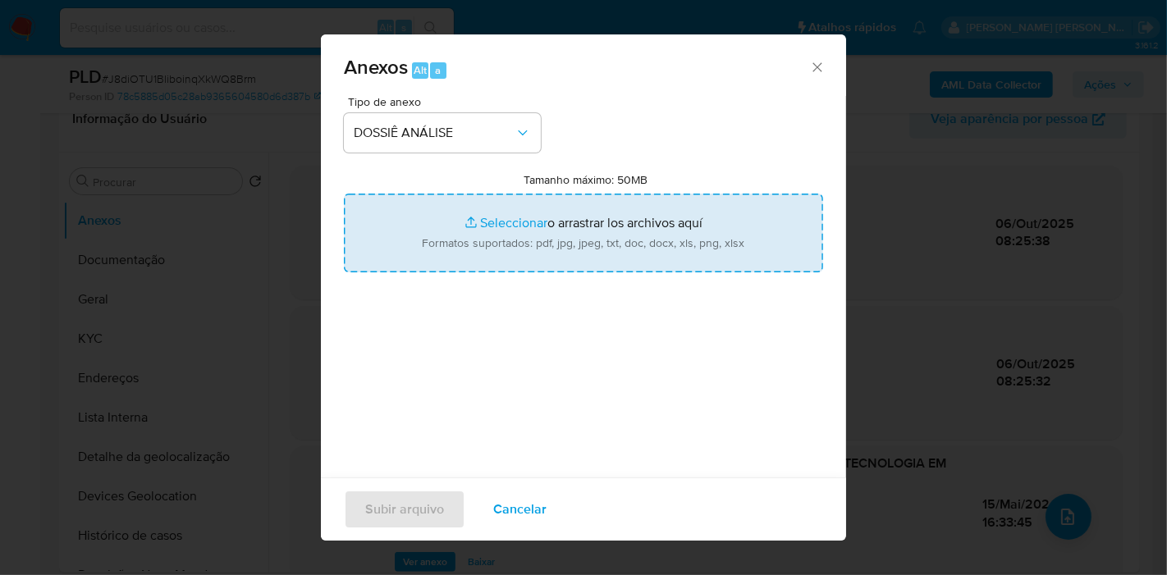
click at [508, 245] on input "Tamanho máximo: 50MB Seleccionar archivos" at bounding box center [583, 233] width 479 height 79
type input "C:\fakepath\Declínio - J8diOTU1BliboinqXkWQ8Brm - CNPJ 08829865000177 - TECNOPA…"
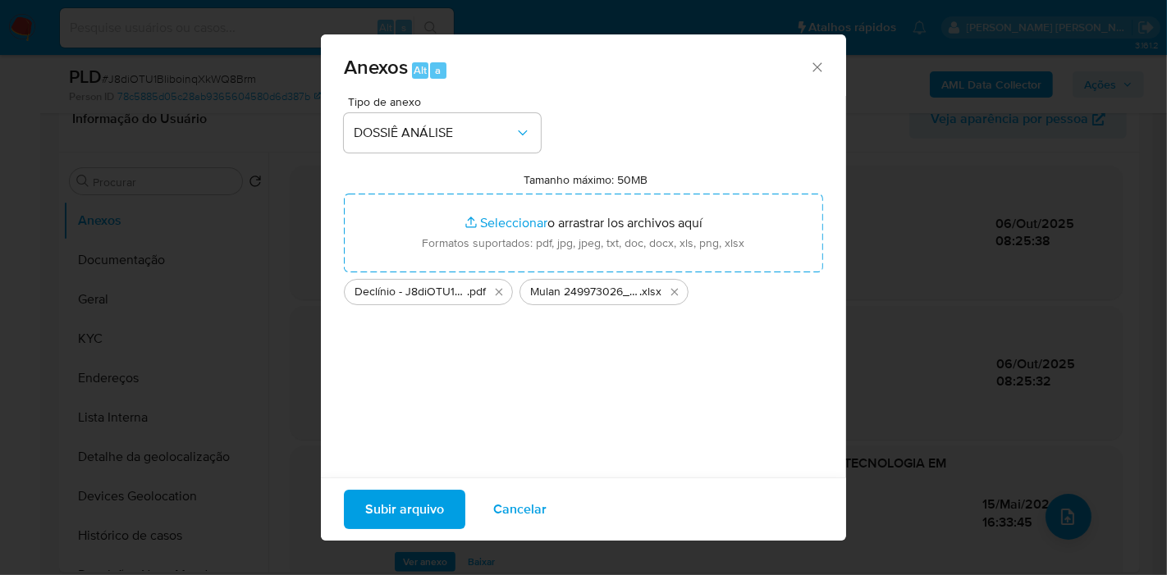
click at [431, 510] on span "Subir arquivo" at bounding box center [404, 510] width 79 height 36
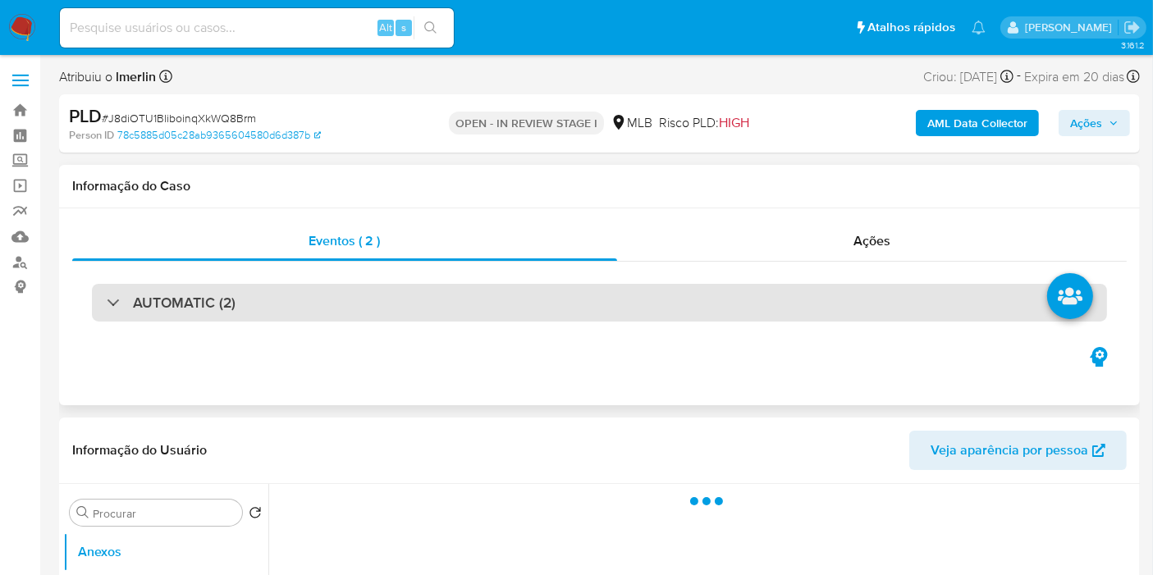
select select "10"
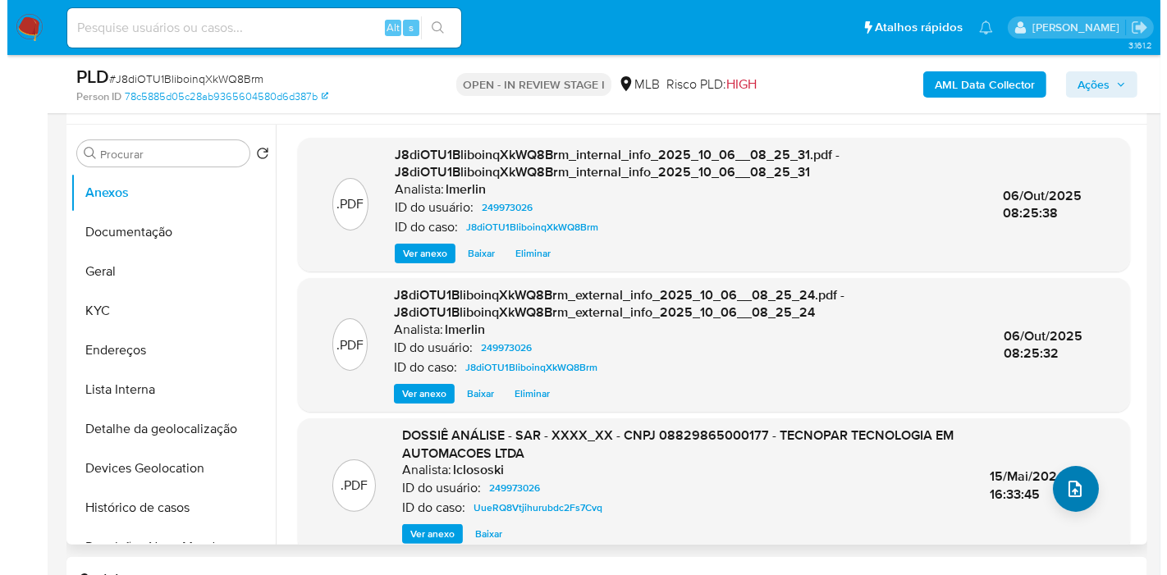
scroll to position [273, 0]
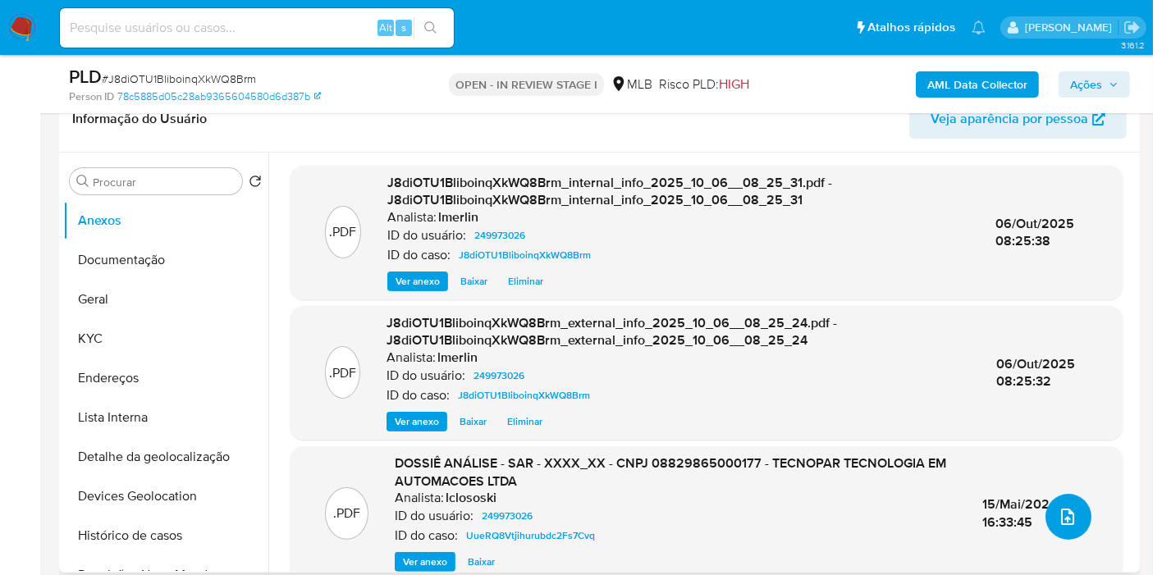
click at [1062, 518] on icon "upload-file" at bounding box center [1068, 517] width 20 height 20
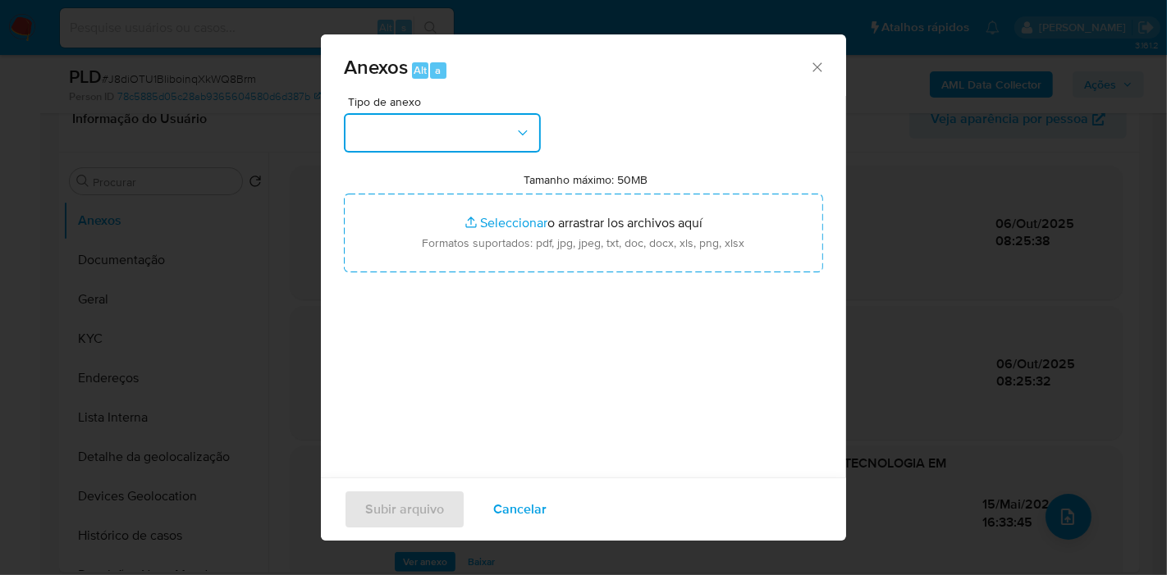
click at [420, 130] on button "button" at bounding box center [442, 132] width 197 height 39
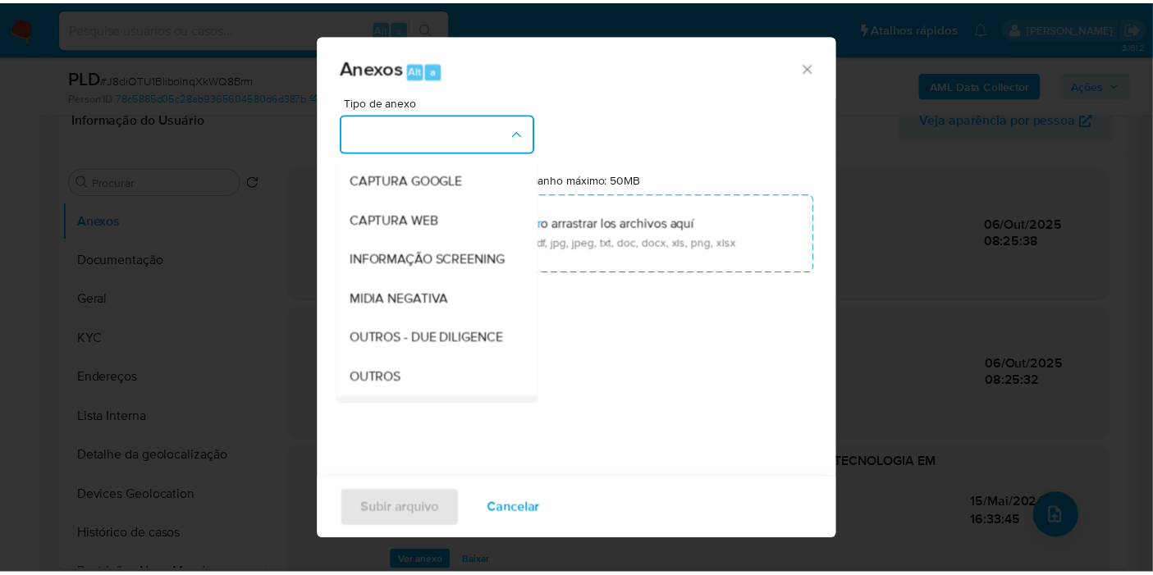
scroll to position [182, 0]
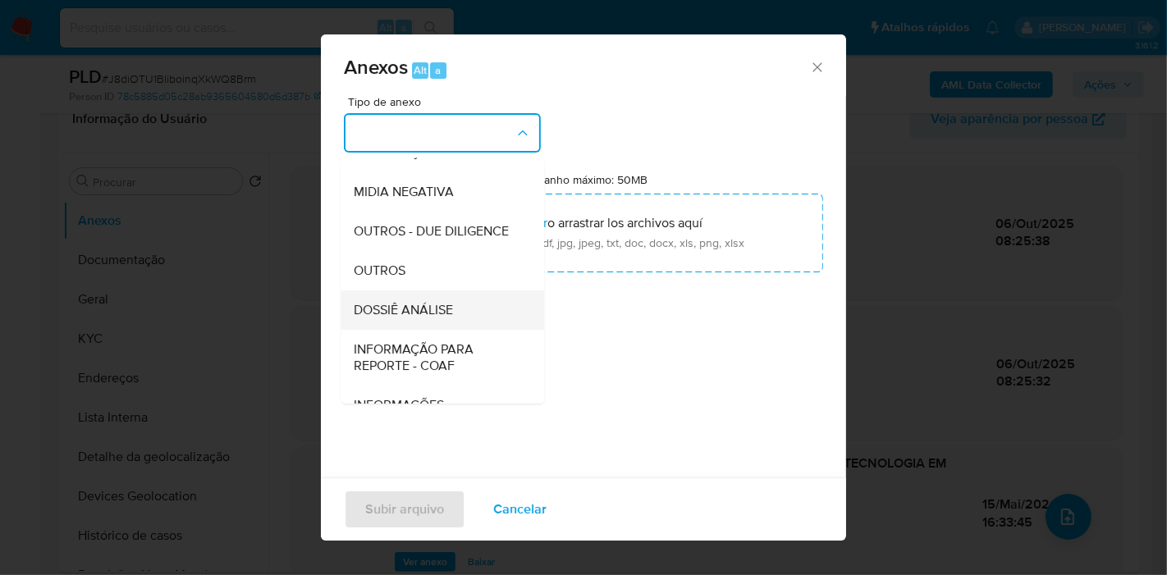
click at [480, 330] on div "DOSSIÊ ANÁLISE" at bounding box center [437, 310] width 167 height 39
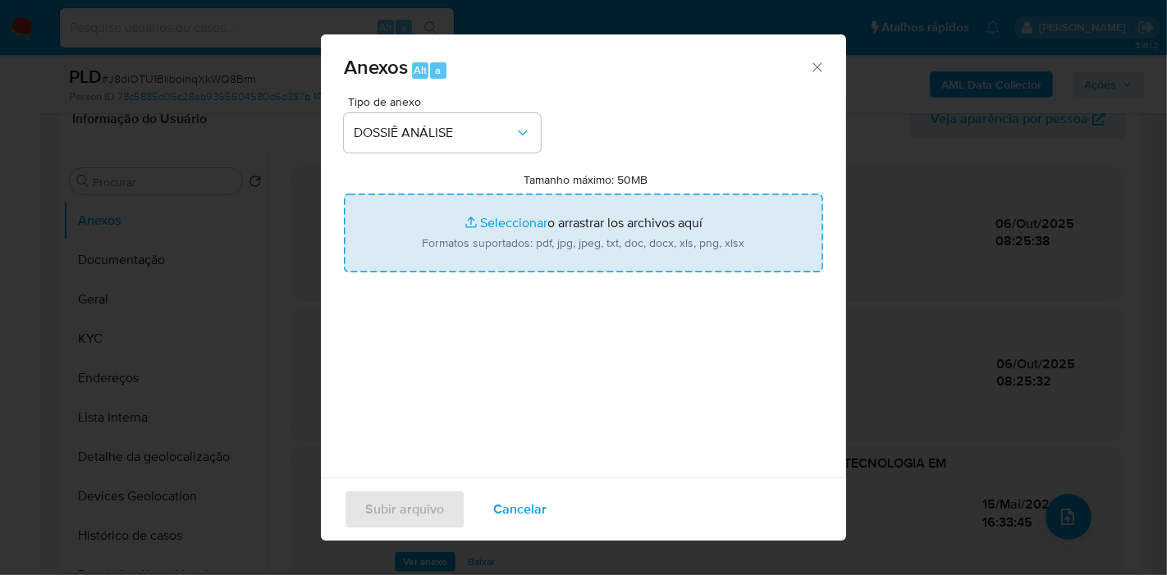
click at [508, 254] on input "Tamanho máximo: 50MB Seleccionar archivos" at bounding box center [583, 233] width 479 height 79
type input "C:\fakepath\Declínio - J8diOTU1BliboinqXkWQ8Brm - CNPJ 08829865000177 - TECNOPA…"
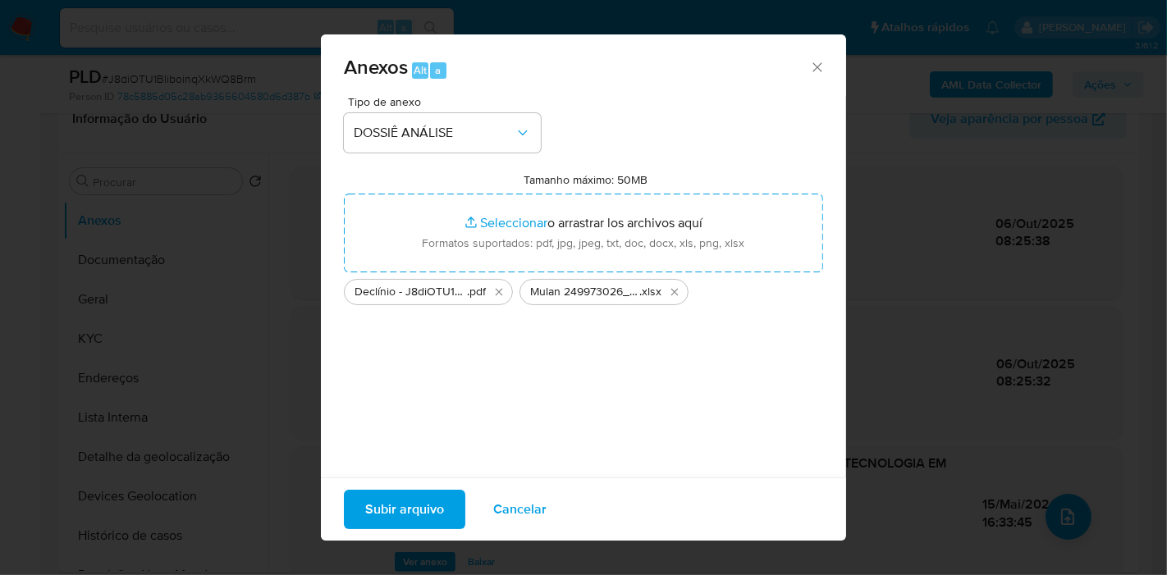
click at [422, 515] on span "Subir arquivo" at bounding box center [404, 510] width 79 height 36
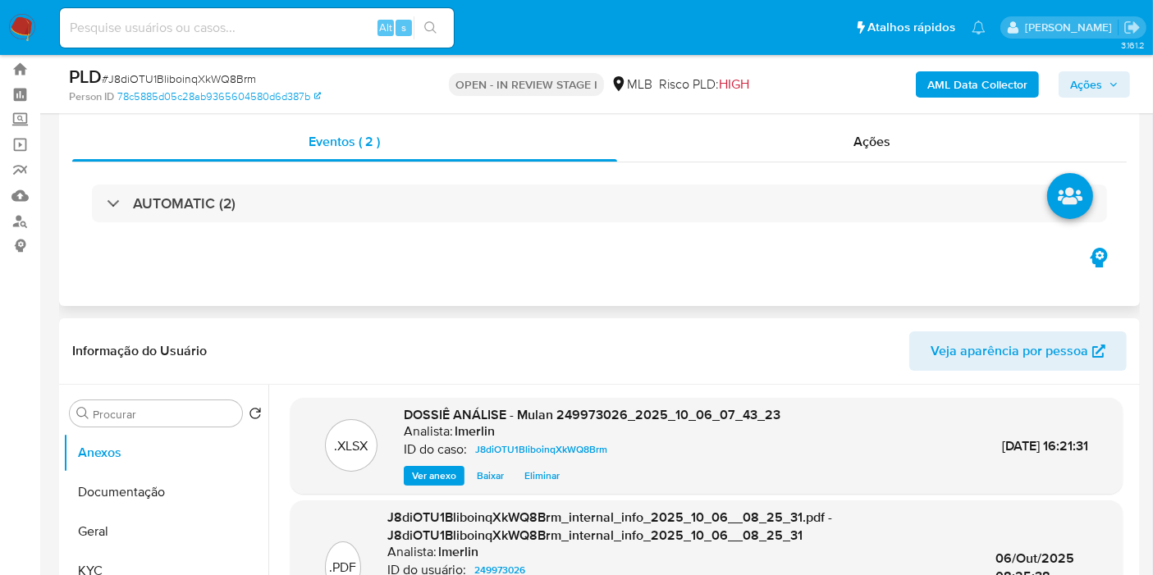
scroll to position [0, 0]
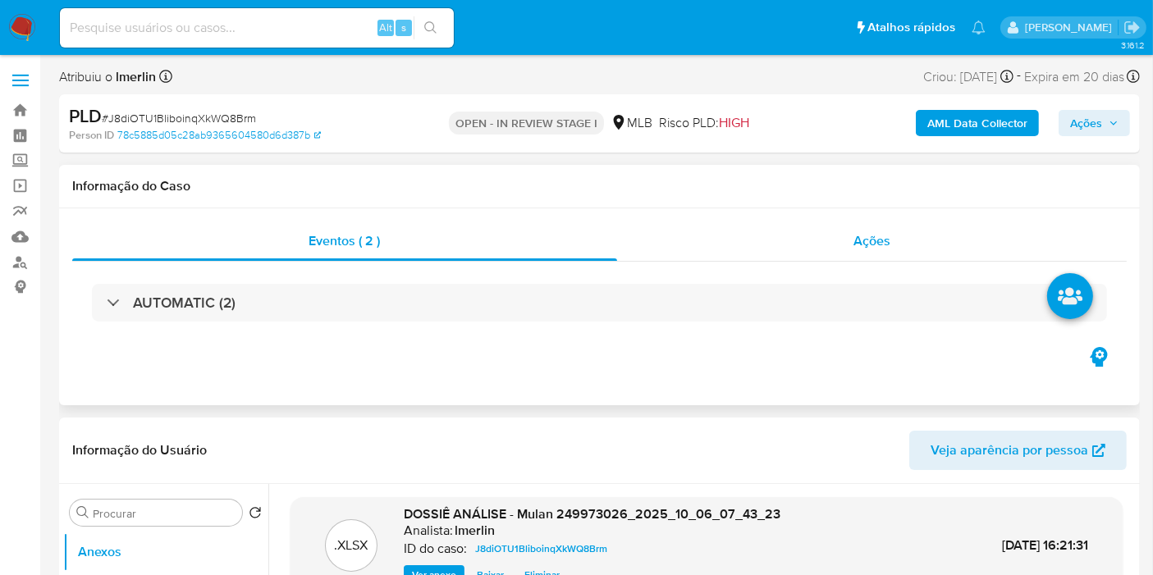
click at [904, 237] on div "Ações" at bounding box center [872, 241] width 510 height 39
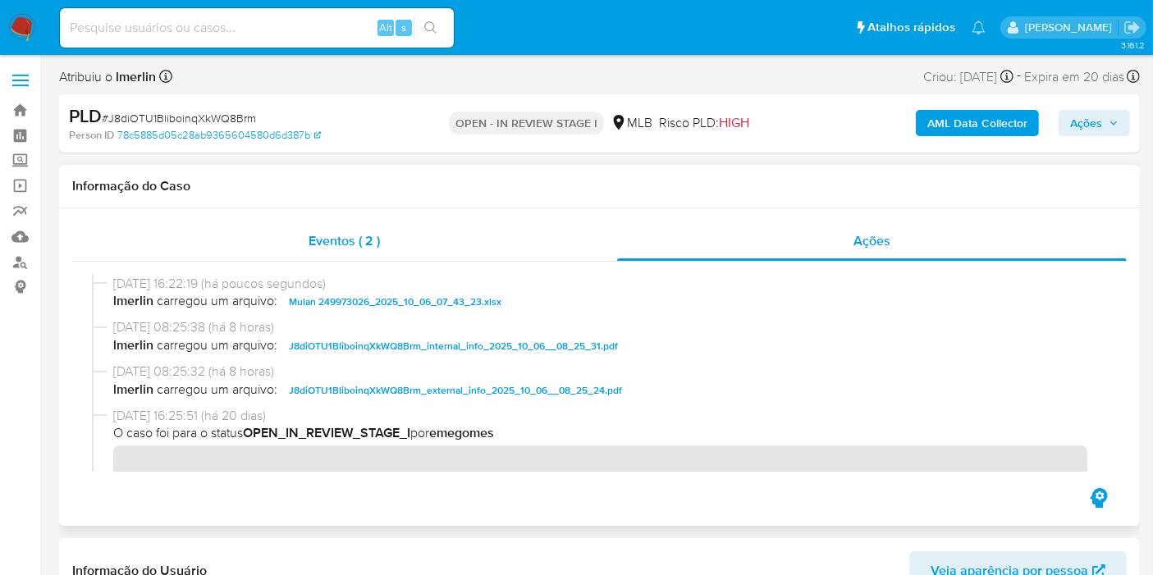
click at [480, 257] on div "Eventos ( 2 )" at bounding box center [344, 241] width 545 height 39
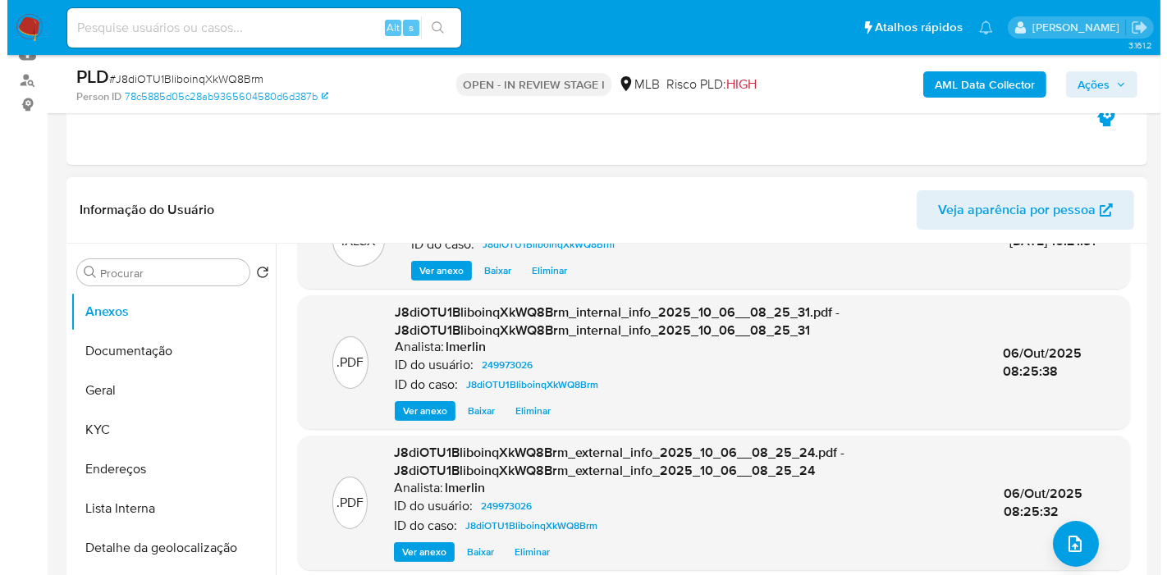
scroll to position [91, 0]
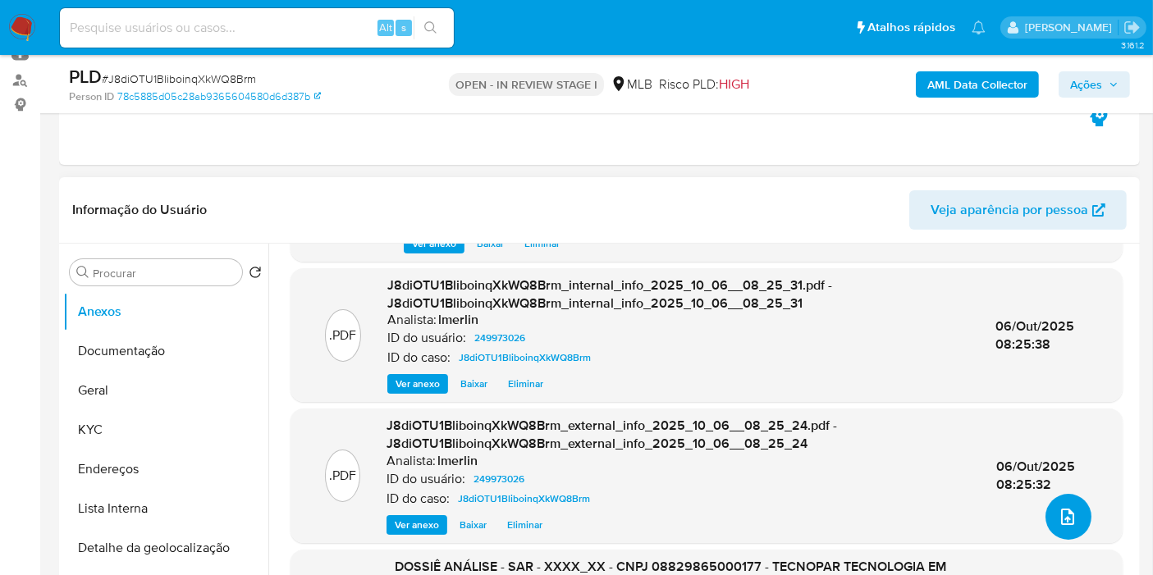
click at [1070, 521] on span "upload-file" at bounding box center [1068, 517] width 20 height 20
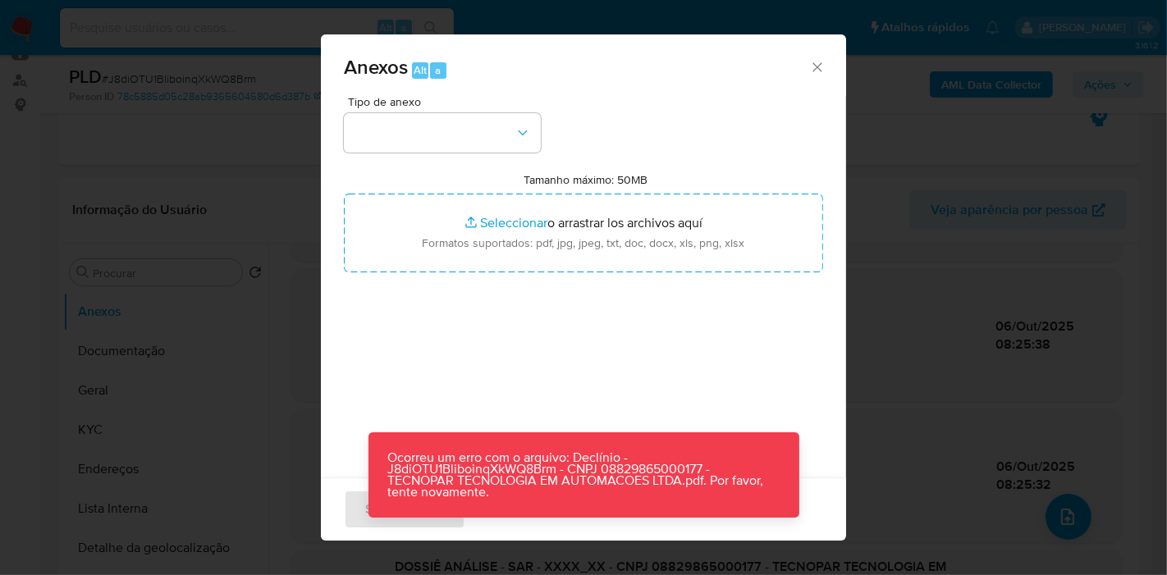
click at [539, 401] on div "Tipo de anexo Tamanho máximo: 50MB Seleccionar archivos Seleccionar o arrastrar…" at bounding box center [583, 289] width 479 height 387
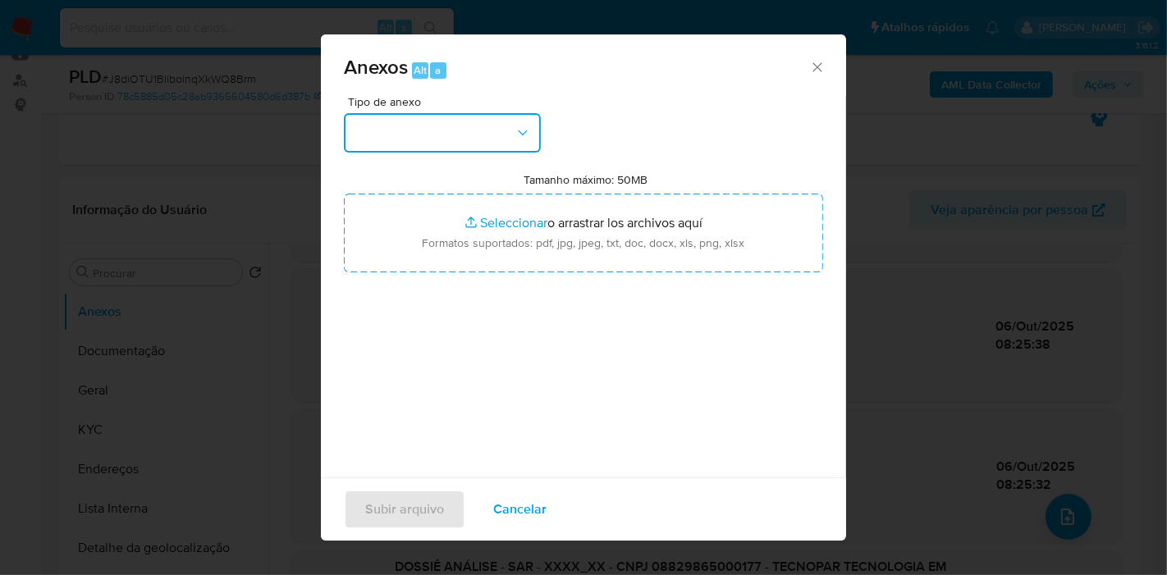
click at [448, 127] on button "button" at bounding box center [442, 132] width 197 height 39
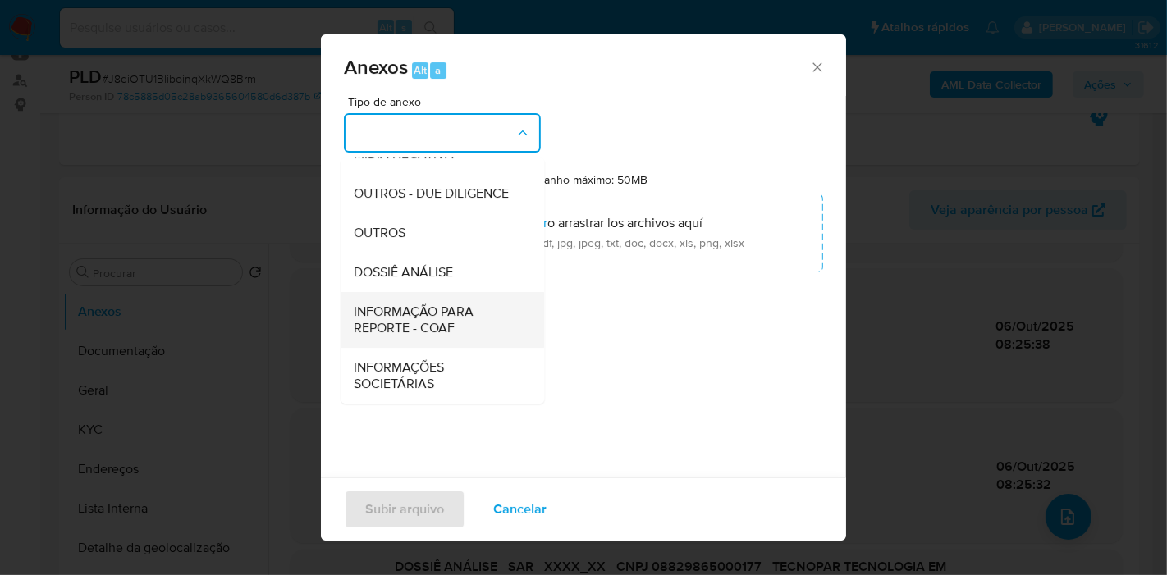
scroll to position [252, 0]
click at [443, 272] on span "DOSSIÊ ANÁLISE" at bounding box center [403, 272] width 99 height 16
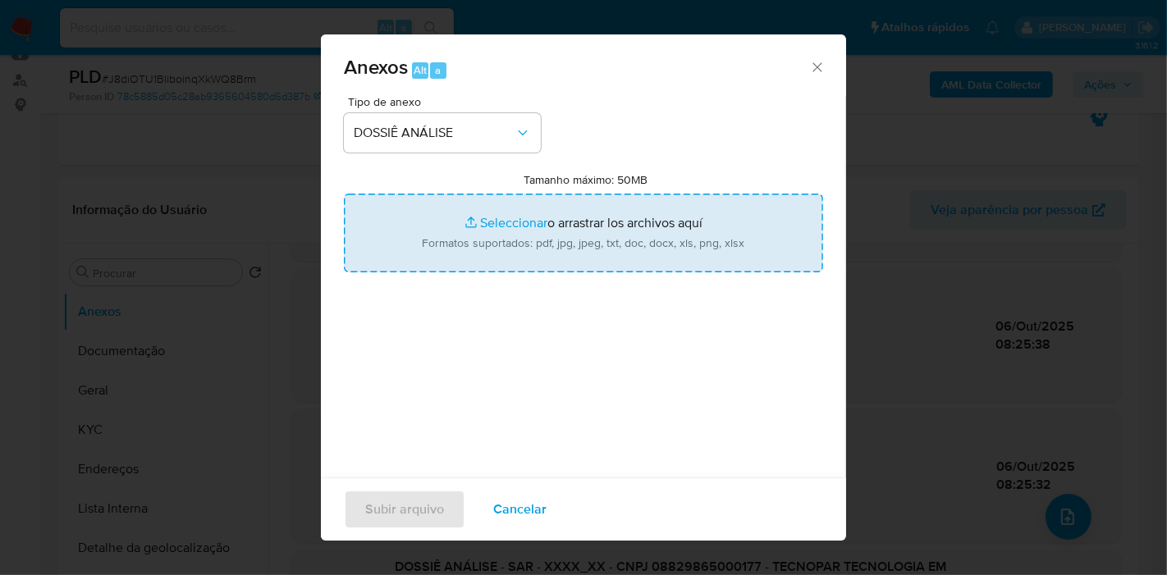
click at [526, 240] on input "Tamanho máximo: 50MB Seleccionar archivos" at bounding box center [583, 233] width 479 height 79
type input "C:\fakepath\Declínio - J8diOTU1BliboinqXkWQ8Brm - CNPJ 08829865000177 - TECNOPA…"
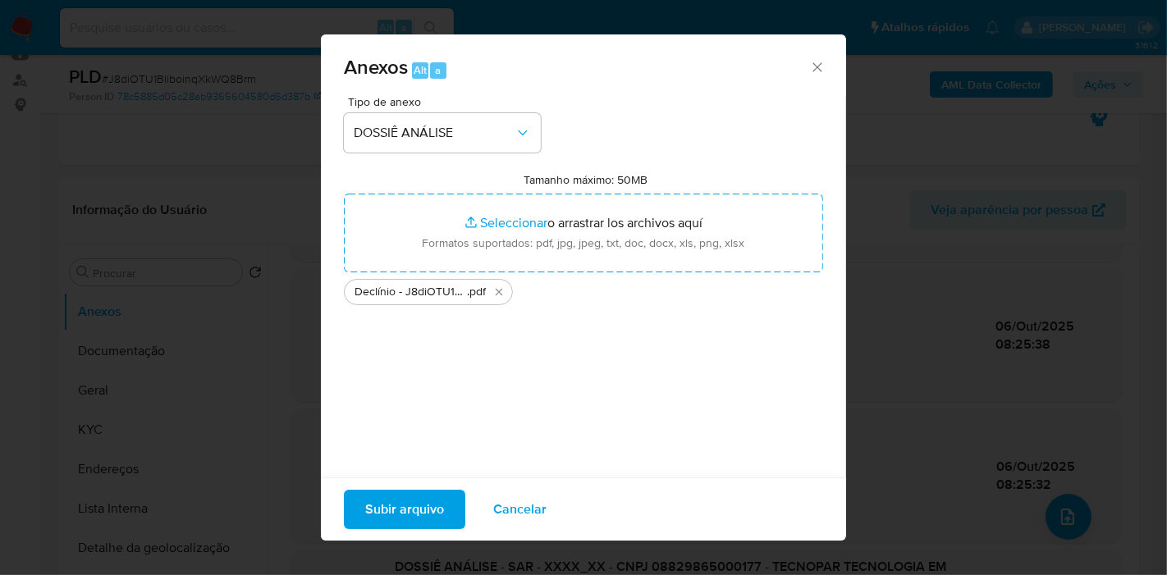
click at [427, 494] on span "Subir arquivo" at bounding box center [404, 510] width 79 height 36
click at [417, 504] on span "Subir arquivo" at bounding box center [404, 510] width 79 height 36
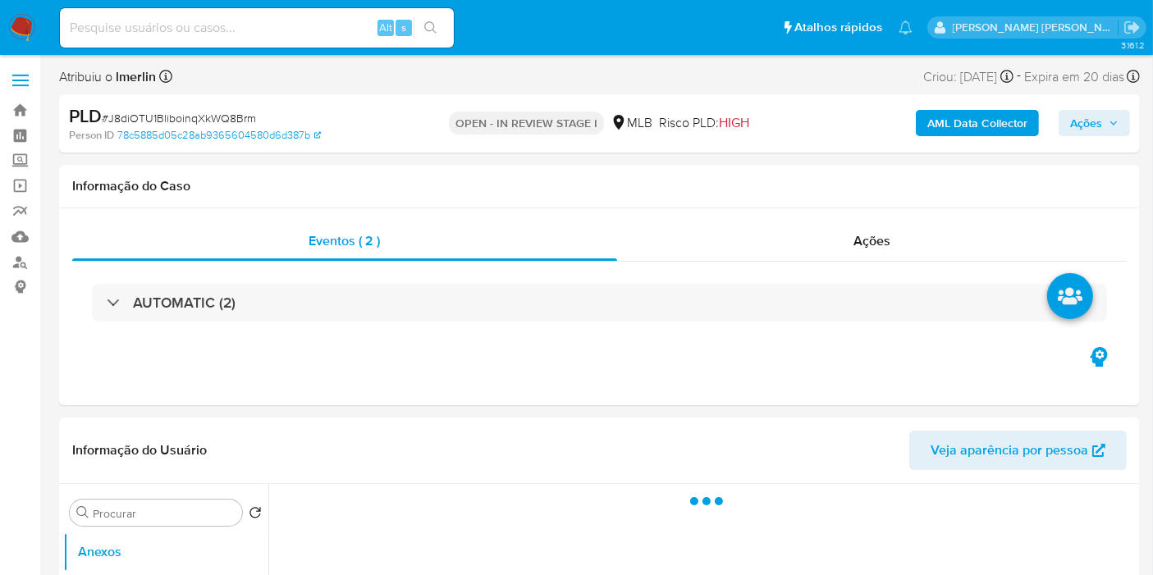
select select "10"
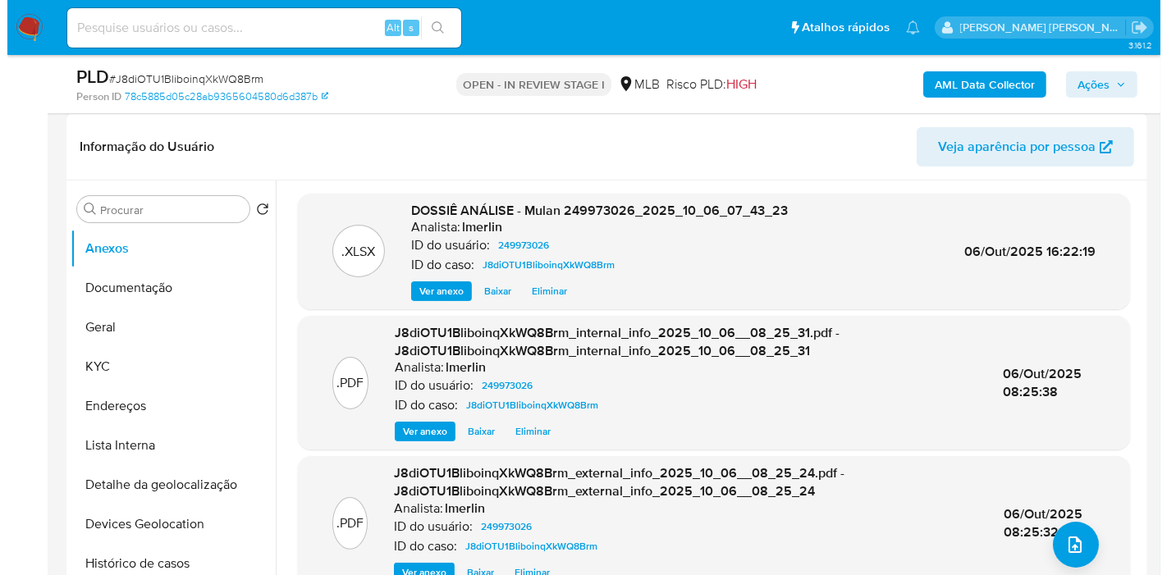
scroll to position [273, 0]
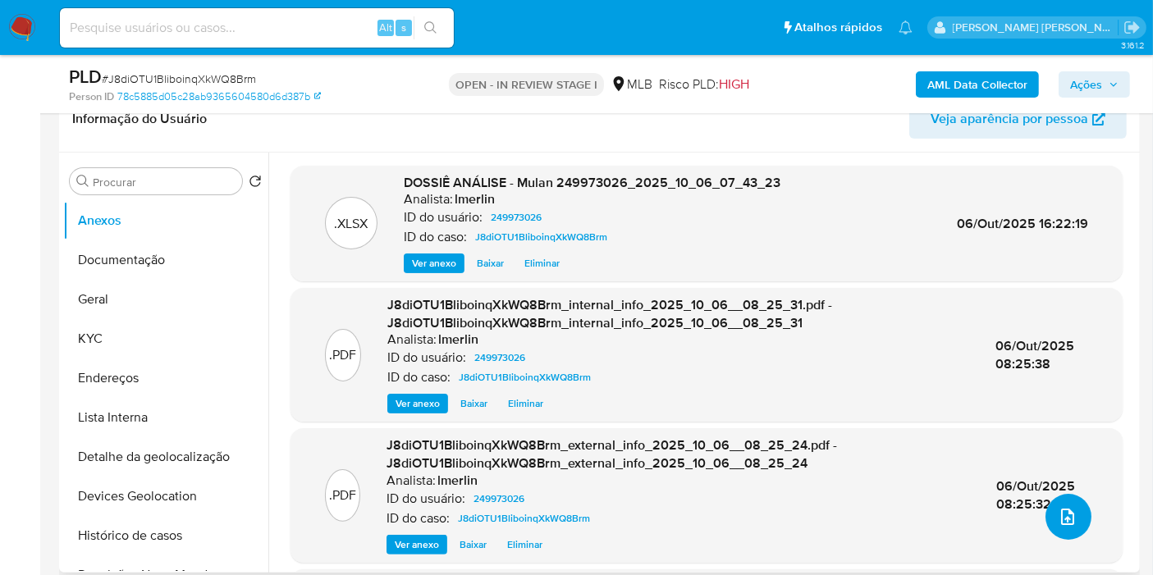
click at [1063, 522] on icon "upload-file" at bounding box center [1068, 517] width 20 height 20
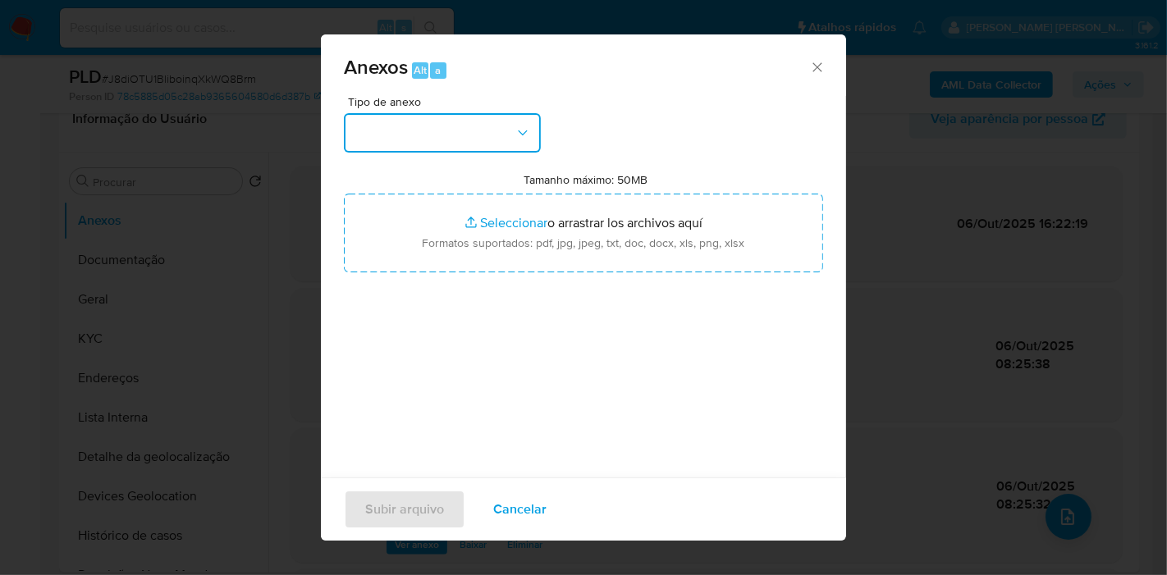
click at [504, 141] on button "button" at bounding box center [442, 132] width 197 height 39
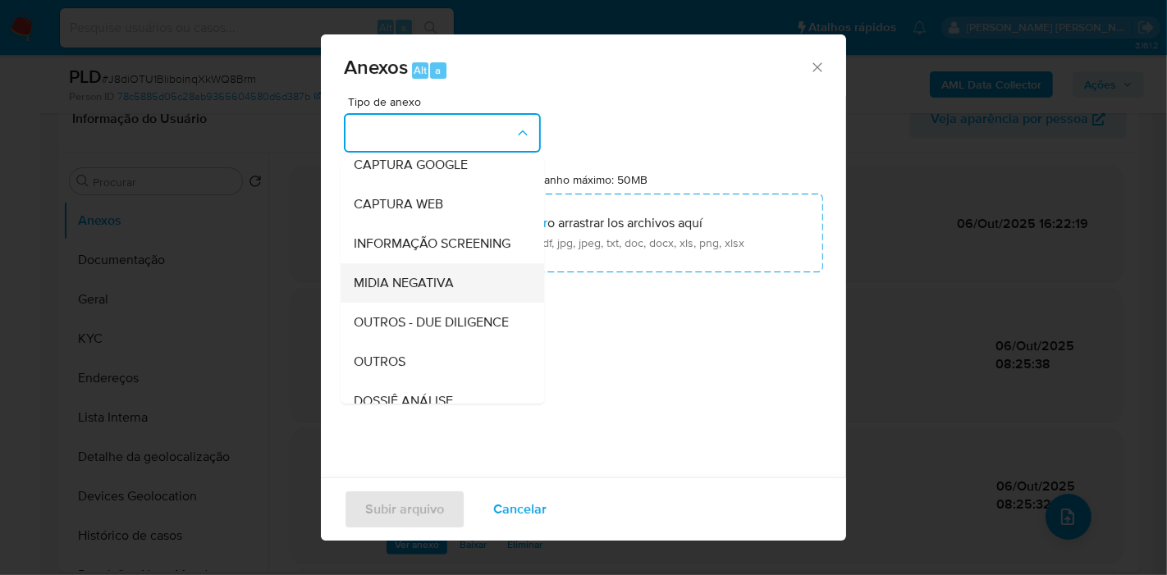
scroll to position [182, 0]
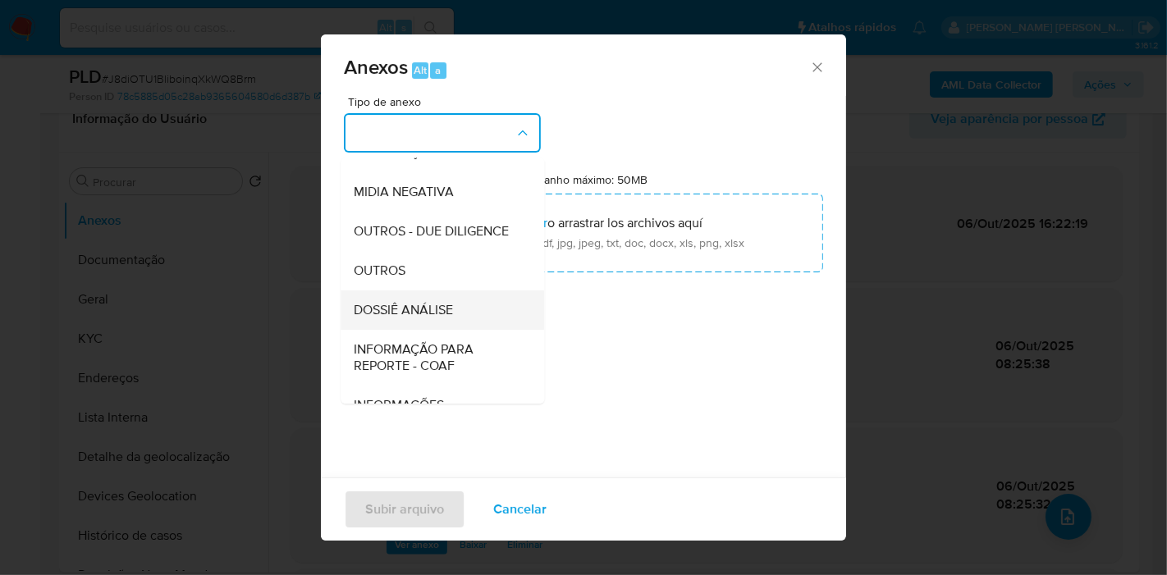
click at [483, 330] on div "DOSSIÊ ANÁLISE" at bounding box center [437, 310] width 167 height 39
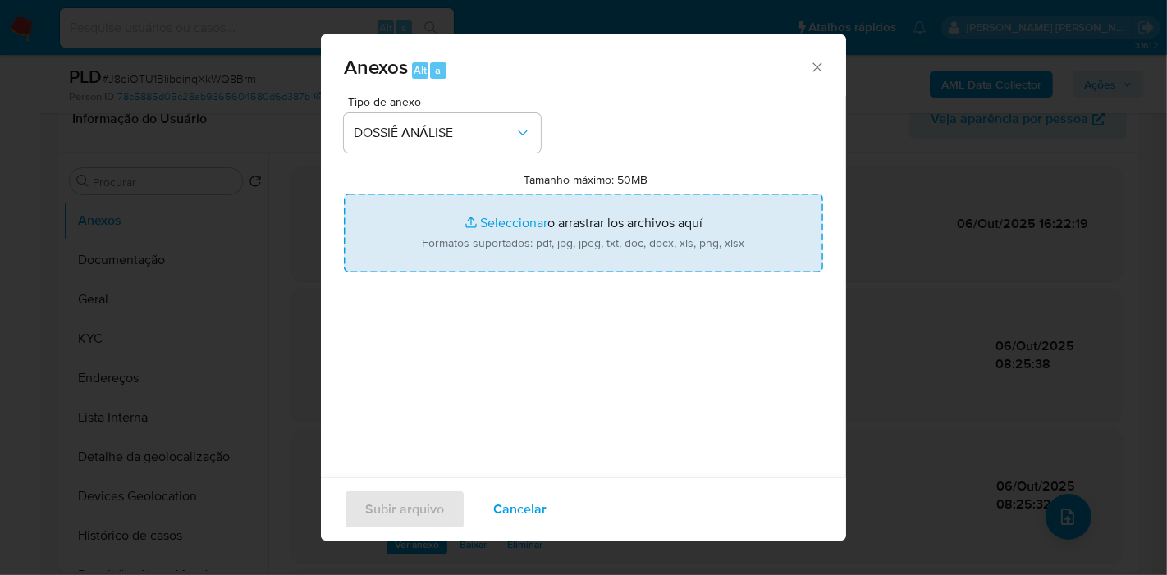
click at [537, 250] on input "Tamanho máximo: 50MB Seleccionar archivos" at bounding box center [583, 233] width 479 height 79
type input "C:\fakepath\Declínio - J8diOTU1BliboinqXkWQ8Brm - CNPJ 08829865000177 - TECNOPA…"
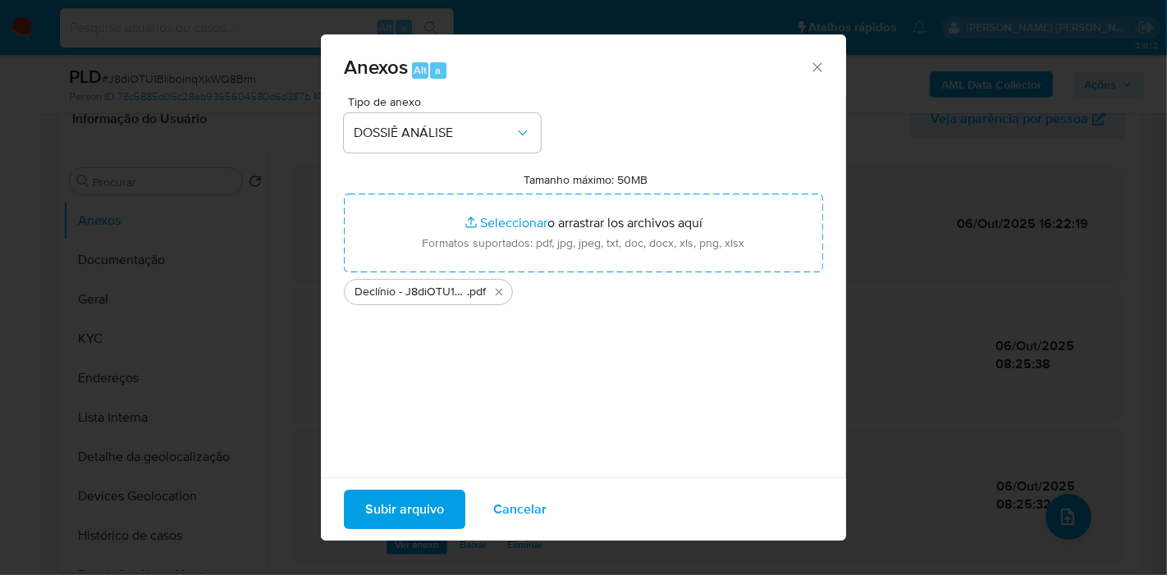
click at [446, 507] on button "Subir arquivo" at bounding box center [404, 509] width 121 height 39
click at [416, 504] on span "Subir arquivo" at bounding box center [404, 510] width 79 height 36
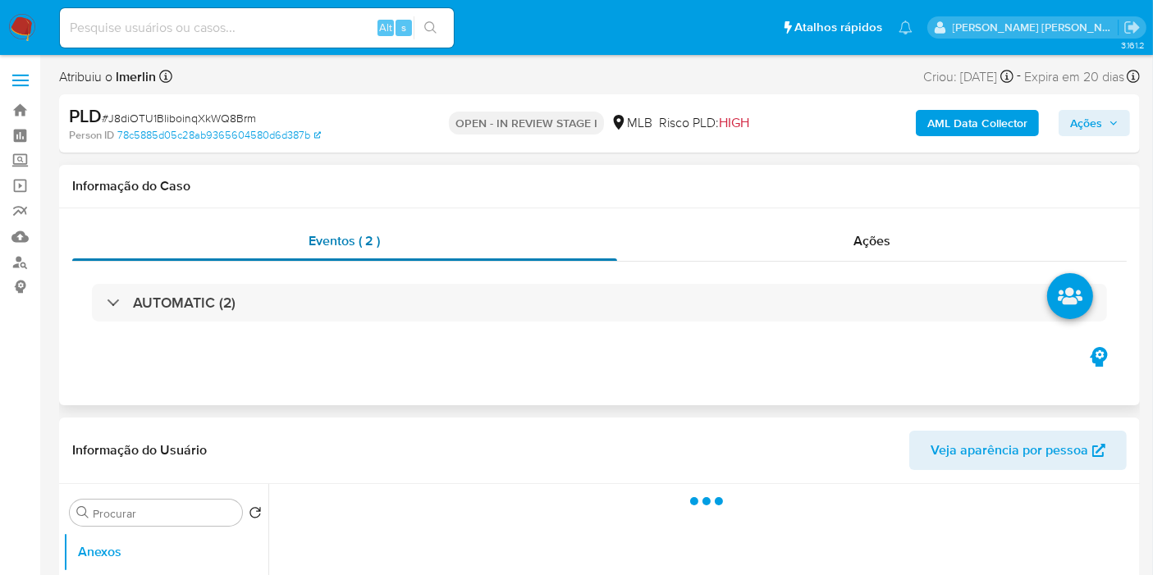
select select "10"
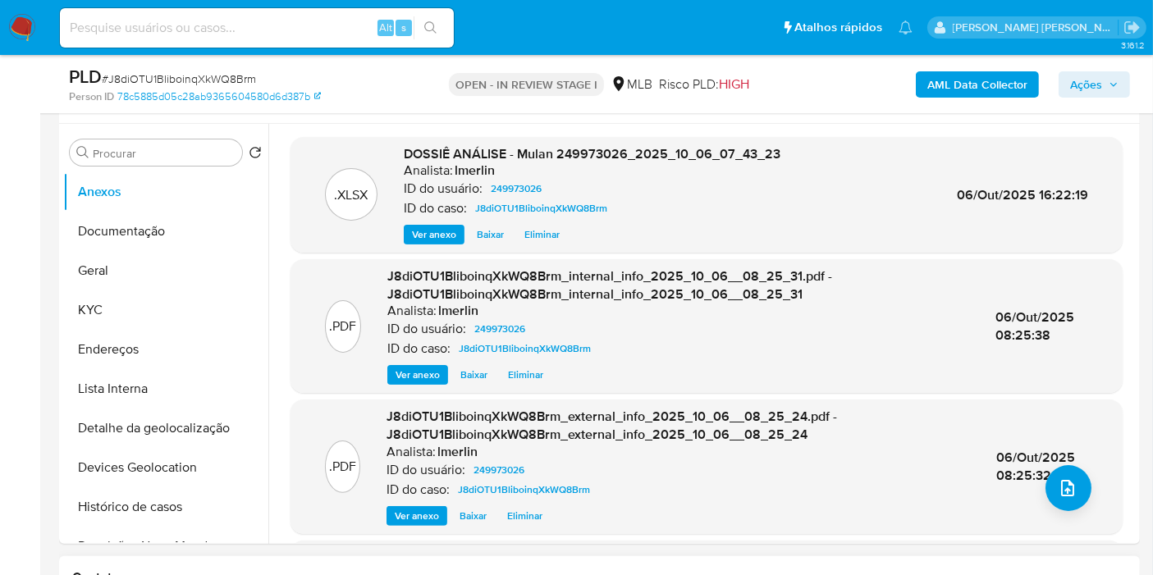
scroll to position [273, 0]
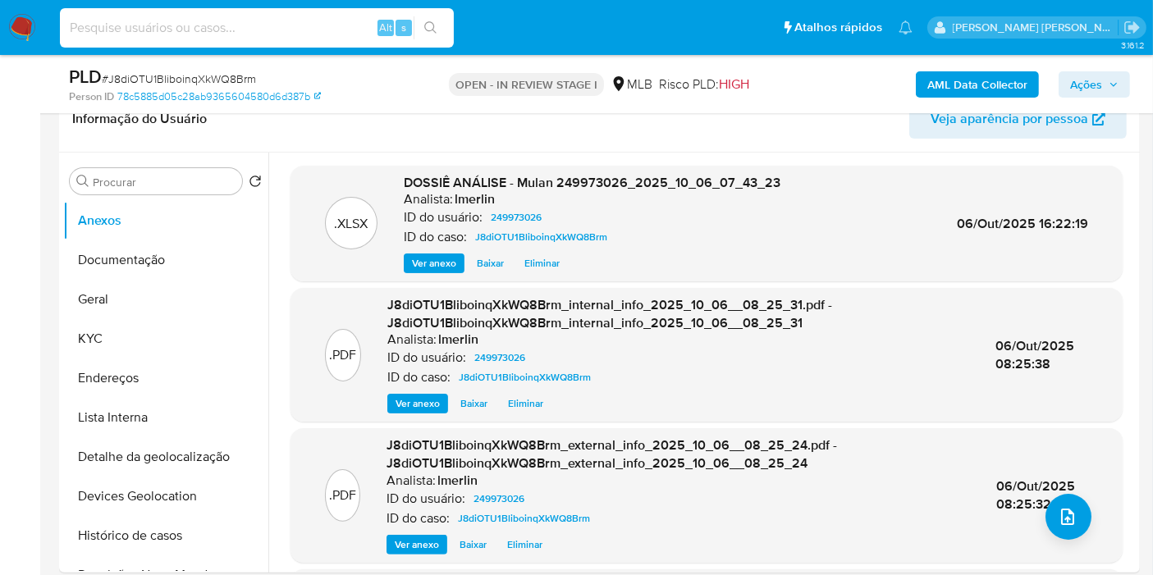
click at [283, 27] on input at bounding box center [257, 27] width 394 height 21
paste input "XejSJlHebw4kfsVSQKQjPRuB"
type input "XejSJlHebw4kfsVSQKQjPRuB"
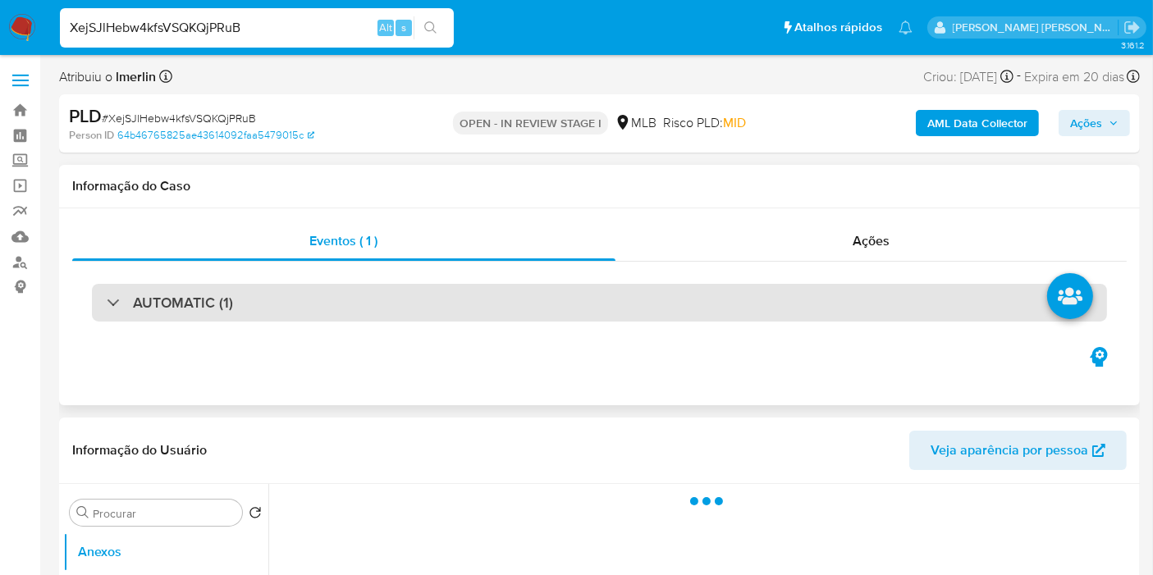
select select "10"
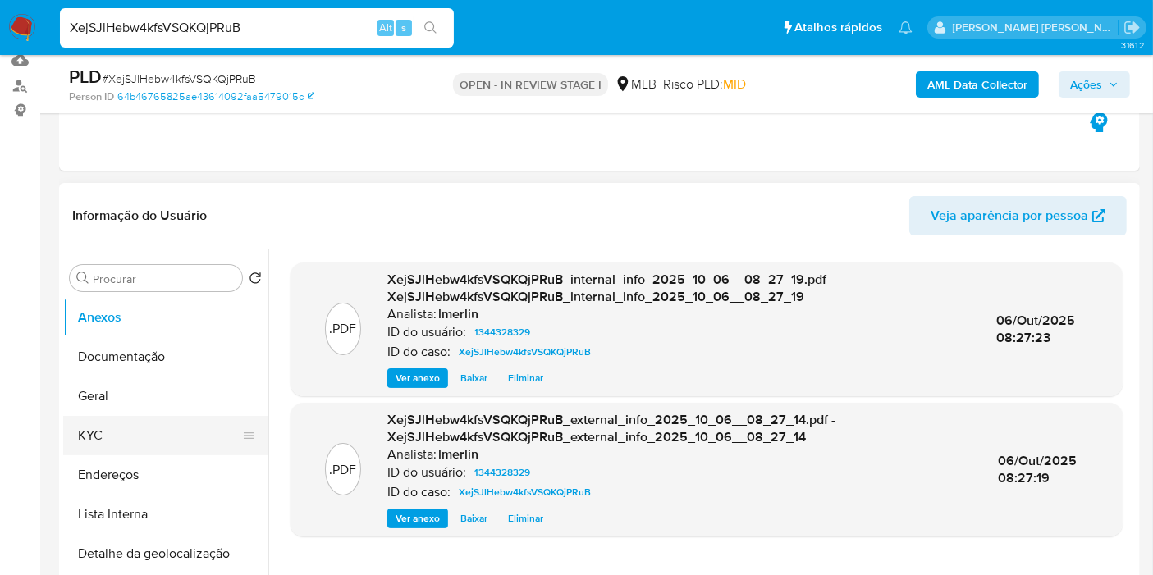
scroll to position [182, 0]
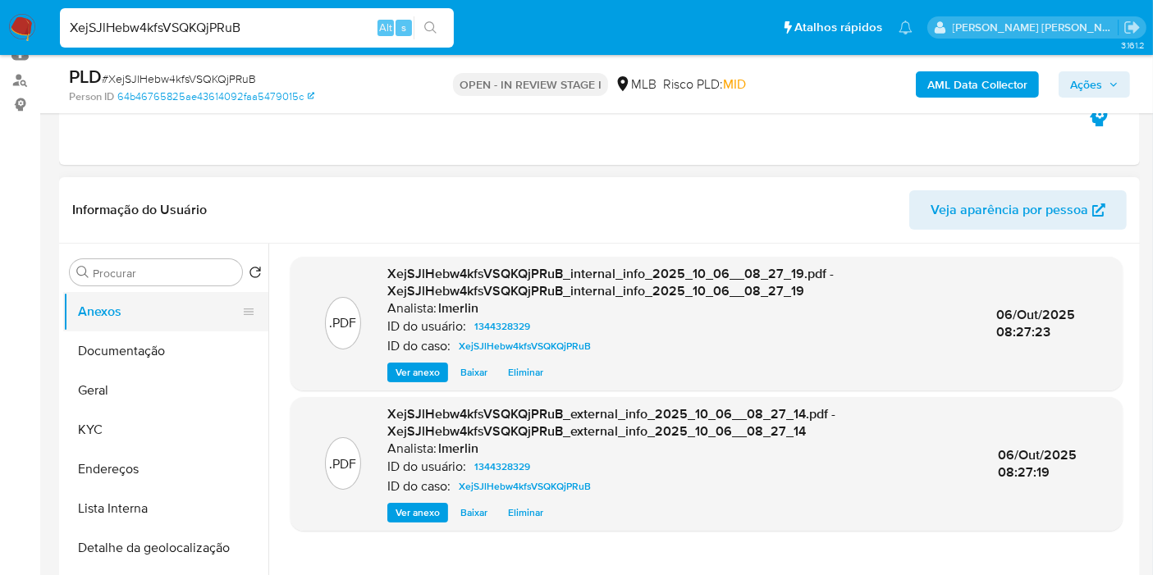
drag, startPoint x: 173, startPoint y: 442, endPoint x: 213, endPoint y: 295, distance: 152.1
click at [173, 442] on button "KYC" at bounding box center [165, 429] width 205 height 39
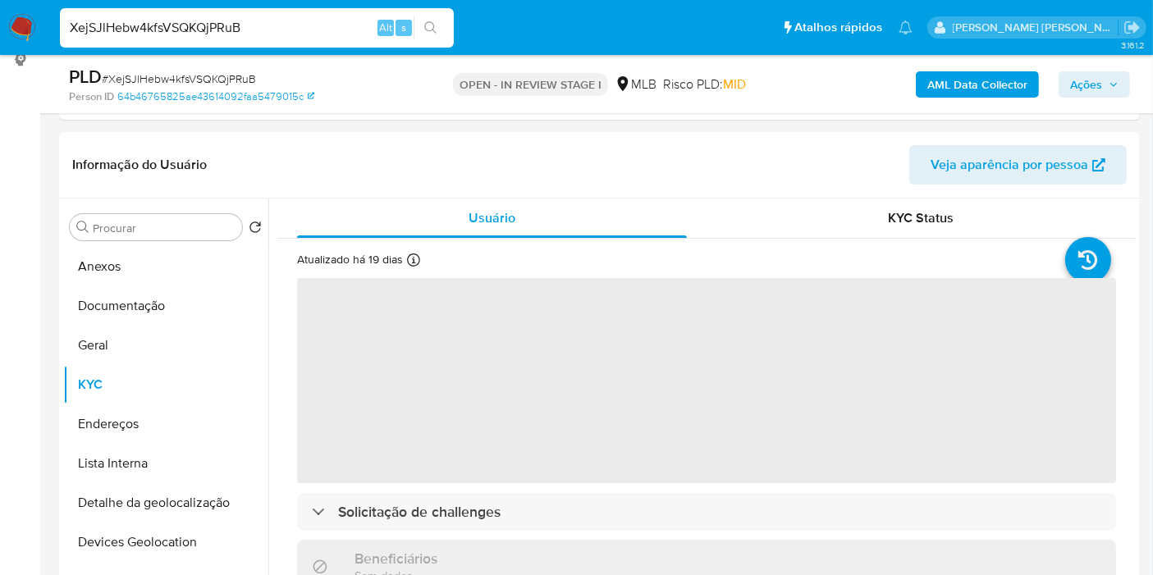
scroll to position [253, 0]
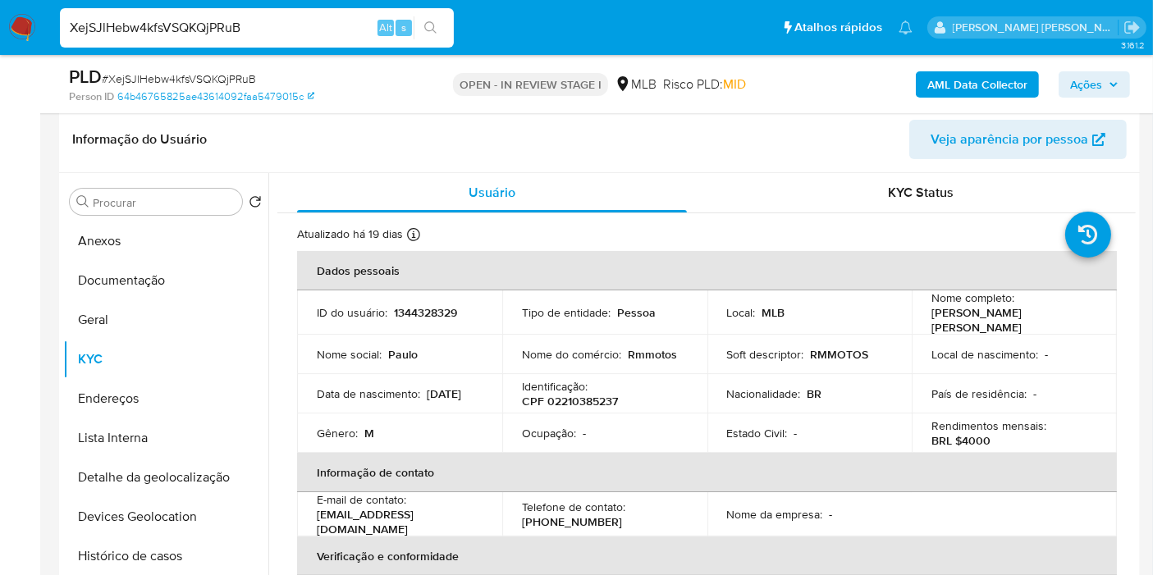
click at [586, 394] on p "CPF 02210385237" at bounding box center [570, 401] width 96 height 15
copy p "02210385237"
click at [166, 545] on button "Histórico de casos" at bounding box center [159, 556] width 192 height 39
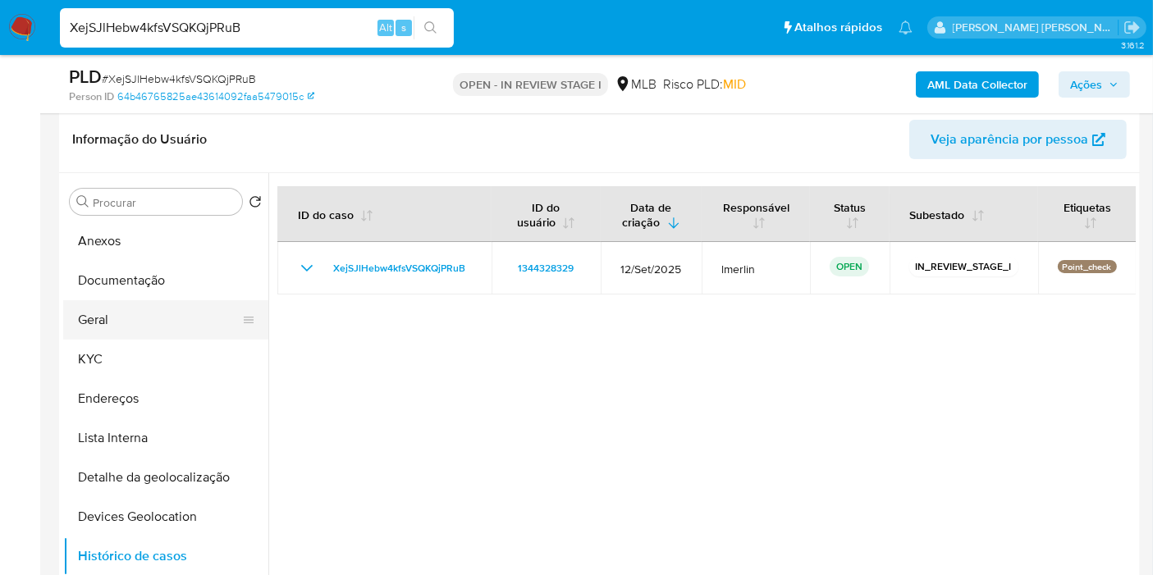
click at [152, 335] on button "Geral" at bounding box center [159, 319] width 192 height 39
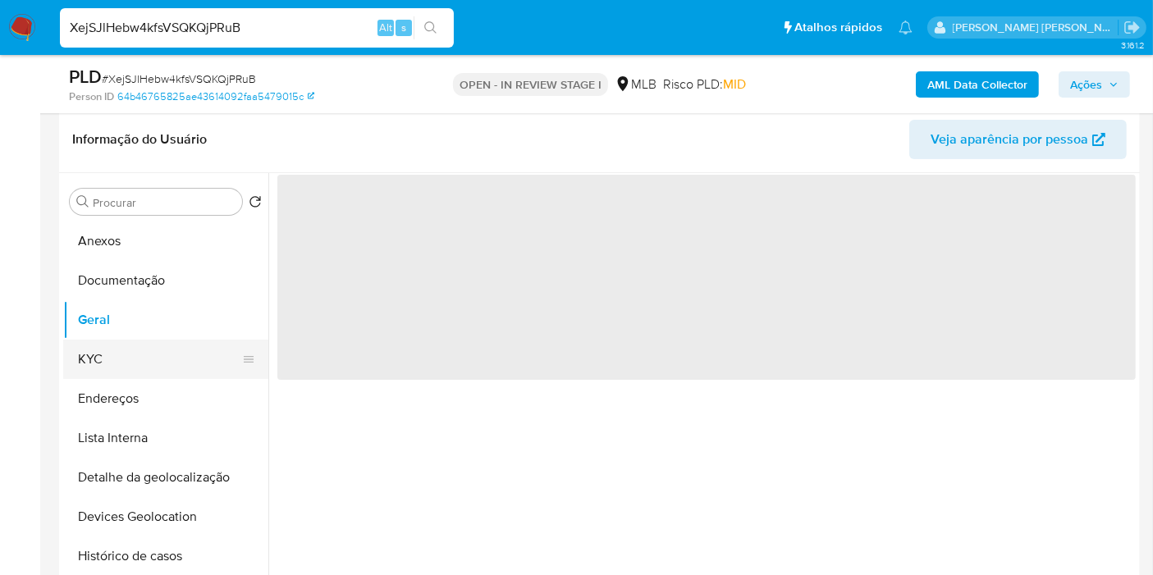
click at [152, 357] on button "KYC" at bounding box center [159, 359] width 192 height 39
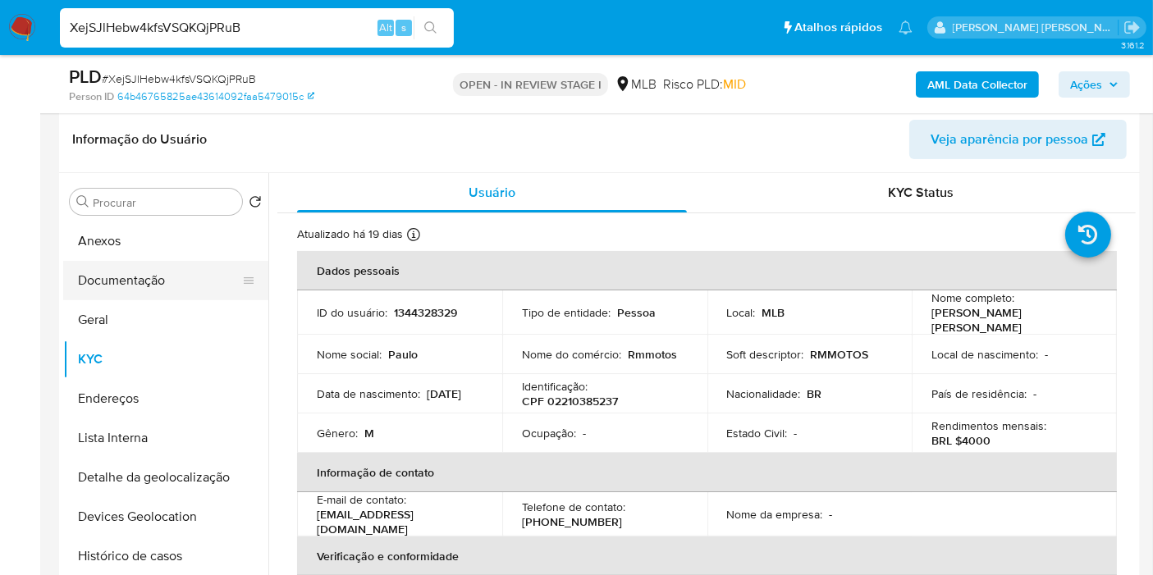
click at [130, 294] on button "Documentação" at bounding box center [159, 280] width 192 height 39
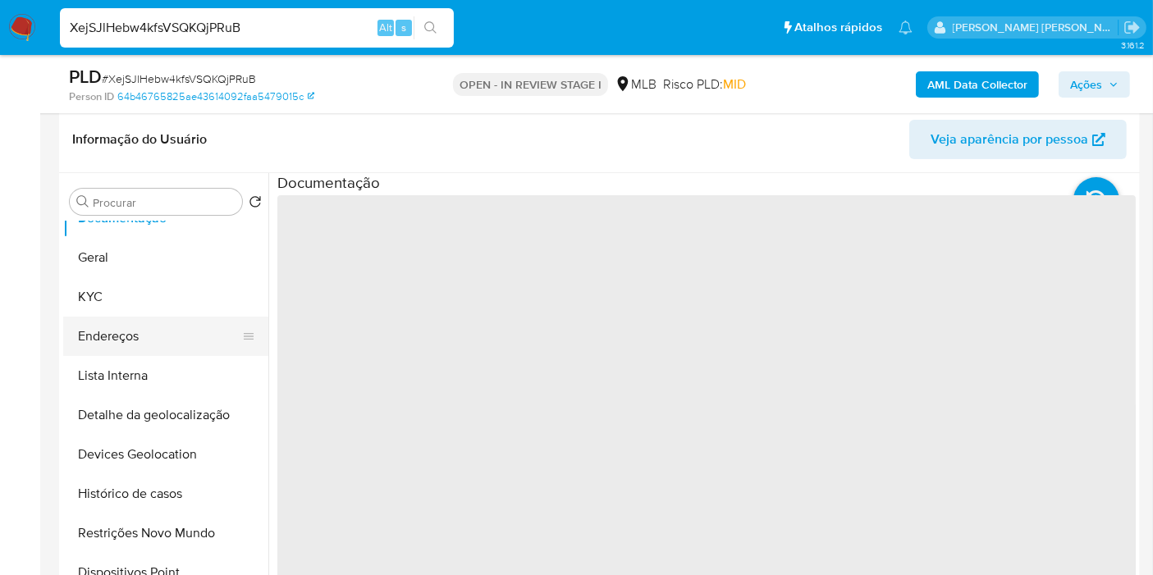
scroll to position [91, 0]
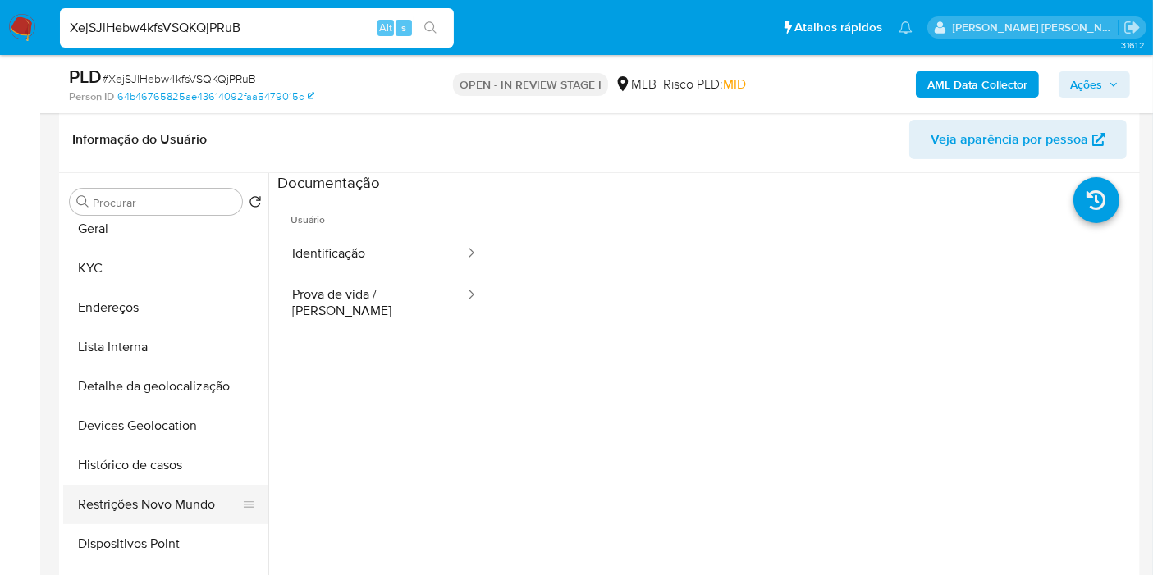
click at [165, 492] on button "Restrições Novo Mundo" at bounding box center [159, 504] width 192 height 39
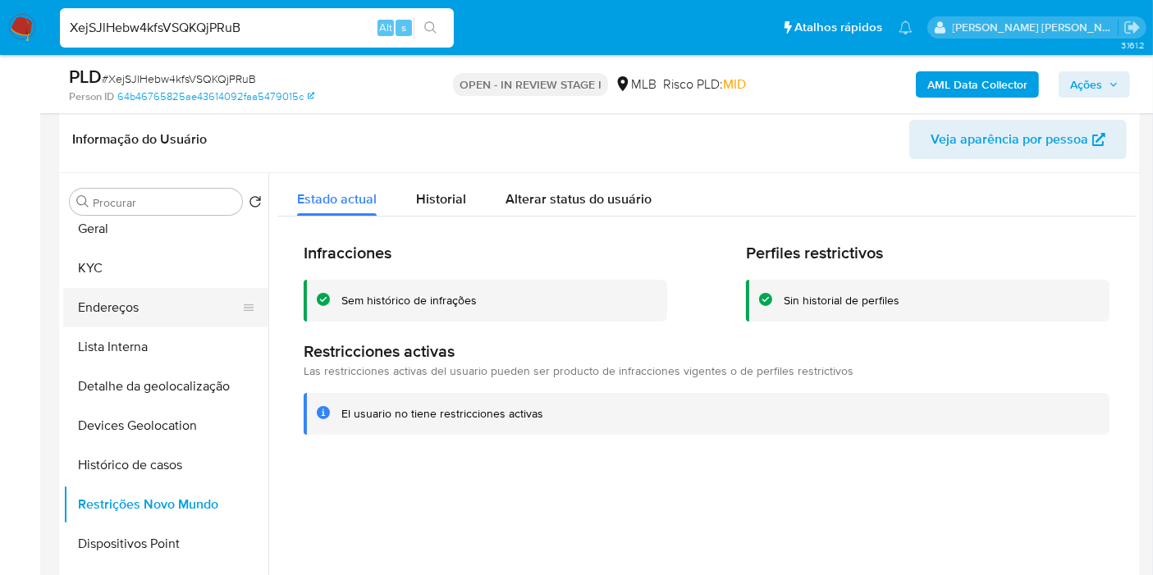
click at [166, 303] on button "Endereços" at bounding box center [159, 307] width 192 height 39
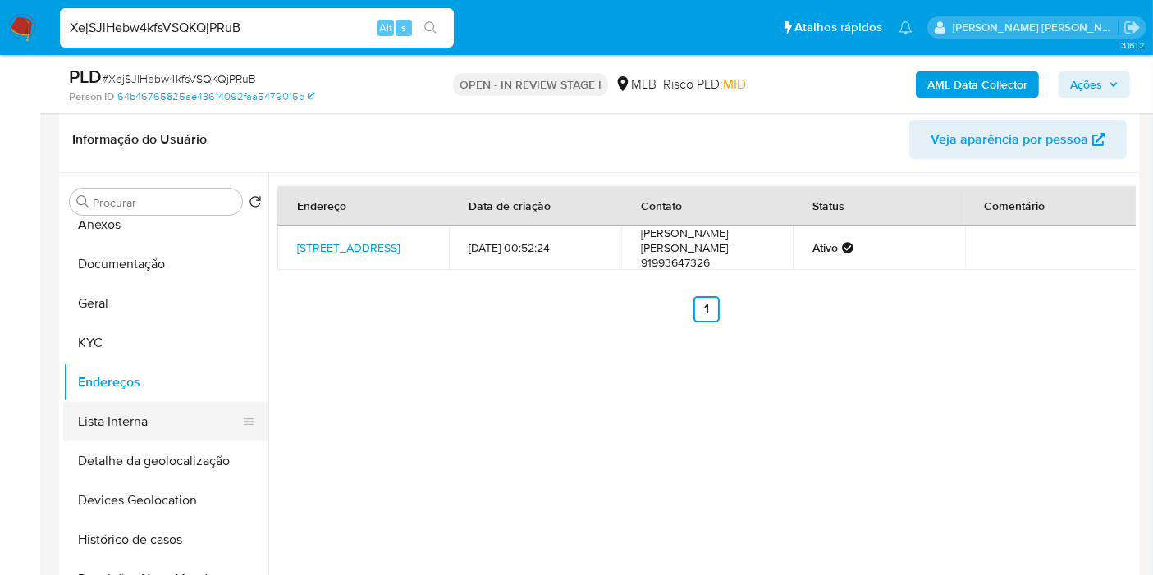
scroll to position [0, 0]
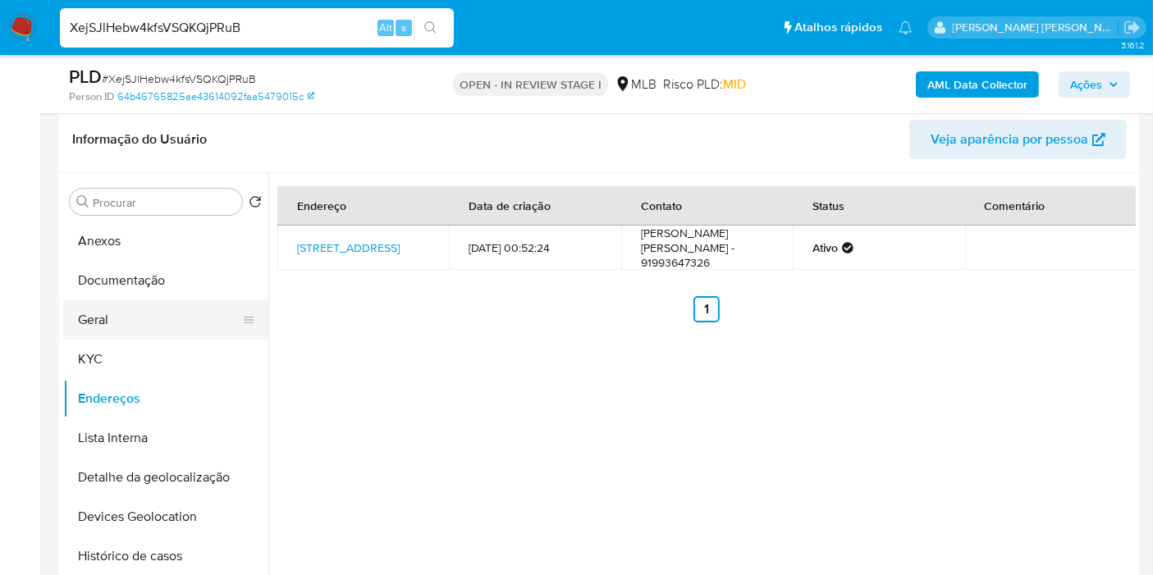
click at [105, 330] on button "Geral" at bounding box center [159, 319] width 192 height 39
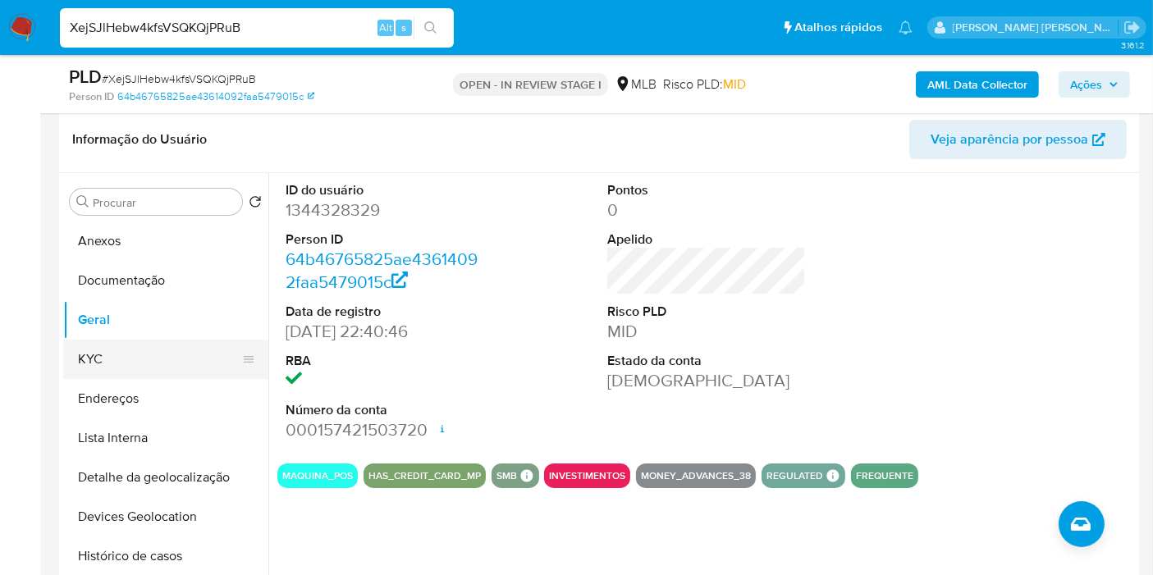
click at [108, 367] on button "KYC" at bounding box center [159, 359] width 192 height 39
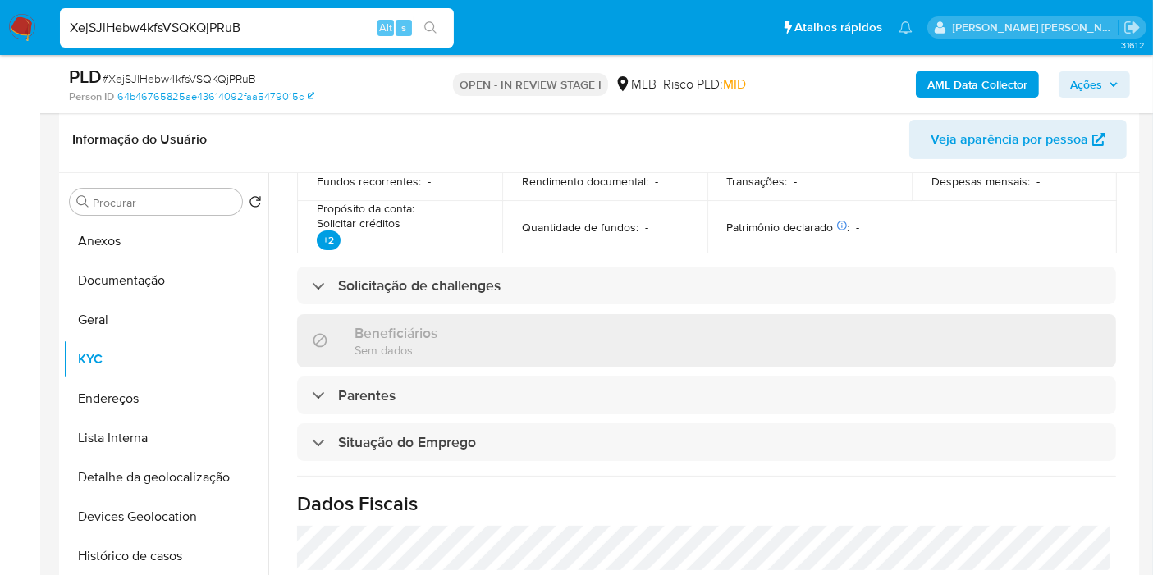
scroll to position [769, 0]
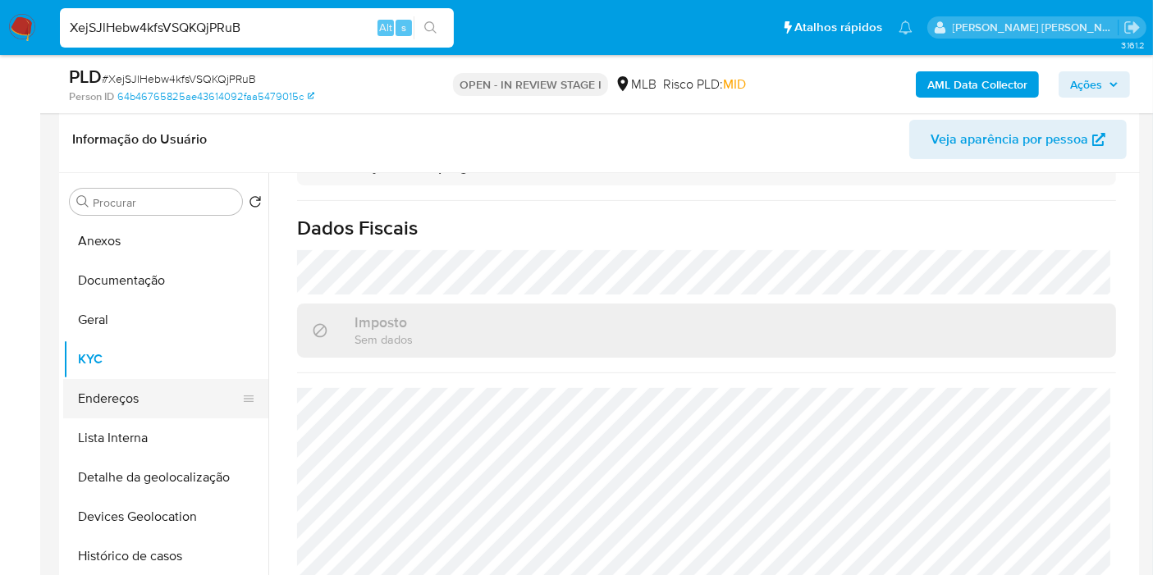
click at [148, 402] on button "Endereços" at bounding box center [159, 398] width 192 height 39
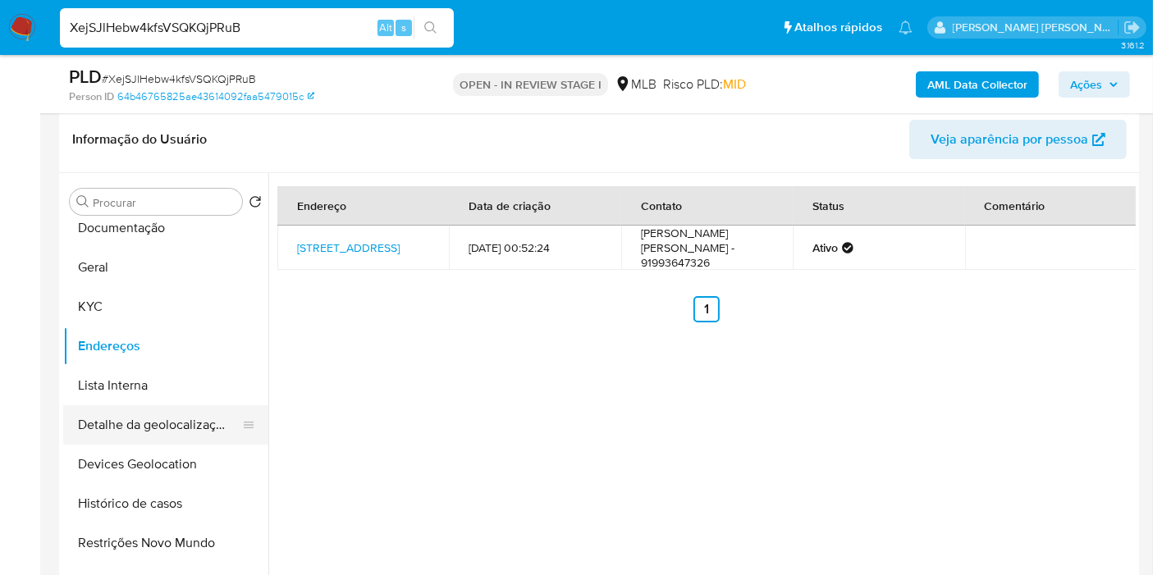
scroll to position [91, 0]
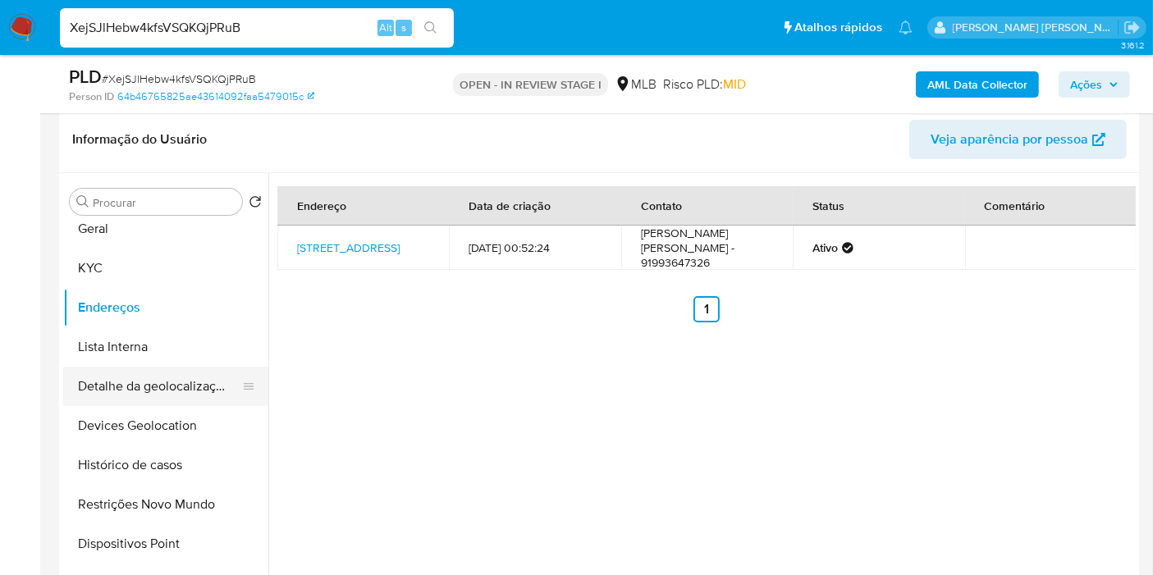
click at [129, 378] on button "Detalhe da geolocalização" at bounding box center [159, 386] width 192 height 39
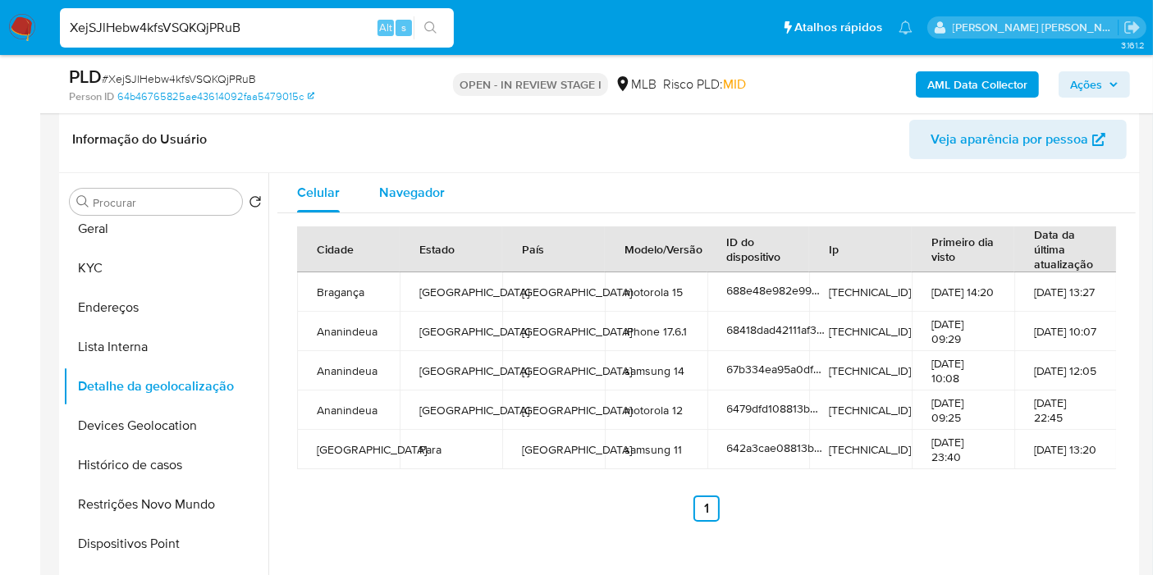
click at [397, 193] on span "Navegador" at bounding box center [412, 192] width 66 height 19
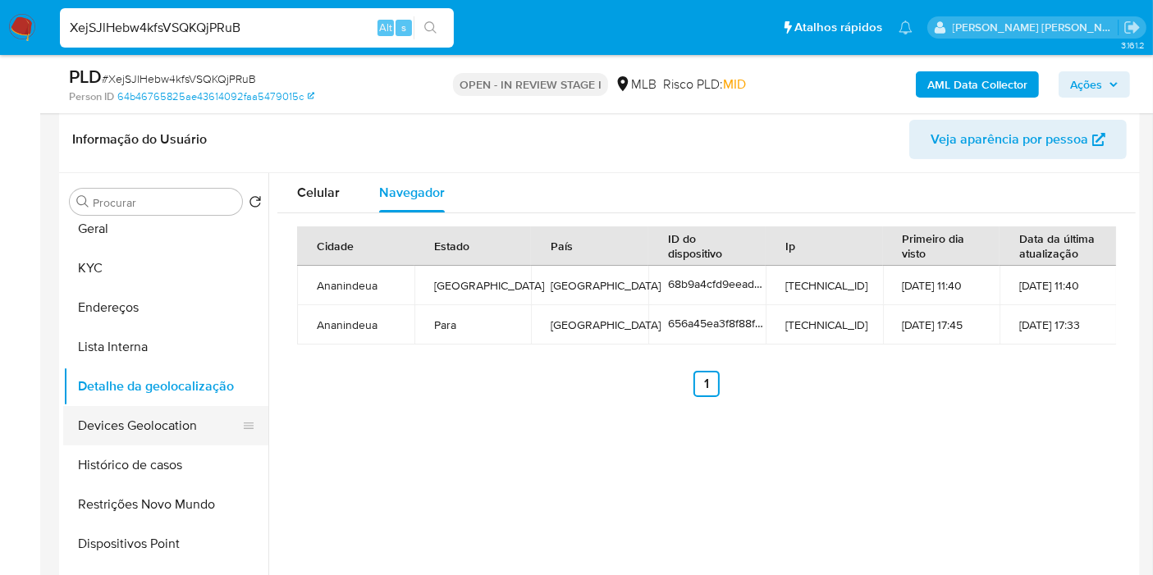
click at [153, 422] on button "Devices Geolocation" at bounding box center [159, 425] width 192 height 39
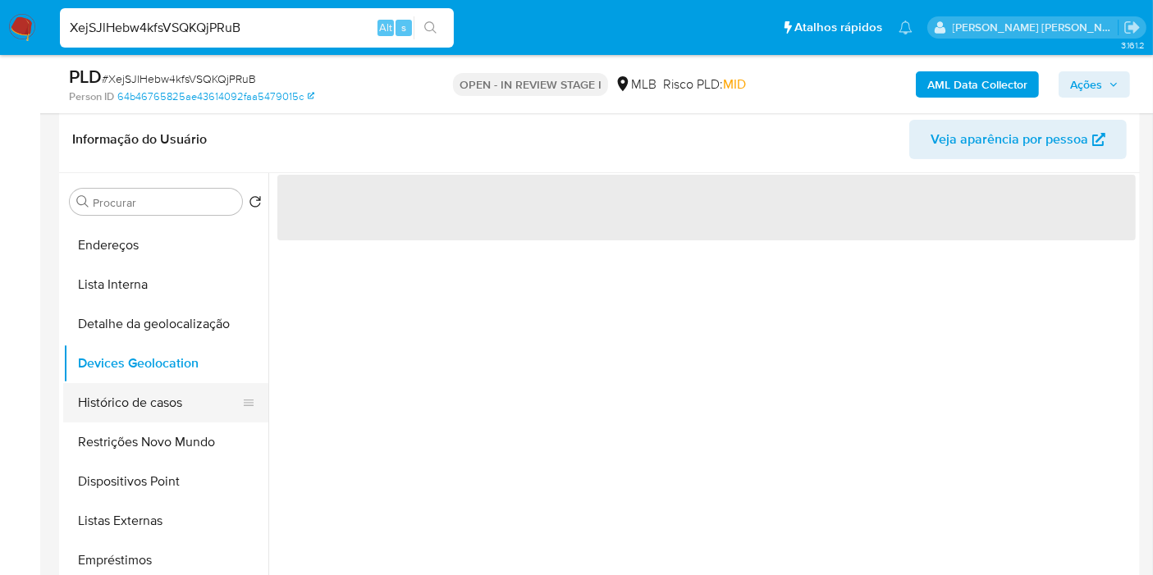
scroll to position [182, 0]
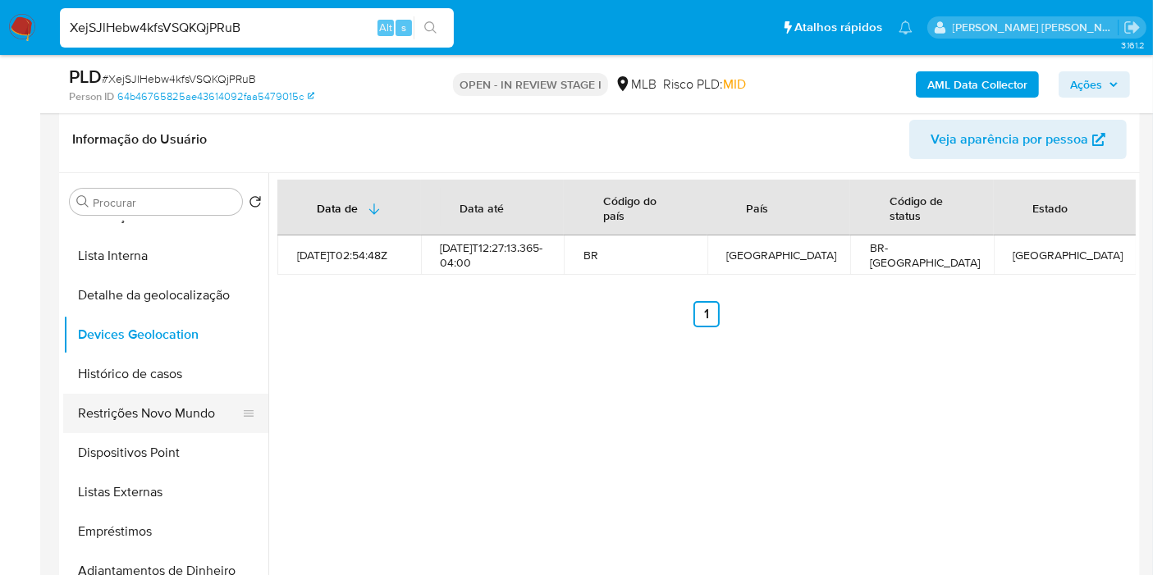
click at [162, 425] on button "Restrições Novo Mundo" at bounding box center [159, 413] width 192 height 39
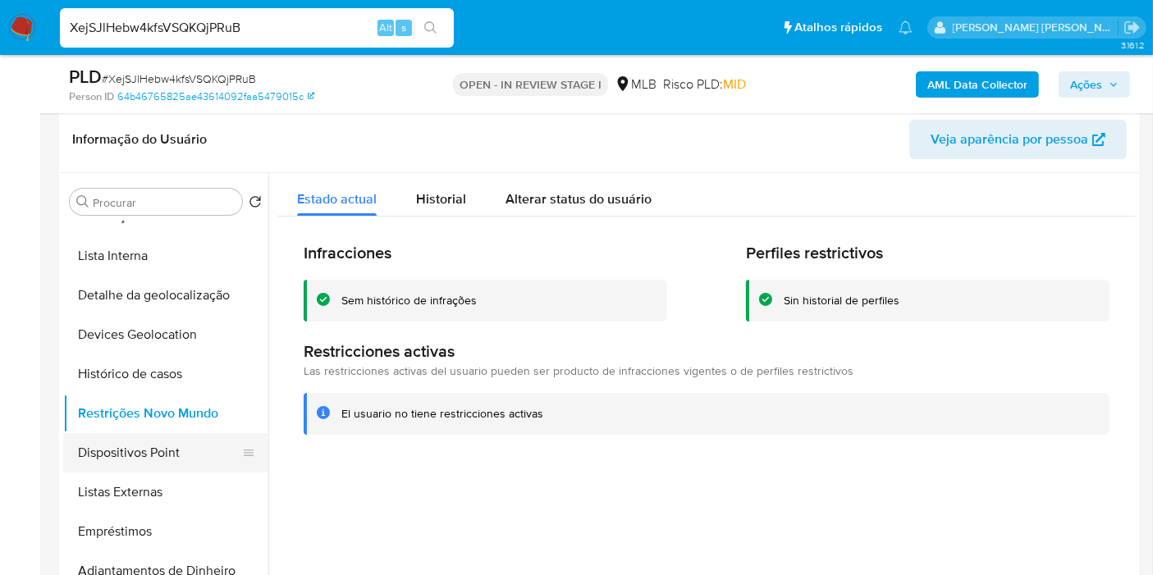
click at [166, 448] on button "Dispositivos Point" at bounding box center [159, 452] width 192 height 39
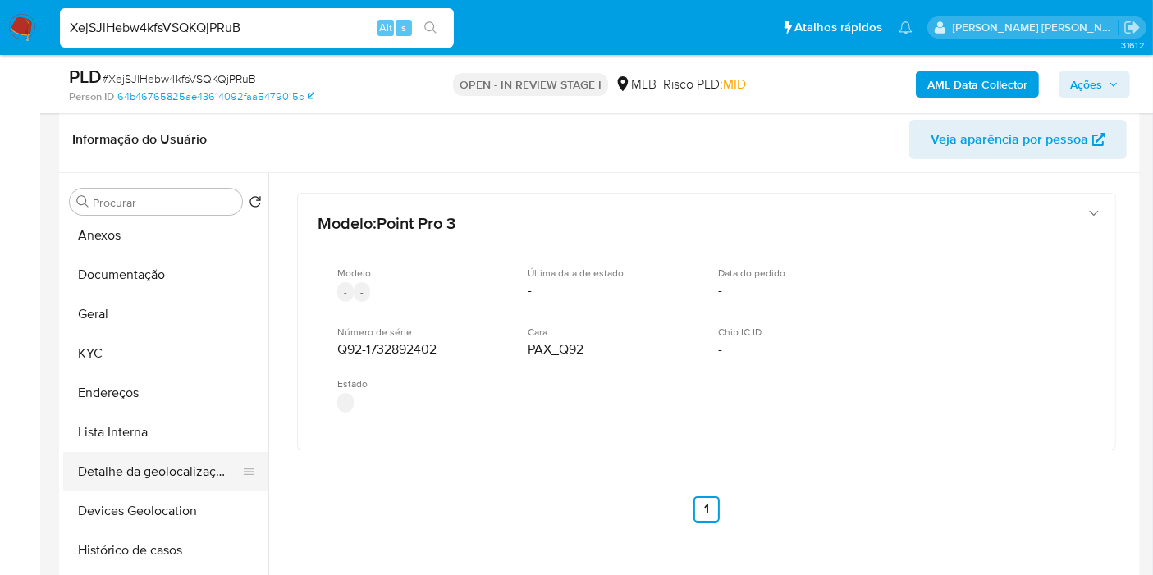
scroll to position [0, 0]
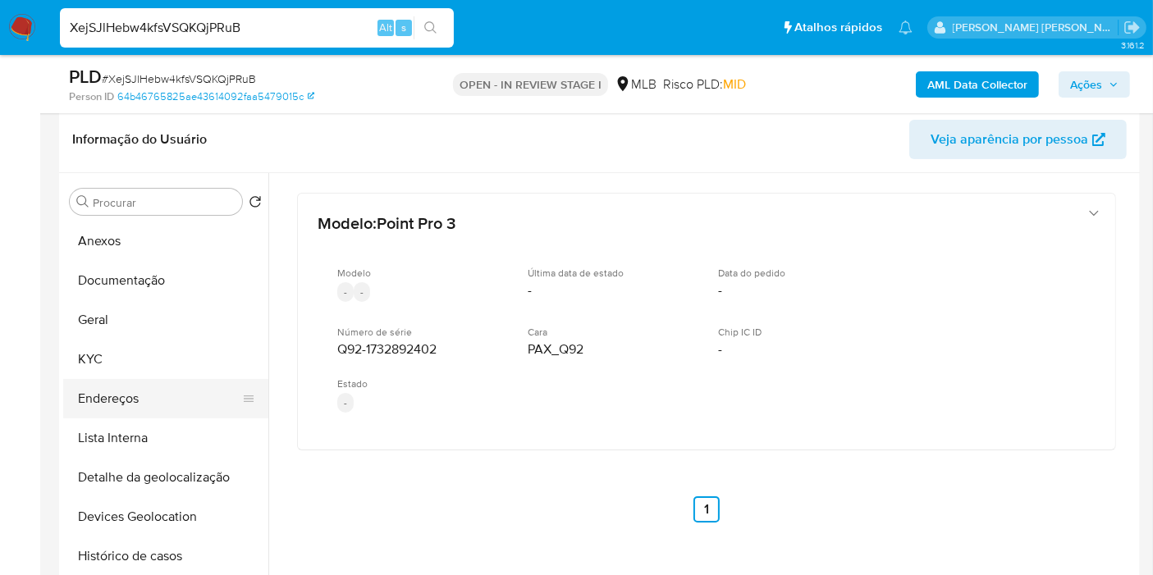
click at [160, 403] on button "Endereços" at bounding box center [159, 398] width 192 height 39
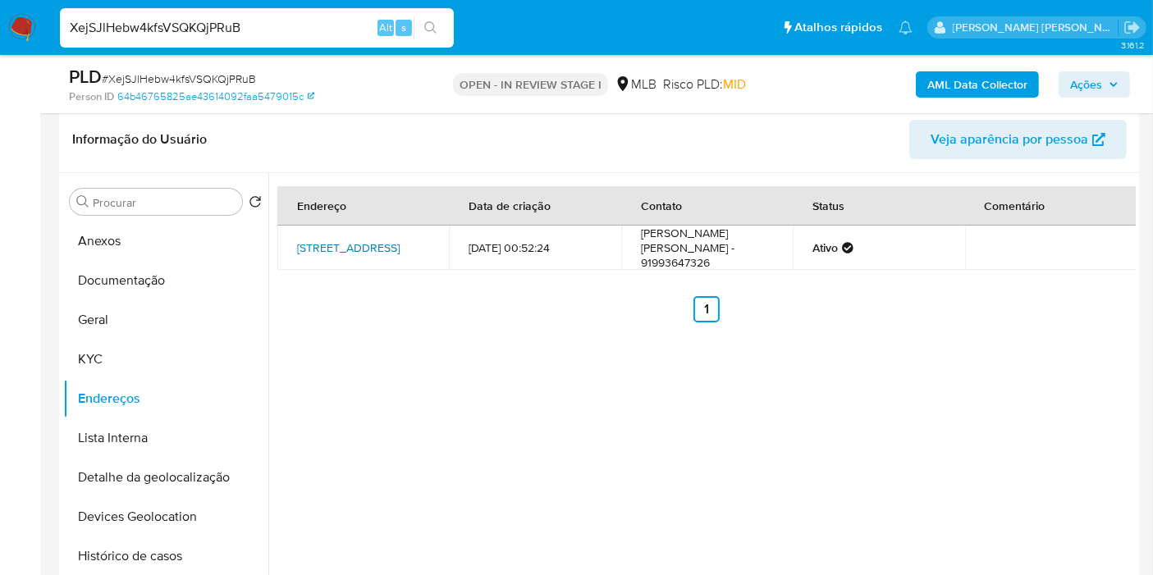
click at [395, 256] on link "Rua Xingú 333, Ananindeua, Pará, 67020750, Brasil 333" at bounding box center [348, 248] width 103 height 16
click at [142, 355] on button "KYC" at bounding box center [159, 359] width 192 height 39
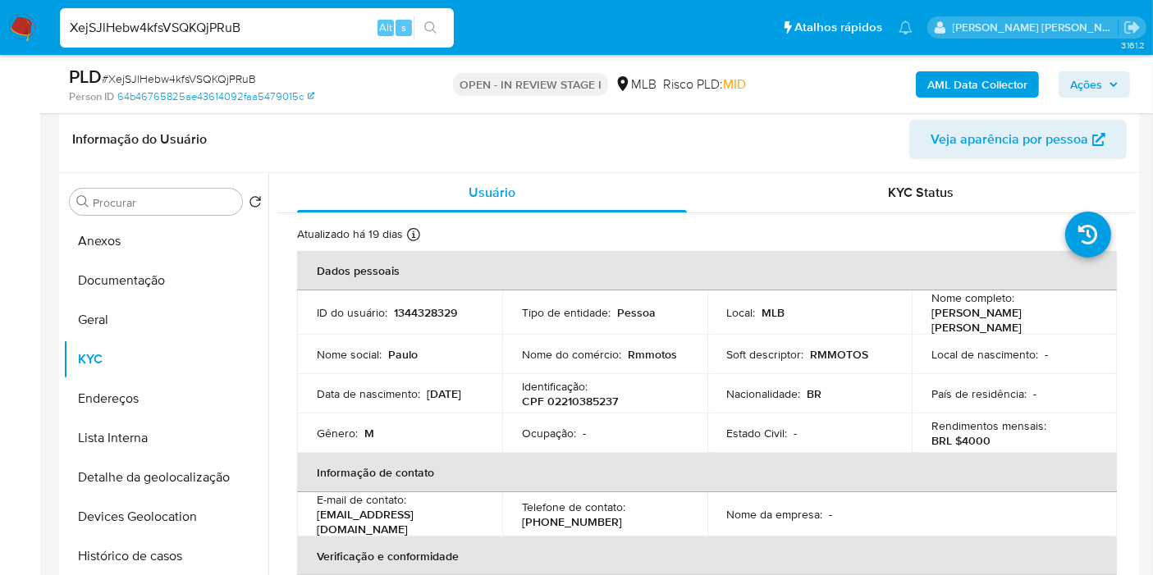
click at [611, 397] on p "CPF 02210385237" at bounding box center [570, 401] width 96 height 15
copy p "02210385237"
drag, startPoint x: 0, startPoint y: 361, endPoint x: 377, endPoint y: 151, distance: 432.0
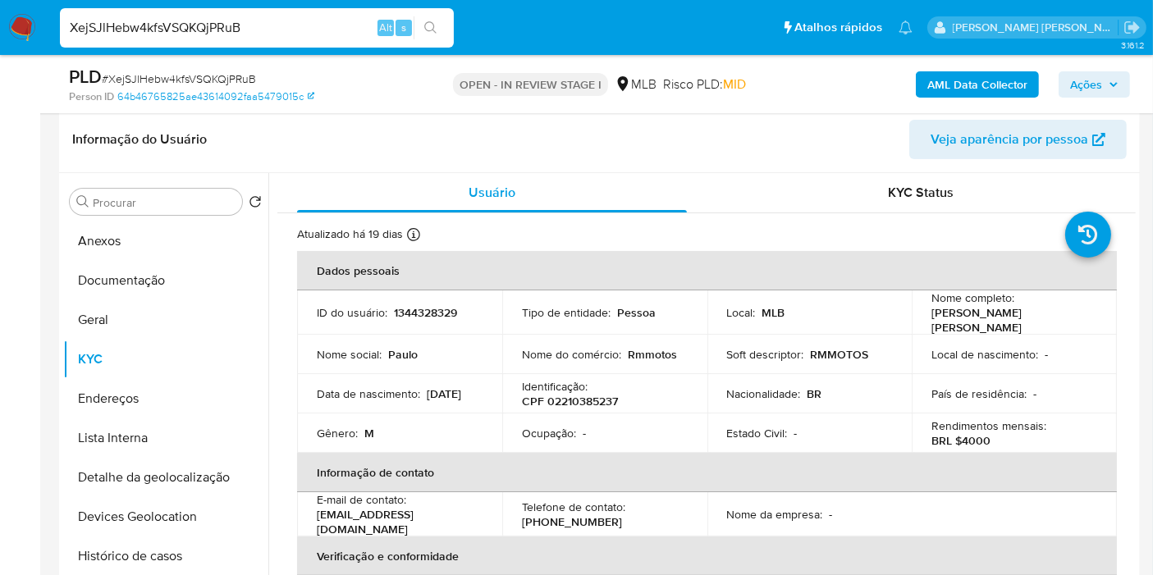
click at [143, 388] on button "Endereços" at bounding box center [159, 398] width 192 height 39
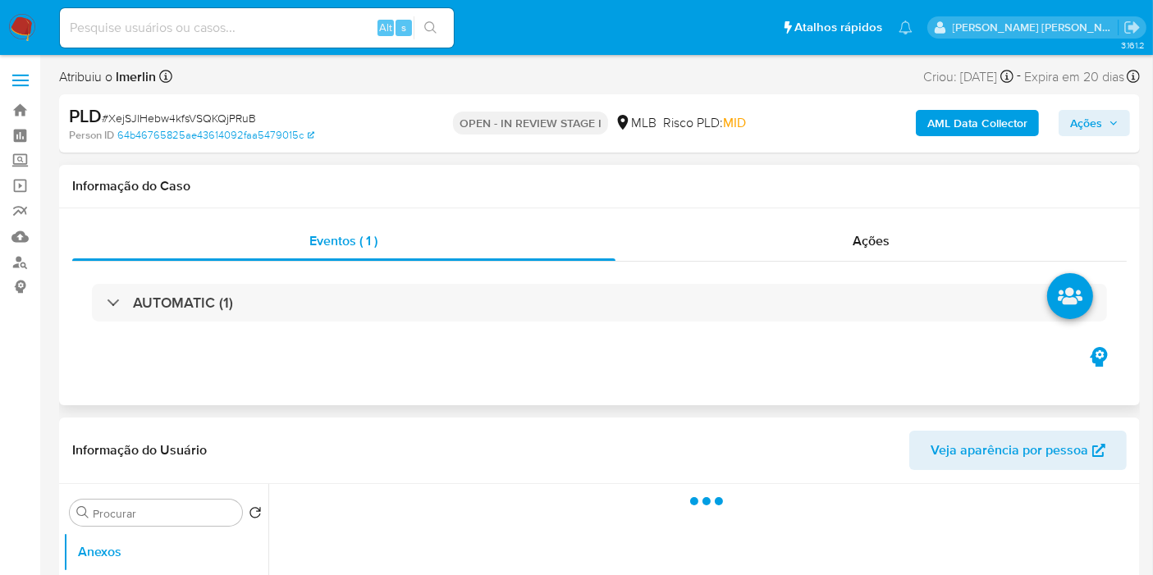
select select "10"
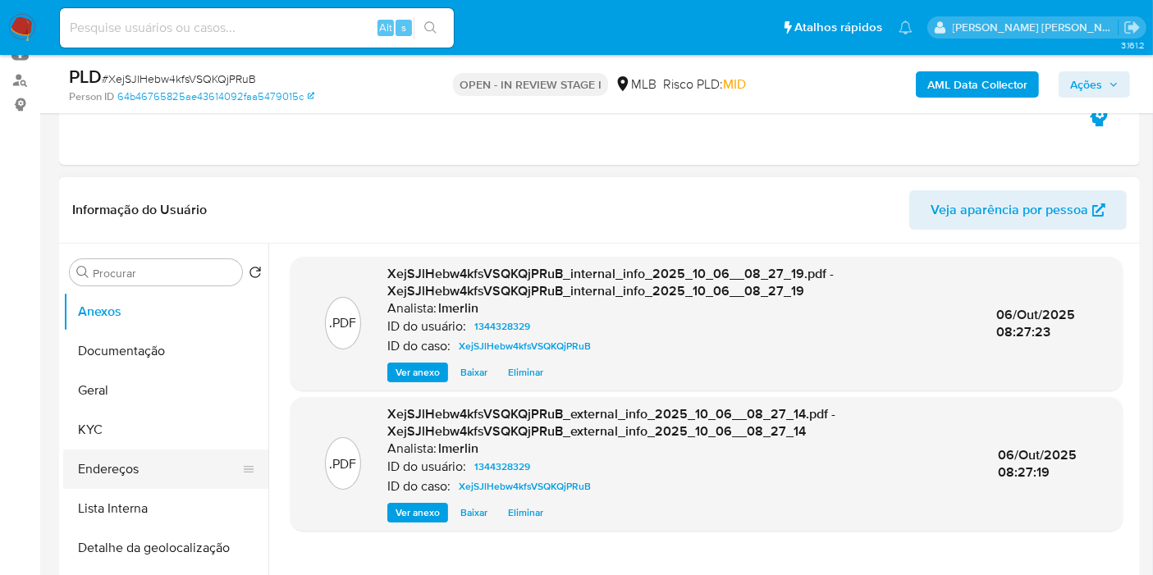
click at [157, 470] on button "Endereços" at bounding box center [159, 469] width 192 height 39
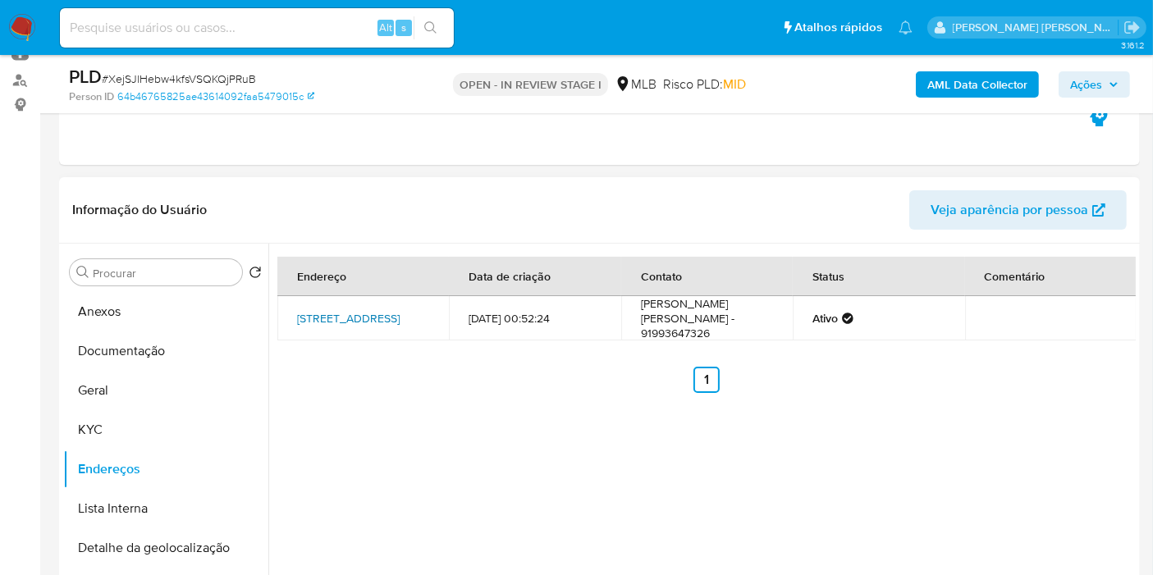
click at [373, 320] on link "[STREET_ADDRESS]" at bounding box center [348, 318] width 103 height 16
click at [167, 305] on button "Anexos" at bounding box center [159, 311] width 192 height 39
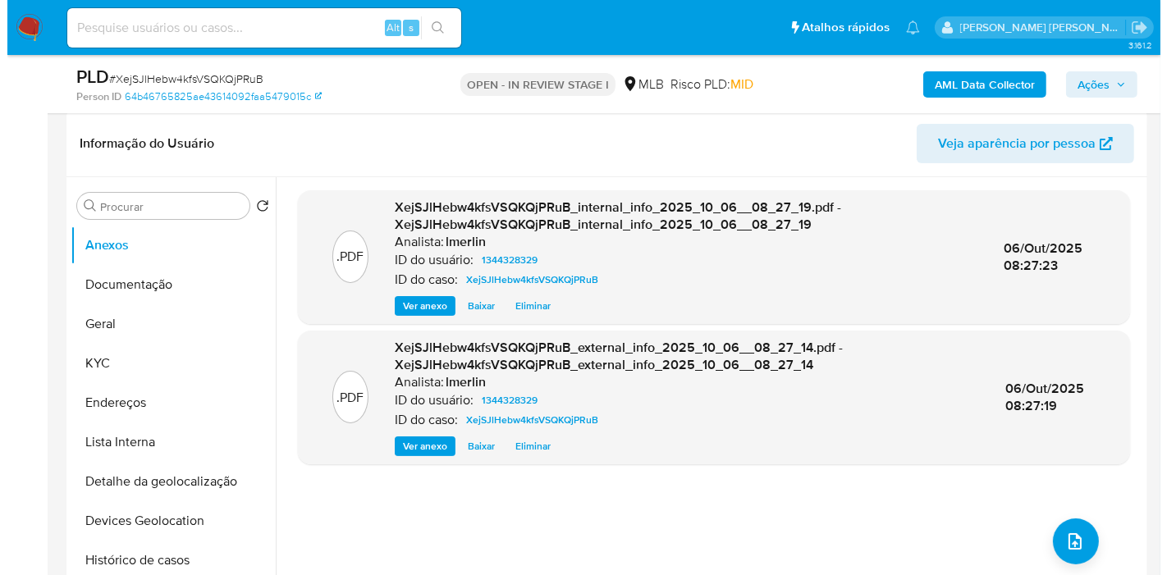
scroll to position [273, 0]
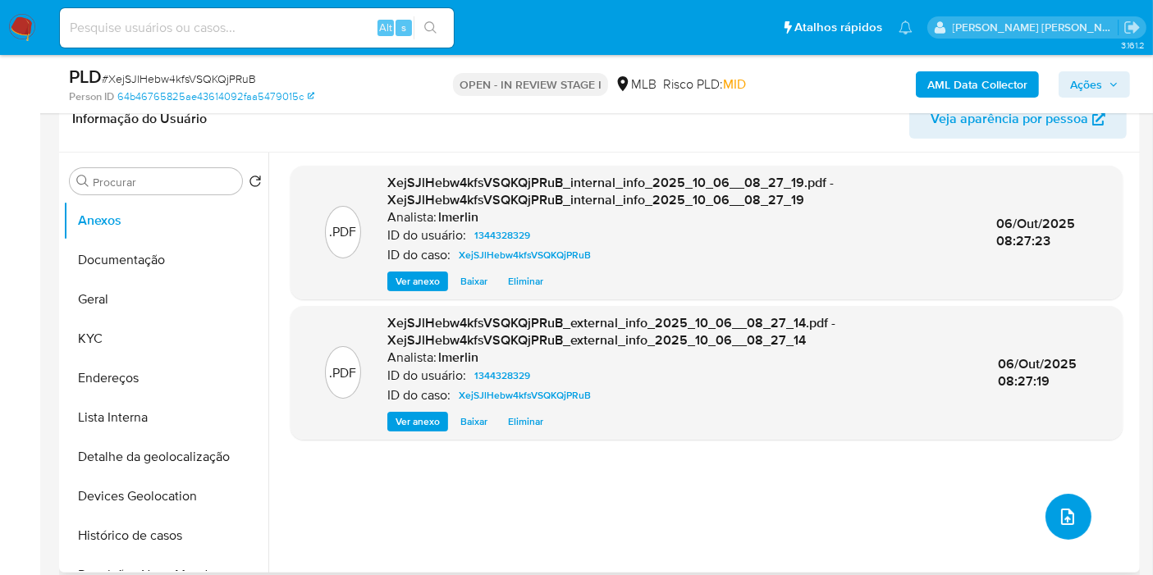
click at [1068, 507] on span "upload-file" at bounding box center [1068, 517] width 20 height 20
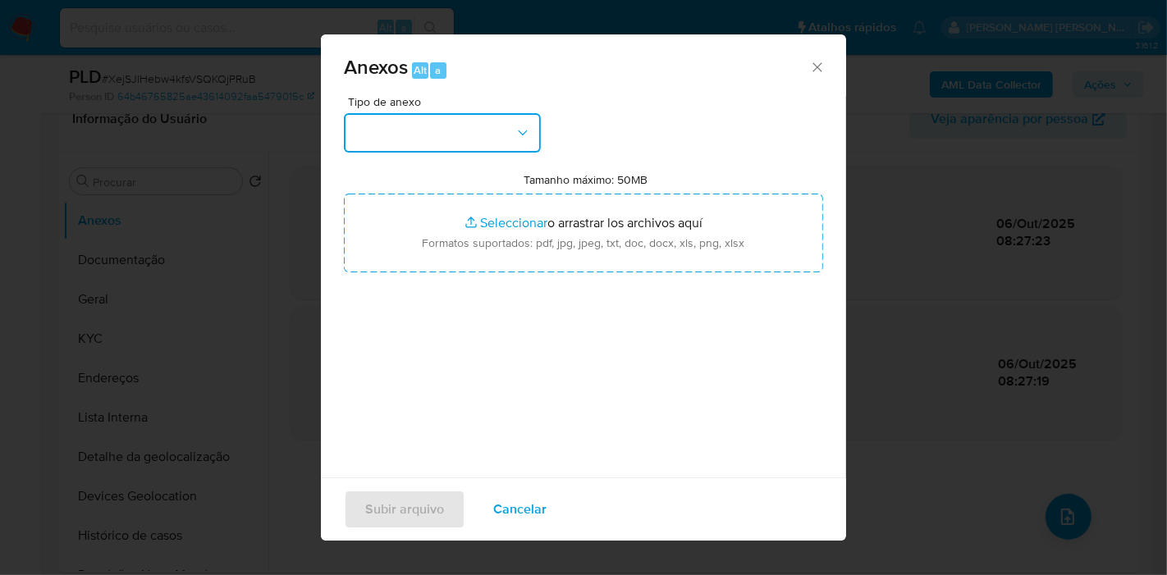
click at [473, 144] on button "button" at bounding box center [442, 132] width 197 height 39
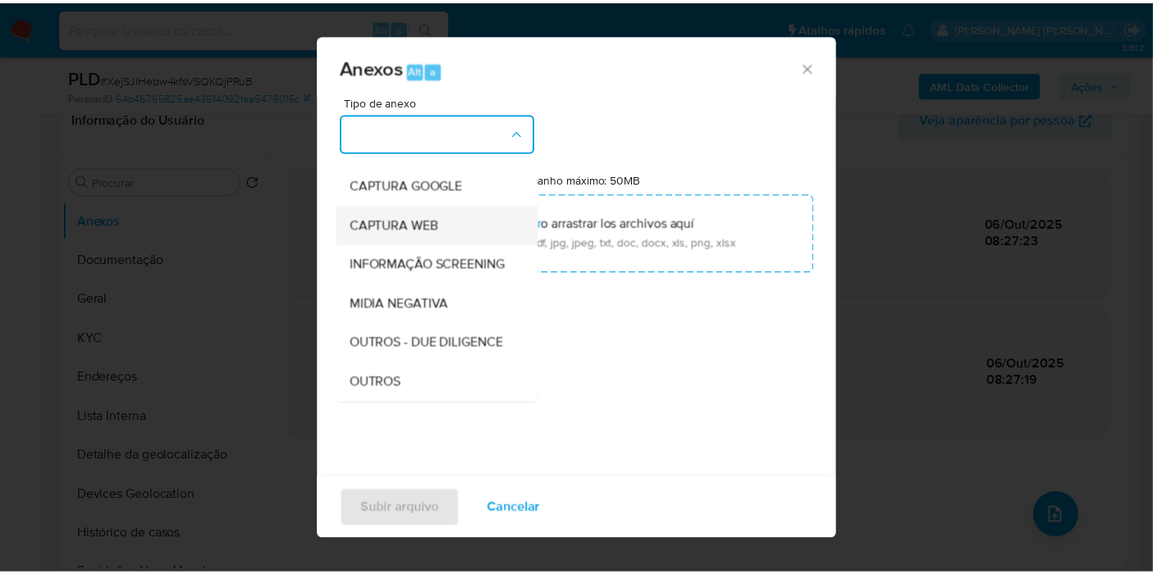
scroll to position [182, 0]
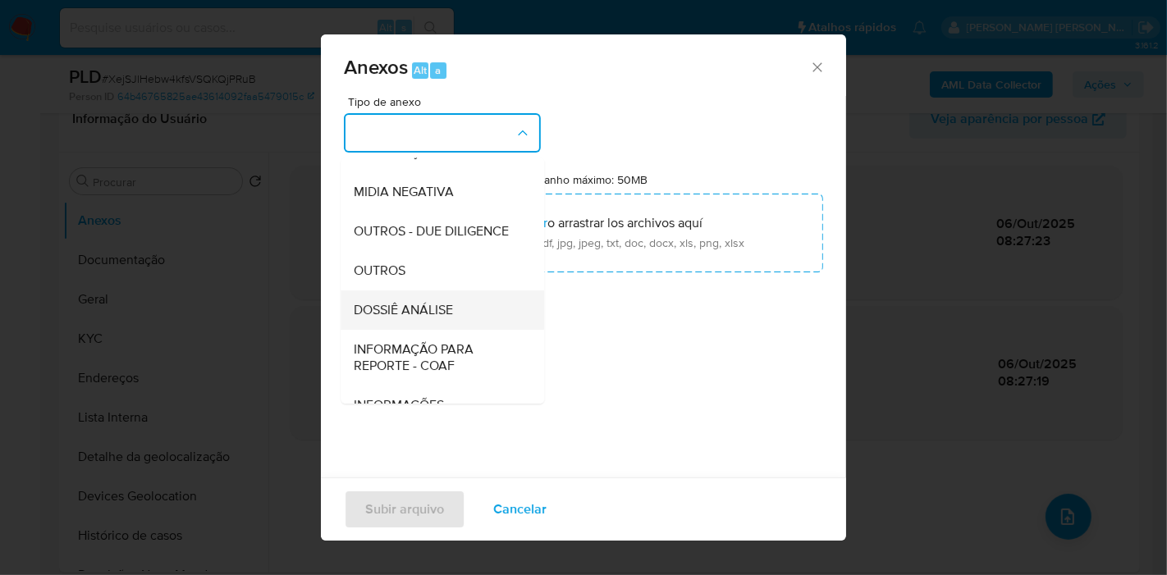
click at [433, 318] on span "DOSSIÊ ANÁLISE" at bounding box center [403, 310] width 99 height 16
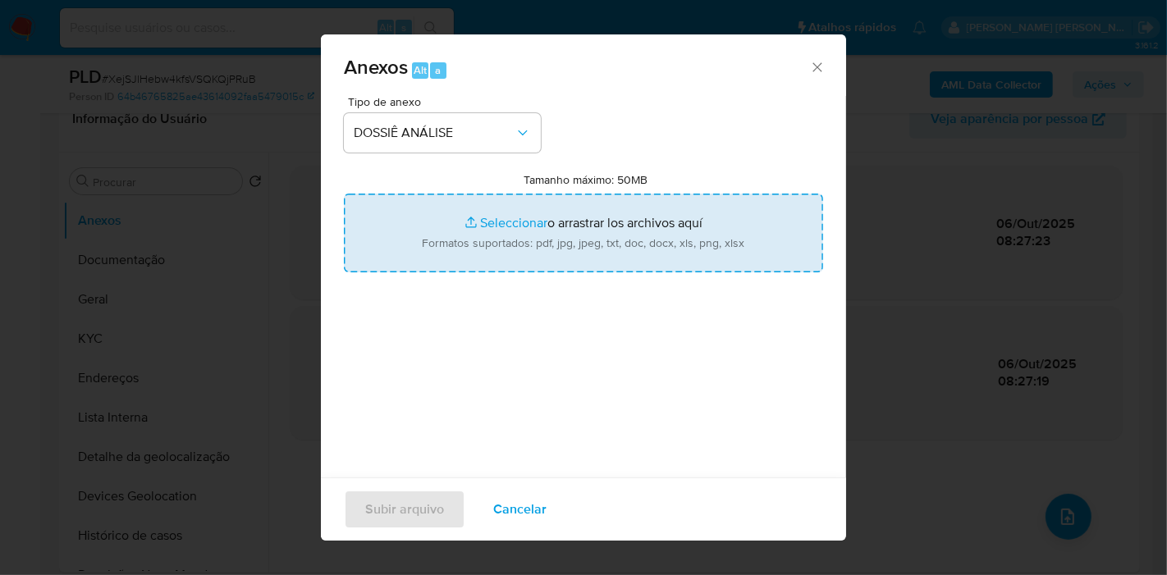
click at [586, 259] on input "Tamanho máximo: 50MB Seleccionar archivos" at bounding box center [583, 233] width 479 height 79
type input "C:\fakepath\Mulan 1344328329_2025_10_06_07_44_27.xlsx"
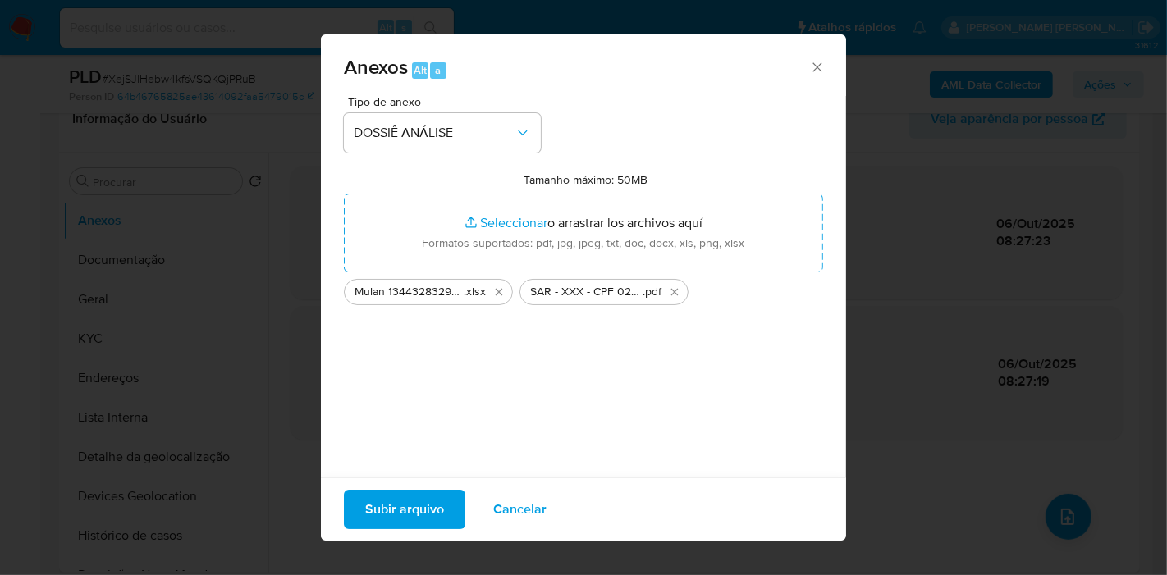
click at [370, 501] on span "Subir arquivo" at bounding box center [404, 510] width 79 height 36
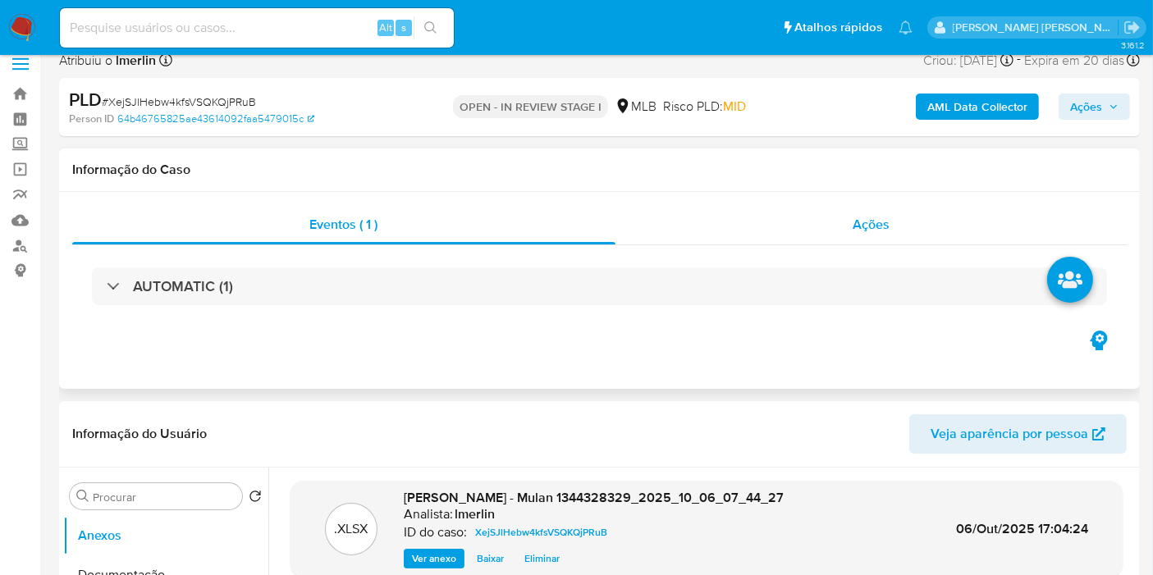
scroll to position [0, 0]
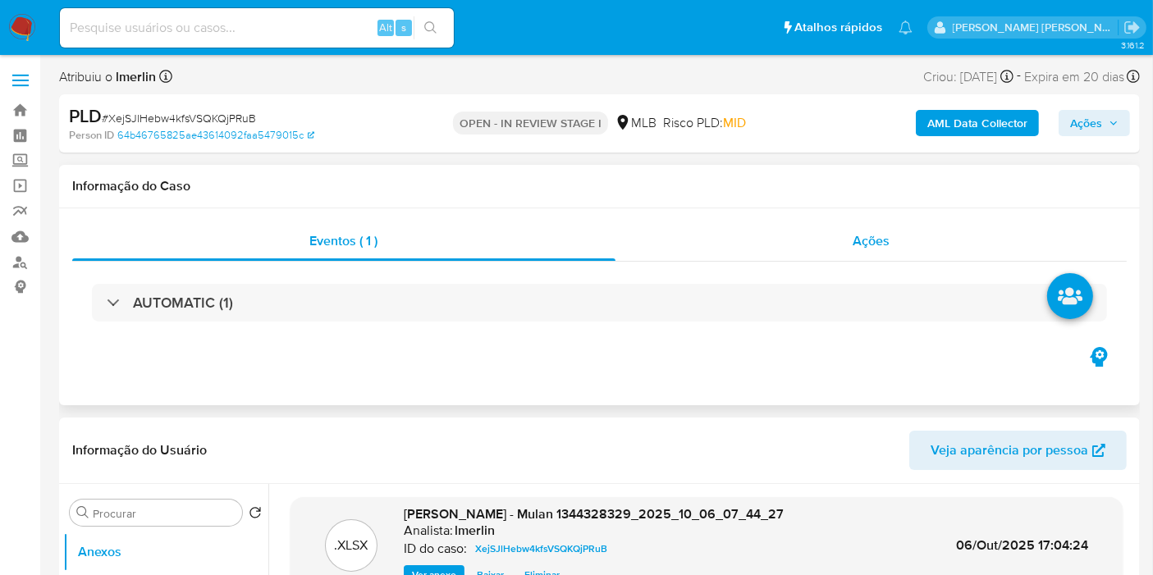
click at [813, 226] on div "Ações" at bounding box center [871, 241] width 512 height 39
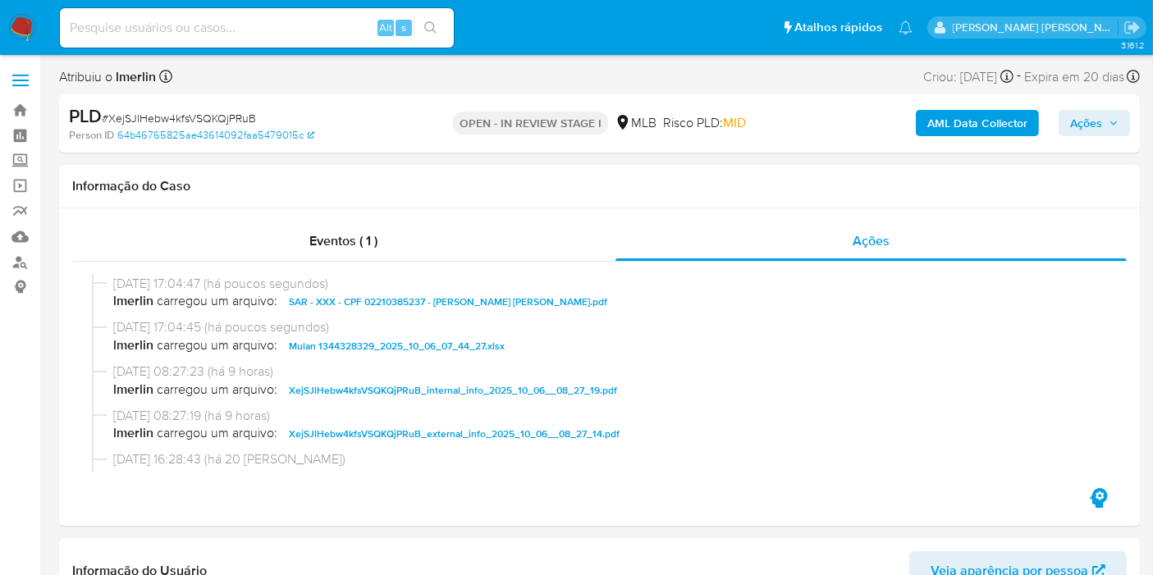
click at [1096, 135] on span "Ações" at bounding box center [1086, 123] width 32 height 26
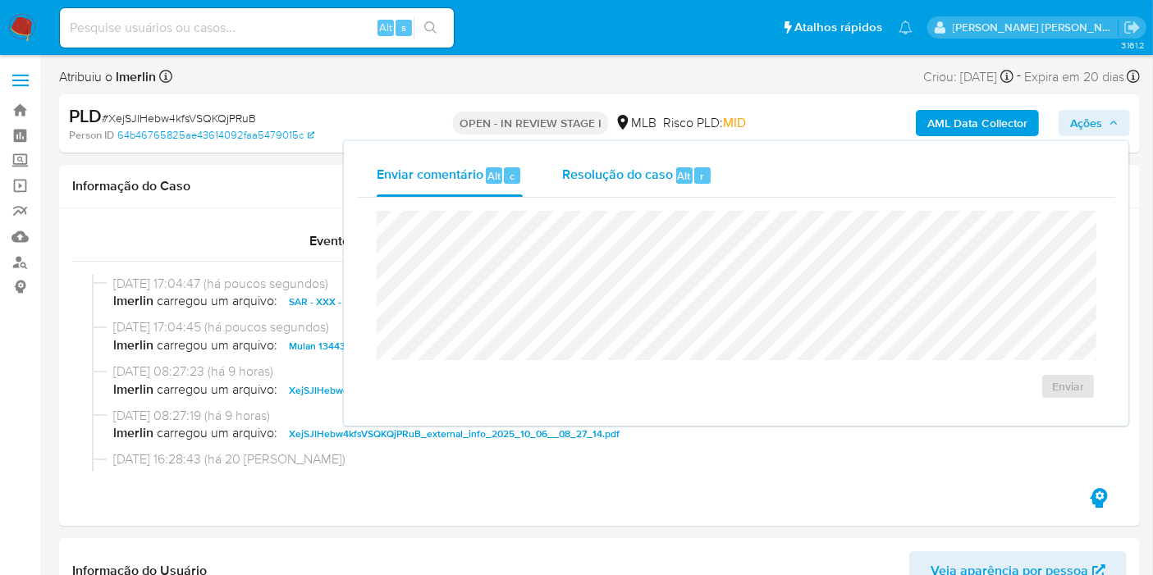
click at [601, 181] on span "Resolução do caso" at bounding box center [617, 175] width 111 height 19
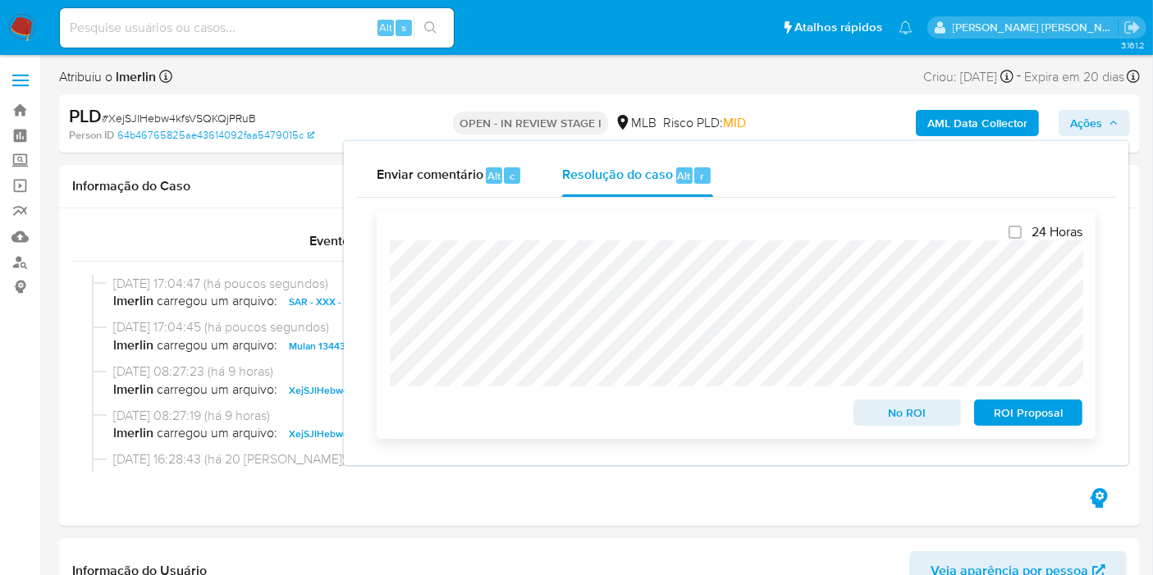
click at [1043, 419] on span "ROI Proposal" at bounding box center [1028, 412] width 85 height 23
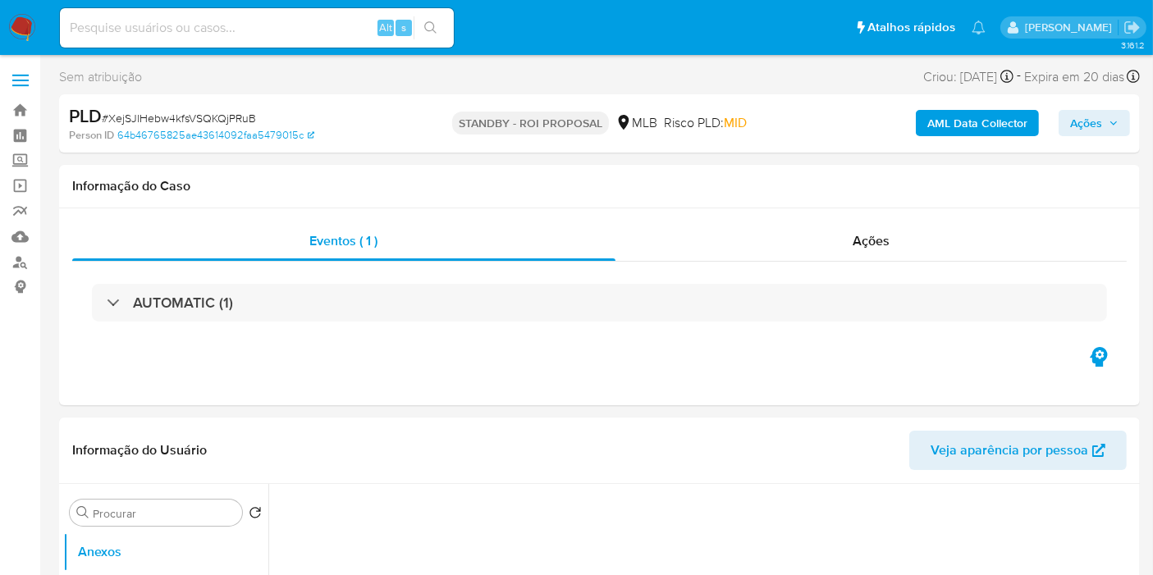
select select "10"
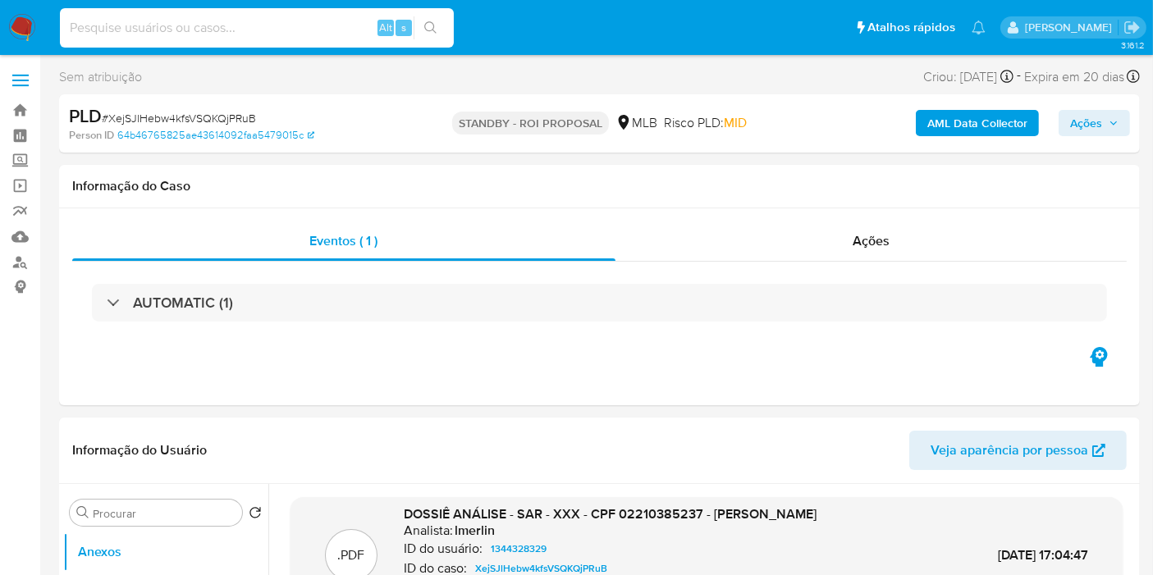
click at [320, 25] on input at bounding box center [257, 27] width 394 height 21
paste input "IQ9yptJu7RbJor6gfuipmMIz"
type input "IQ9yptJu7RbJor6gfuipmMIz"
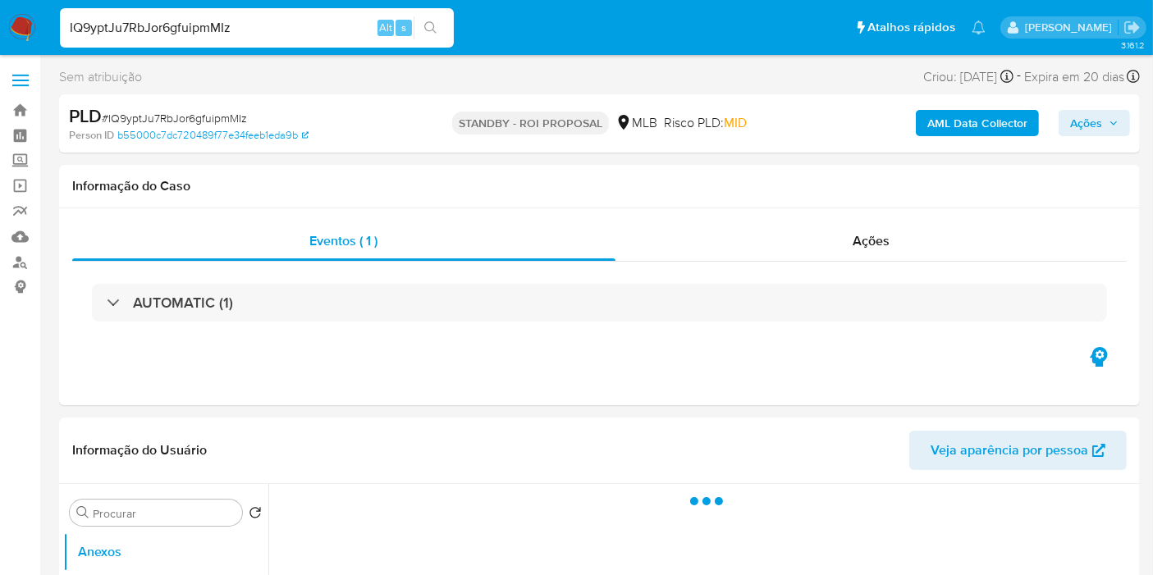
select select "10"
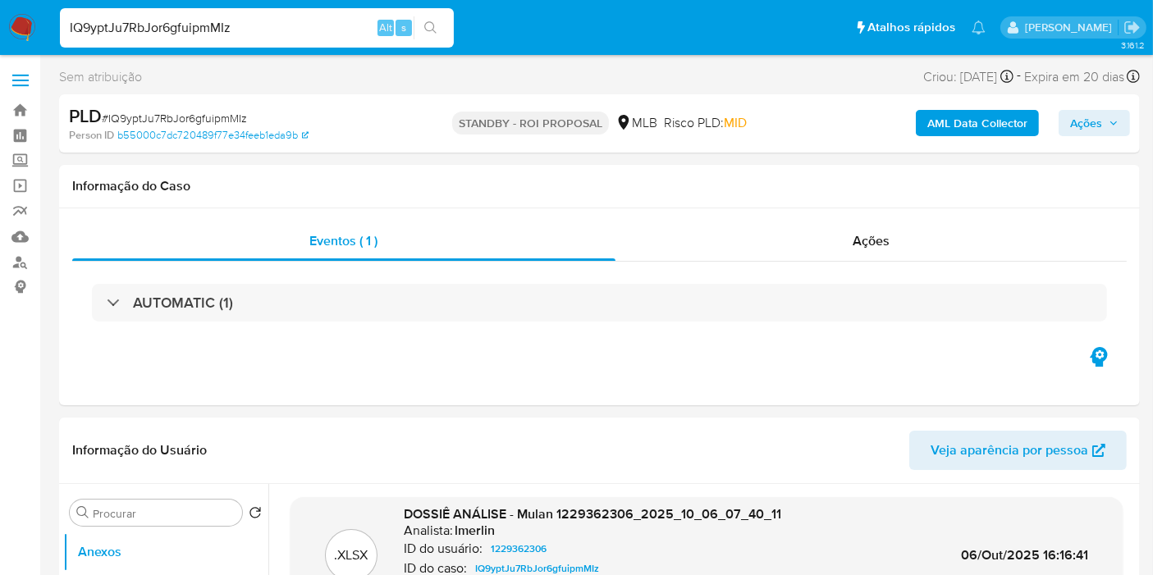
click at [249, 22] on input "IQ9yptJu7RbJor6gfuipmMIz" at bounding box center [257, 27] width 394 height 21
paste input "J8diOTU1BliboinqXkWQ8Brm"
type input "J8diOTU1BliboinqXkWQ8Brm"
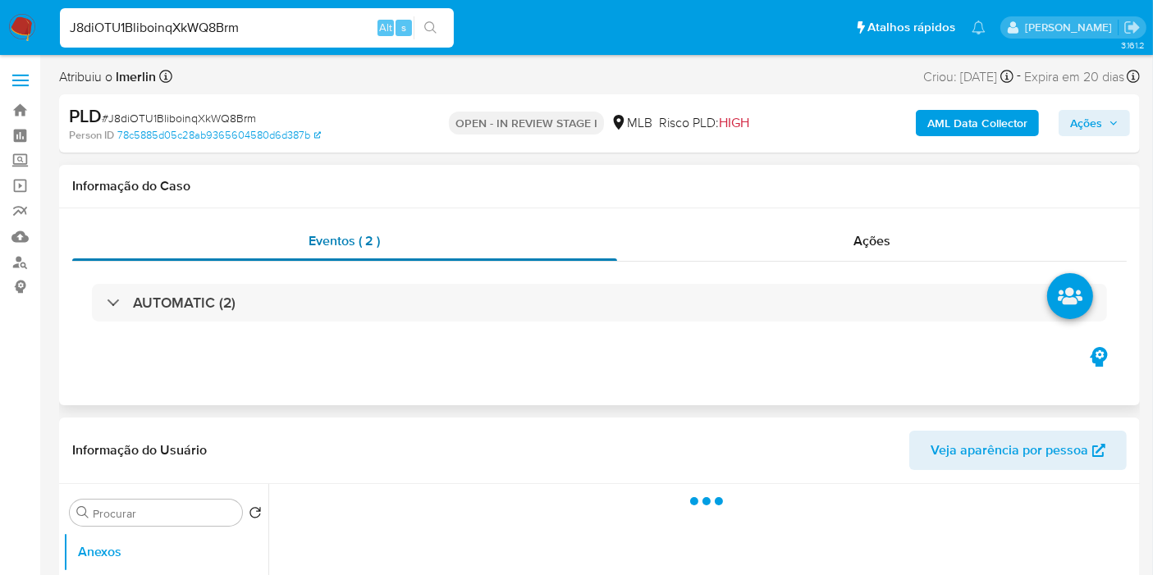
select select "10"
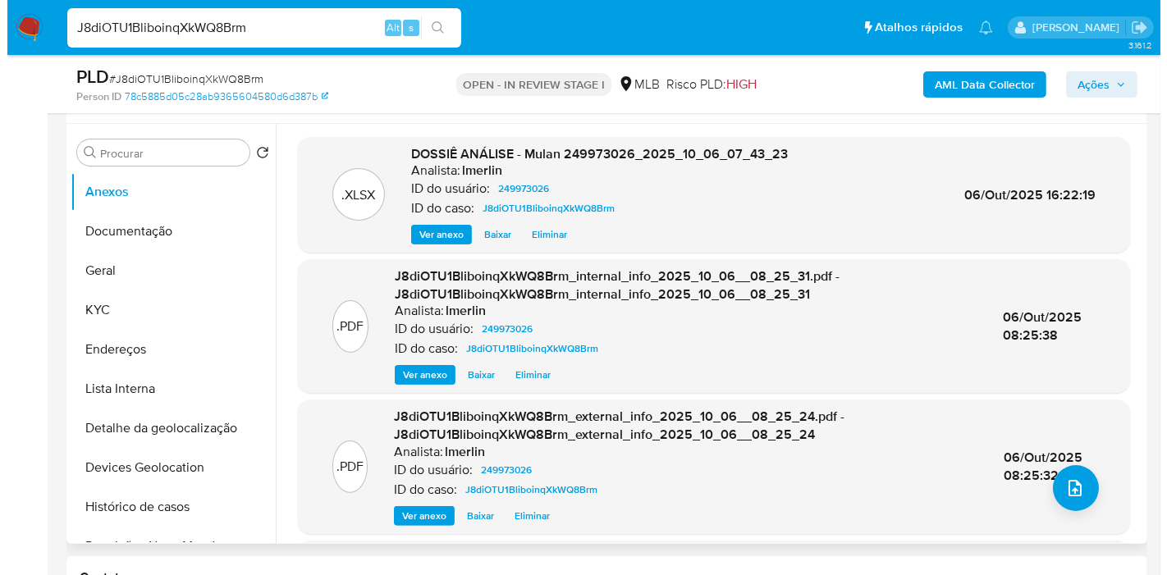
scroll to position [273, 0]
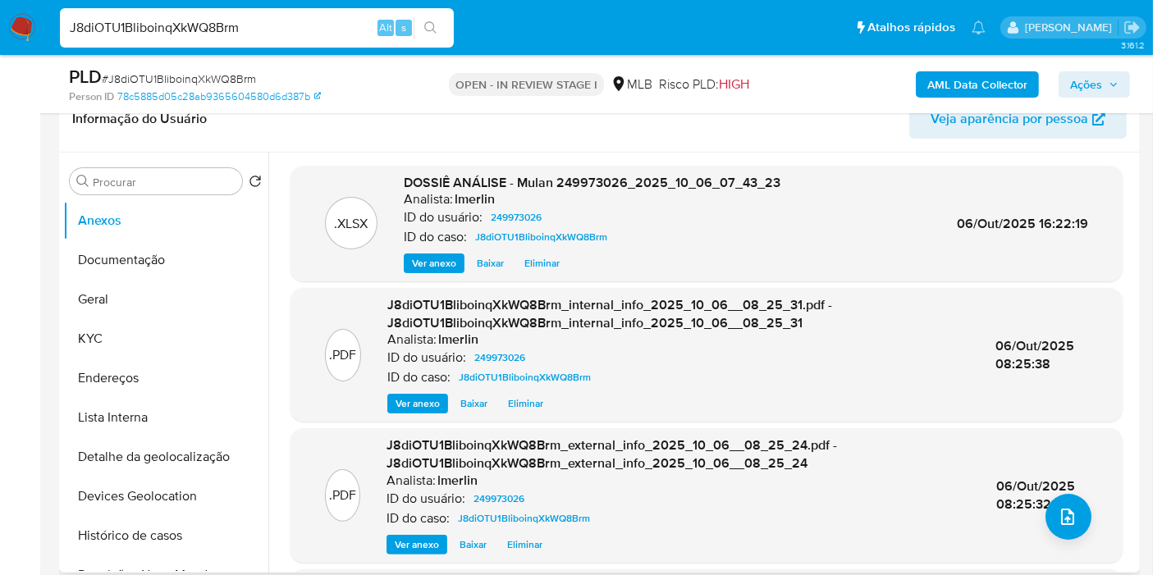
click at [1052, 538] on div ".PDF J8diOTU1BliboinqXkWQ8Brm_external_info_2025_10_06__08_25_24.pdf - J8diOTU1…" at bounding box center [707, 495] width 816 height 117
click at [1081, 508] on button "upload-file" at bounding box center [1069, 517] width 46 height 46
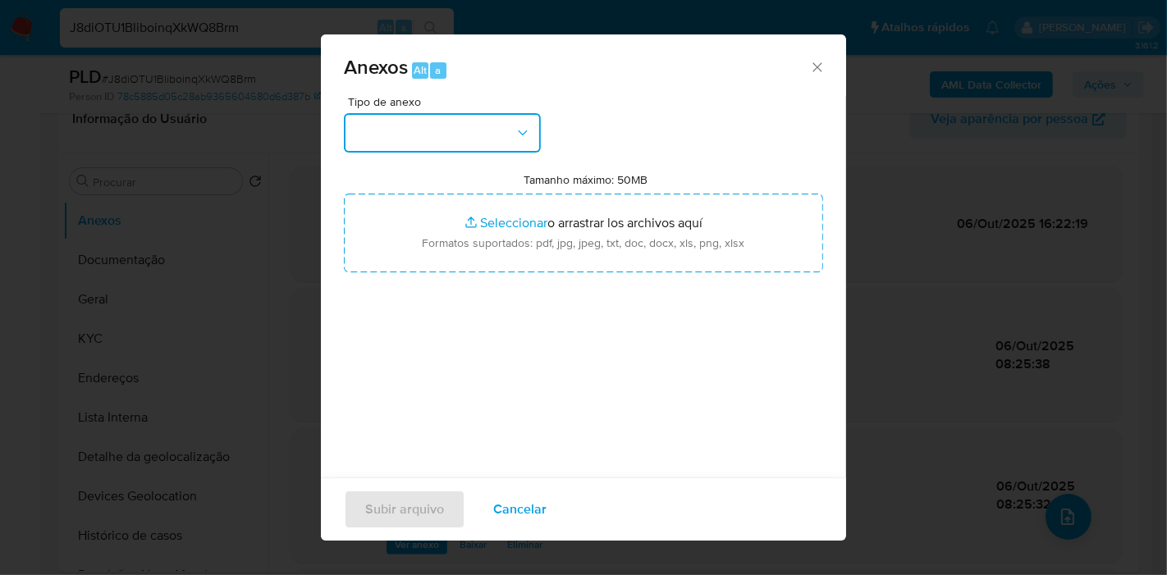
click at [494, 144] on button "button" at bounding box center [442, 132] width 197 height 39
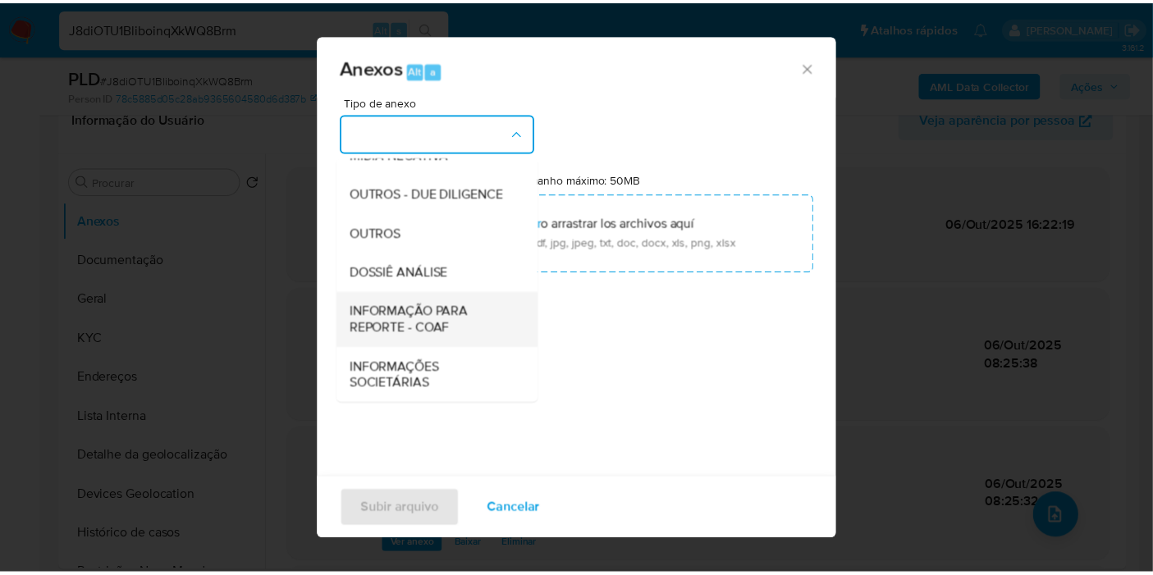
scroll to position [252, 0]
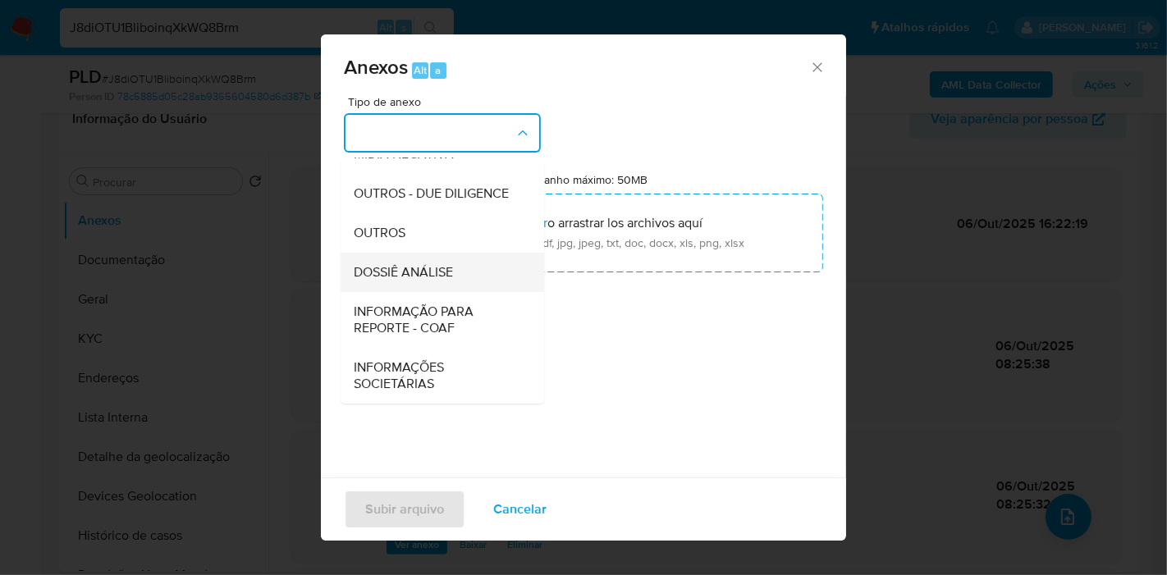
click at [478, 277] on div "DOSSIÊ ANÁLISE" at bounding box center [437, 272] width 167 height 39
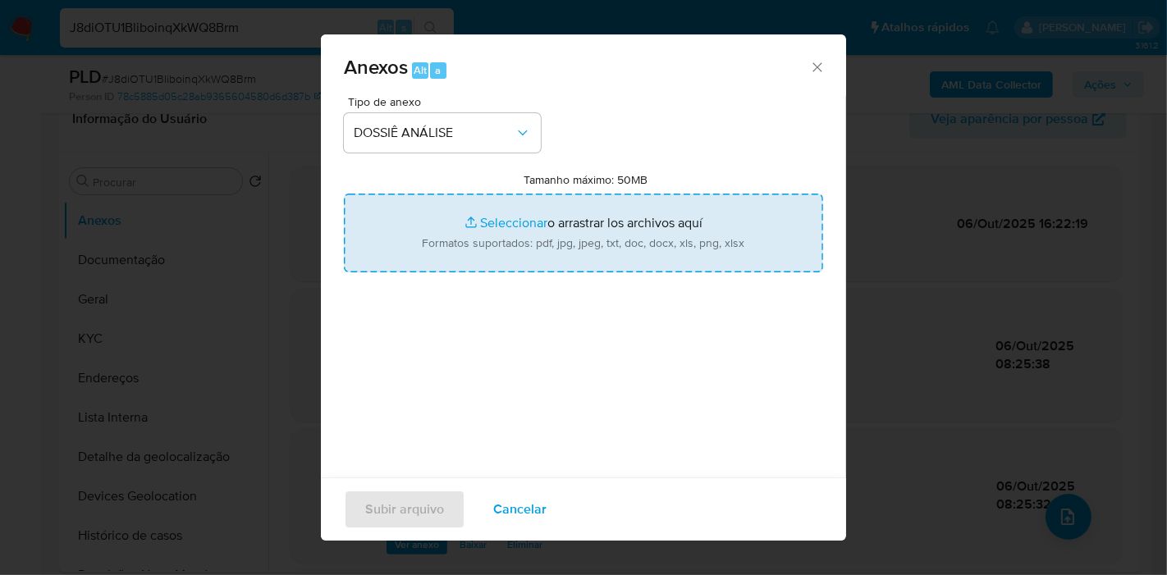
click at [632, 233] on input "Tamanho máximo: 50MB Seleccionar archivos" at bounding box center [583, 233] width 479 height 79
type input "C:\fakepath\Declínio - J8diOTU1BliboinqXkWQ8Brm - CNPJ 08829865000177 - TECNOPA…"
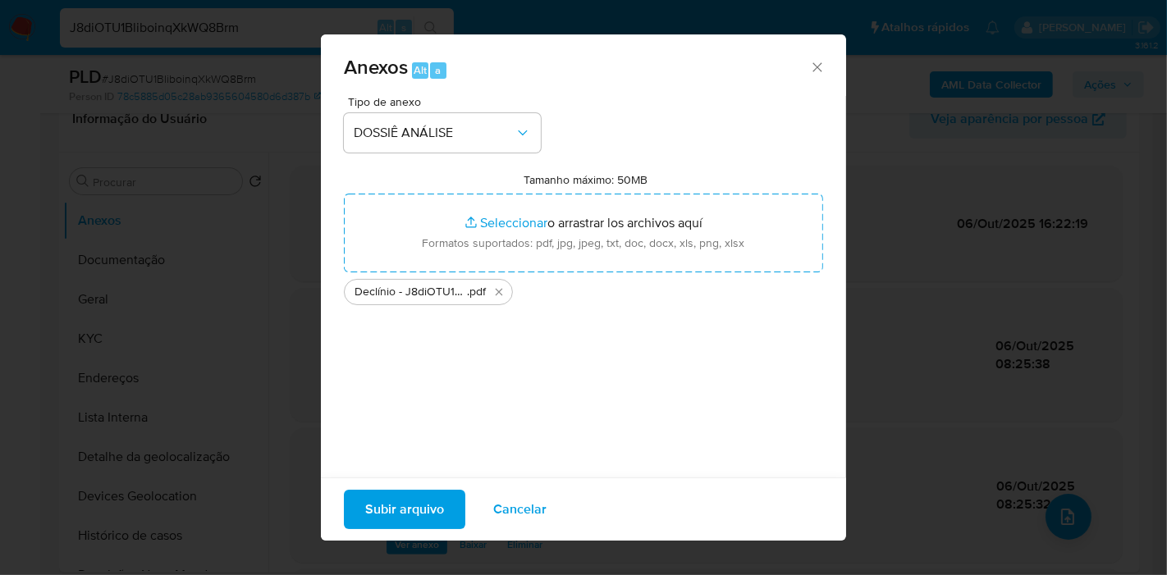
click at [399, 501] on span "Subir arquivo" at bounding box center [404, 510] width 79 height 36
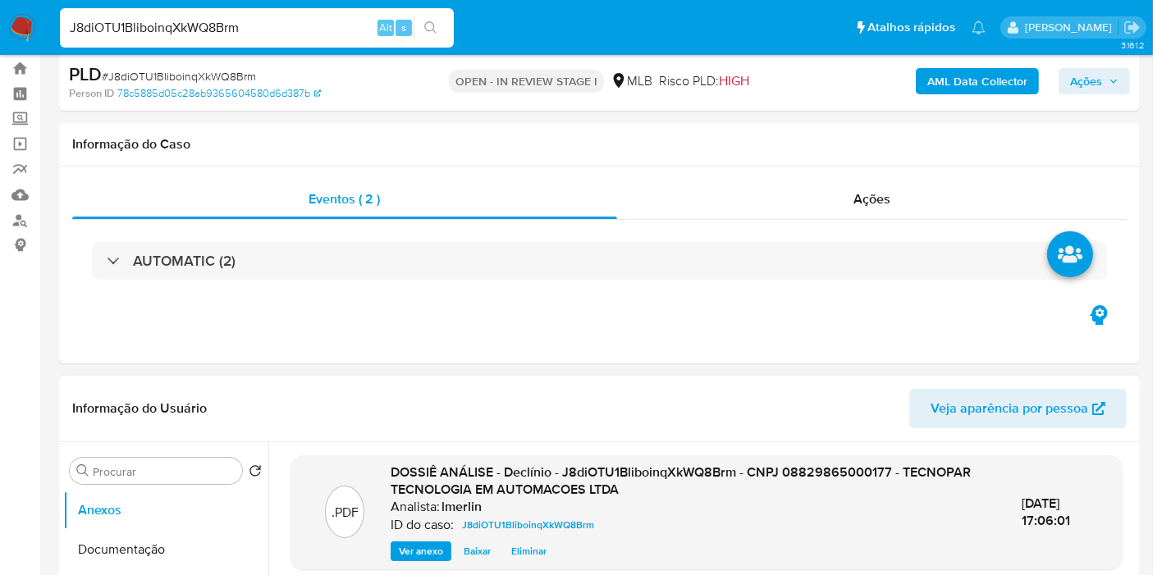
scroll to position [0, 0]
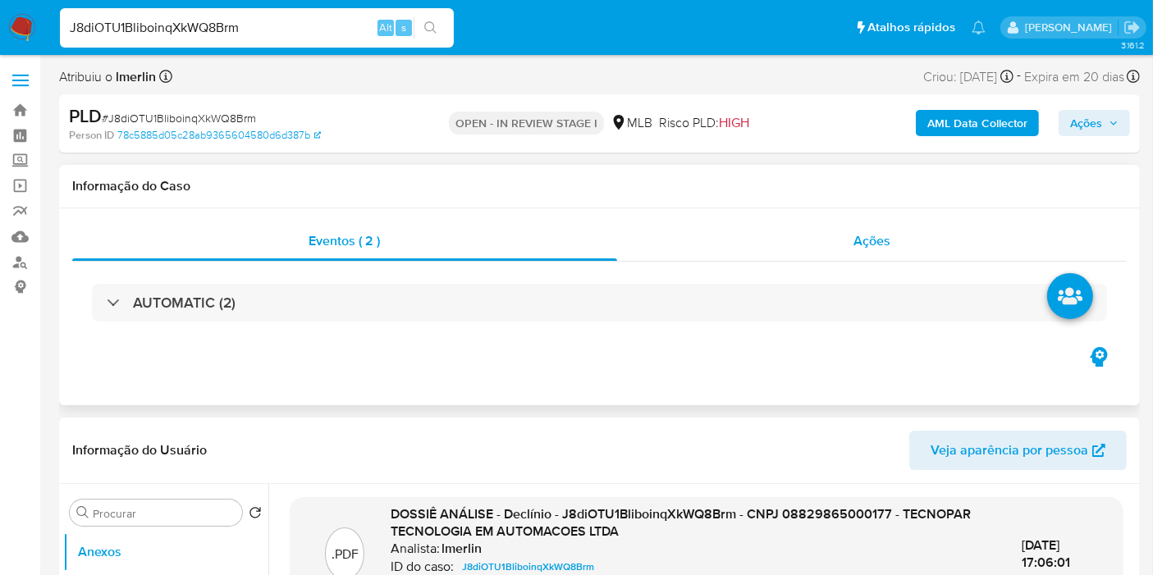
click at [832, 240] on div "Ações" at bounding box center [872, 241] width 510 height 39
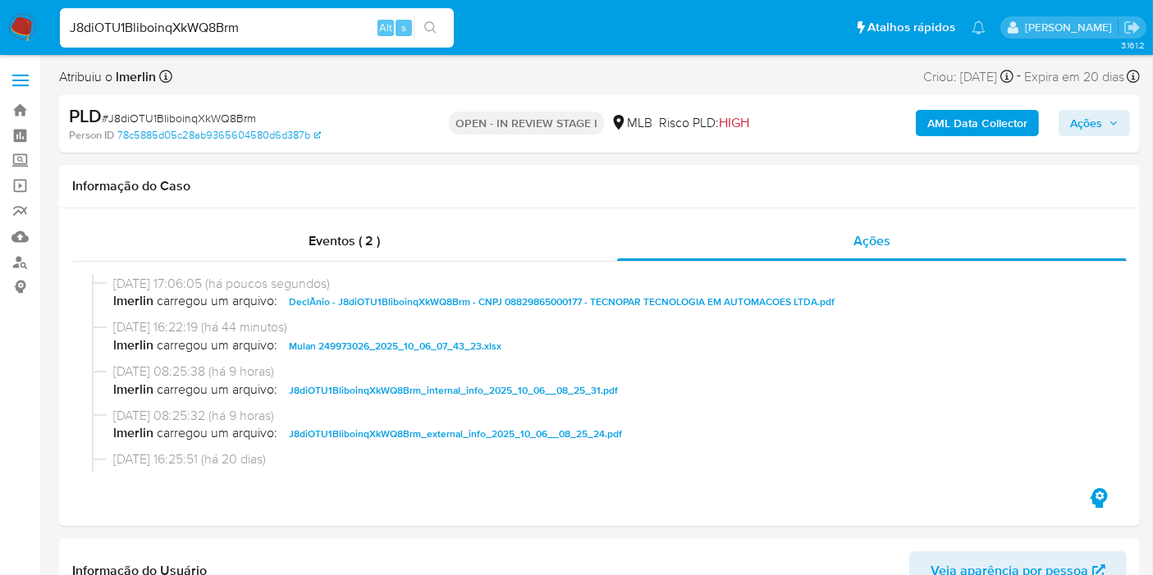
click at [1106, 119] on span "Ações" at bounding box center [1094, 123] width 48 height 23
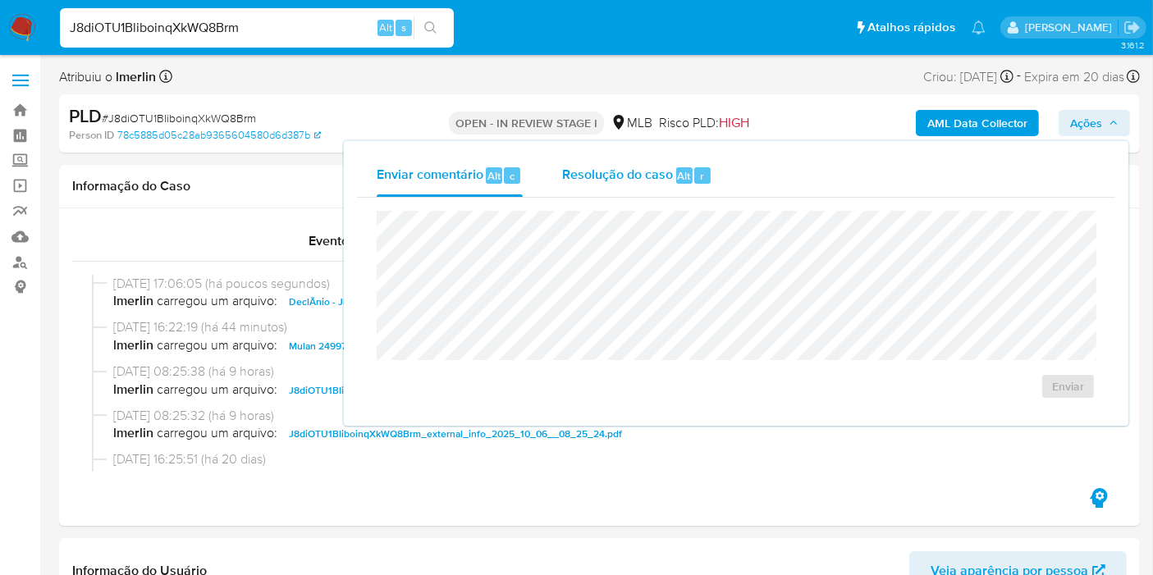
click at [691, 186] on div "Resolução do caso Alt r" at bounding box center [637, 175] width 150 height 43
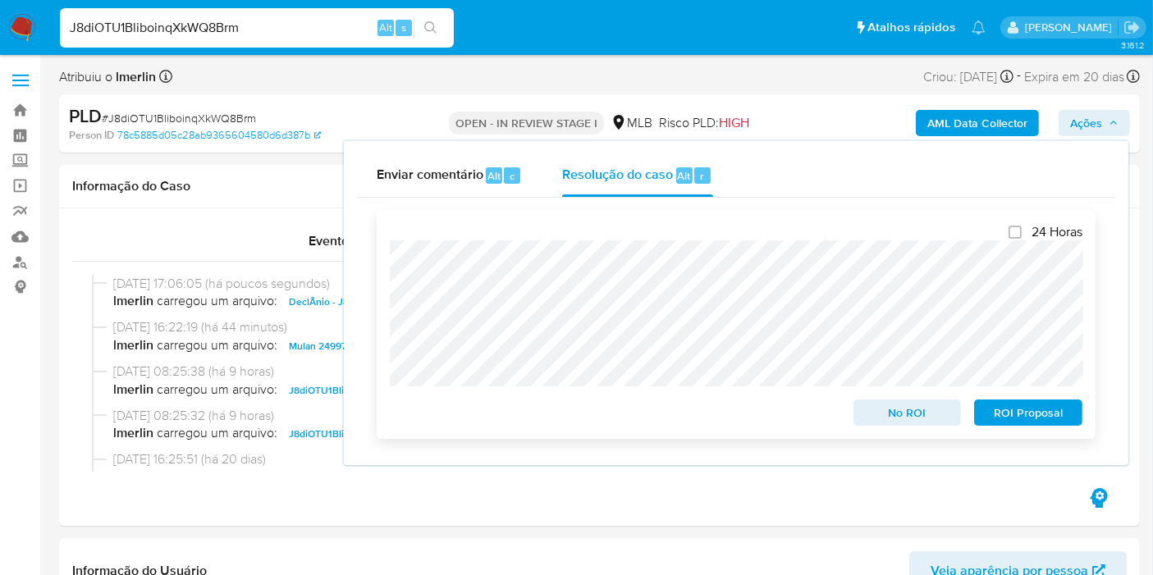
click at [919, 423] on span "No ROI" at bounding box center [907, 412] width 85 height 23
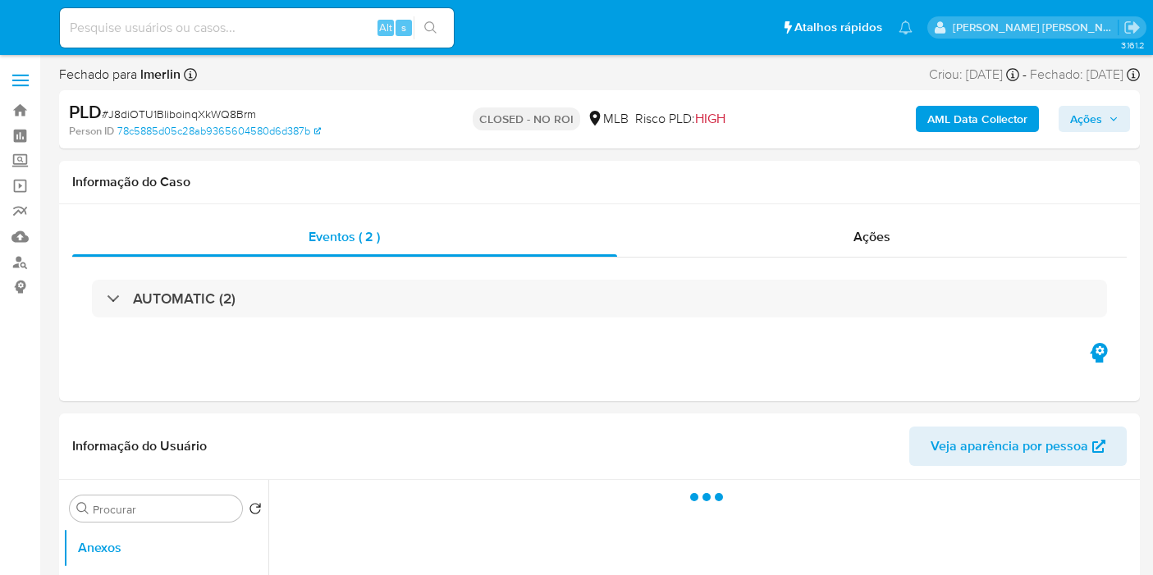
select select "10"
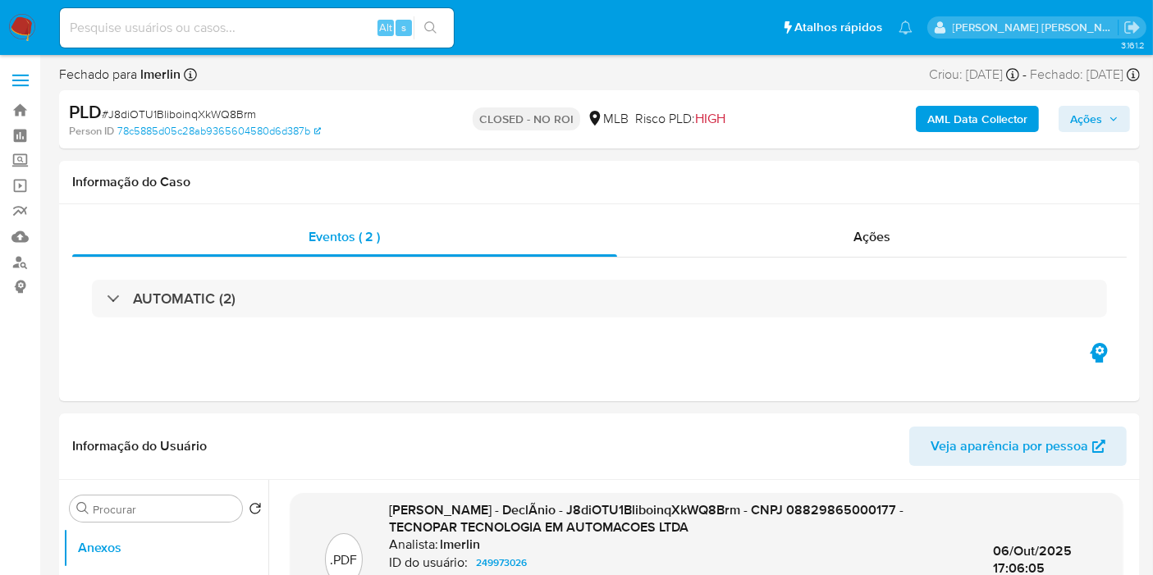
click at [350, 24] on input at bounding box center [257, 27] width 394 height 21
paste input "XejSJlHebw4kfsVSQKQjPRuB"
type input "XejSJlHebw4kfsVSQKQjPRuB"
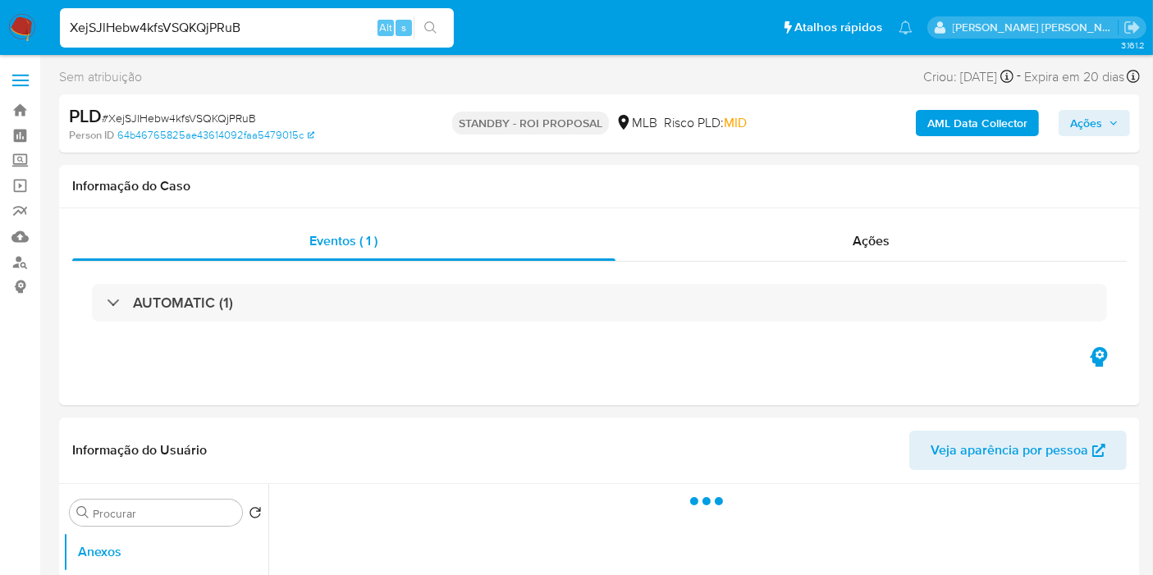
select select "10"
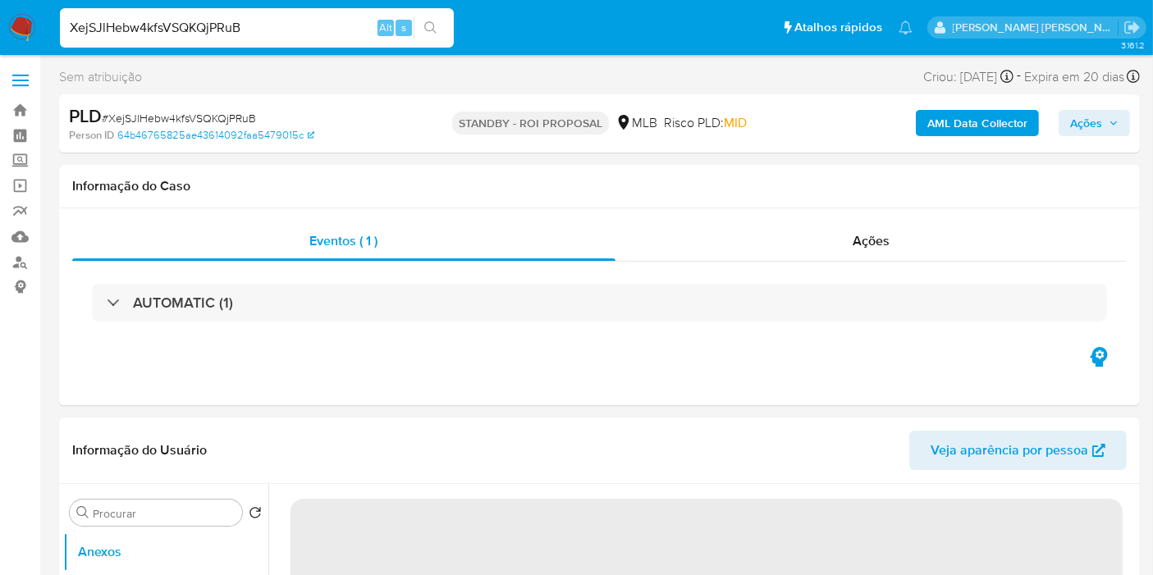
click at [313, 30] on input "XejSJlHebw4kfsVSQKQjPRuB" at bounding box center [257, 27] width 394 height 21
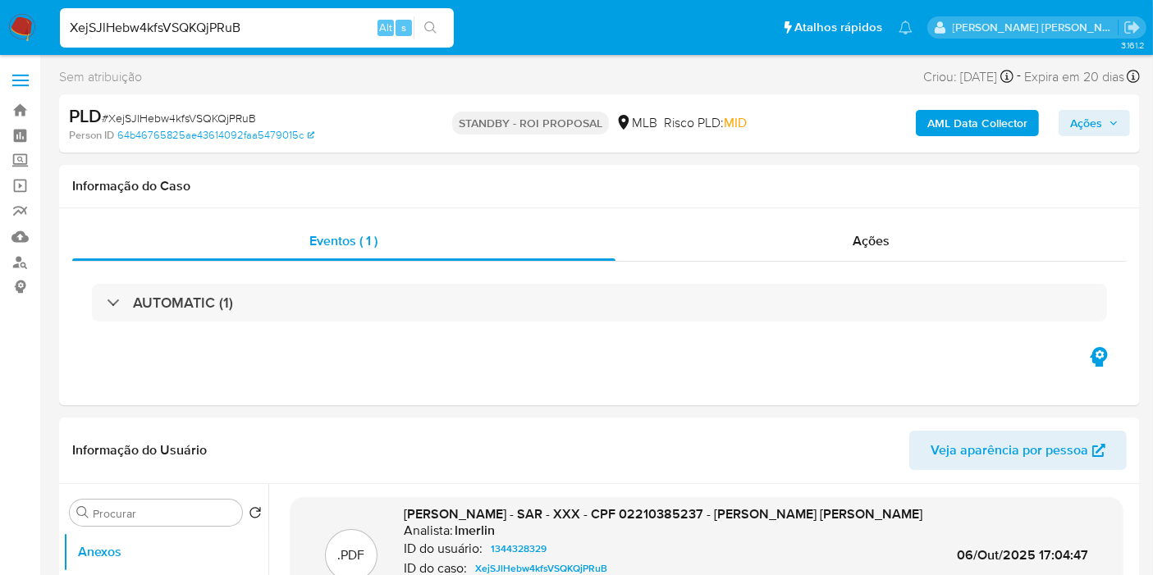
paste input "IQ9yptJu7RbJor6gfuipmMIz"
type input "IQ9yptJu7RbJor6gfuipmMIz"
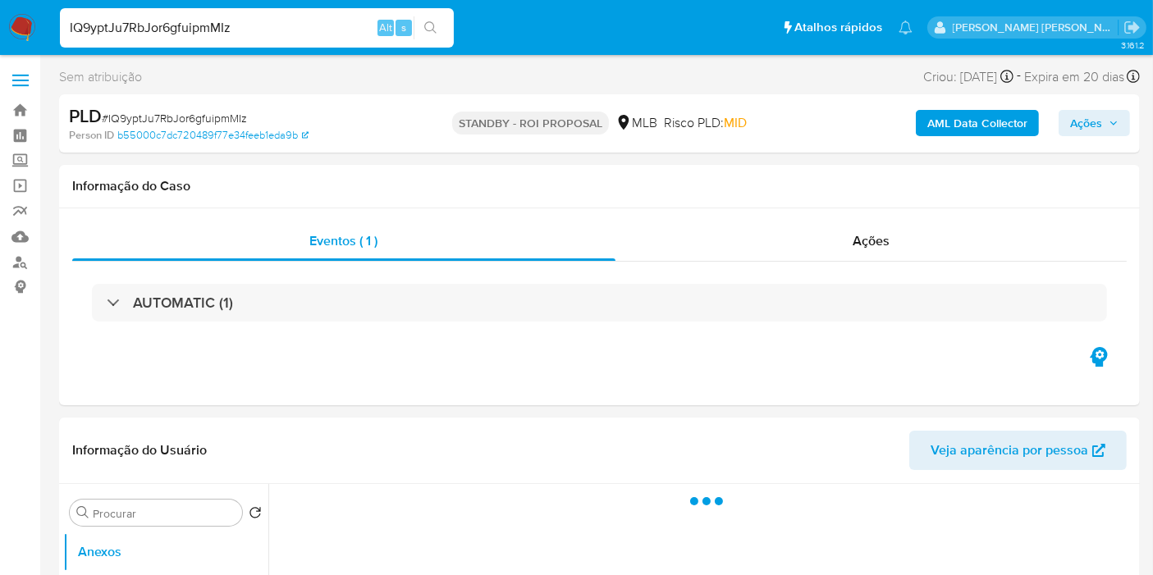
select select "10"
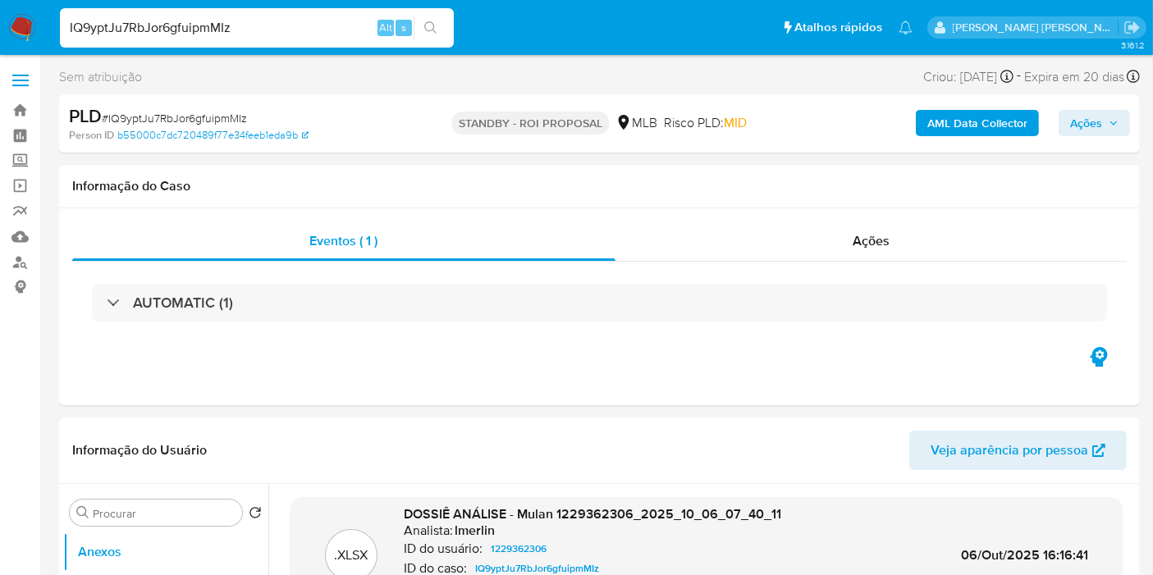
click at [253, 39] on div "IQ9yptJu7RbJor6gfuipmMIz Alt s" at bounding box center [257, 27] width 394 height 39
click at [267, 28] on input "IQ9yptJu7RbJor6gfuipmMIz" at bounding box center [257, 27] width 394 height 21
paste input "J8diOTU1BliboinqXkWQ8Brm"
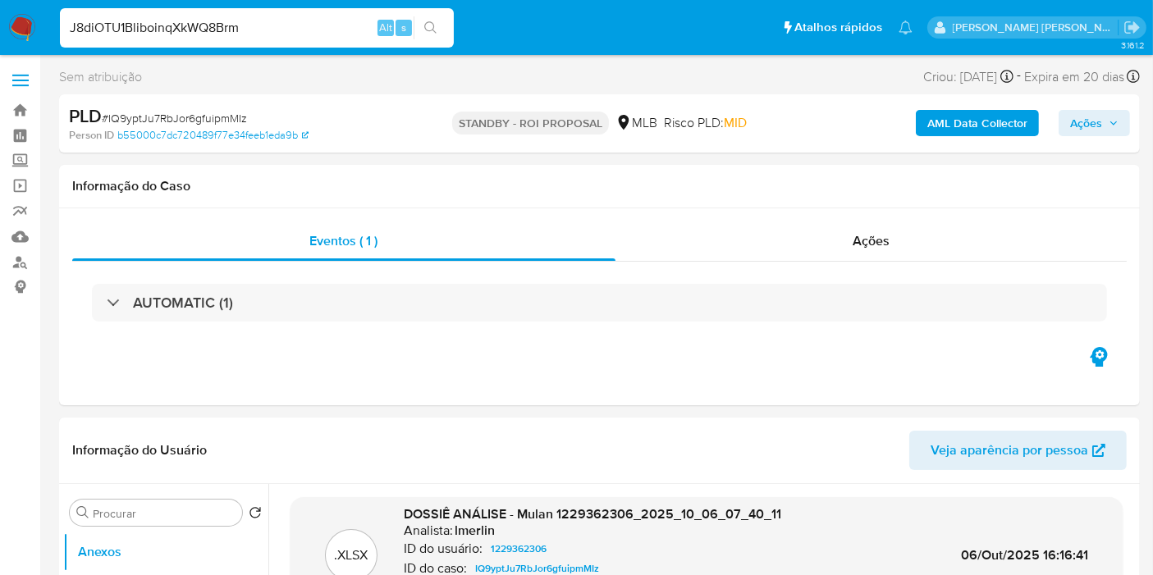
type input "J8diOTU1BliboinqXkWQ8Brm"
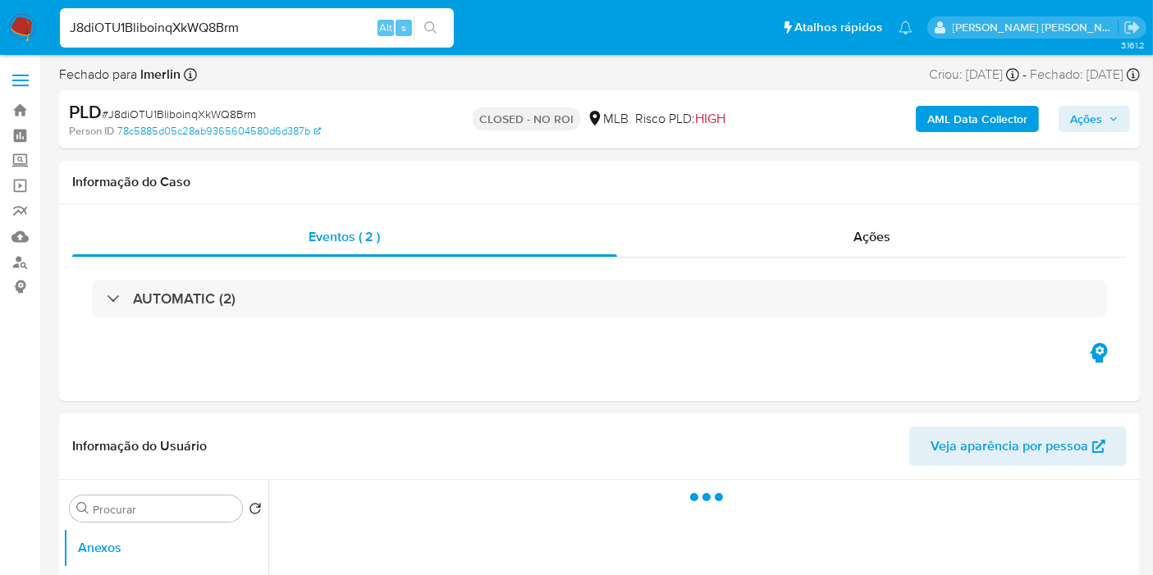
select select "10"
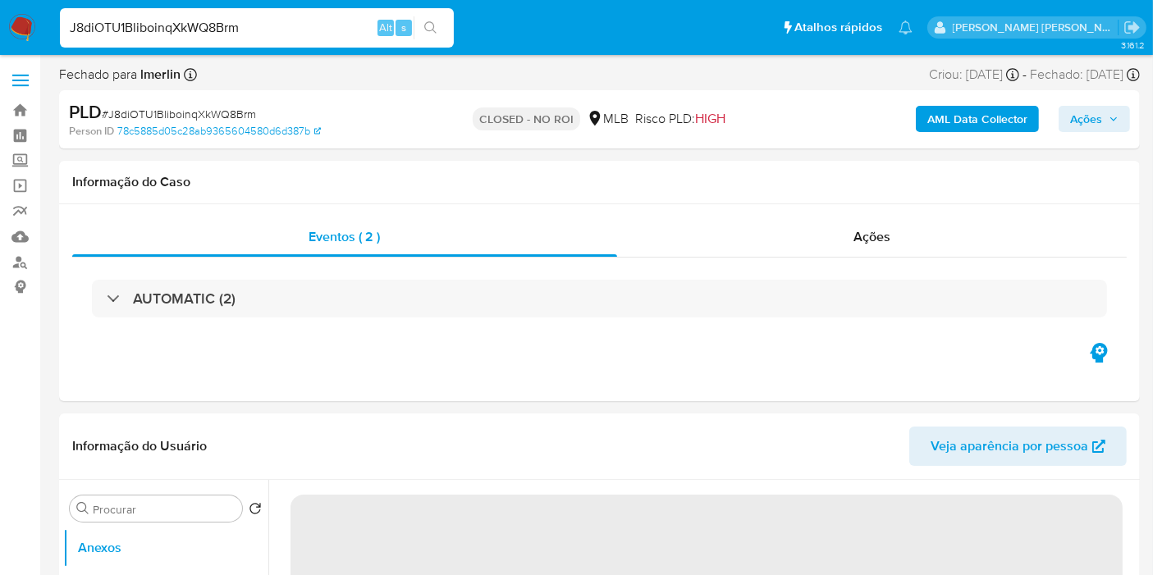
click at [318, 19] on input "J8diOTU1BliboinqXkWQ8Brm" at bounding box center [257, 27] width 394 height 21
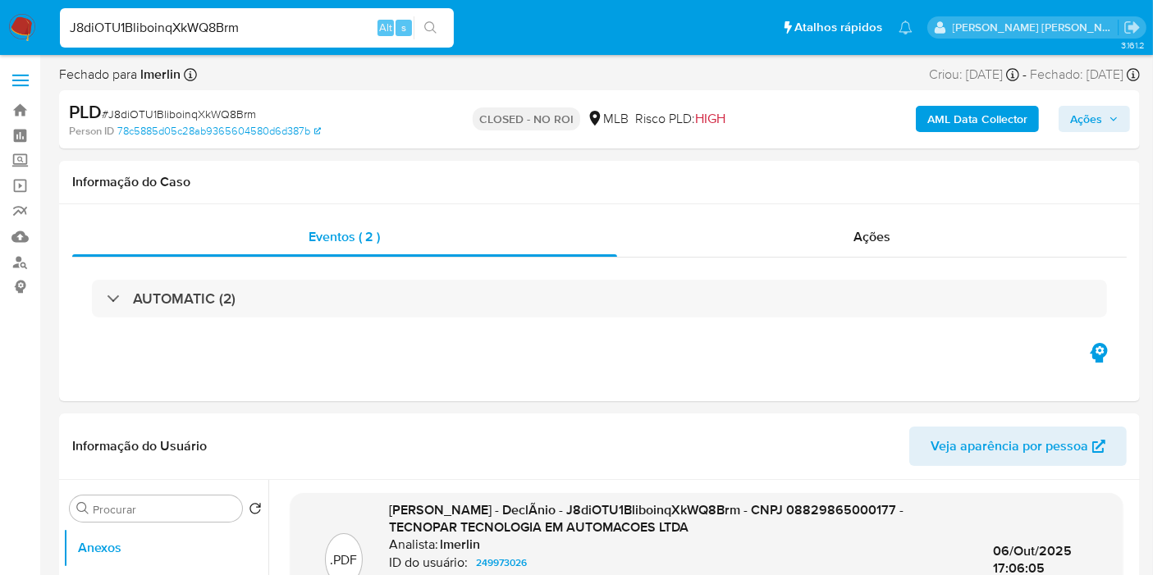
click at [318, 19] on input "J8diOTU1BliboinqXkWQ8Brm" at bounding box center [257, 27] width 394 height 21
paste input "qEmyTDTcQoKA04ciQOpm0XaK"
type input "qEmyTDTcQoKA04ciQOpm0XaK"
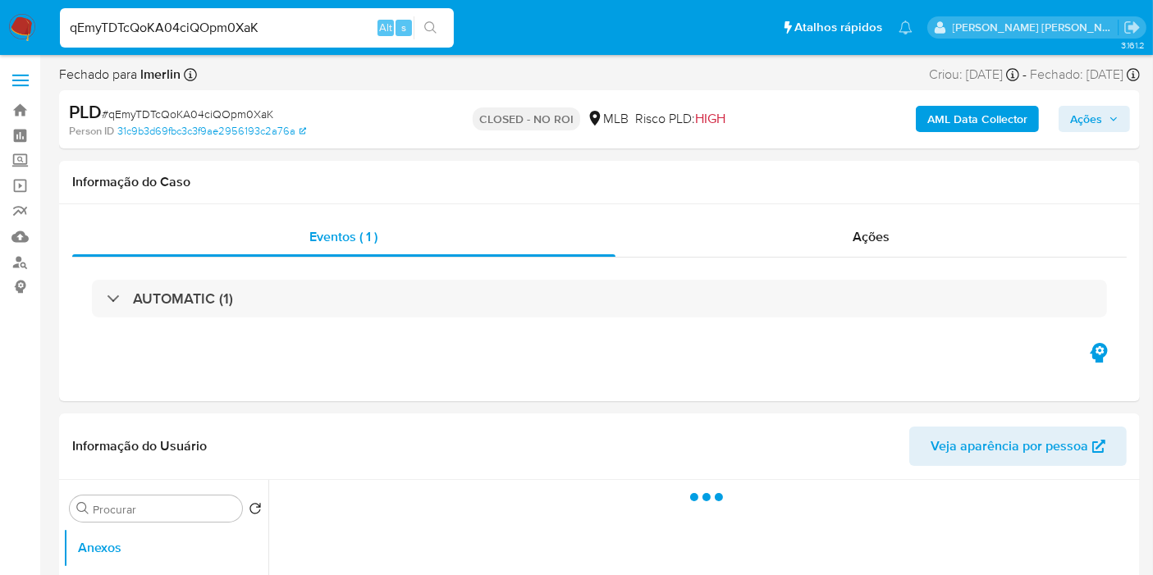
select select "10"
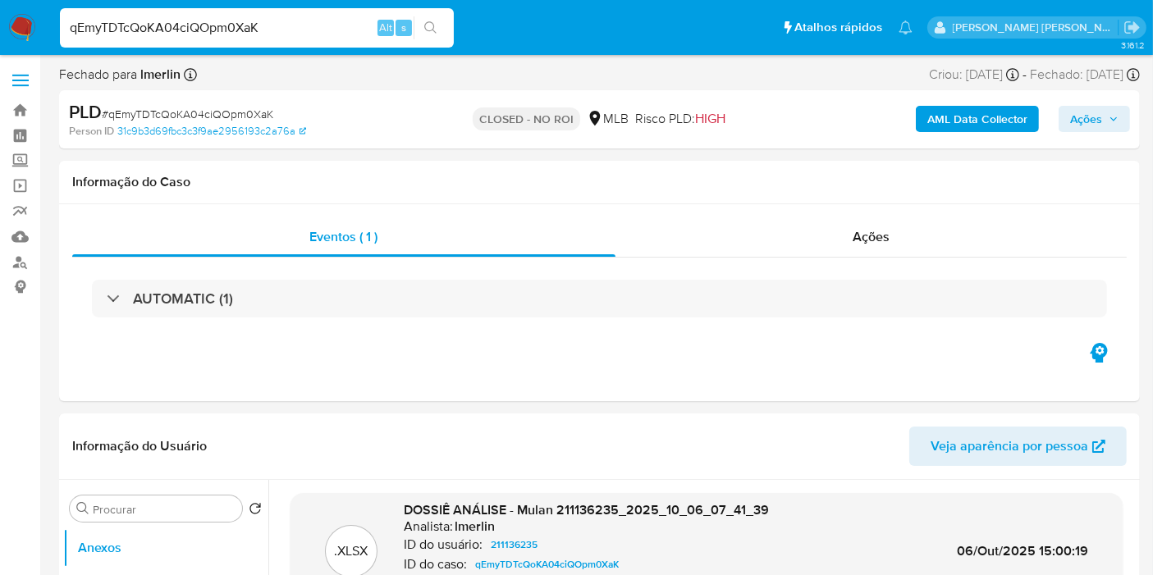
click at [309, 17] on input "qEmyTDTcQoKA04ciQOpm0XaK" at bounding box center [257, 27] width 394 height 21
click at [311, 17] on input "qEmyTDTcQoKA04ciQOpm0XaK" at bounding box center [257, 27] width 394 height 21
paste input "nBSha7EAc77LWaRzwsDZQSNt"
type input "nBSha7EAc77LWaRzwsDZQSNt"
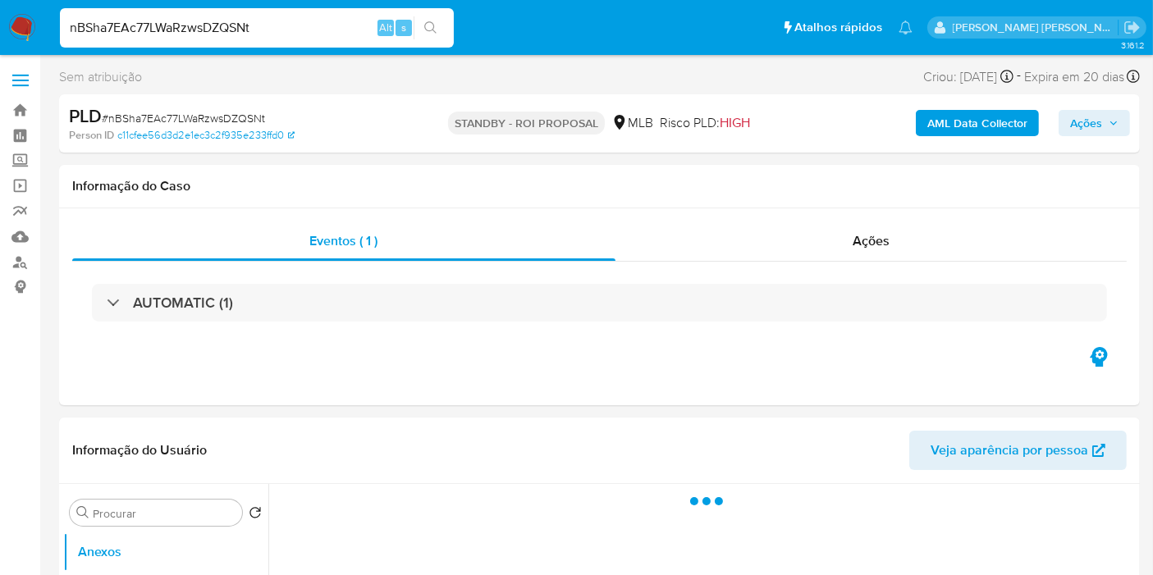
select select "10"
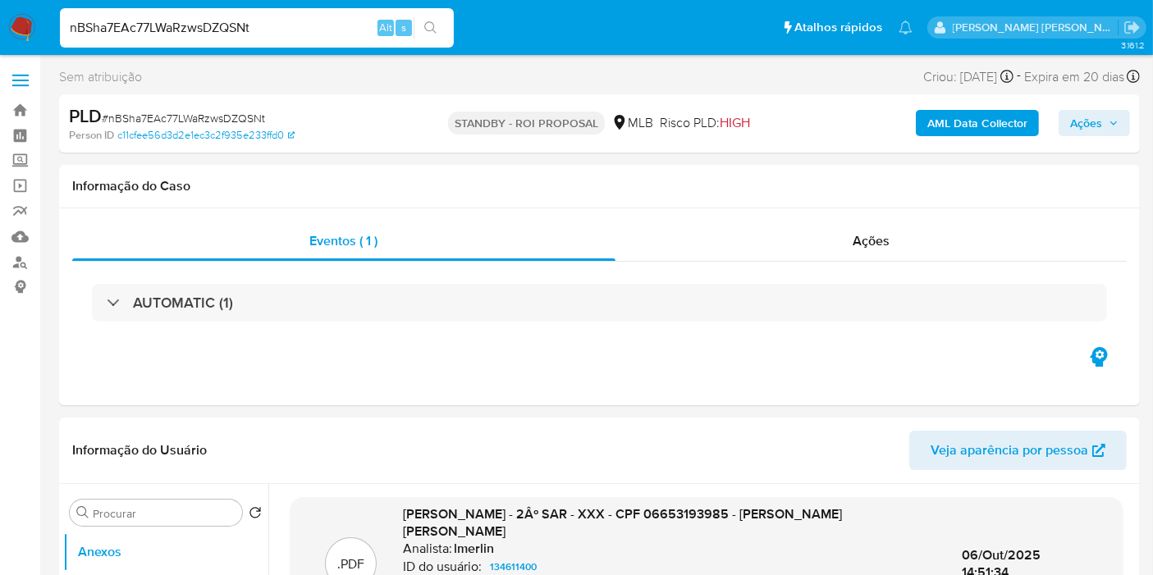
click at [289, 30] on input "nBSha7EAc77LWaRzwsDZQSNt" at bounding box center [257, 27] width 394 height 21
paste input "w7ywi3zuw4hLN8JHccL2x6Ff"
type input "w7ywi3zuw4hLN8JHccL2x6Ff"
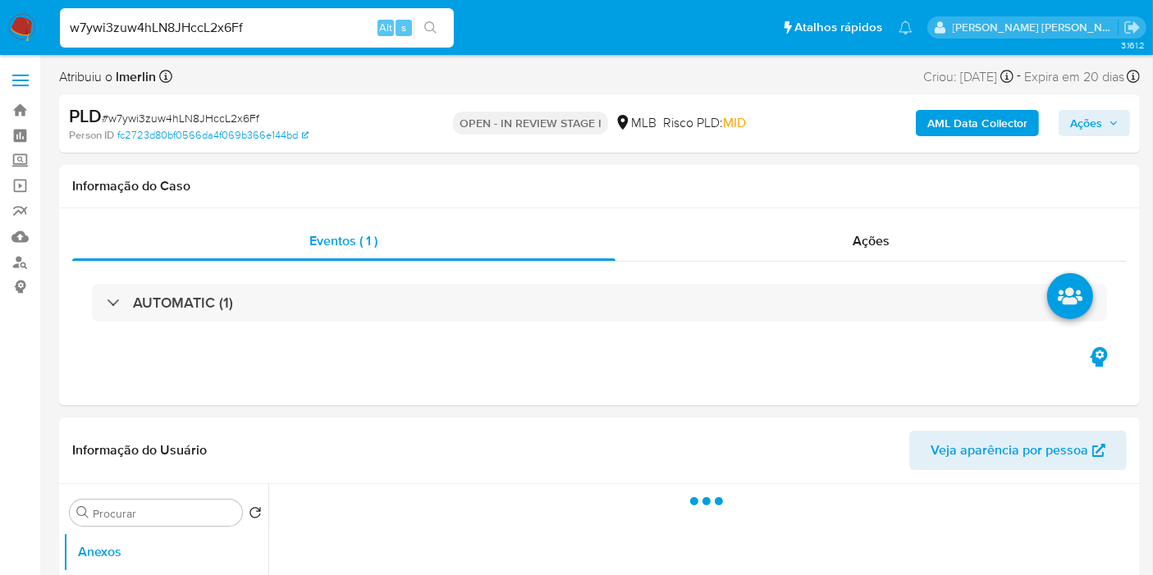
select select "10"
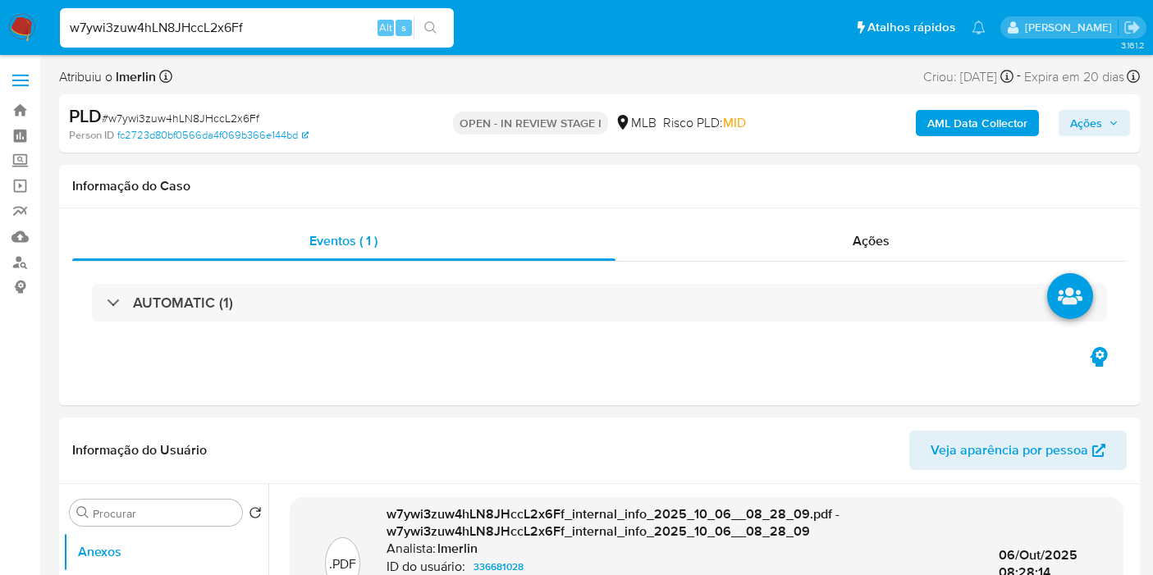
select select "10"
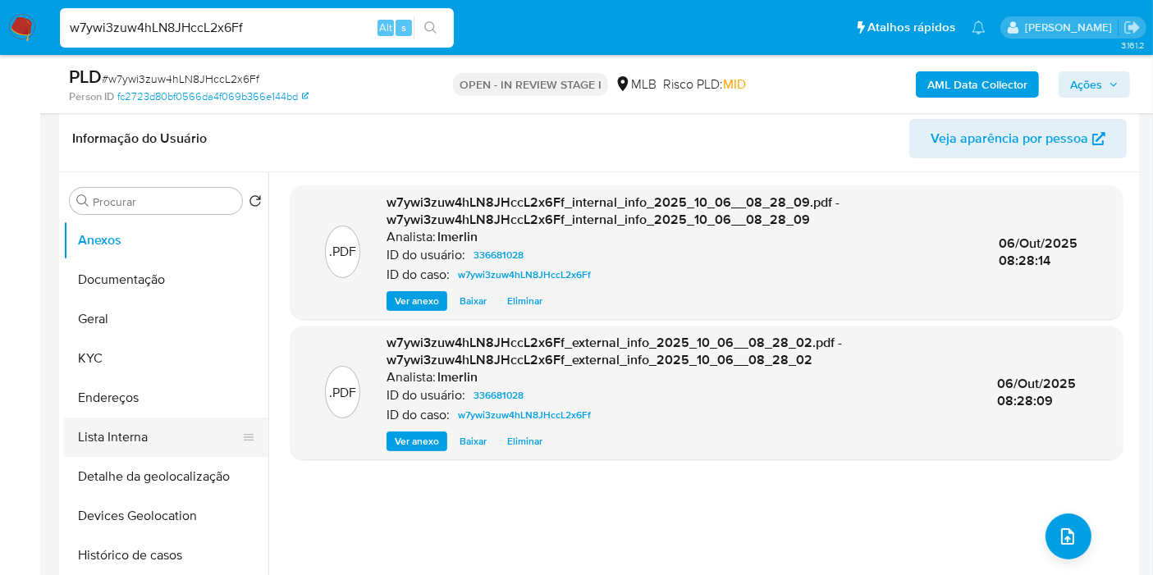
scroll to position [273, 0]
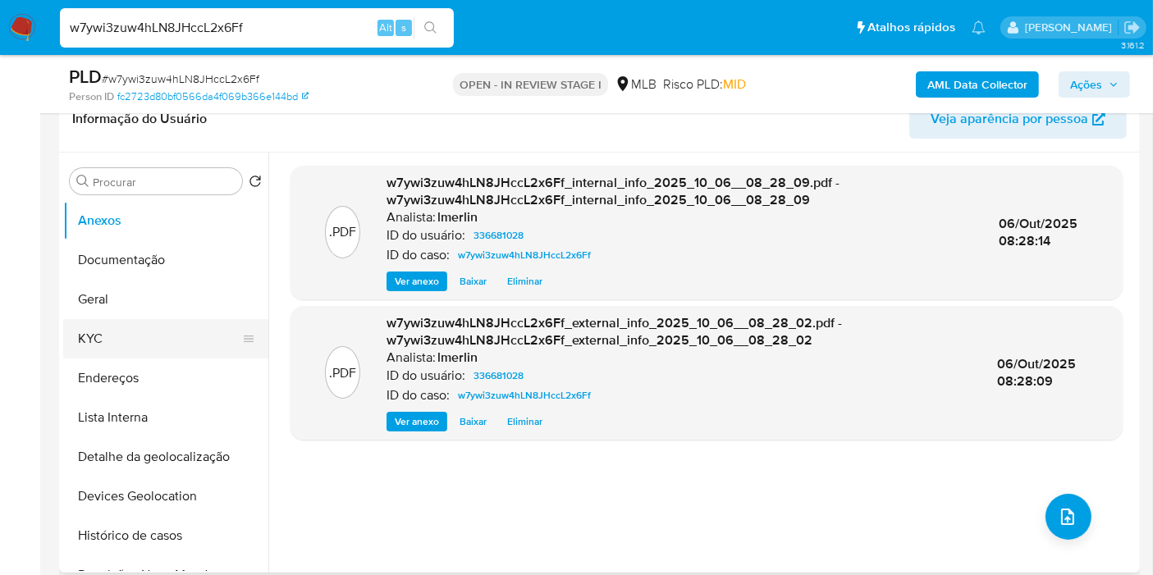
click at [160, 334] on button "KYC" at bounding box center [159, 338] width 192 height 39
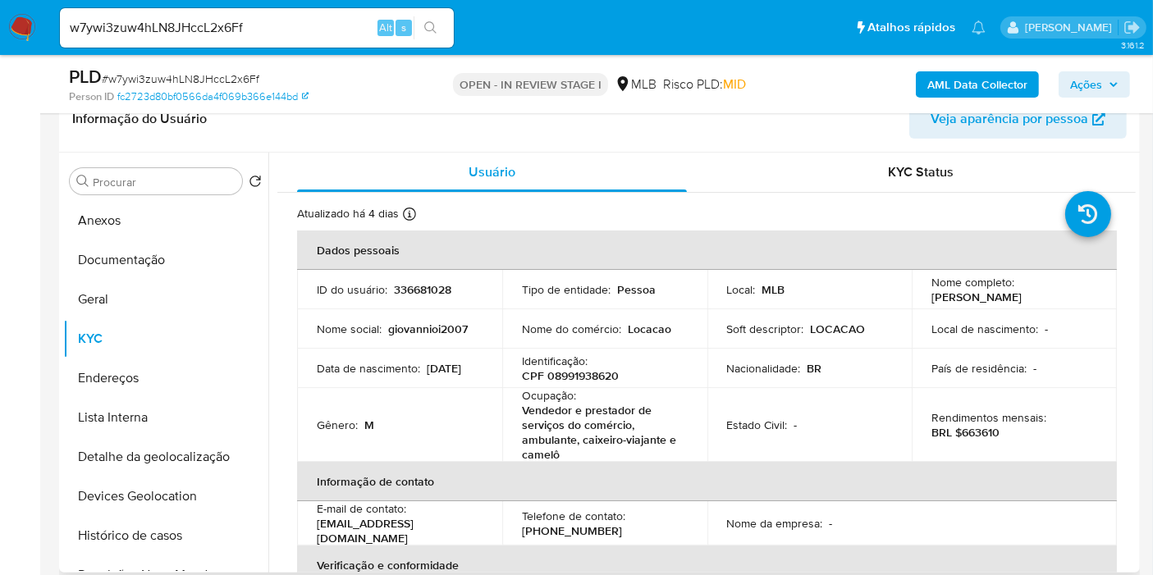
click at [597, 379] on p "CPF 08991938620" at bounding box center [570, 375] width 97 height 15
copy p "08991938620"
click at [980, 432] on p "BRL $663610" at bounding box center [965, 432] width 68 height 15
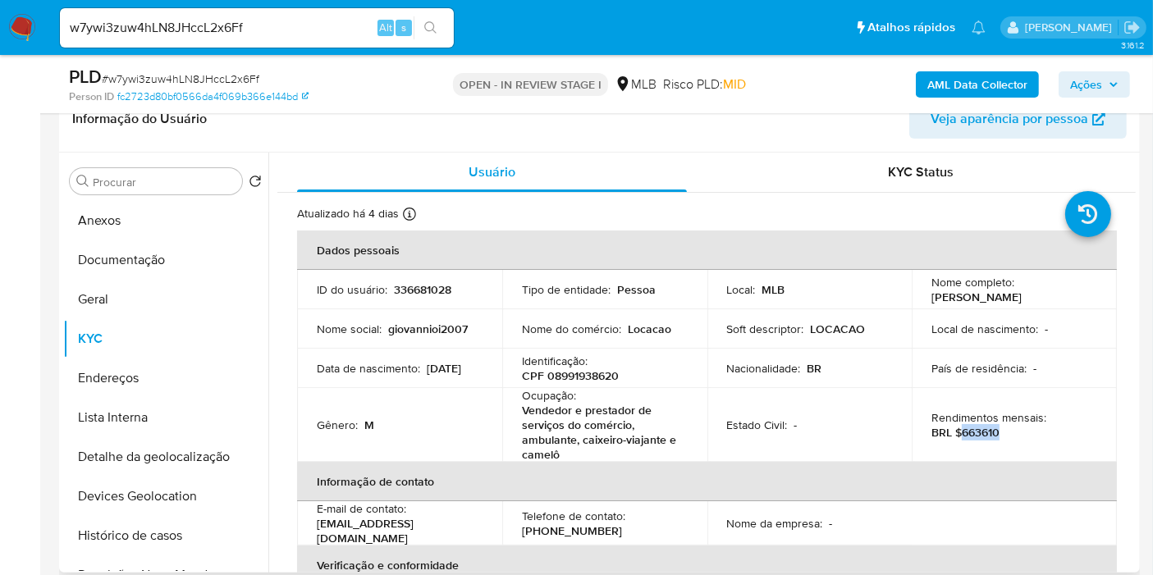
copy p "663610"
click at [171, 271] on button "Documentação" at bounding box center [159, 259] width 192 height 39
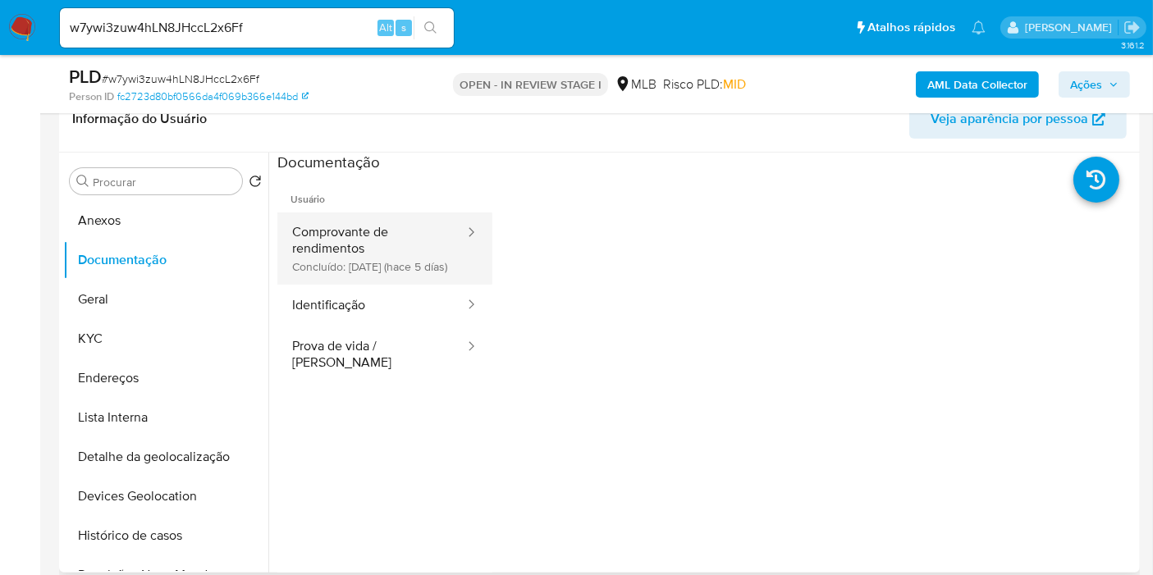
click at [421, 261] on button "Comprovante de rendimentos Concluído: 02/10/2025 (hace 5 días)" at bounding box center [371, 249] width 189 height 72
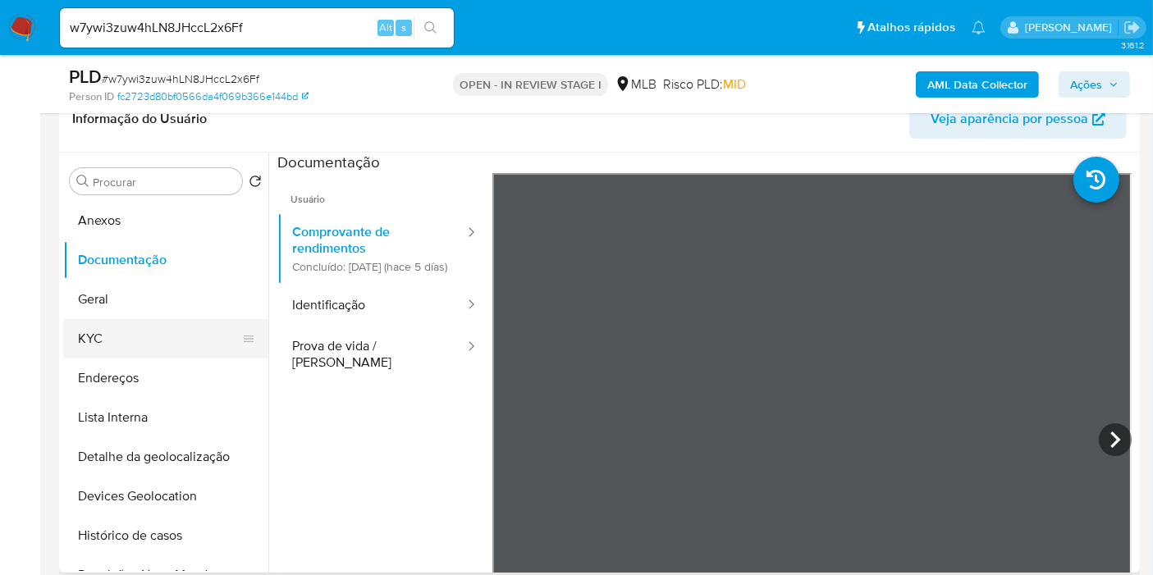
click at [120, 354] on button "KYC" at bounding box center [159, 338] width 192 height 39
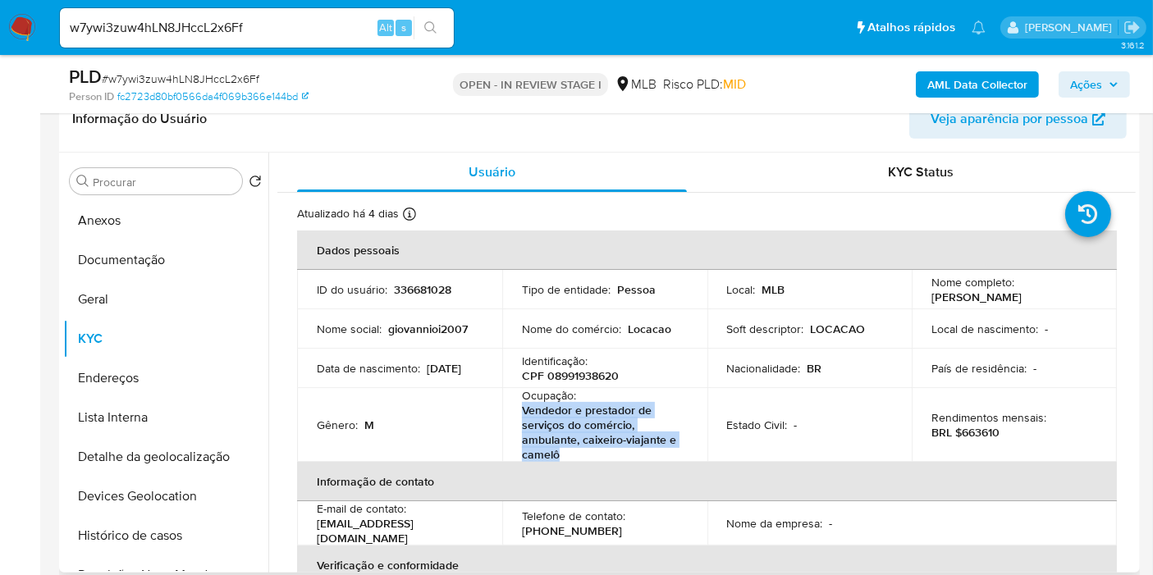
drag, startPoint x: 560, startPoint y: 455, endPoint x: 519, endPoint y: 411, distance: 60.4
click at [519, 411] on td "Ocupação : Vendedor e prestador de serviços do comércio, ambulante, caixeiro-vi…" at bounding box center [604, 425] width 205 height 74
copy p "Vendedor e prestador de serviços do comércio, ambulante, caixeiro-viajante e ca…"
click at [25, 30] on img at bounding box center [22, 28] width 28 height 28
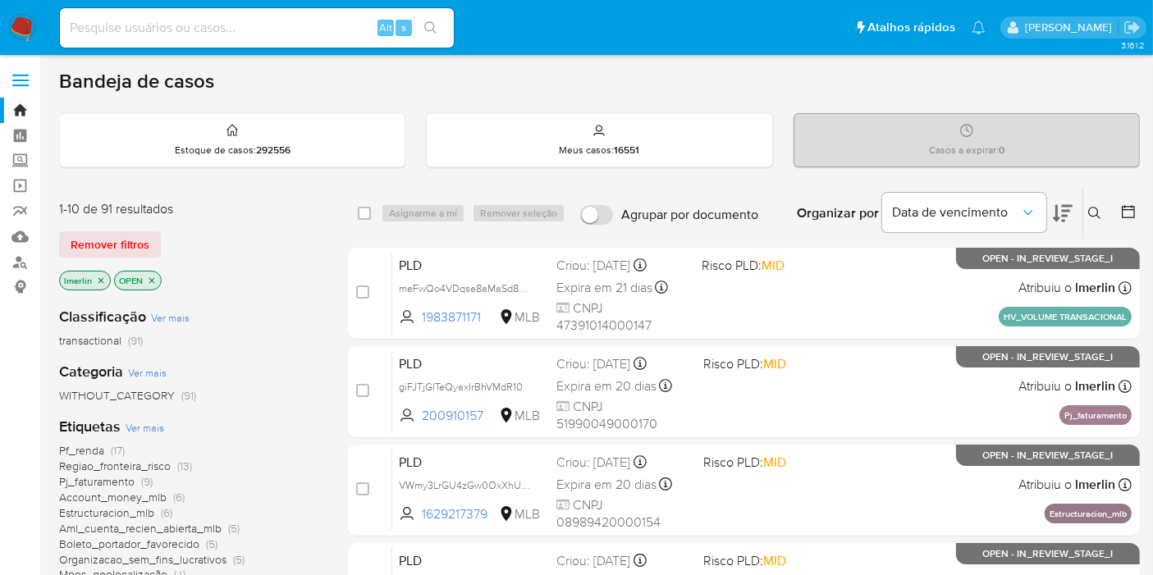
click at [100, 276] on icon "close-filter" at bounding box center [101, 281] width 10 height 10
